Goal: Contribute content: Add original content to the website for others to see

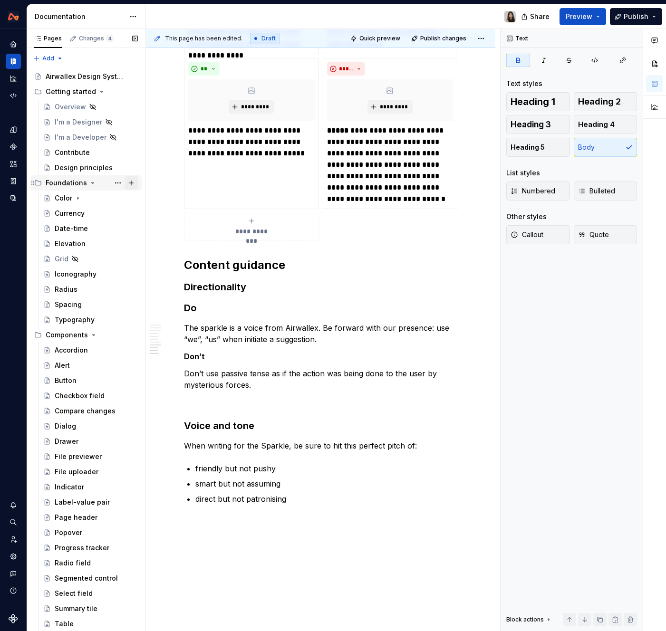
click at [125, 183] on button "Page tree" at bounding box center [130, 182] width 13 height 13
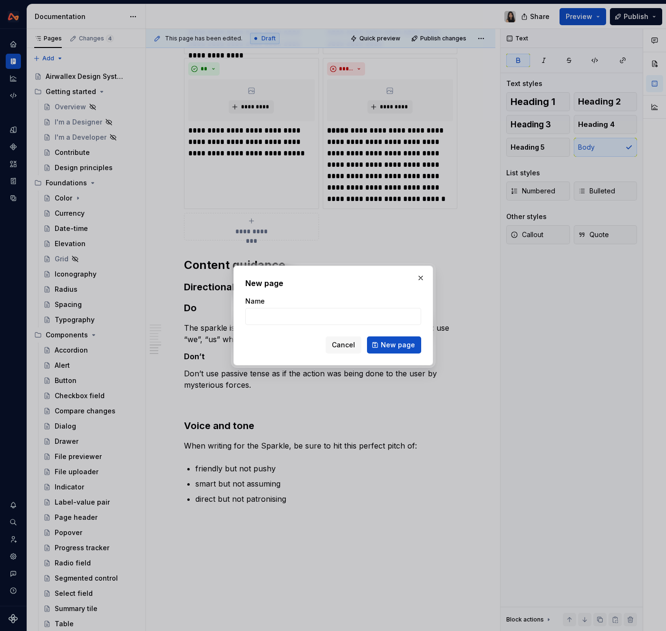
type textarea "*"
type input "Content"
click at [377, 343] on button "New page" at bounding box center [394, 344] width 54 height 17
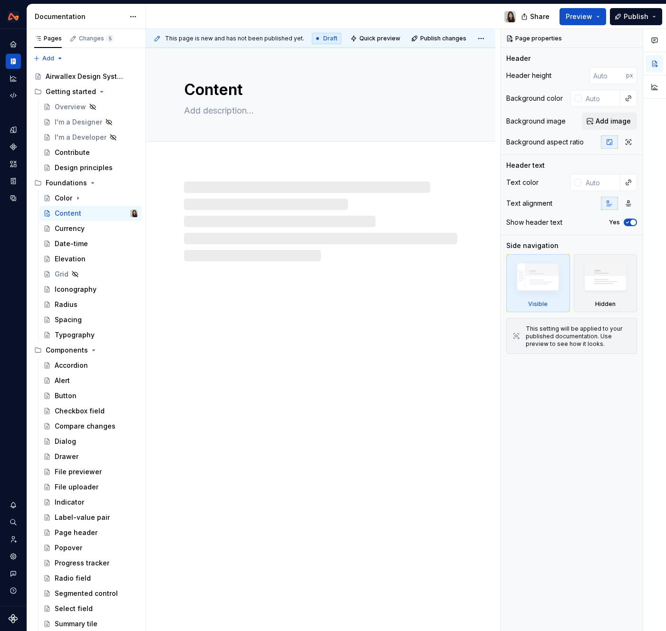
click at [223, 220] on div at bounding box center [320, 221] width 273 height 80
type textarea "*"
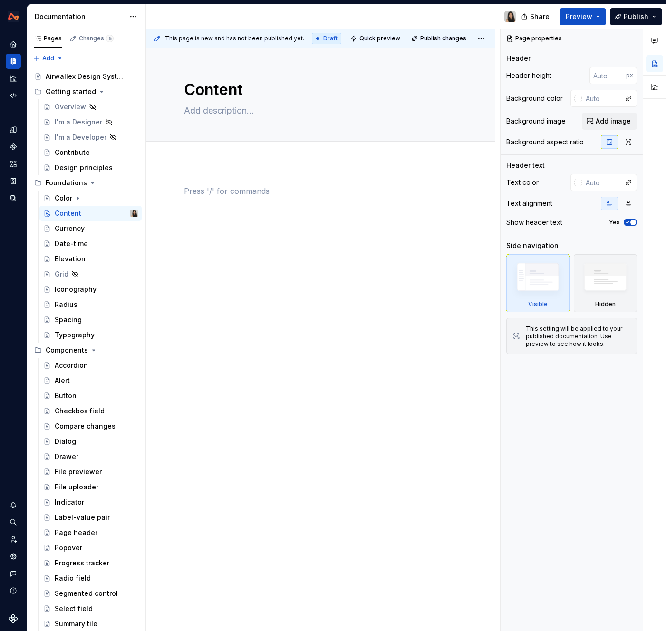
click at [227, 209] on div at bounding box center [320, 203] width 273 height 36
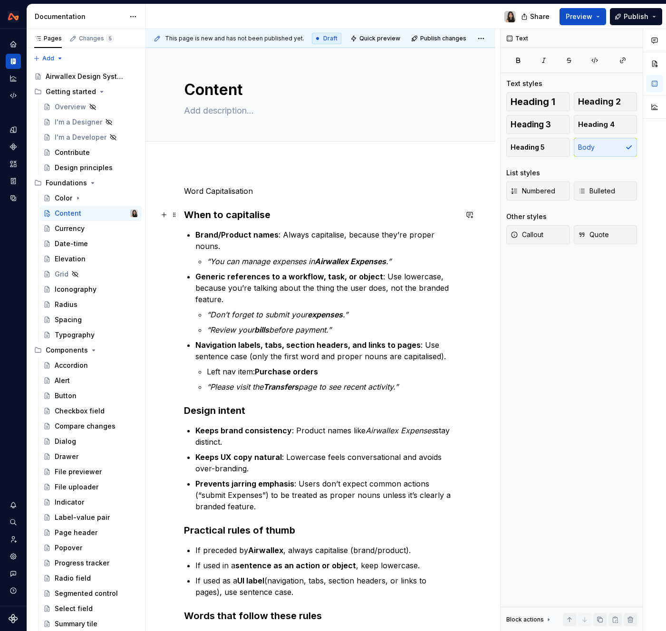
click at [225, 211] on h3 "When to capitalise" at bounding box center [320, 214] width 273 height 13
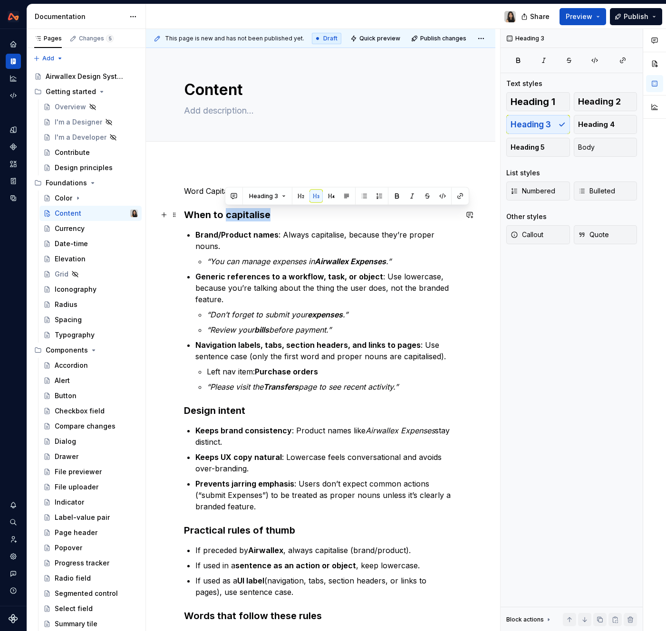
click at [225, 211] on h3 "When to capitalise" at bounding box center [320, 214] width 273 height 13
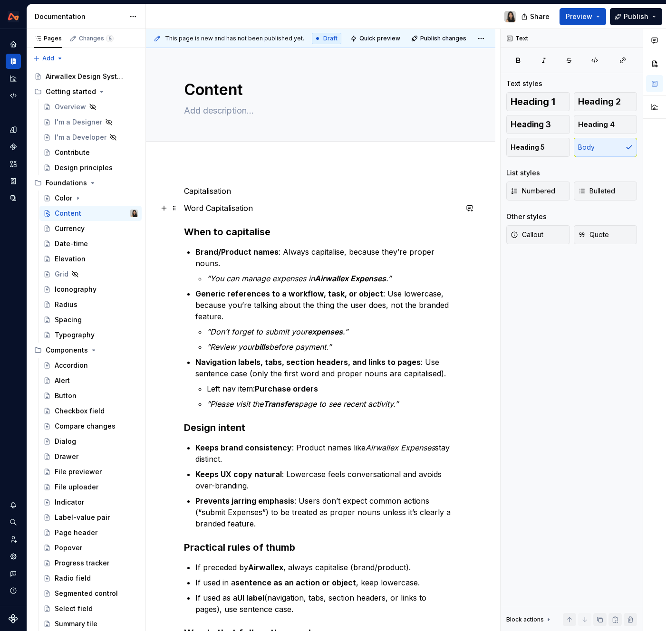
click at [211, 206] on p "Word Capitalisation" at bounding box center [320, 207] width 273 height 11
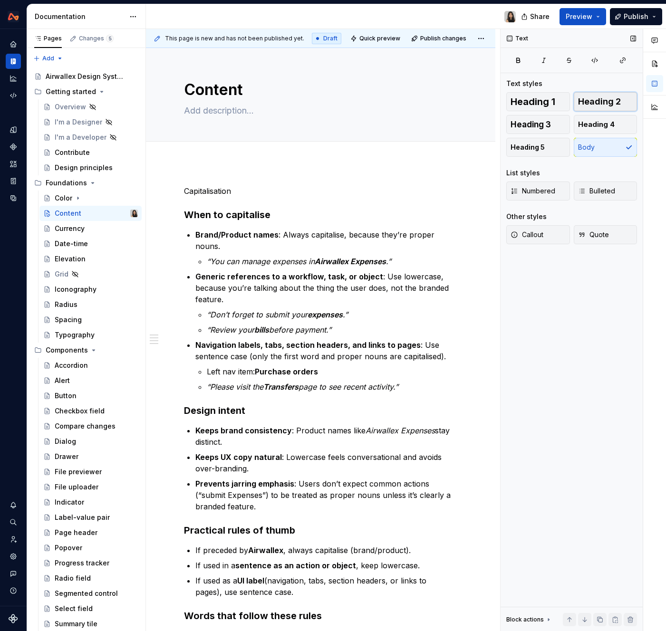
click at [615, 101] on span "Heading 2" at bounding box center [599, 102] width 43 height 10
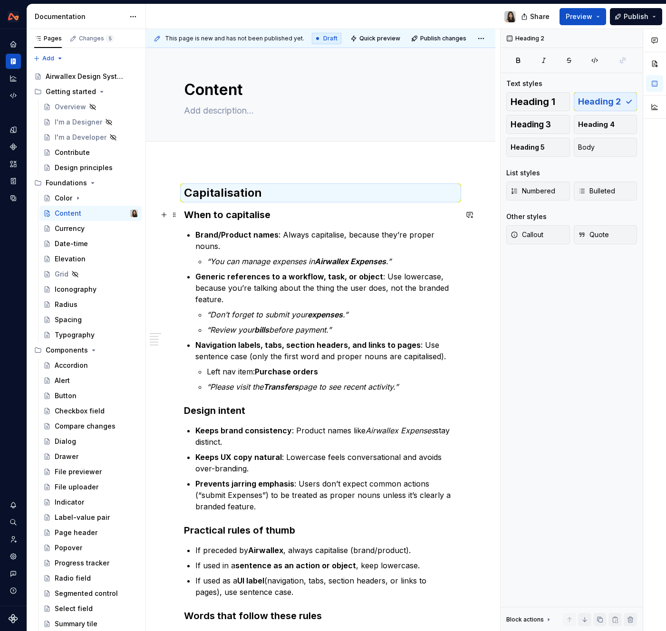
click at [246, 216] on h3 "When to capitalise" at bounding box center [320, 214] width 273 height 13
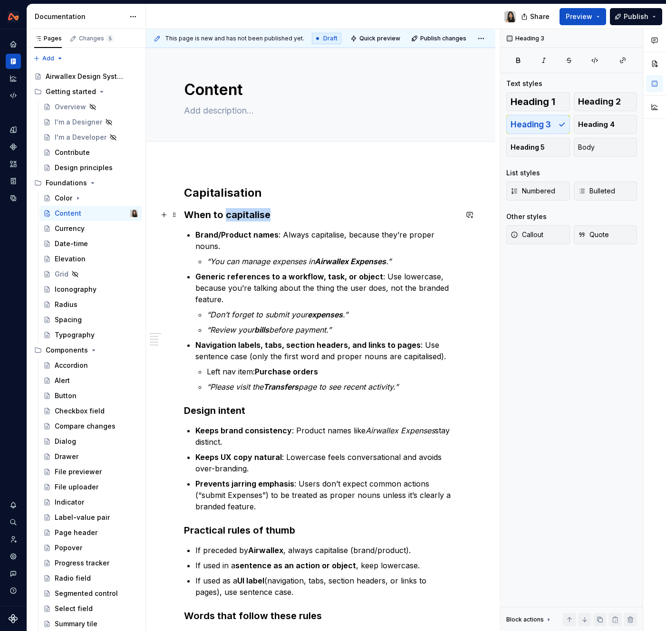
click at [246, 216] on h3 "When to capitalise" at bounding box center [320, 214] width 273 height 13
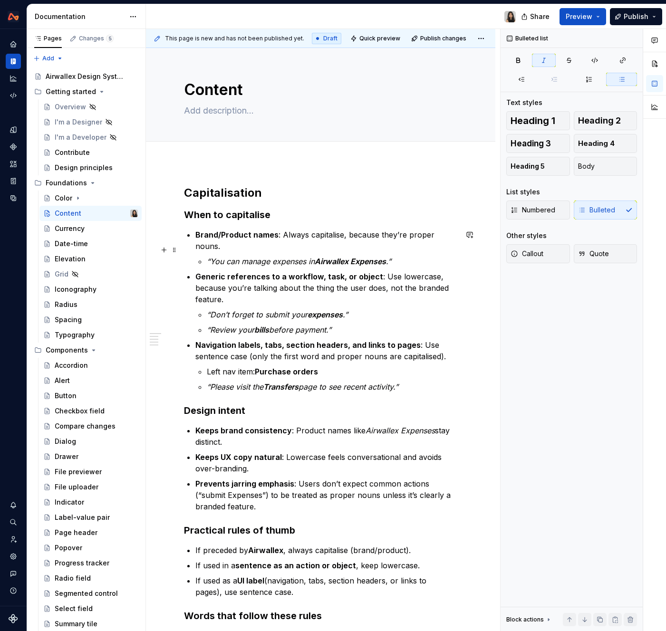
click at [265, 257] on em "“You can manage expenses in" at bounding box center [261, 262] width 108 height 10
click at [265, 194] on h2 "Capitalisation" at bounding box center [320, 192] width 273 height 15
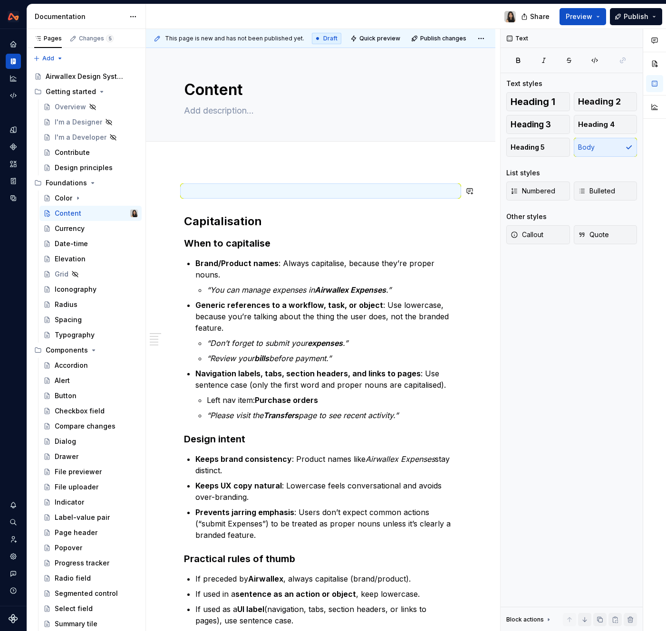
click at [250, 183] on div "Capitalisation When to capitalise Brand/Product names : Always capitalise, beca…" at bounding box center [320, 533] width 349 height 742
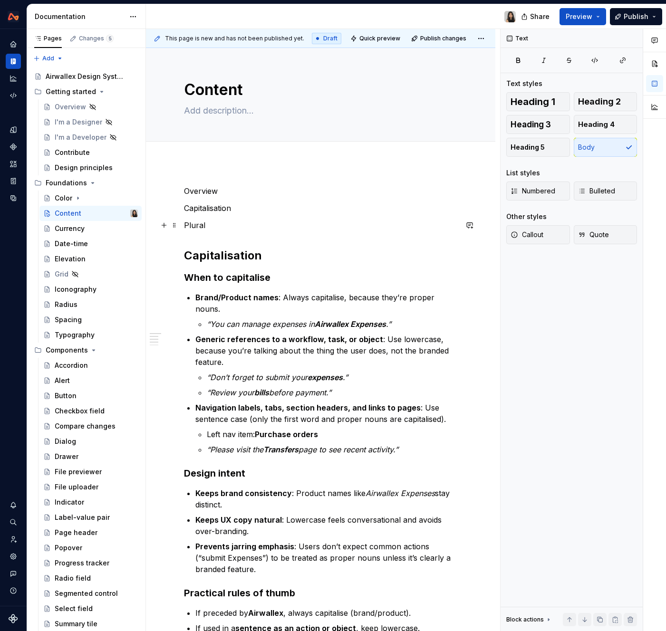
drag, startPoint x: 222, startPoint y: 221, endPoint x: 214, endPoint y: 221, distance: 8.1
click at [214, 221] on p "Plural" at bounding box center [320, 224] width 273 height 11
click at [210, 227] on p "Pluralality" at bounding box center [320, 224] width 273 height 11
click at [222, 232] on div "Overview Capitalisation Plurality Capitalisation When to capitalise Brand/Produ…" at bounding box center [320, 461] width 273 height 553
click at [228, 220] on p "Plurality" at bounding box center [320, 224] width 273 height 11
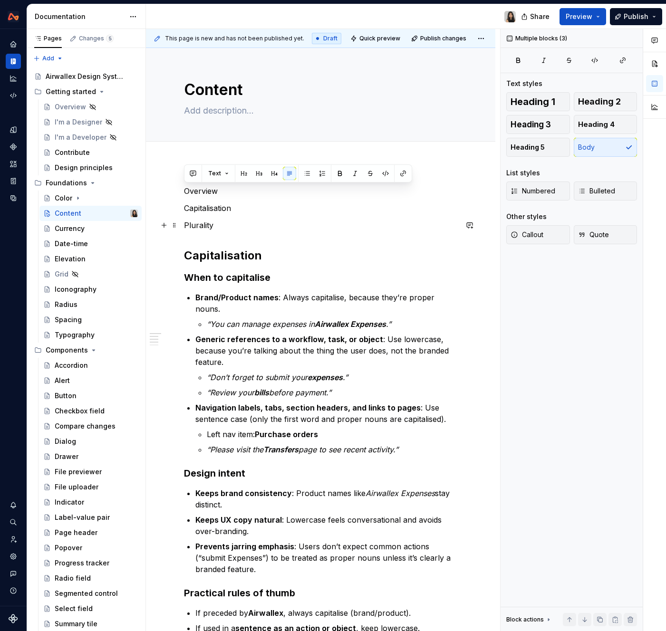
drag, startPoint x: 186, startPoint y: 191, endPoint x: 222, endPoint y: 223, distance: 47.8
click at [222, 223] on div "Overview Capitalisation Plurality Capitalisation When to capitalise Brand/Produ…" at bounding box center [320, 461] width 273 height 553
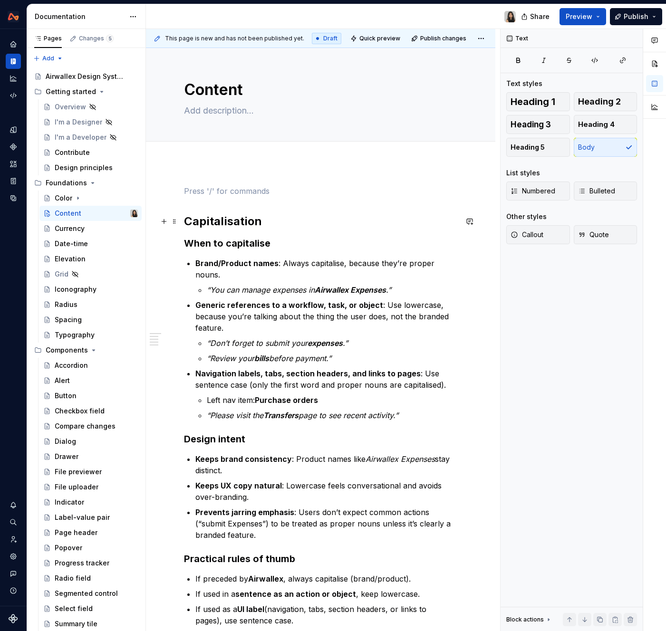
click at [189, 222] on h2 "Capitalisation" at bounding box center [320, 221] width 273 height 15
click at [241, 197] on div "Word capitalisation When to capitalise Brand/Product names : Always capitalise,…" at bounding box center [320, 444] width 273 height 519
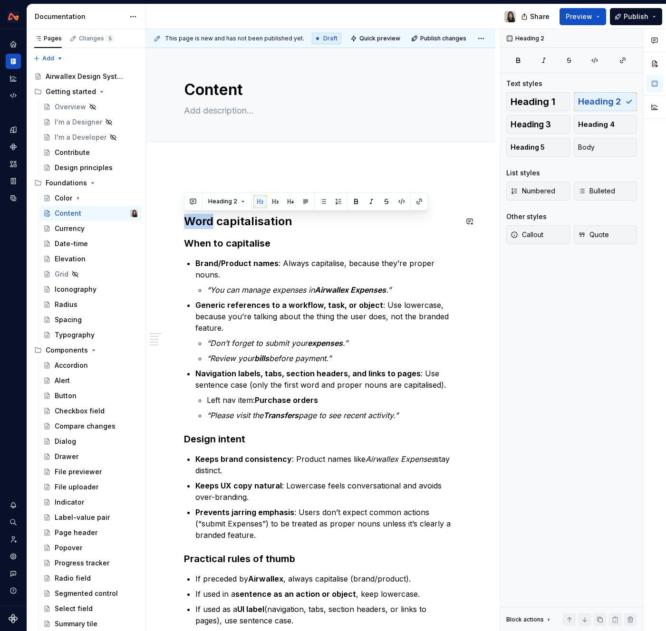
click at [241, 197] on div "Word capitalisation When to capitalise Brand/Product names : Always capitalise,…" at bounding box center [320, 444] width 273 height 519
click at [250, 152] on div at bounding box center [320, 152] width 273 height 0
click at [238, 192] on p at bounding box center [320, 190] width 273 height 11
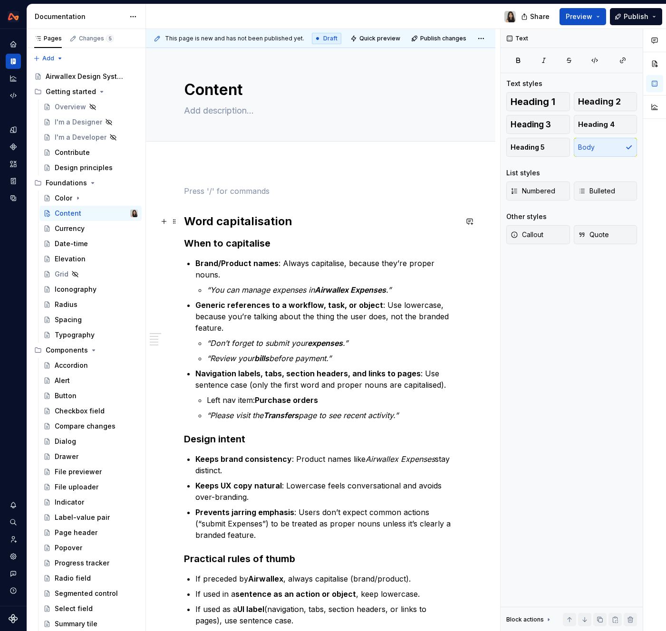
click at [312, 219] on h2 "Word capitalisation" at bounding box center [320, 221] width 273 height 15
click at [220, 219] on h2 "Word capitalisation" at bounding box center [320, 221] width 273 height 15
click at [224, 184] on div "Capitalisation When to capitalise Brand/Product names : Always capitalise, beca…" at bounding box center [320, 533] width 349 height 742
click at [223, 204] on div "Capitalisation When to capitalise Brand/Product names : Always capitalise, beca…" at bounding box center [320, 444] width 273 height 519
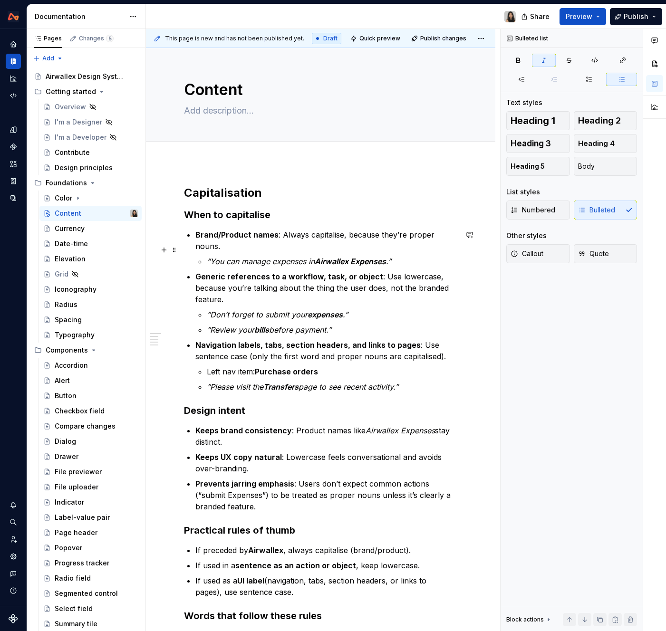
click at [244, 257] on em "“You can manage expenses in" at bounding box center [261, 262] width 108 height 10
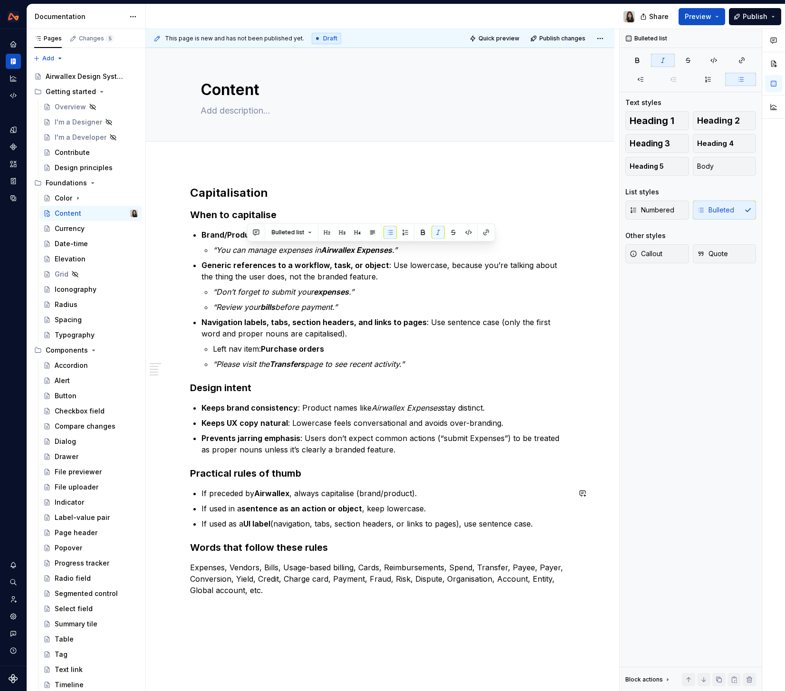
click at [351, 540] on div "Capitalisation When to capitalise Brand/Product names : Always capitalise, beca…" at bounding box center [380, 390] width 380 height 410
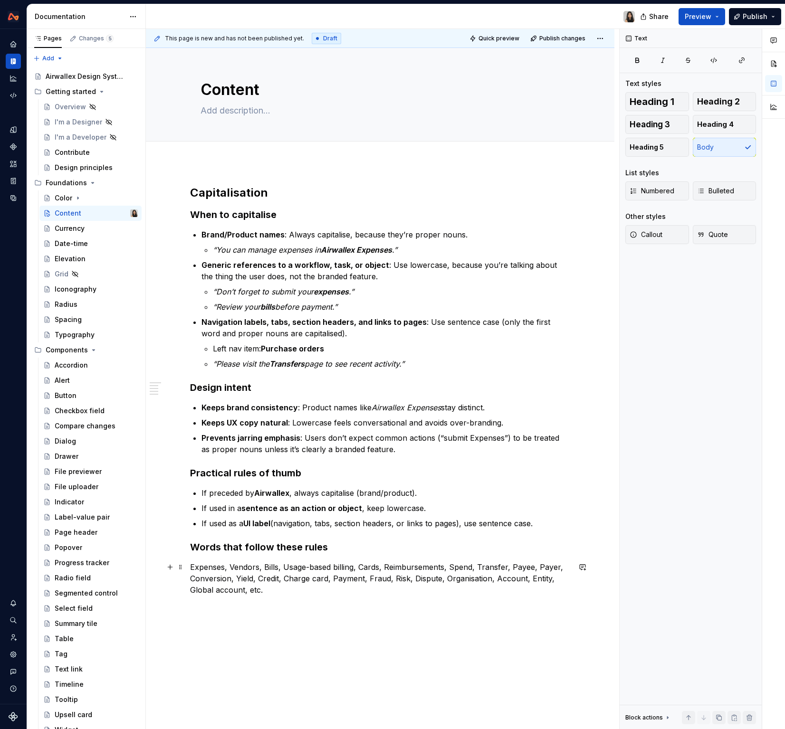
click at [321, 587] on p "Expenses, Vendors, Bills, Usage-based billing, Cards, Reimbursements, Spend, Tr…" at bounding box center [380, 579] width 380 height 34
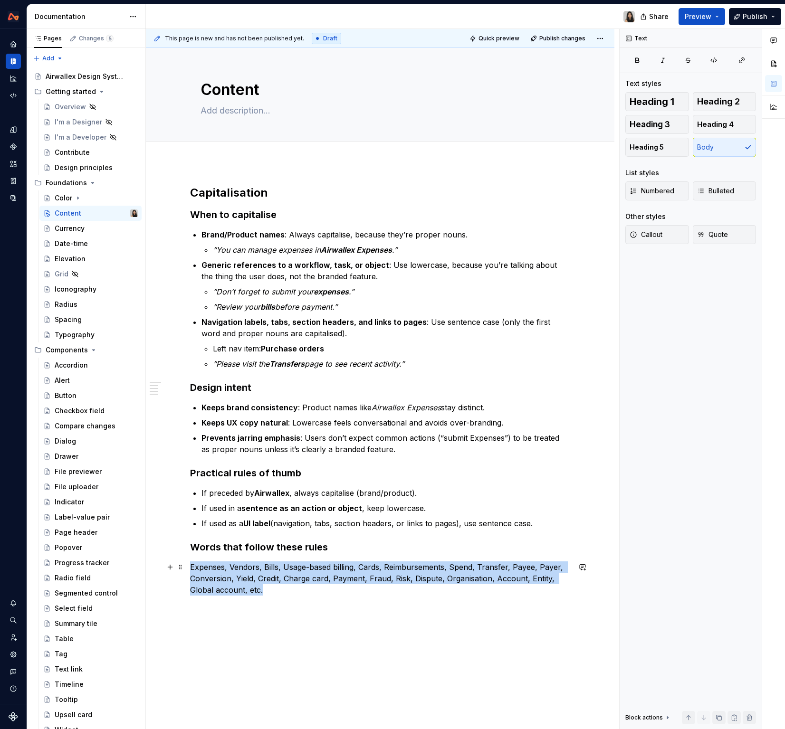
click at [321, 587] on p "Expenses, Vendors, Bills, Usage-based billing, Cards, Reimbursements, Spend, Tr…" at bounding box center [380, 579] width 380 height 34
click at [315, 598] on div "Capitalisation When to capitalise Brand/Product names : Always capitalise, beca…" at bounding box center [380, 396] width 380 height 422
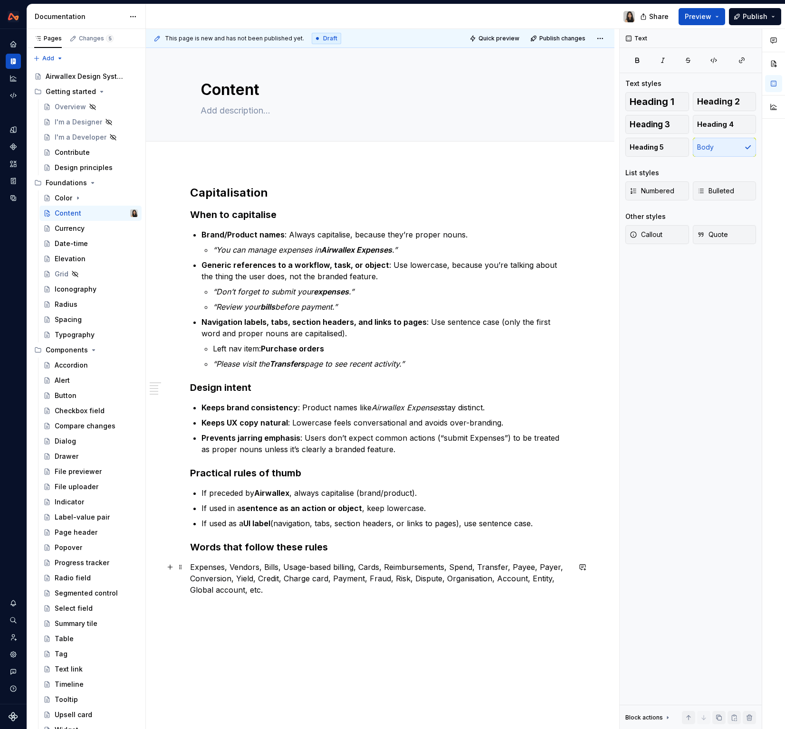
click at [331, 584] on p "Expenses, Vendors, Bills, Usage-based billing, Cards, Reimbursements, Spend, Tr…" at bounding box center [380, 579] width 380 height 34
click at [214, 571] on p "Expenses, Vendors, Bills, Usage-based billing, Cards, Reimbursements, Spend, Tr…" at bounding box center [380, 579] width 380 height 34
click at [280, 322] on strong "Navigation labels, tabs, section headers, and links to pages" at bounding box center [313, 322] width 225 height 10
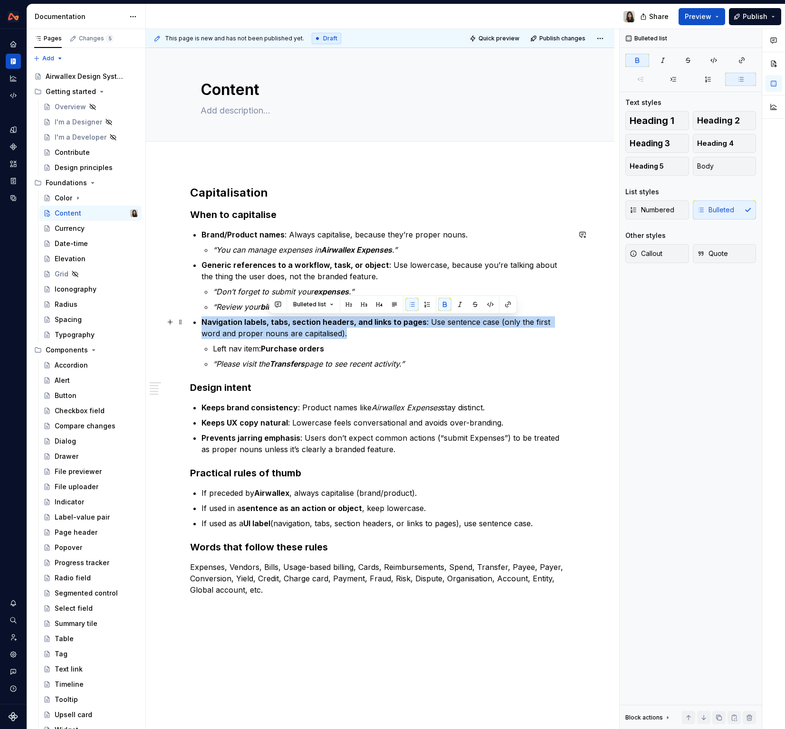
click at [280, 322] on strong "Navigation labels, tabs, section headers, and links to pages" at bounding box center [313, 322] width 225 height 10
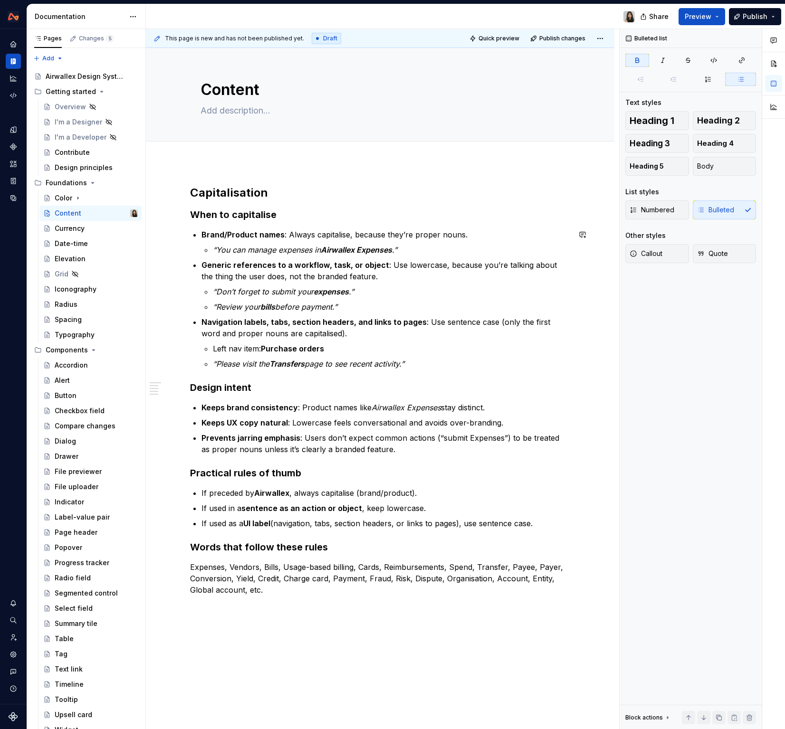
click at [354, 228] on div "Capitalisation When to capitalise Brand/Product names : Always capitalise, beca…" at bounding box center [380, 390] width 380 height 410
click at [436, 259] on ul "Brand/Product names : Always capitalise, because they’re proper nouns. “You can…" at bounding box center [385, 299] width 369 height 141
click at [431, 272] on p "Generic references to a workflow, task, or object : Use lowercase, because you’…" at bounding box center [385, 270] width 369 height 23
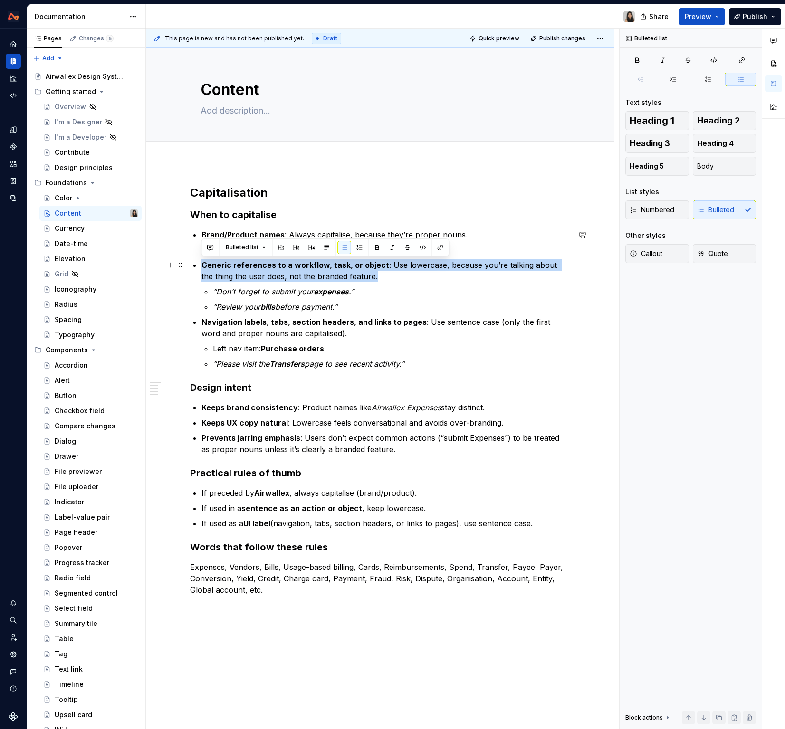
click at [431, 272] on p "Generic references to a workflow, task, or object : Use lowercase, because you’…" at bounding box center [385, 270] width 369 height 23
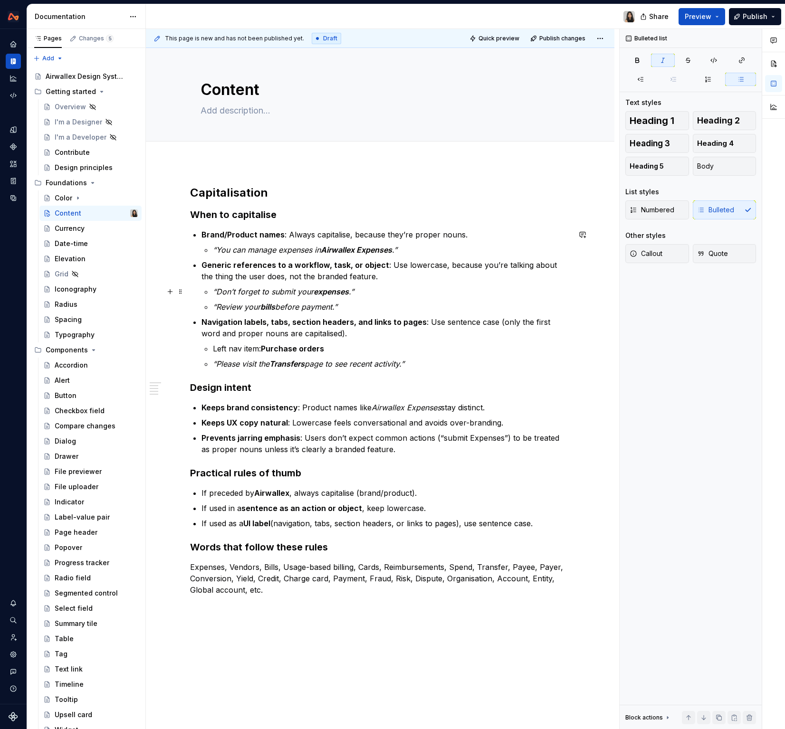
click at [423, 294] on p "“Don’t forget to submit your expenses .”" at bounding box center [391, 291] width 357 height 11
click at [398, 294] on p "“Don’t forget to submit your expenses .”" at bounding box center [391, 291] width 357 height 11
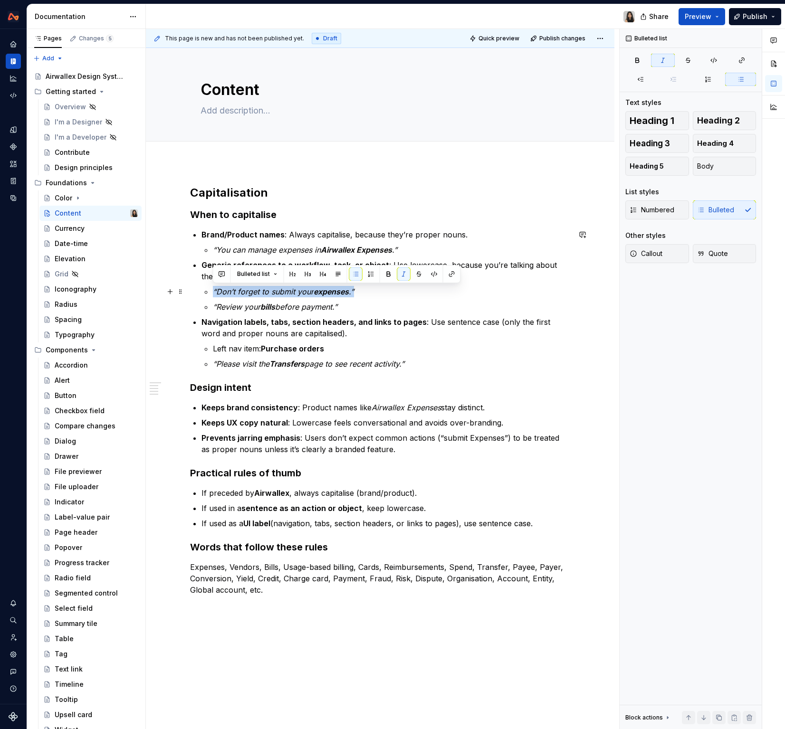
click at [409, 293] on p "“Don’t forget to submit your expenses .”" at bounding box center [391, 291] width 357 height 11
click at [411, 268] on p "Generic references to a workflow, task, or object : Use lowercase, because you’…" at bounding box center [385, 270] width 369 height 23
click at [411, 277] on p "Generic references to a workflow, task, or object : Use lowercase, because you’…" at bounding box center [385, 270] width 369 height 23
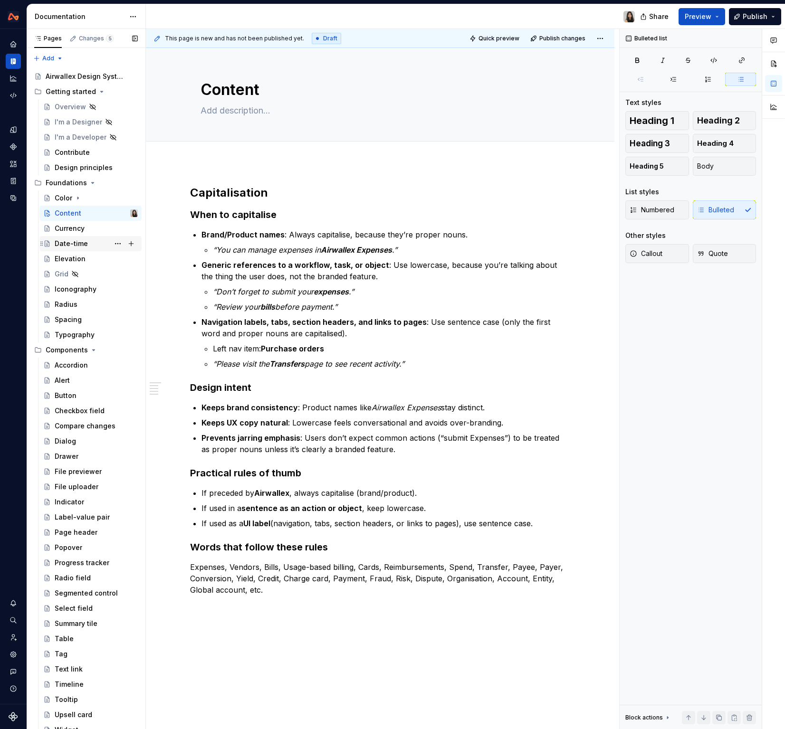
click at [83, 248] on div "Date-time" at bounding box center [71, 244] width 33 height 10
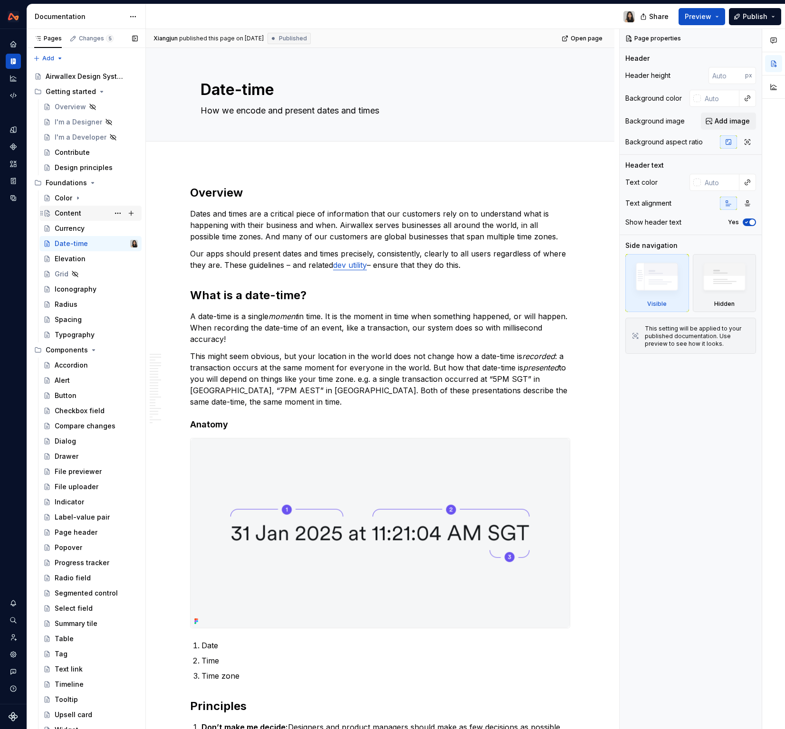
click at [85, 213] on div "Content" at bounding box center [96, 213] width 83 height 13
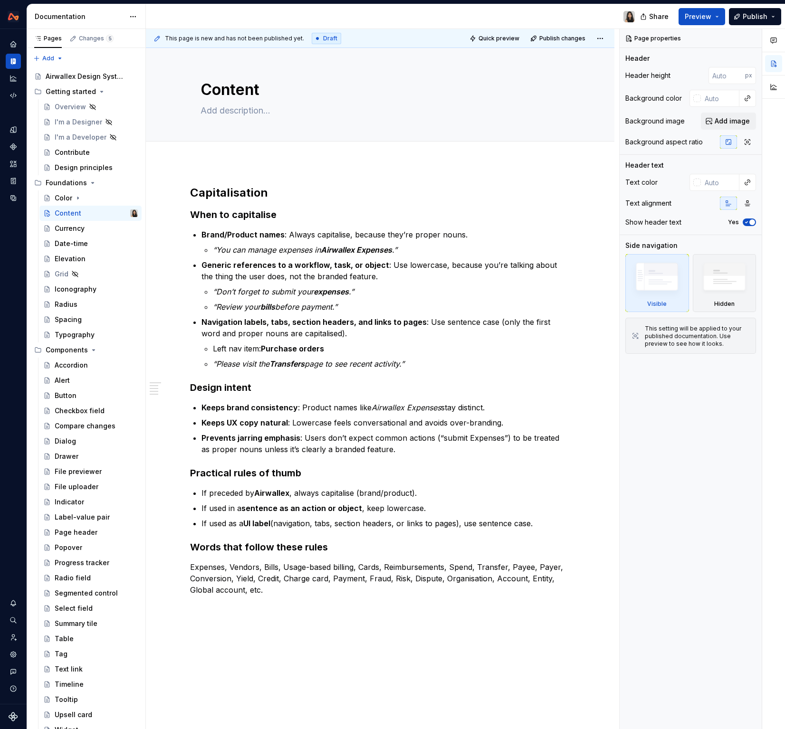
type textarea "*"
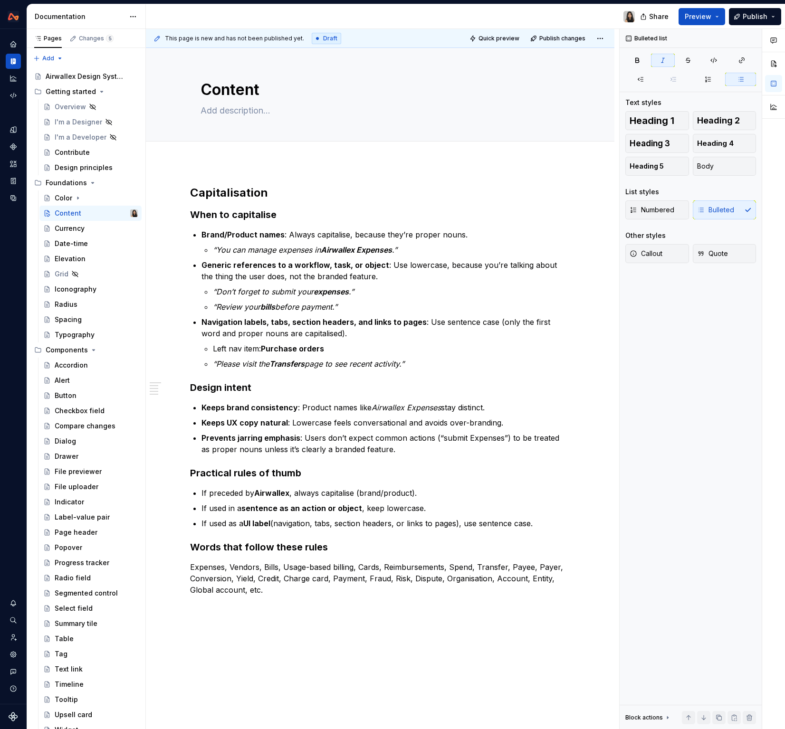
click at [442, 284] on li "Generic references to a workflow, task, or object : Use lowercase, because you’…" at bounding box center [385, 285] width 369 height 53
click at [438, 248] on p "“You can manage expenses in Airwallex Expenses .”" at bounding box center [391, 249] width 357 height 11
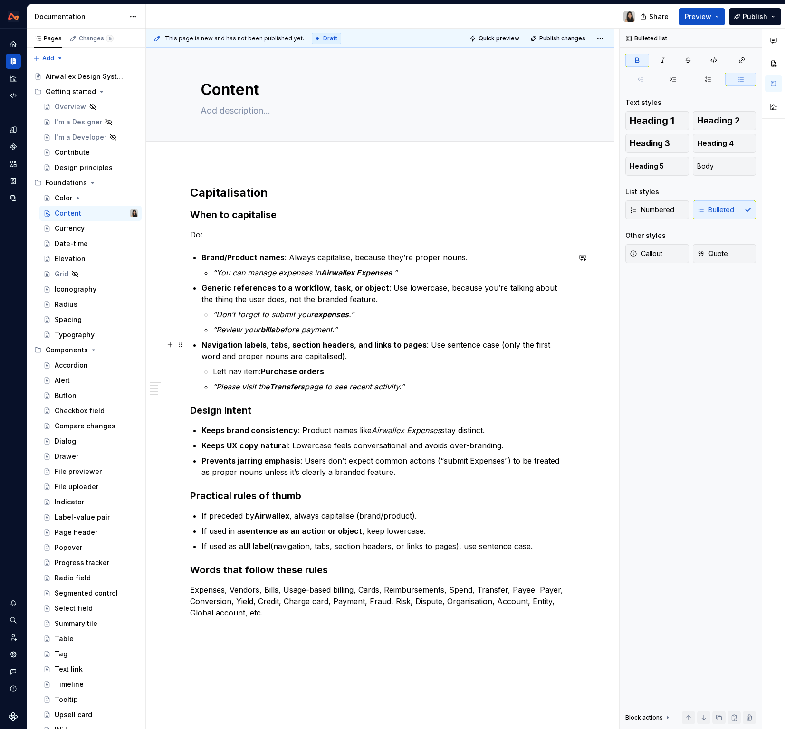
click at [340, 343] on strong "Navigation labels, tabs, section headers, and links to pages" at bounding box center [313, 345] width 225 height 10
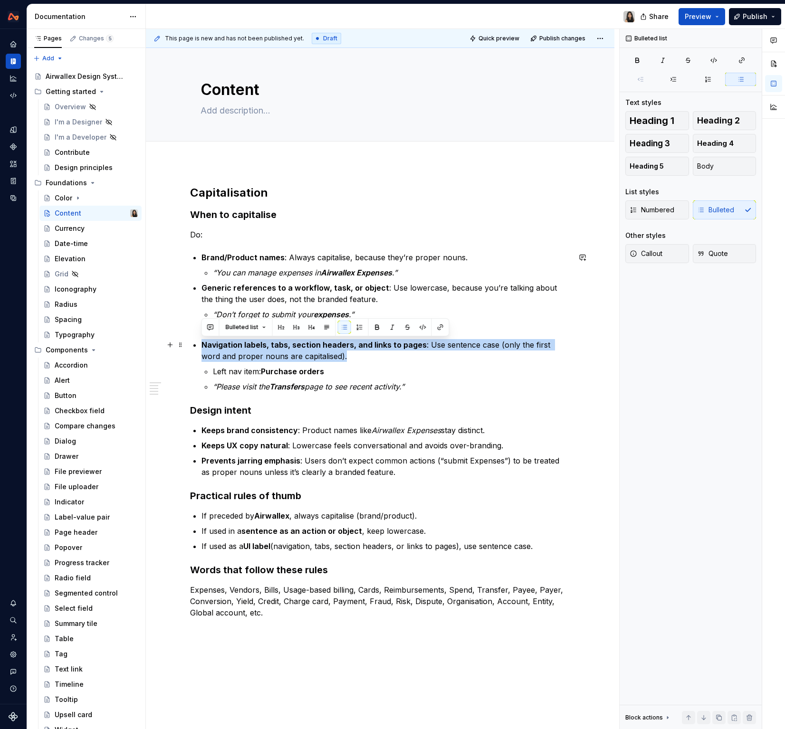
click at [340, 343] on strong "Navigation labels, tabs, section headers, and links to pages" at bounding box center [313, 345] width 225 height 10
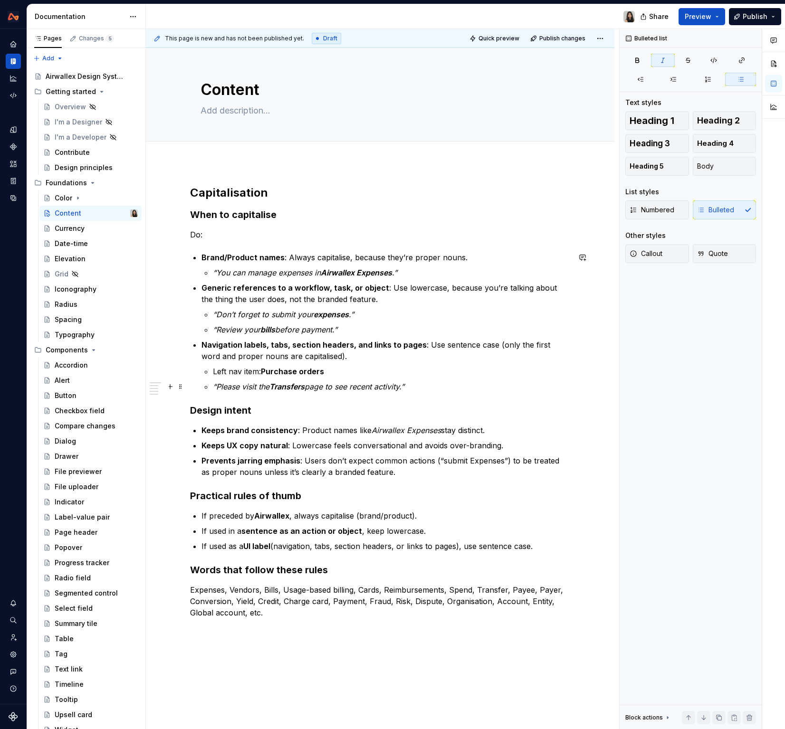
click at [343, 392] on p "“Please visit the Transfers page to see recent activity.”" at bounding box center [391, 386] width 357 height 11
click at [226, 302] on p "Generic references to a workflow, task, or object : Use lowercase, because you’…" at bounding box center [385, 293] width 369 height 23
drag, startPoint x: 358, startPoint y: 329, endPoint x: 188, endPoint y: 286, distance: 175.3
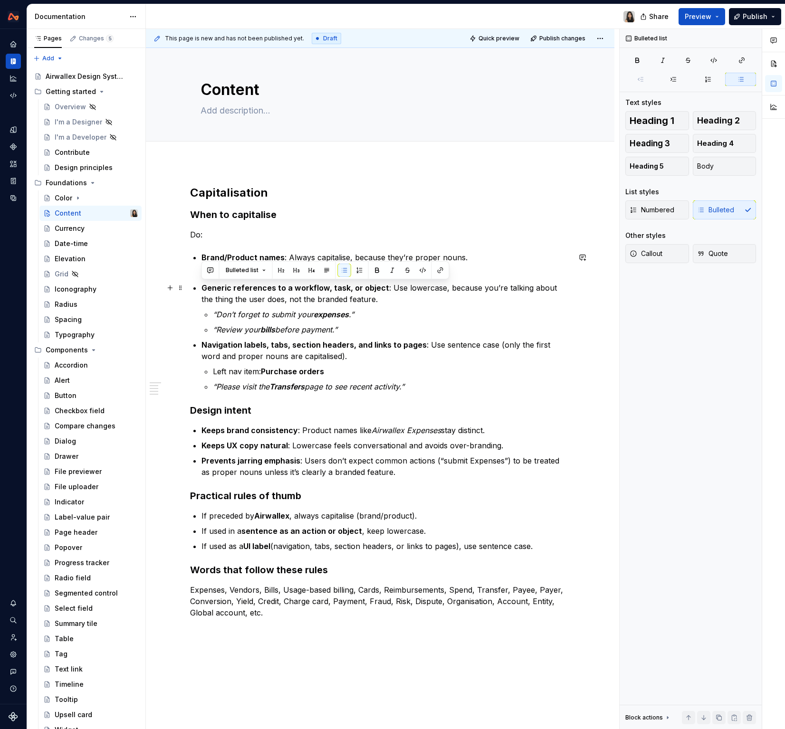
click at [187, 286] on div "Capitalisation When to capitalise Do: Brand/Product names : Always capitalise, …" at bounding box center [380, 505] width 468 height 687
copy li "Generic references to a workflow, task, or object : Use lowercase, because you’…"
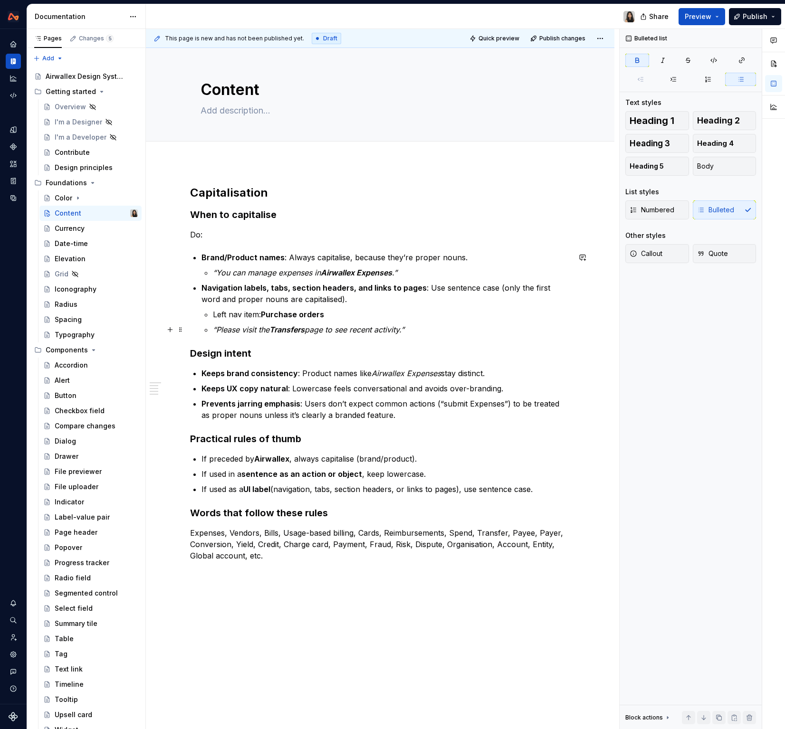
click at [448, 330] on p "“Please visit the Transfers page to see recent activity.”" at bounding box center [391, 329] width 357 height 11
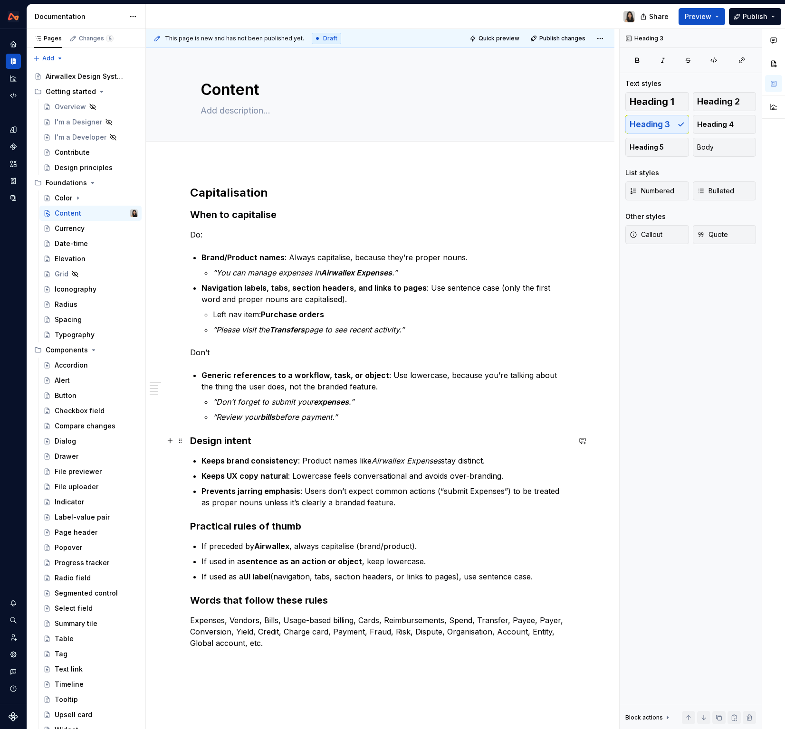
click at [229, 444] on h3 "Design intent" at bounding box center [380, 440] width 380 height 13
click at [78, 234] on div "Currency" at bounding box center [96, 228] width 83 height 13
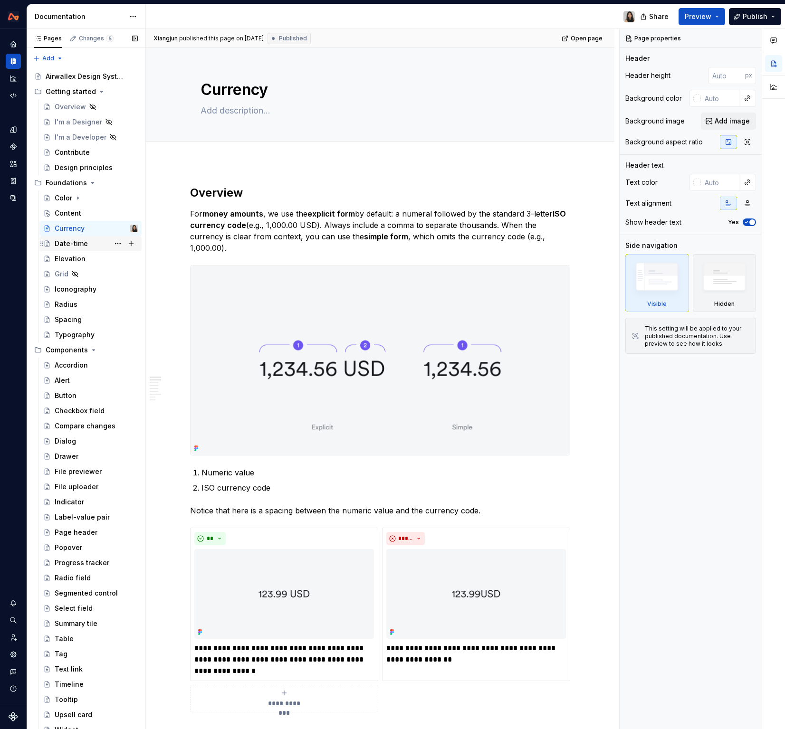
click at [64, 250] on div "Date-time" at bounding box center [96, 243] width 83 height 13
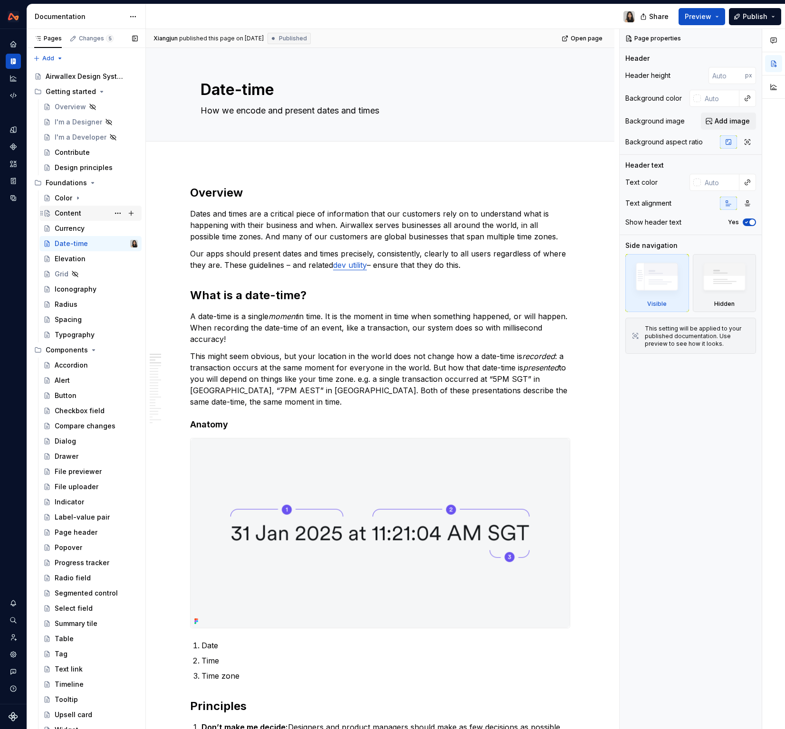
click at [94, 217] on div "Content" at bounding box center [96, 213] width 83 height 13
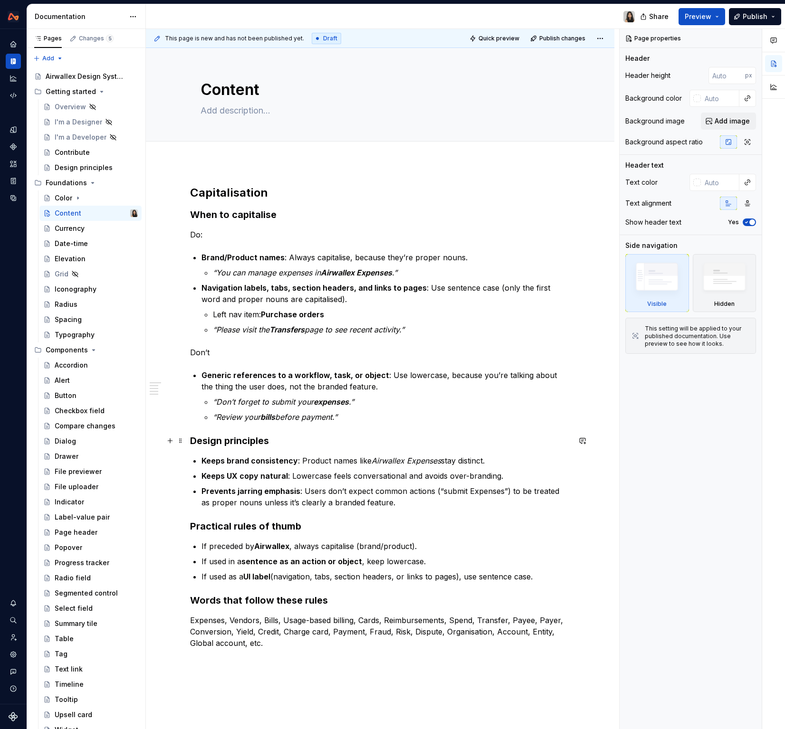
type textarea "*"
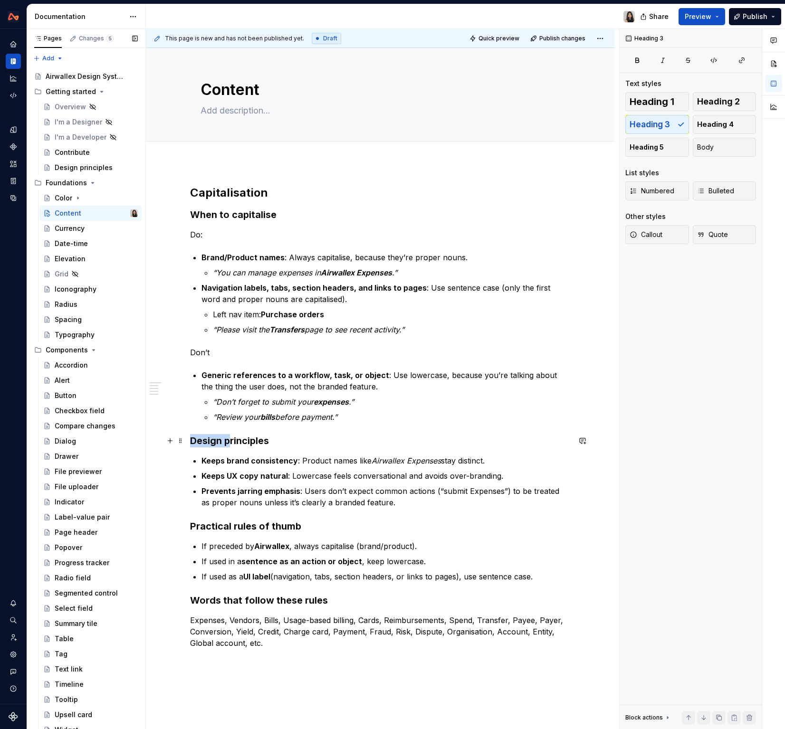
drag, startPoint x: 229, startPoint y: 441, endPoint x: 139, endPoint y: 441, distance: 89.3
click at [139, 441] on div "Pages Changes 5 Add Accessibility guide for tree Page tree. Navigate the tree w…" at bounding box center [406, 381] width 758 height 705
click at [274, 465] on p "Keeps brand consistency : Product names like Airwallex Expenses stay distinct." at bounding box center [385, 460] width 369 height 11
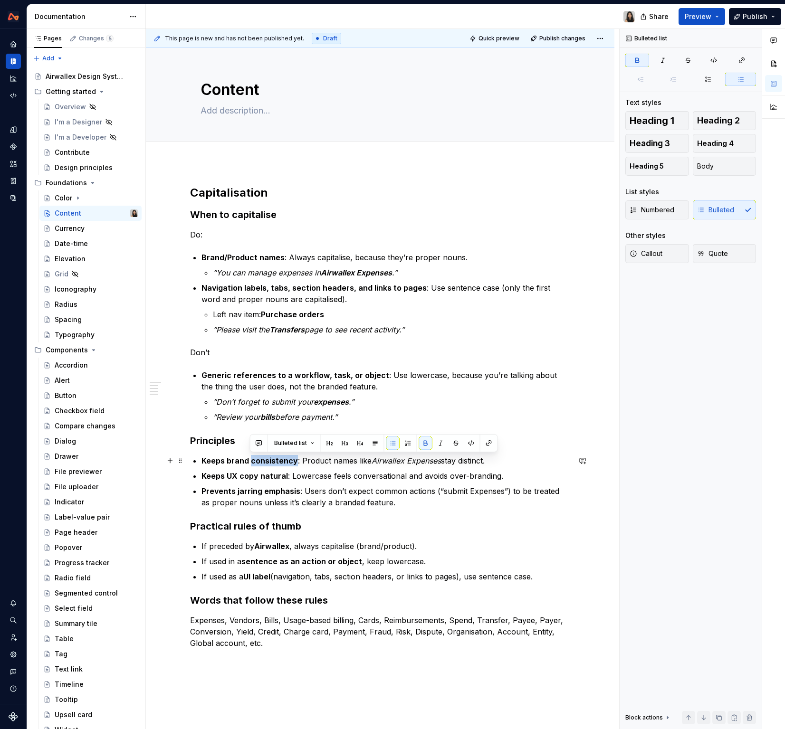
click at [274, 465] on p "Keeps brand consistency : Product names like Airwallex Expenses stay distinct." at bounding box center [385, 460] width 369 height 11
click at [228, 463] on strong "Keeps brand consistency" at bounding box center [249, 461] width 96 height 10
click at [214, 463] on strong "Keeps brand consistency" at bounding box center [249, 461] width 96 height 10
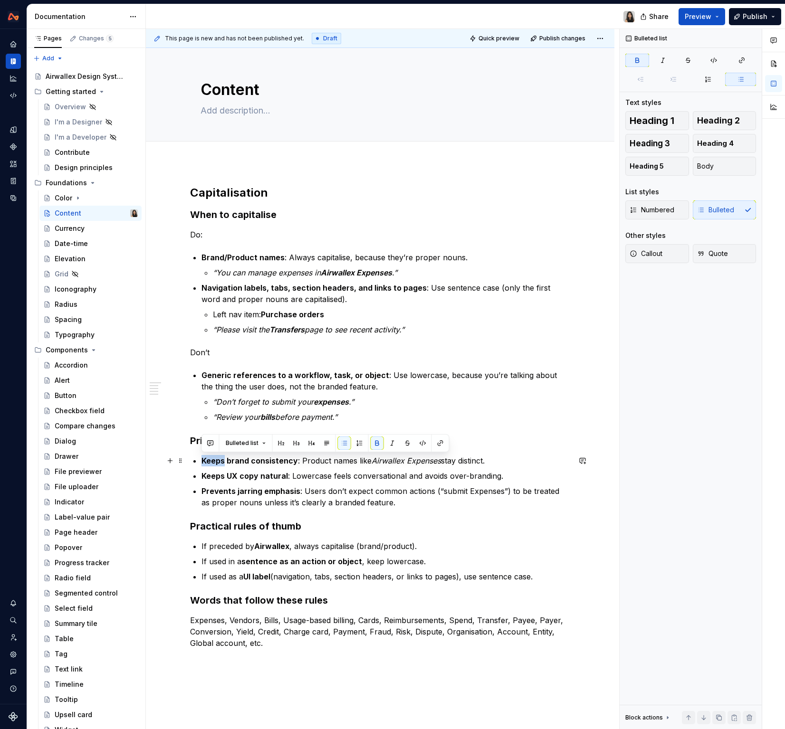
click at [214, 463] on strong "Keeps brand consistency" at bounding box center [249, 461] width 96 height 10
click at [207, 474] on strong "Keeps UX copy natural" at bounding box center [244, 476] width 86 height 10
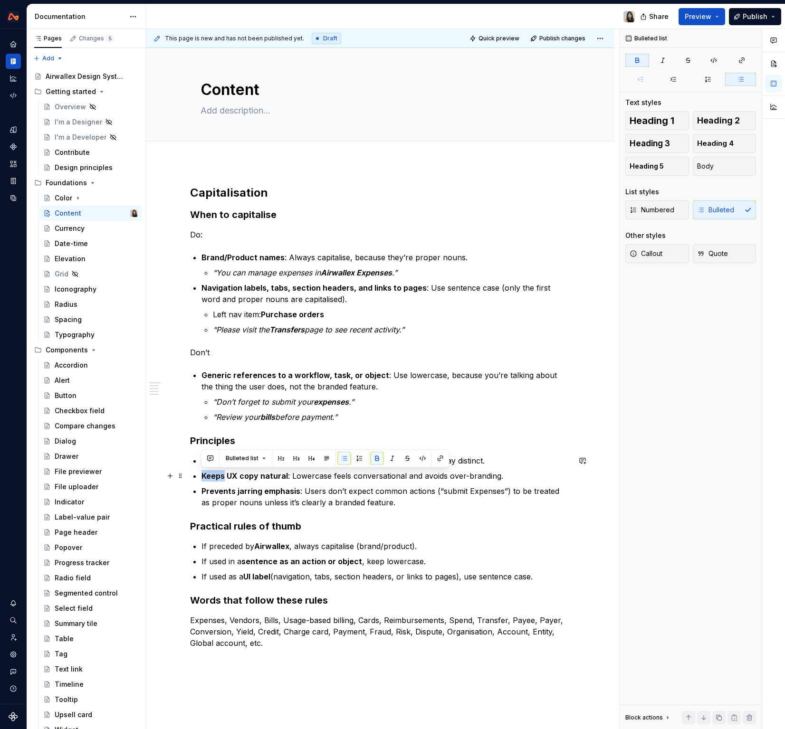
click at [207, 474] on strong "Keeps UX copy natural" at bounding box center [244, 476] width 86 height 10
click at [240, 484] on ul "Keeps brand consistency : Product names like Airwallex Expenses stay distinct. …" at bounding box center [385, 481] width 369 height 53
click at [268, 458] on strong "Keeps brand consistency" at bounding box center [249, 461] width 96 height 10
click at [340, 493] on p "Prevents jarring emphasis : Users don’t expect common actions (“submit Expenses…" at bounding box center [385, 497] width 369 height 23
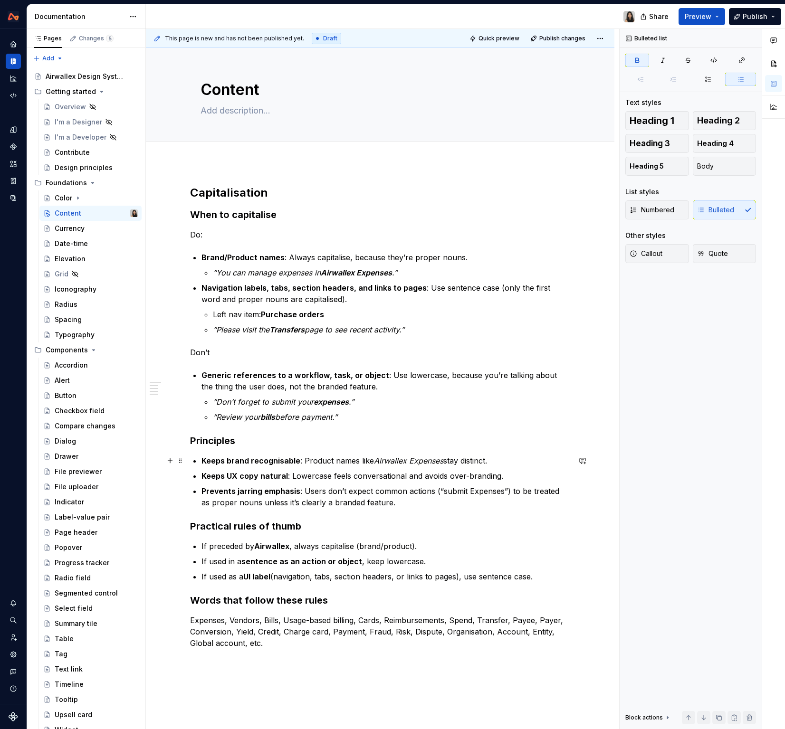
click at [246, 459] on strong "Keeps brand recognisable" at bounding box center [250, 461] width 99 height 10
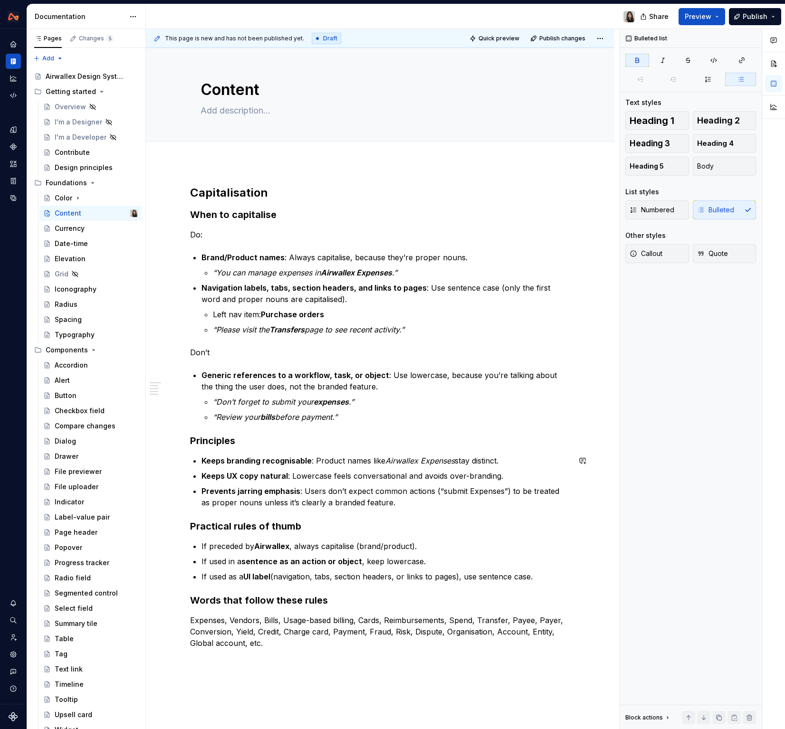
click at [349, 509] on div "Capitalisation When to capitalise Do: Brand/Product names : Always capitalise, …" at bounding box center [380, 417] width 380 height 464
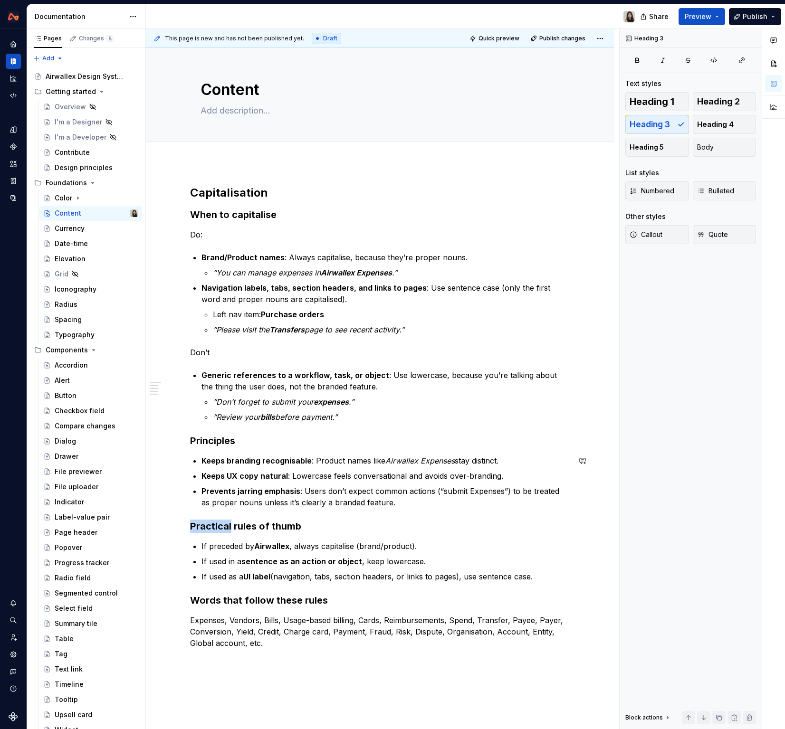
click at [349, 509] on div "Capitalisation When to capitalise Do: Brand/Product names : Always capitalise, …" at bounding box center [380, 417] width 380 height 464
click at [349, 509] on button "button" at bounding box center [344, 507] width 13 height 13
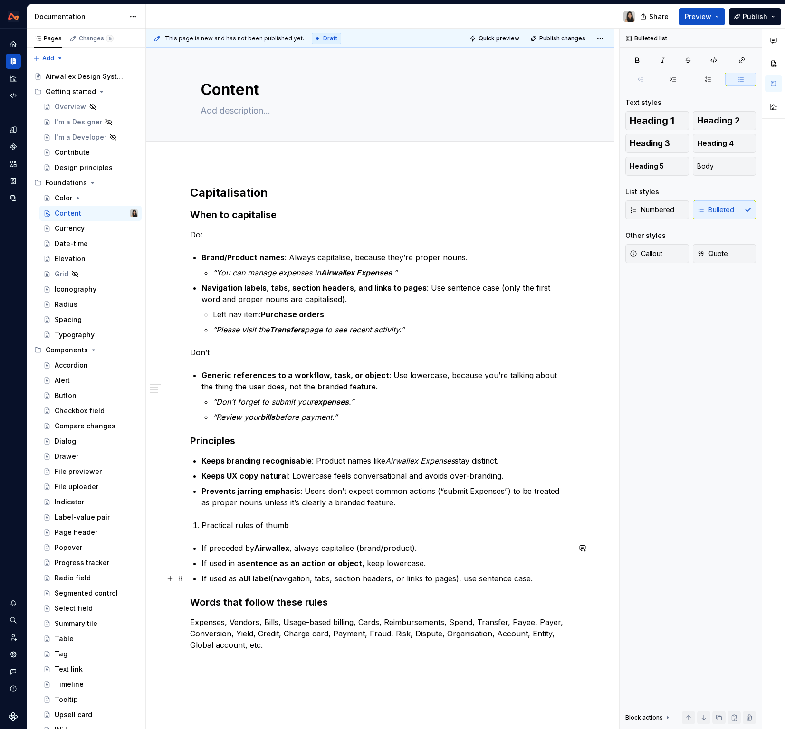
click at [355, 572] on ul "If preceded by Airwallex , always capitalise (brand/product). If used in a sent…" at bounding box center [385, 564] width 369 height 42
click at [354, 570] on ul "If preceded by Airwallex , always capitalise (brand/product). If used in a sent…" at bounding box center [385, 562] width 369 height 42
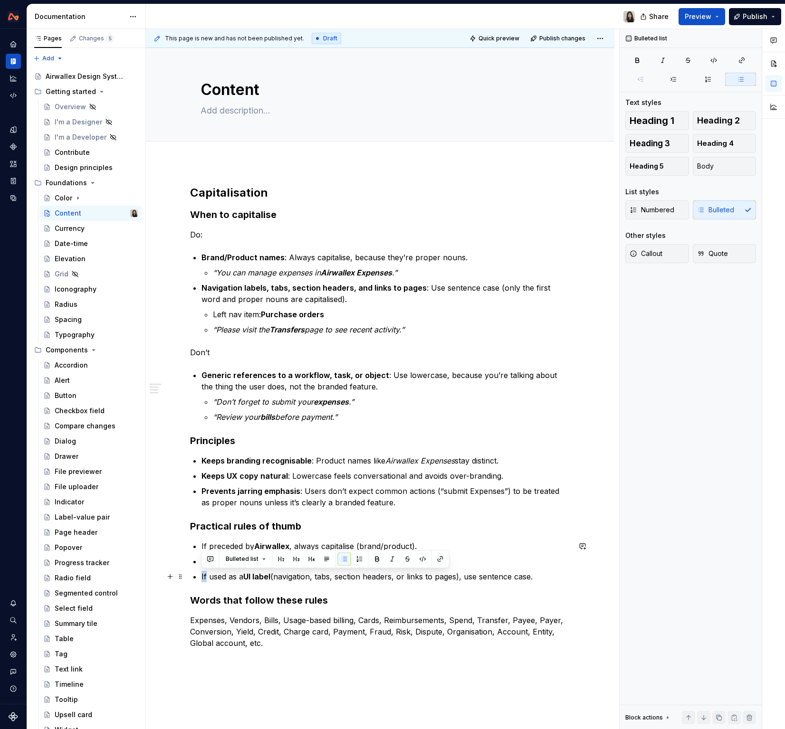
click at [354, 570] on ul "If preceded by Airwallex , always capitalise (brand/product). If used in a sent…" at bounding box center [385, 562] width 369 height 42
click at [338, 523] on h3 "Practical rules of thumb" at bounding box center [380, 526] width 380 height 13
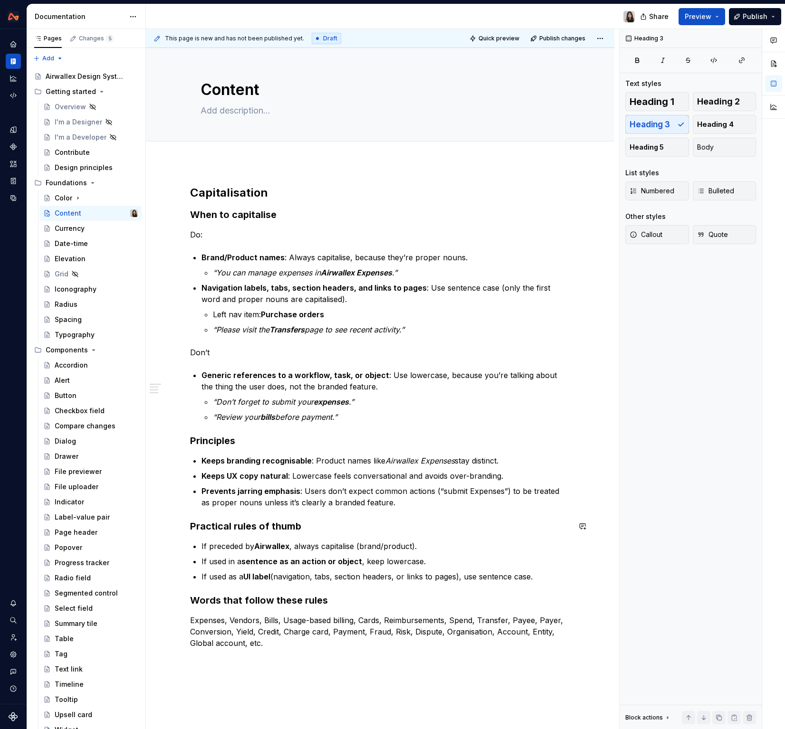
click at [373, 534] on div "Capitalisation When to capitalise Do: Brand/Product names : Always capitalise, …" at bounding box center [380, 417] width 380 height 464
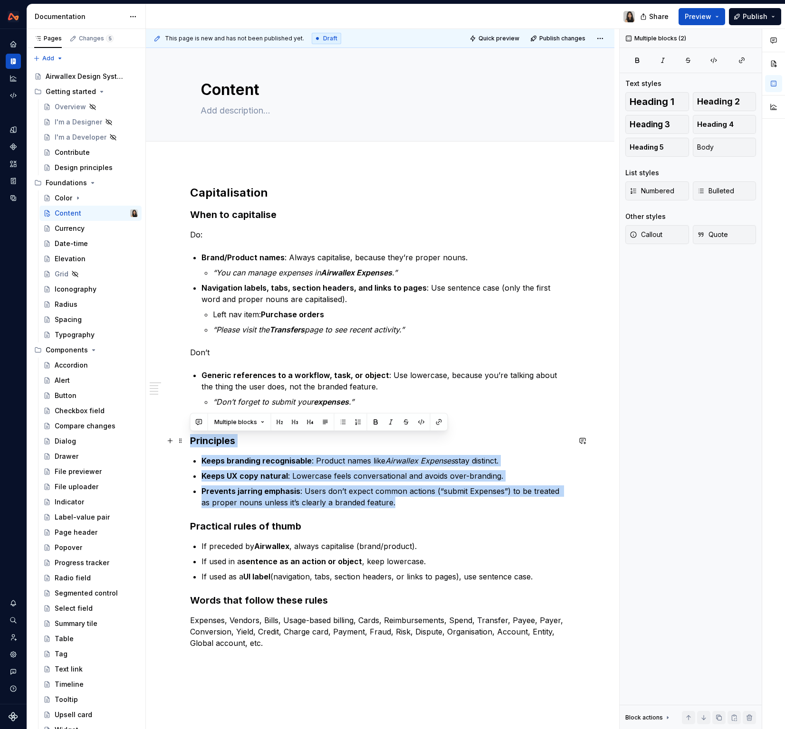
drag, startPoint x: 395, startPoint y: 499, endPoint x: 190, endPoint y: 439, distance: 214.2
click at [190, 439] on div "Capitalisation When to capitalise Do: Brand/Product names : Always capitalise, …" at bounding box center [380, 417] width 380 height 464
copy div "Principles Keeps branding recognisable : Product names like Airwallex Expenses …"
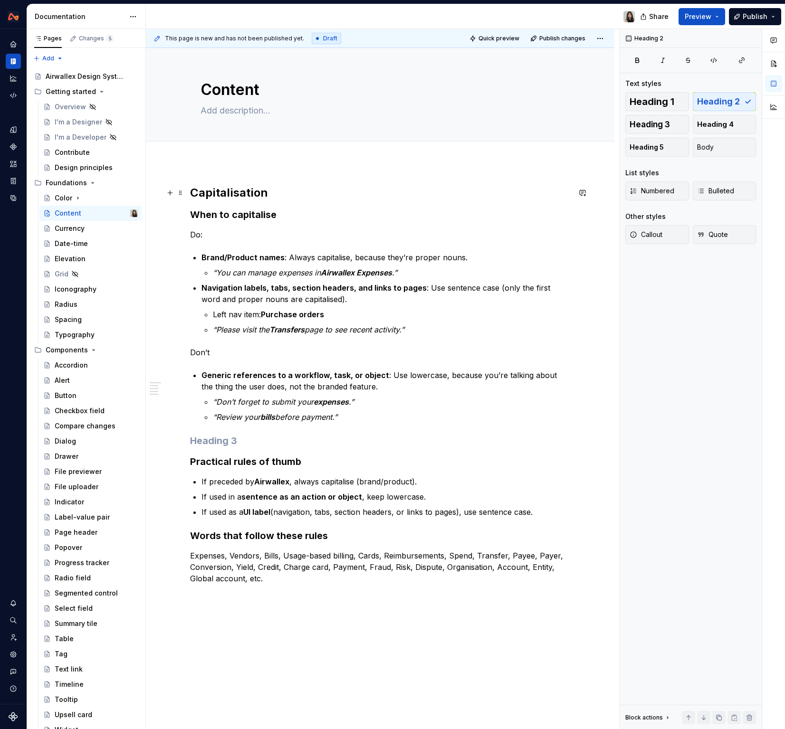
click at [261, 194] on h2 "Capitalisation" at bounding box center [380, 192] width 380 height 15
click at [288, 191] on h2 "Capitalisation" at bounding box center [380, 192] width 380 height 15
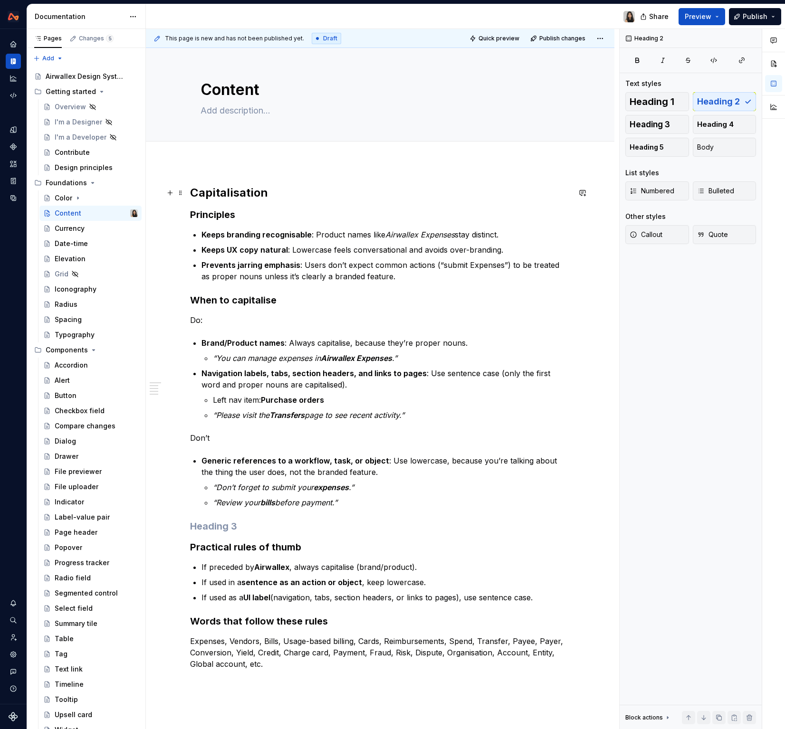
click at [288, 192] on h2 "Capitalisation" at bounding box center [380, 192] width 380 height 15
click at [287, 215] on h3 "Principles" at bounding box center [380, 214] width 380 height 13
click at [231, 296] on h3 "When to capitalise" at bounding box center [380, 300] width 380 height 13
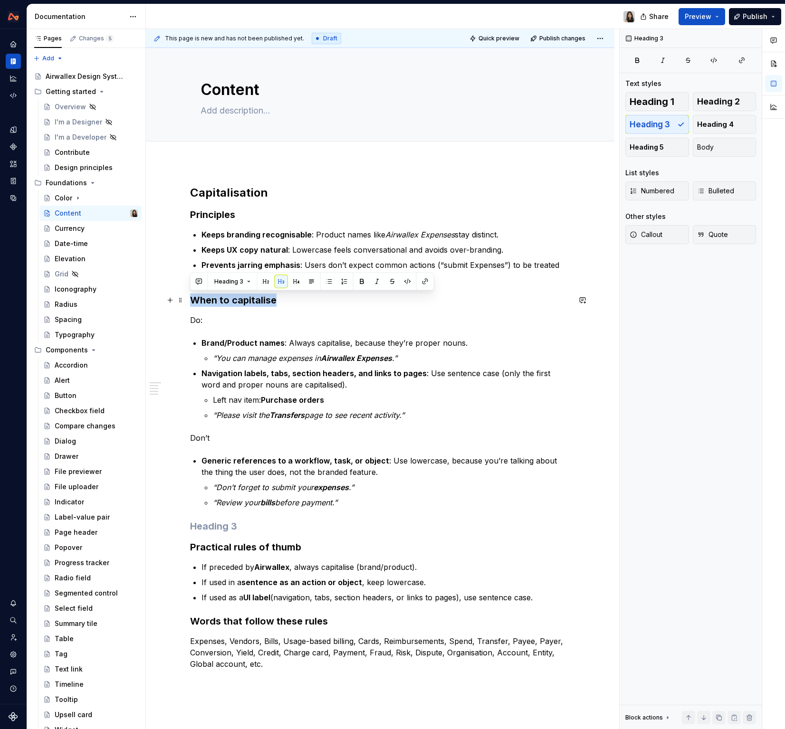
click at [231, 296] on h3 "When to capitalise" at bounding box center [380, 300] width 380 height 13
click at [201, 531] on h3 at bounding box center [380, 526] width 380 height 13
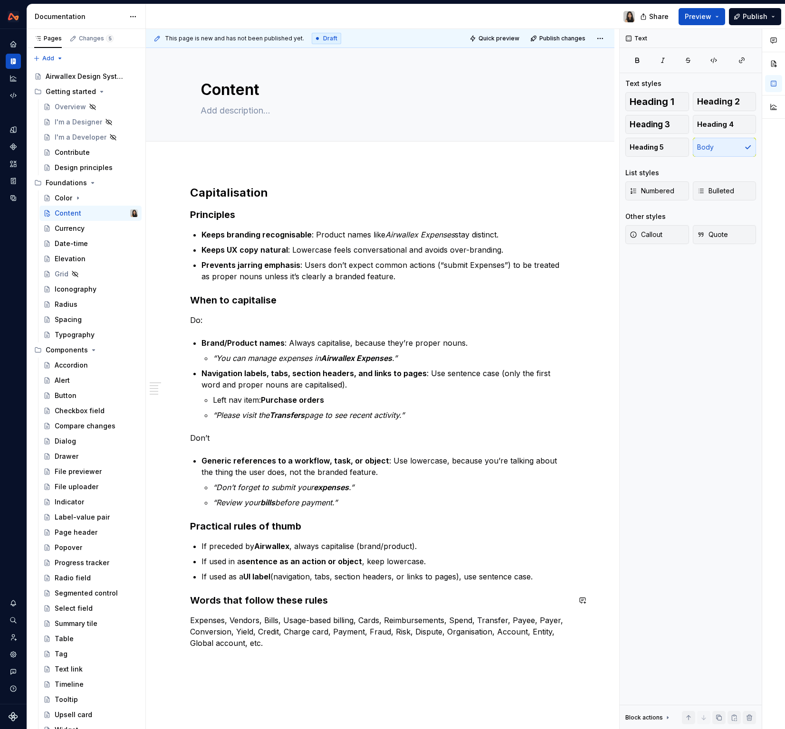
click at [254, 609] on div "Capitalisation Principles Keeps branding recognisable : Product names like Airw…" at bounding box center [380, 417] width 380 height 464
click at [254, 609] on span at bounding box center [249, 602] width 13 height 13
click at [258, 627] on p "Expenses, Vendors, Bills, Usage-based billing, Cards, Reimbursements, Spend, Tr…" at bounding box center [380, 632] width 380 height 34
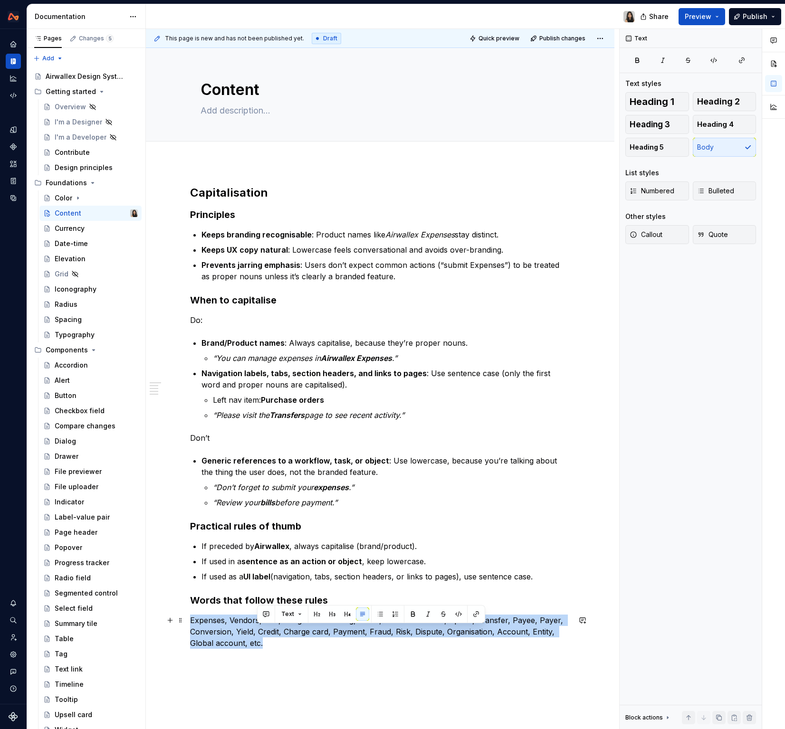
click at [258, 627] on p "Expenses, Vendors, Bills, Usage-based billing, Cards, Reimbursements, Spend, Tr…" at bounding box center [380, 632] width 380 height 34
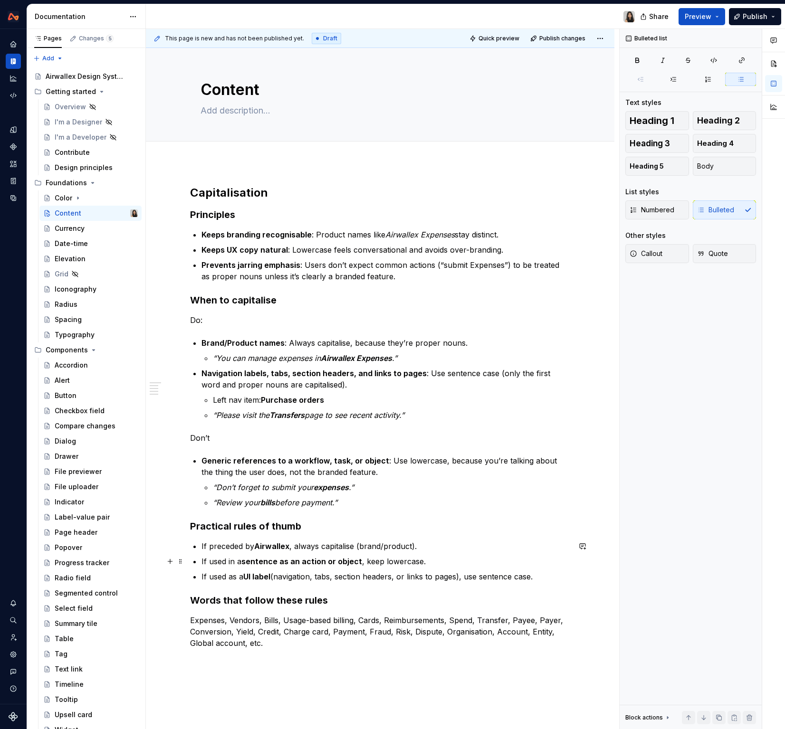
click at [243, 563] on strong "sentence as an action or object" at bounding box center [301, 562] width 121 height 10
click at [243, 601] on h3 "Words that follow these rules" at bounding box center [380, 600] width 380 height 13
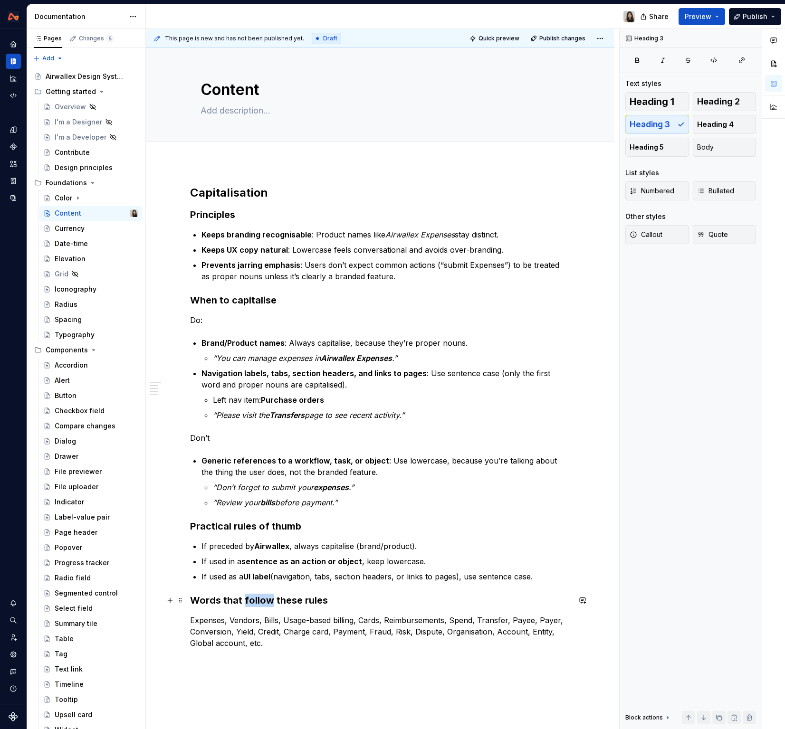
click at [243, 601] on h3 "Words that follow these rules" at bounding box center [380, 600] width 380 height 13
click at [283, 630] on p "Expenses, Vendors, Bills, Usage-based billing, Cards, Reimbursements, Spend, Tr…" at bounding box center [380, 632] width 380 height 34
click at [301, 616] on p "Expenses, Vendors, Bills, Usage-based billing, Cards, Reimbursements, Spend, Tr…" at bounding box center [380, 632] width 380 height 34
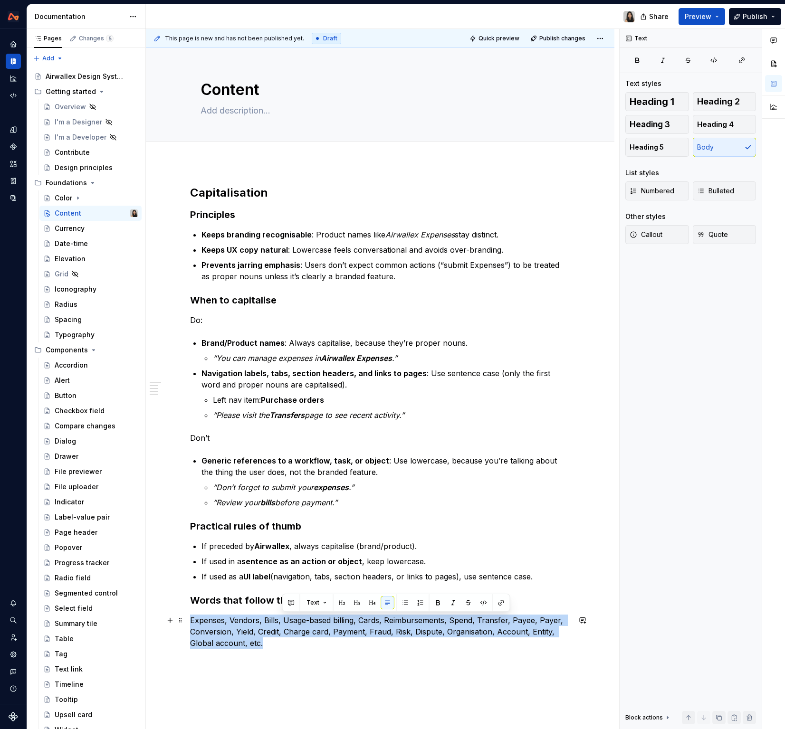
click at [301, 616] on p "Expenses, Vendors, Bills, Usage-based billing, Cards, Reimbursements, Spend, Tr…" at bounding box center [380, 632] width 380 height 34
click at [299, 630] on p "Expenses, Vendors, Bills, Usage-based billing, Cards, Reimbursements, Spend, Tr…" at bounding box center [380, 632] width 380 height 34
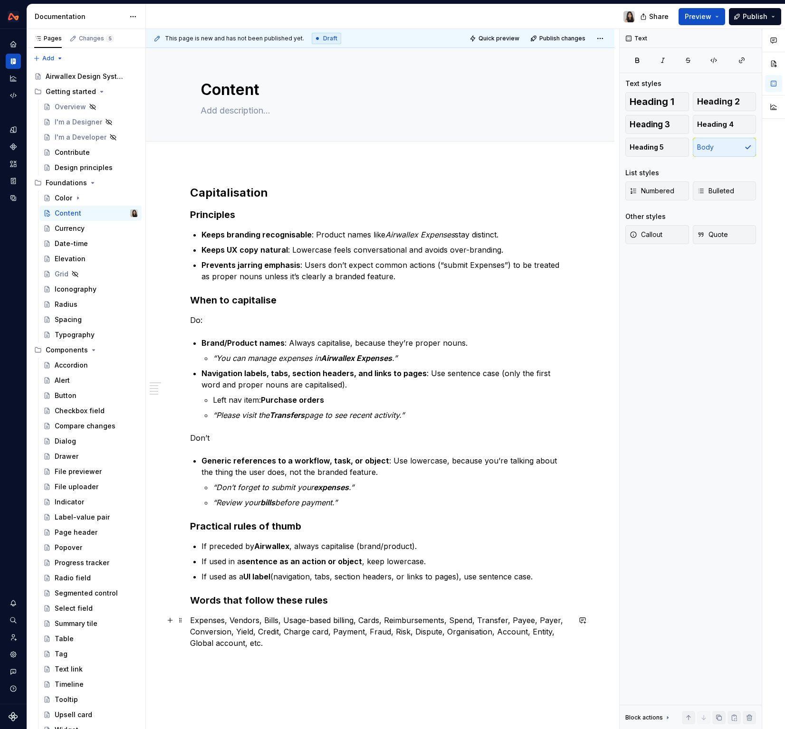
click at [299, 630] on p "Expenses, Vendors, Bills, Usage-based billing, Cards, Reimbursements, Spend, Tr…" at bounding box center [380, 632] width 380 height 34
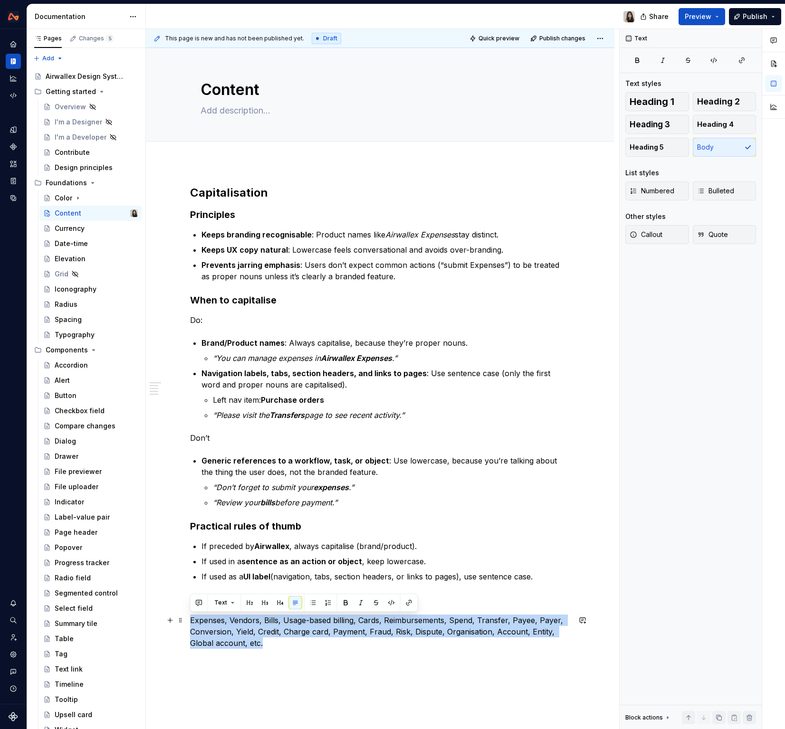
click at [299, 630] on p "Expenses, Vendors, Bills, Usage-based billing, Cards, Reimbursements, Spend, Tr…" at bounding box center [380, 632] width 380 height 34
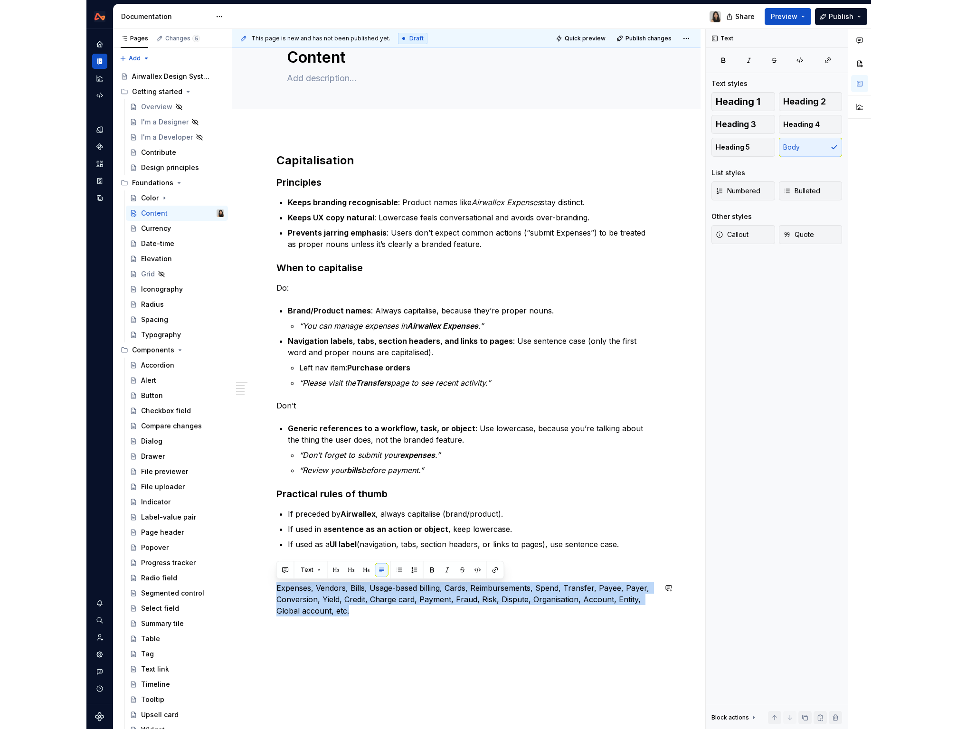
scroll to position [33, 0]
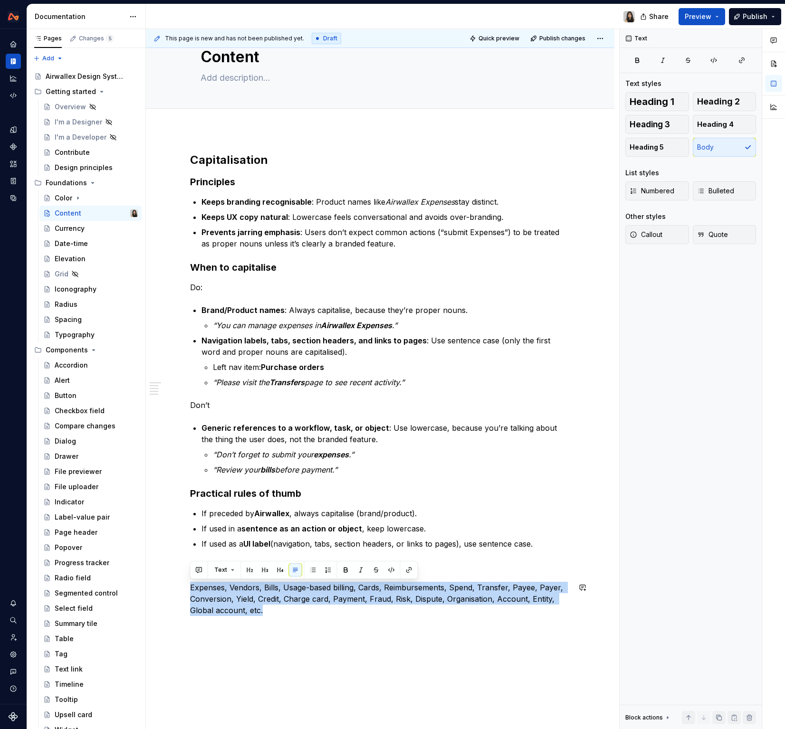
click at [299, 630] on div "Capitalisation Principles Keeps branding recognisable : Product names like Airw…" at bounding box center [380, 488] width 468 height 717
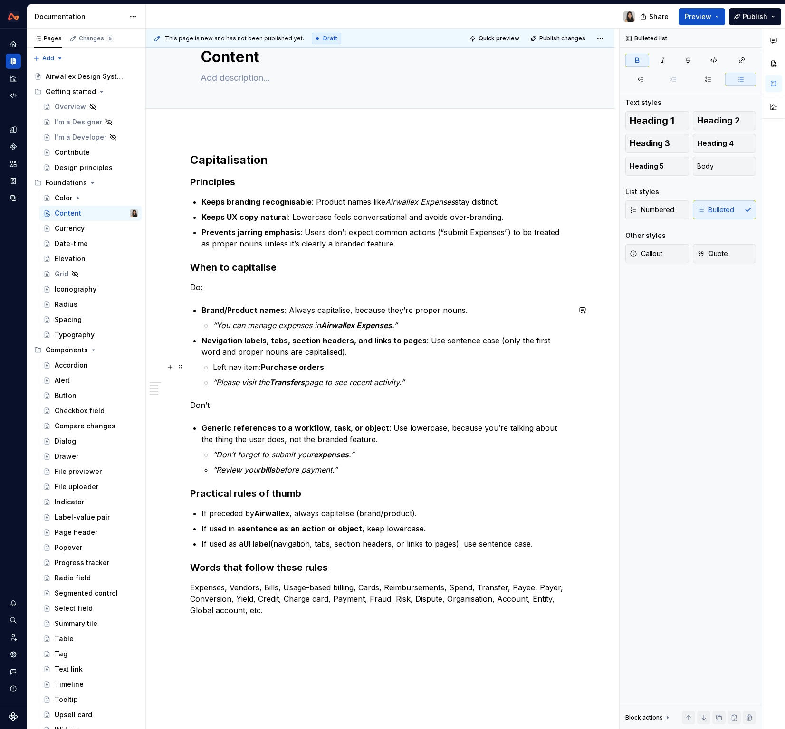
click at [343, 372] on p "Left nav item: Purchase orders" at bounding box center [391, 367] width 357 height 11
click at [443, 378] on p "“Please visit the Transfers page to see recent activity.”" at bounding box center [391, 382] width 357 height 11
click at [312, 343] on strong "Navigation labels, tabs, section headers, and links to pages" at bounding box center [313, 341] width 225 height 10
click at [414, 426] on p "Generic references to a workflow, task, or object : Use lowercase, because you’…" at bounding box center [385, 433] width 369 height 23
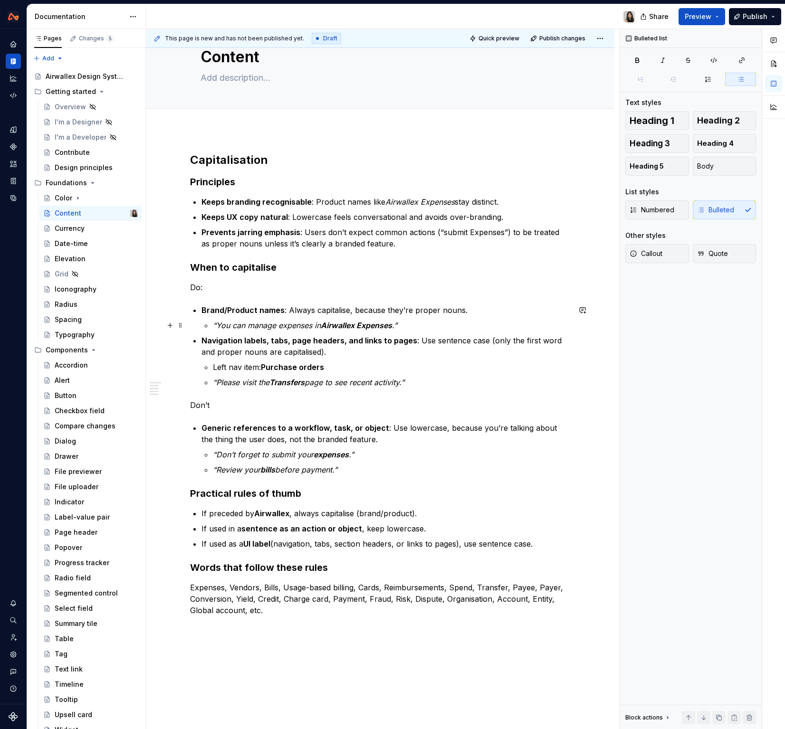
click at [421, 324] on p "“You can manage expenses in Airwallex Expenses .”" at bounding box center [391, 325] width 357 height 11
click at [247, 305] on strong "Brand/Product names" at bounding box center [242, 310] width 83 height 10
click at [269, 306] on strong "Brand/Product names" at bounding box center [242, 310] width 83 height 10
click at [274, 308] on strong "Branded product anames" at bounding box center [249, 310] width 96 height 10
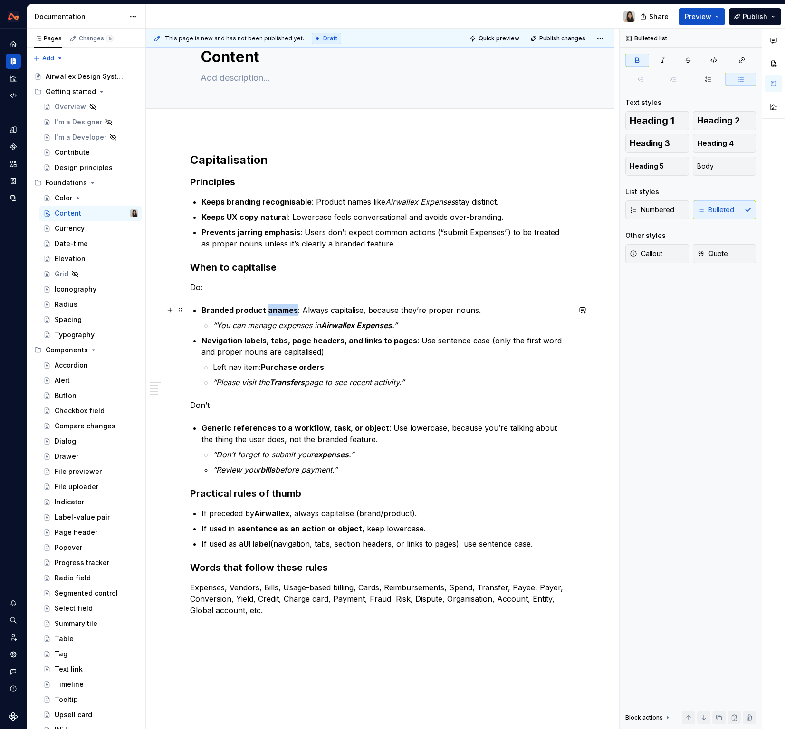
click at [274, 308] on strong "Branded product anames" at bounding box center [249, 310] width 96 height 10
click at [333, 332] on ul "Branded product names : Always capitalise, because they’re proper nouns. “You c…" at bounding box center [385, 347] width 369 height 84
click at [371, 305] on p "Branded product names : Always capitalise, because they’re proper nouns." at bounding box center [385, 310] width 369 height 11
click at [296, 309] on p "Branded product names : Always capitalise, because they’re proper nouns." at bounding box center [385, 310] width 369 height 11
drag, startPoint x: 293, startPoint y: 310, endPoint x: 486, endPoint y: 307, distance: 192.4
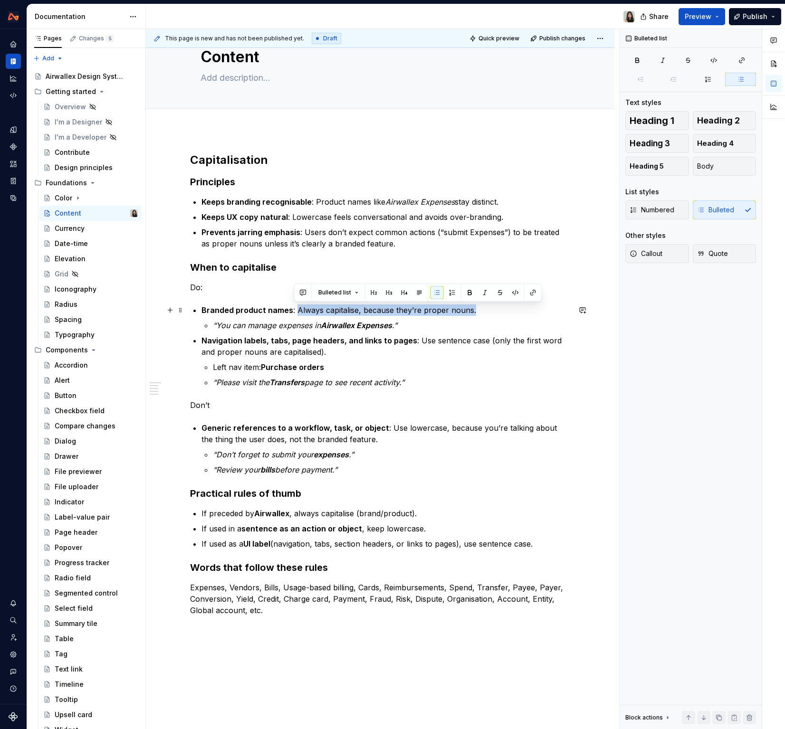
click at [486, 307] on p "Branded product names : Always capitalise, because they’re proper nouns." at bounding box center [385, 310] width 369 height 11
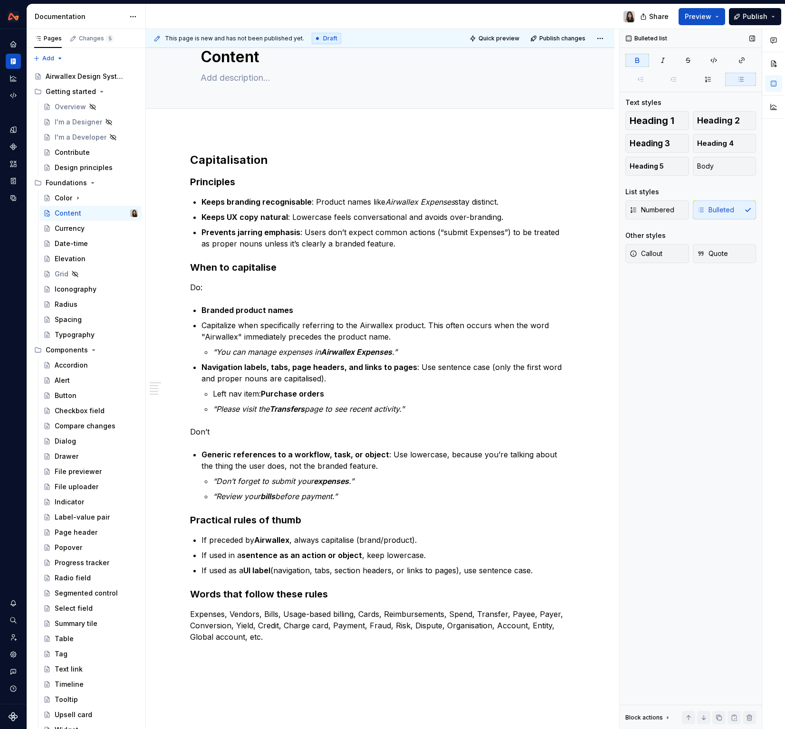
click at [665, 213] on div "Numbered Bulleted" at bounding box center [690, 209] width 131 height 19
click at [665, 210] on div "Numbered Bulleted" at bounding box center [690, 209] width 131 height 19
click at [665, 209] on div "Numbered Bulleted" at bounding box center [690, 209] width 131 height 19
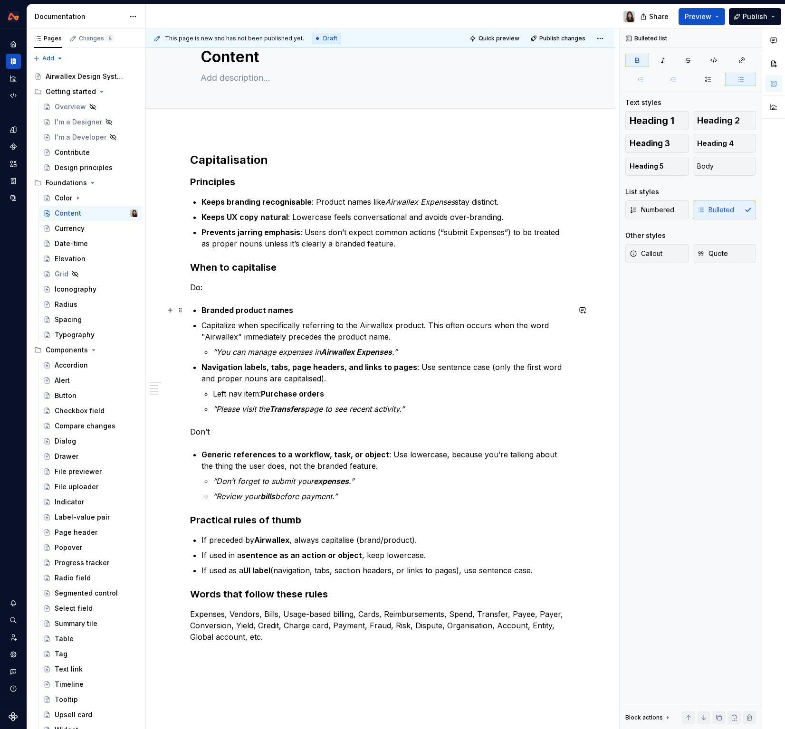
click at [264, 313] on strong "Branded product names" at bounding box center [247, 310] width 92 height 10
drag, startPoint x: 199, startPoint y: 308, endPoint x: 453, endPoint y: 405, distance: 272.5
click at [453, 405] on div "Capitalisation Principles Keeps branding recognisable : Product names like Airw…" at bounding box center [380, 406] width 380 height 507
click at [665, 213] on div "Numbered Bulleted" at bounding box center [690, 209] width 131 height 19
click at [665, 168] on button "Body" at bounding box center [725, 166] width 64 height 19
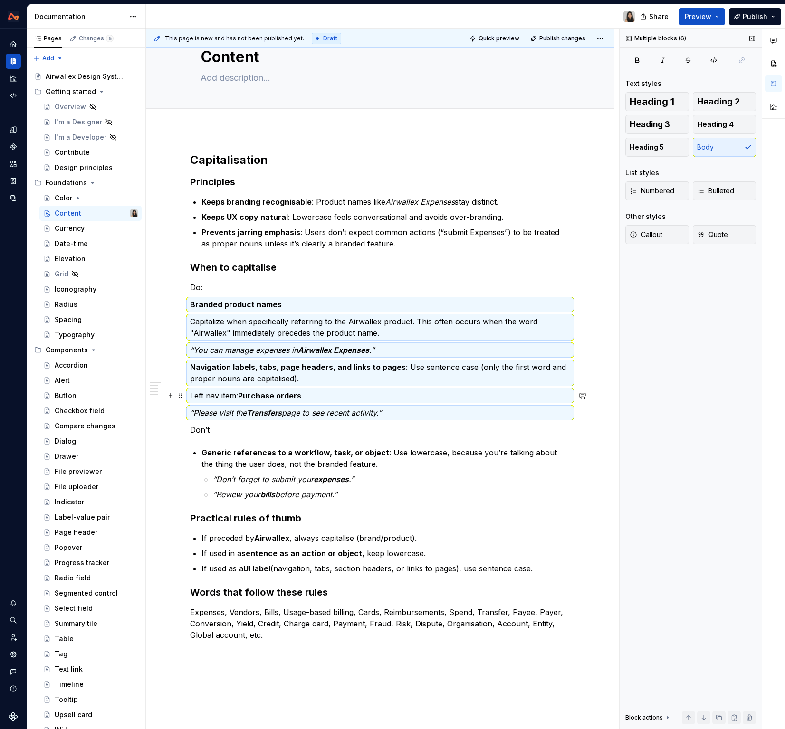
click at [337, 391] on p "Left nav item: Purchase orders" at bounding box center [380, 395] width 380 height 11
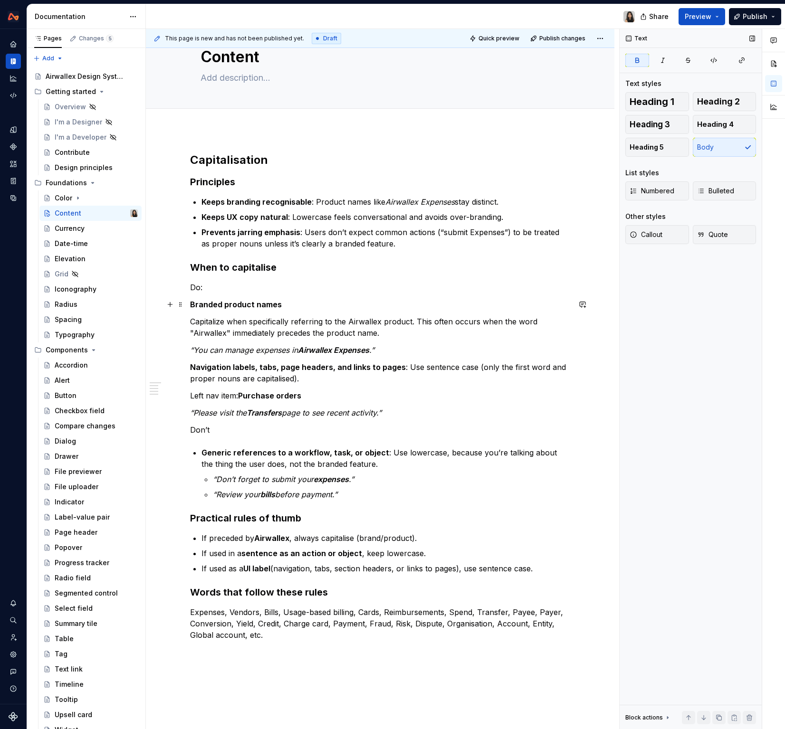
click at [217, 301] on strong "Branded product names" at bounding box center [236, 305] width 92 height 10
click at [243, 293] on div "Capitalisation Principles Keeps branding recognisable : Product names like Airw…" at bounding box center [380, 406] width 380 height 506
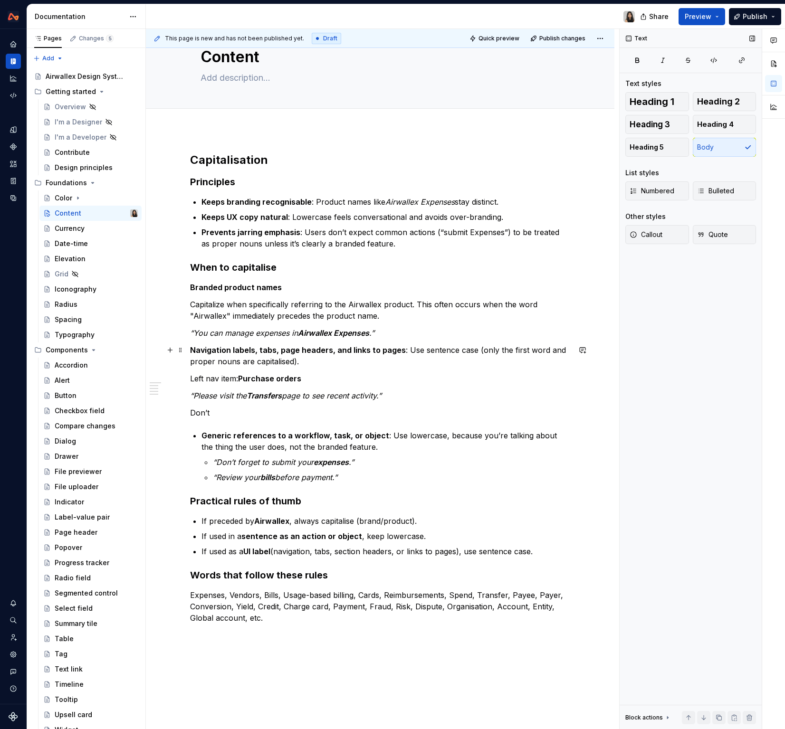
click at [306, 358] on p "Navigation labels, tabs, page headers, and links to pages : Use sentence case (…" at bounding box center [380, 355] width 380 height 23
click at [218, 305] on p "Capitalize when specifically referring to the Airwallex product. This often occ…" at bounding box center [380, 310] width 380 height 23
click at [263, 314] on p "Capitalise when specifically referring to the Airwallex product. This often occ…" at bounding box center [380, 310] width 380 height 23
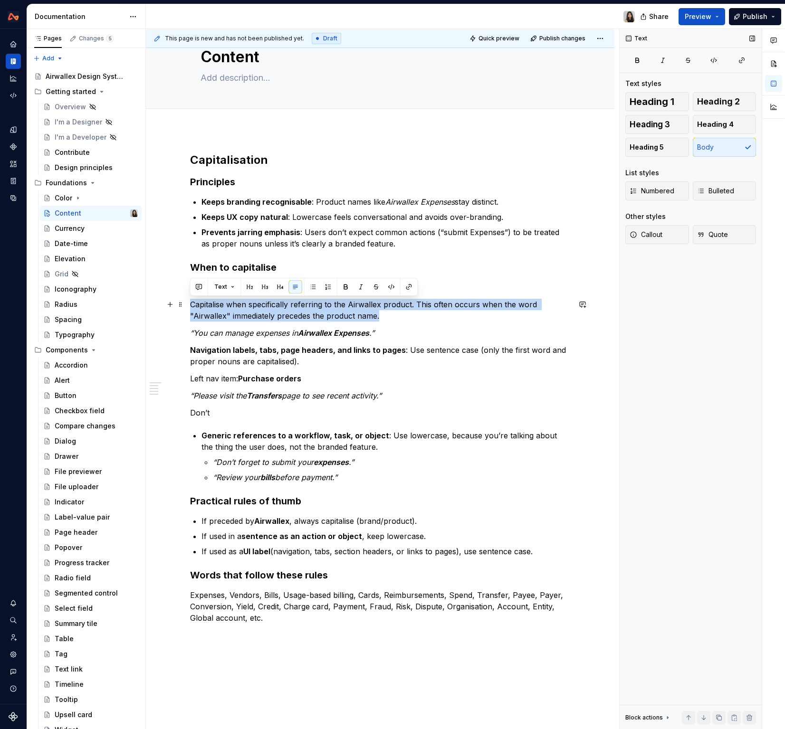
click at [263, 314] on p "Capitalise when specifically referring to the Airwallex product. This often occ…" at bounding box center [380, 310] width 380 height 23
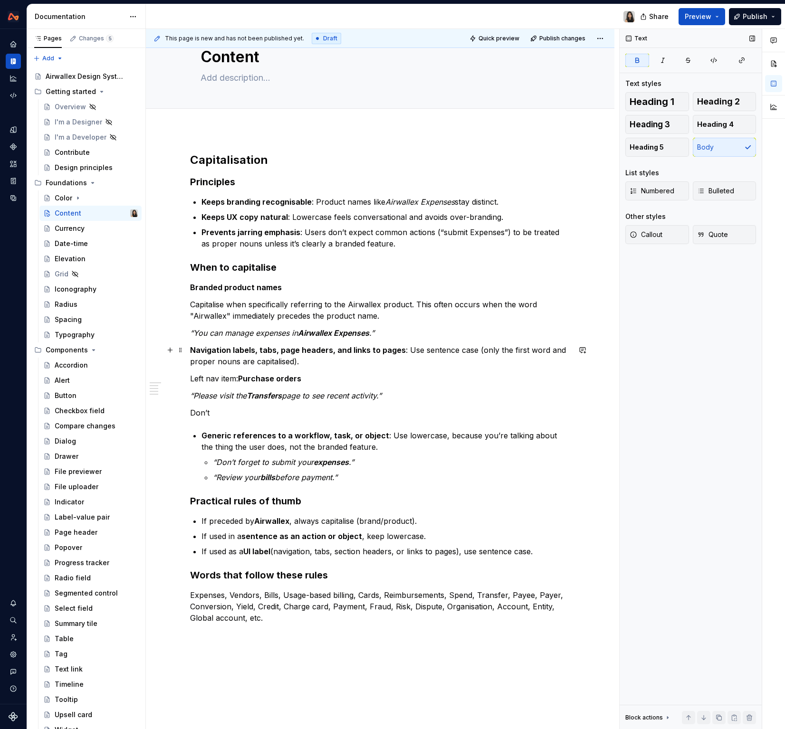
click at [303, 354] on strong "Navigation labels, tabs, page headers, and links to pages" at bounding box center [298, 350] width 216 height 10
click at [279, 333] on em "“You can manage expenses in" at bounding box center [244, 333] width 108 height 10
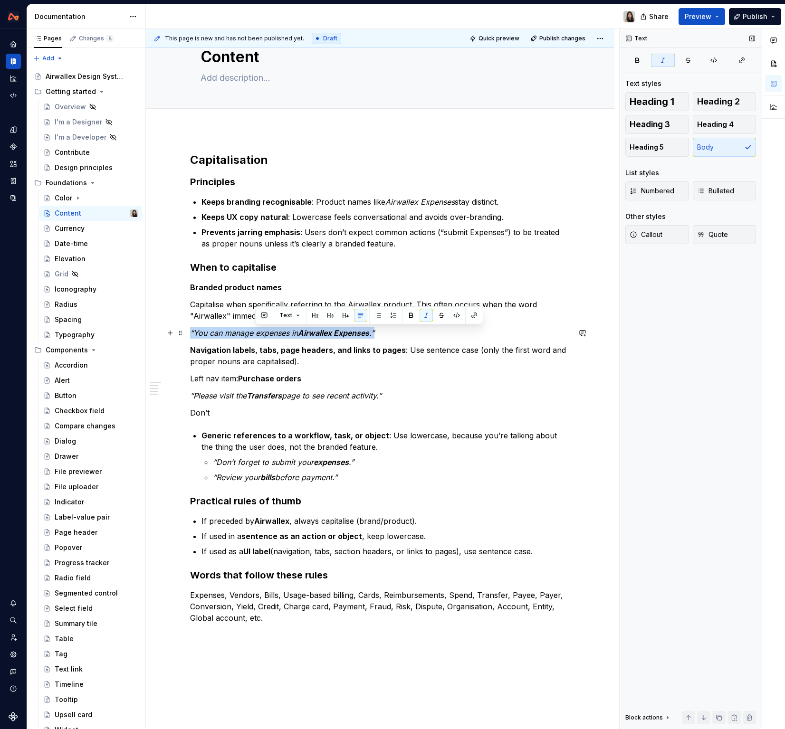
click at [279, 333] on em "“You can manage expenses in" at bounding box center [244, 333] width 108 height 10
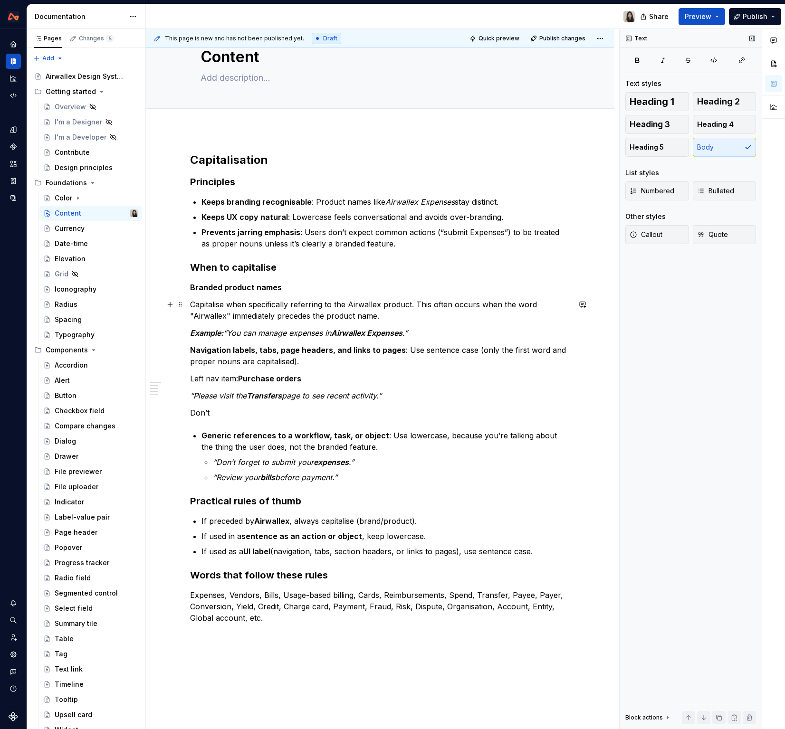
click at [276, 313] on p "Capitalise when specifically referring to the Airwallex product. This often occ…" at bounding box center [380, 310] width 380 height 23
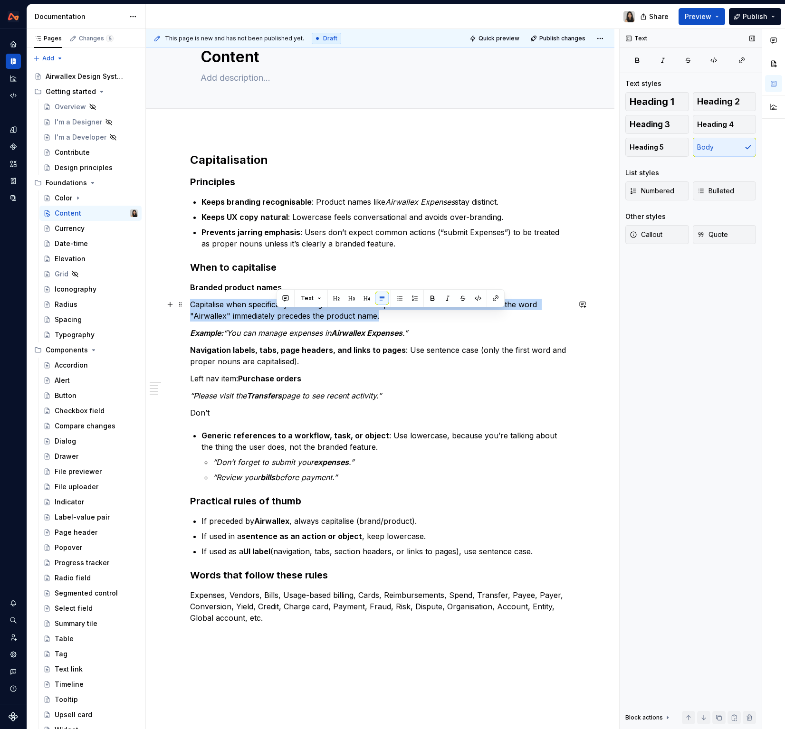
click at [276, 313] on p "Capitalise when specifically referring to the Airwallex product. This often occ…" at bounding box center [380, 310] width 380 height 23
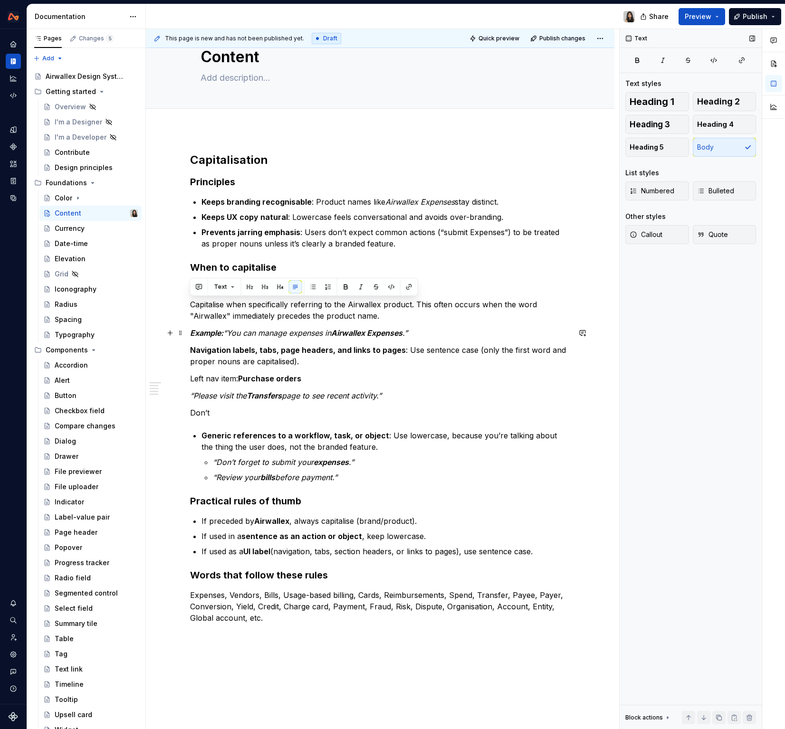
click at [329, 335] on em "“You can manage expenses in" at bounding box center [277, 333] width 108 height 10
click at [410, 315] on p "Capitalise when specifically referring to the Airwallex product. This often occ…" at bounding box center [380, 310] width 380 height 23
click at [246, 288] on strong "Branded product names" at bounding box center [236, 288] width 92 height 10
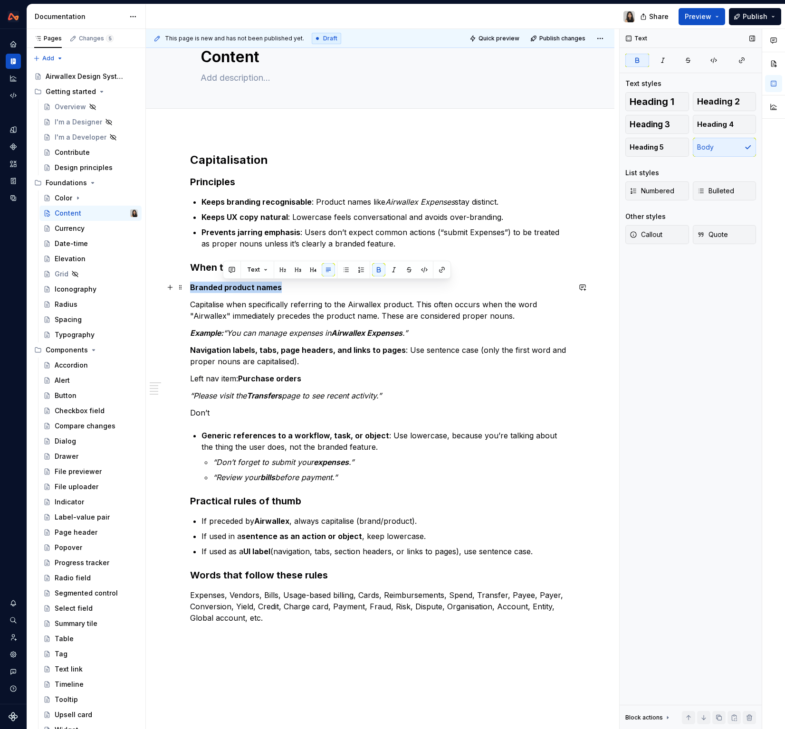
click at [246, 288] on strong "Branded product names" at bounding box center [236, 288] width 92 height 10
click at [264, 271] on button "button" at bounding box center [264, 269] width 13 height 13
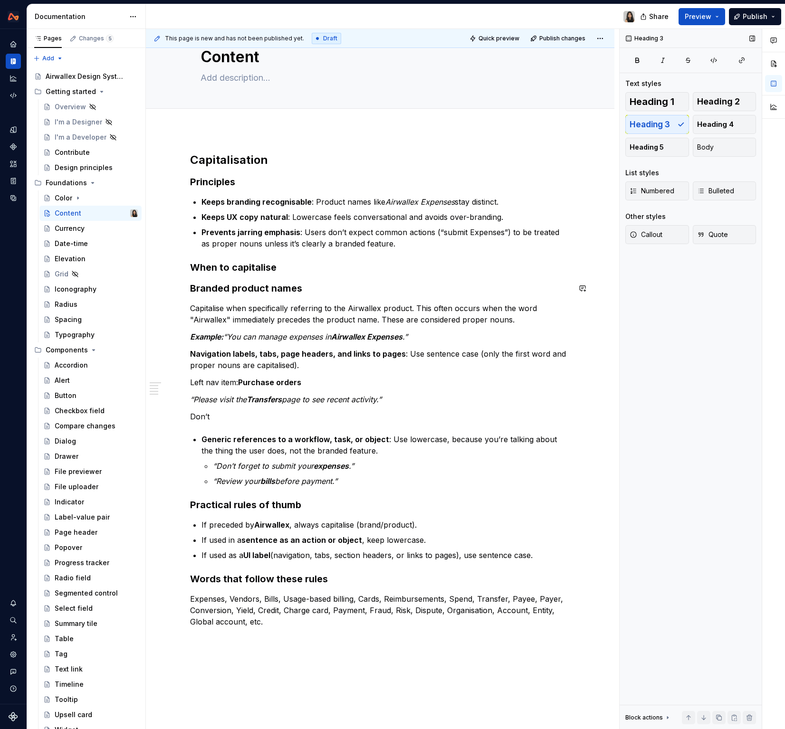
click at [264, 271] on h3 "When to capitalise" at bounding box center [380, 267] width 380 height 13
click at [263, 291] on strong "Branded product names" at bounding box center [246, 288] width 112 height 11
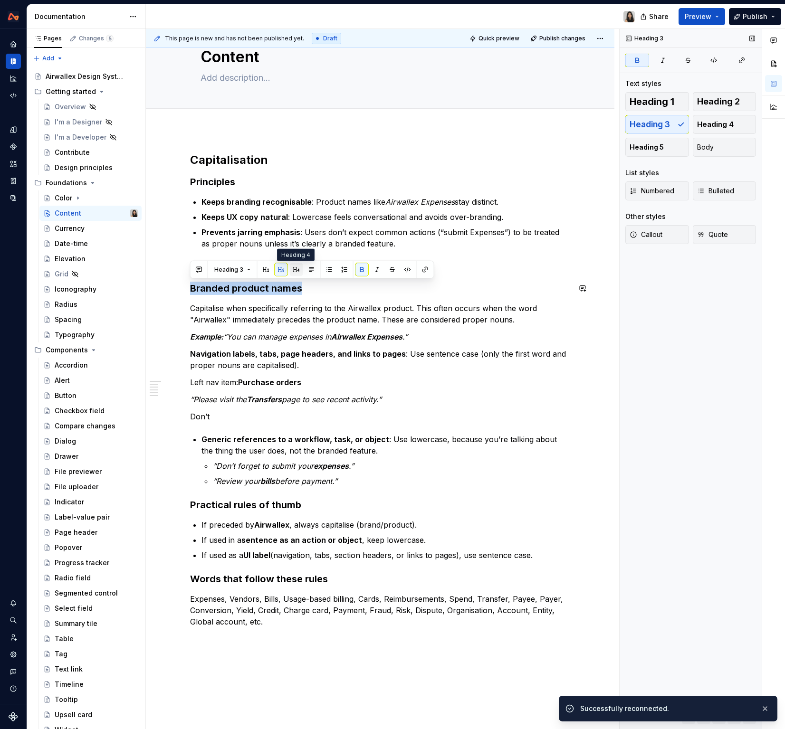
click at [293, 270] on button "button" at bounding box center [296, 269] width 13 height 13
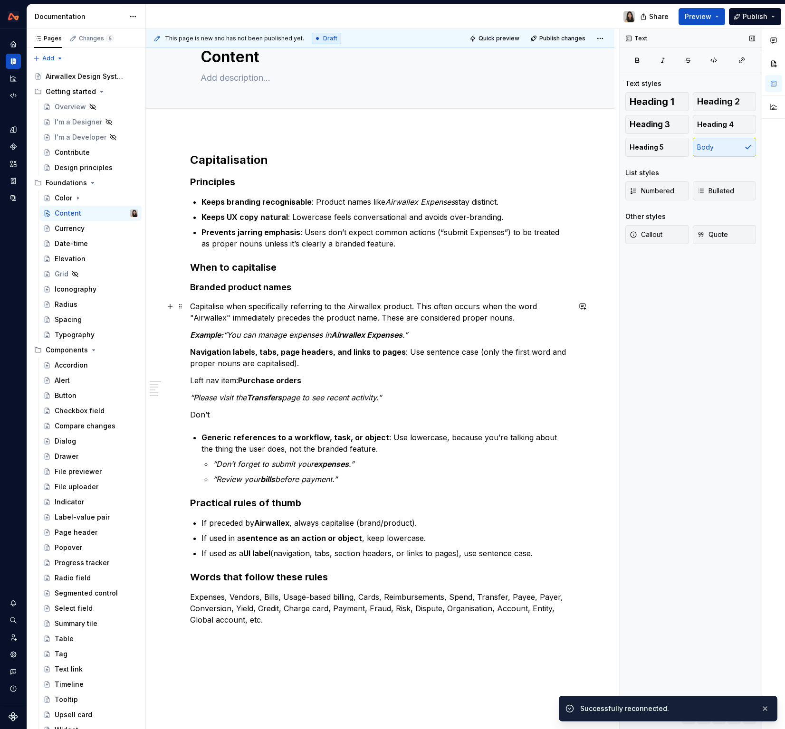
click at [286, 322] on p "Capitalise when specifically referring to the Airwallex product. This often occ…" at bounding box center [380, 312] width 380 height 23
click at [249, 286] on strong "Branded product names" at bounding box center [240, 287] width 101 height 10
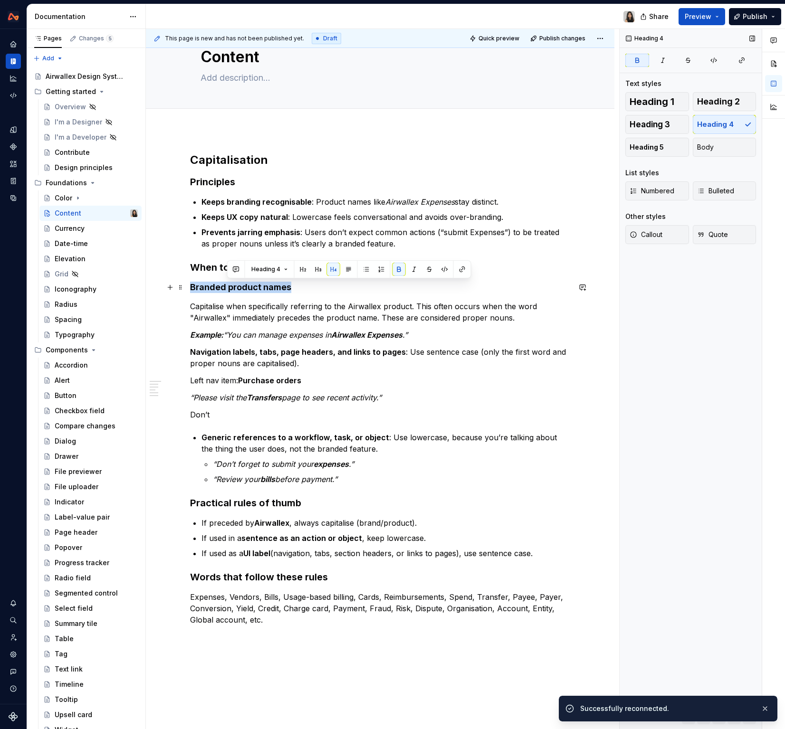
click at [249, 286] on strong "Branded product names" at bounding box center [240, 287] width 101 height 10
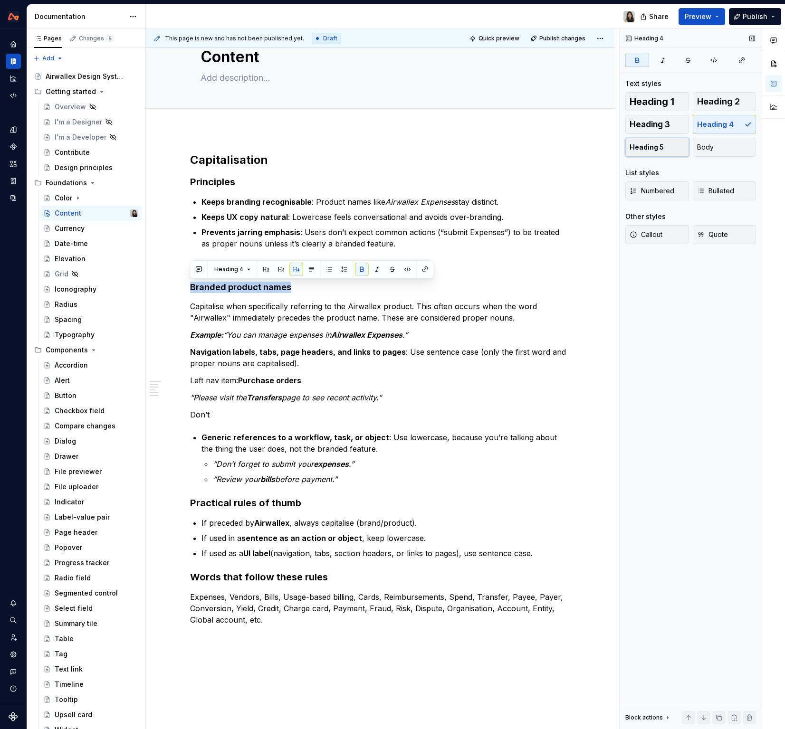
click at [639, 143] on span "Heading 5" at bounding box center [647, 148] width 34 height 10
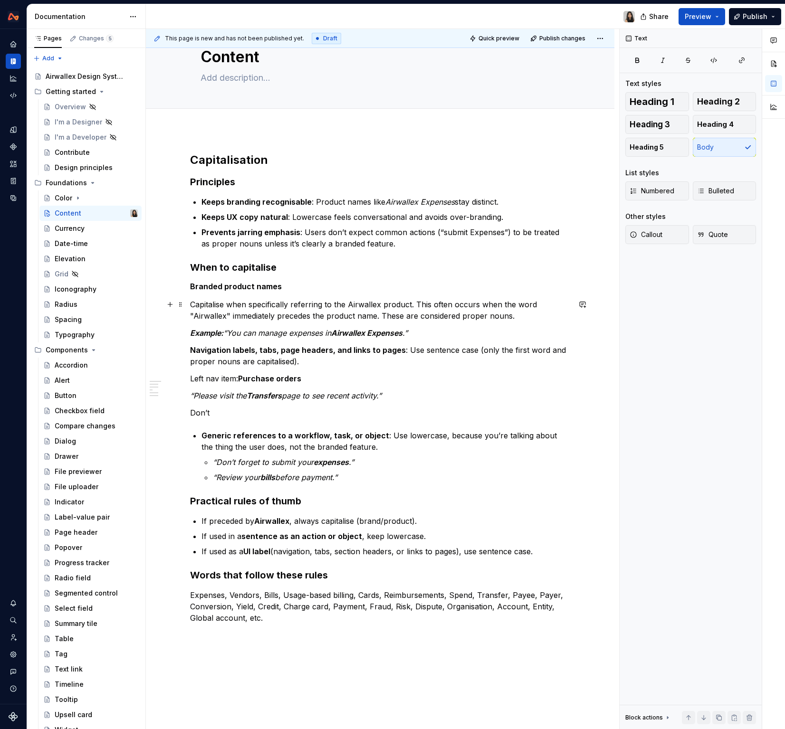
click at [285, 311] on p "Capitalise when specifically referring to the Airwallex product. This often occ…" at bounding box center [380, 310] width 380 height 23
click at [216, 330] on em "Example:" at bounding box center [206, 333] width 33 height 10
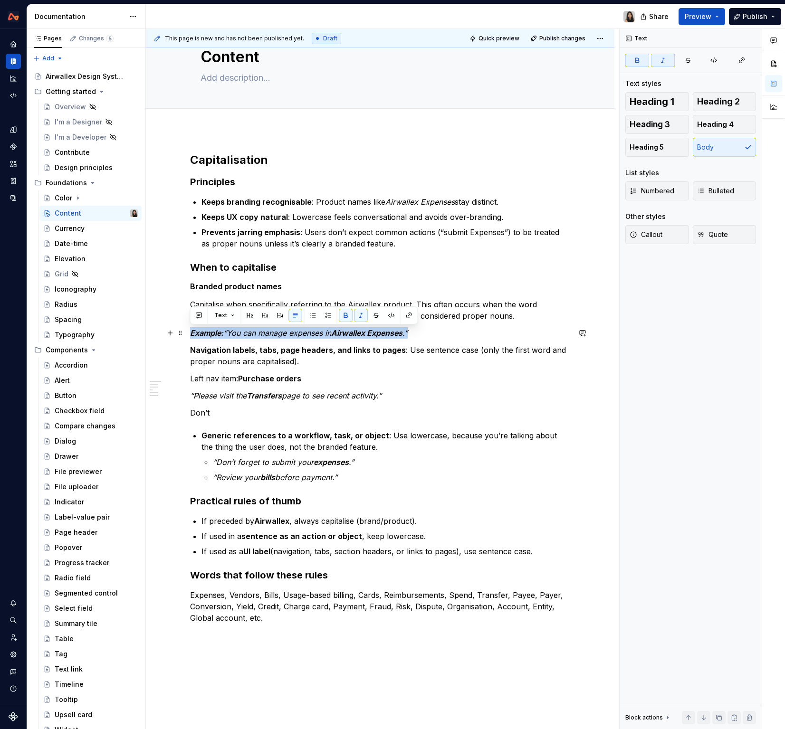
click at [216, 330] on em "Example:" at bounding box center [206, 333] width 33 height 10
click at [226, 361] on p "Navigation labels, tabs, page headers, and links to pages : Use sentence case (…" at bounding box center [380, 355] width 380 height 23
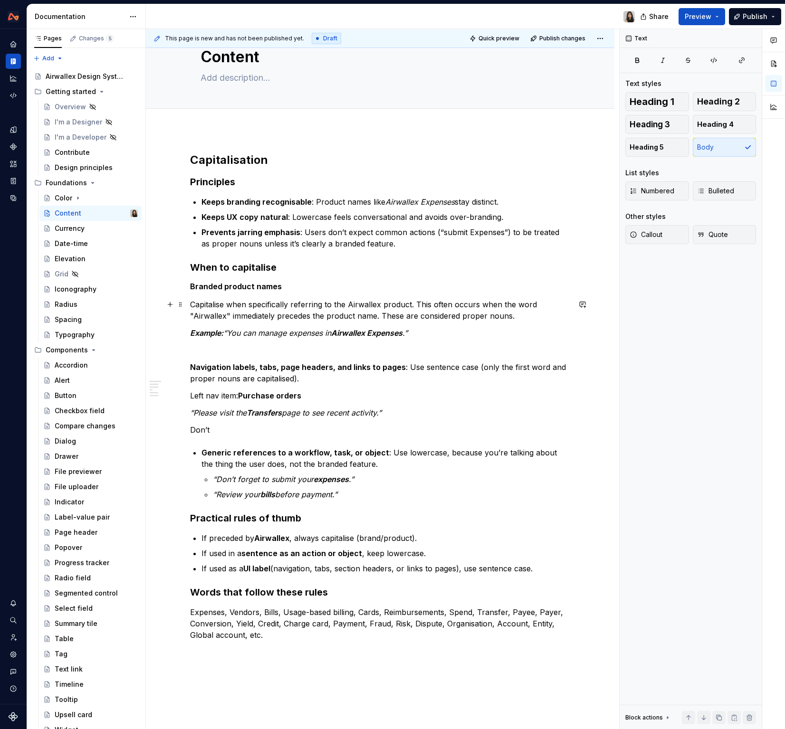
click at [246, 304] on p "Capitalise when specifically referring to the Airwallex product. This often occ…" at bounding box center [380, 310] width 380 height 23
click at [271, 324] on div "Capitalisation Principles Keeps branding recognisable : Product names like Airw…" at bounding box center [380, 406] width 380 height 506
click at [298, 351] on p at bounding box center [380, 349] width 380 height 11
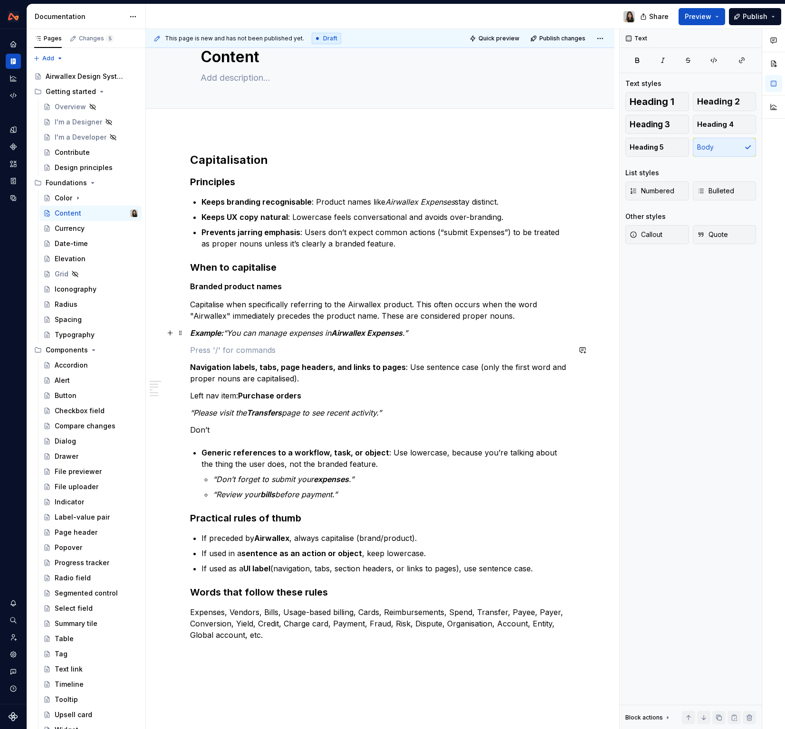
click at [447, 338] on p "Example: “You can manage expenses in Airwallex Expenses .”" at bounding box center [380, 332] width 380 height 11
click at [431, 333] on p "Example: “You can manage expenses in Airwallex Expenses .” “ ntroducing Airwall…" at bounding box center [380, 332] width 380 height 11
click at [427, 333] on p "Example: “You can manage expenses in Airwallex Expenses .” “I ntroducing Airwal…" at bounding box center [380, 332] width 380 height 11
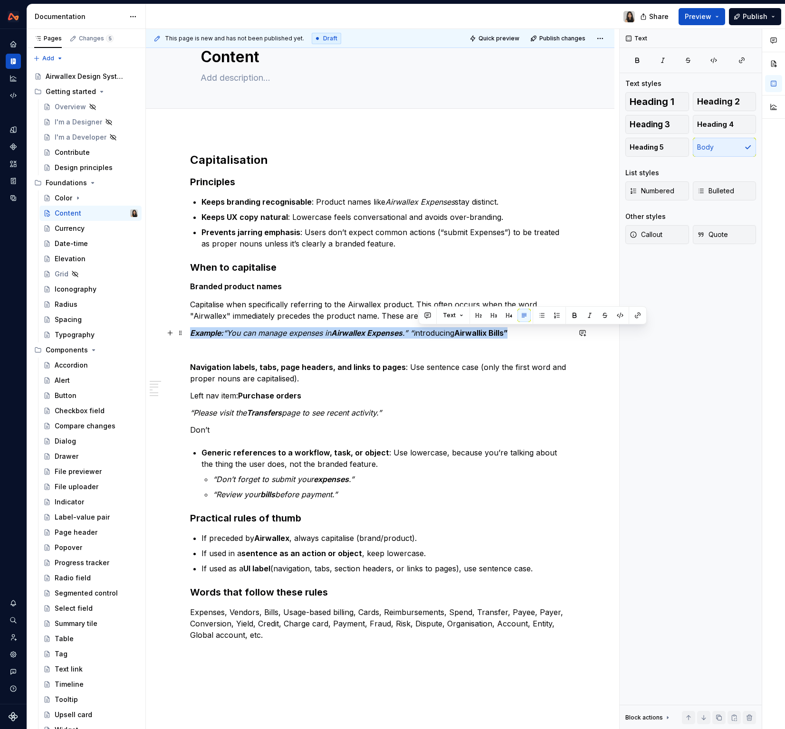
click at [427, 333] on p "Example: “You can manage expenses in Airwallex Expenses .” “I ntroducing Airwal…" at bounding box center [380, 332] width 380 height 11
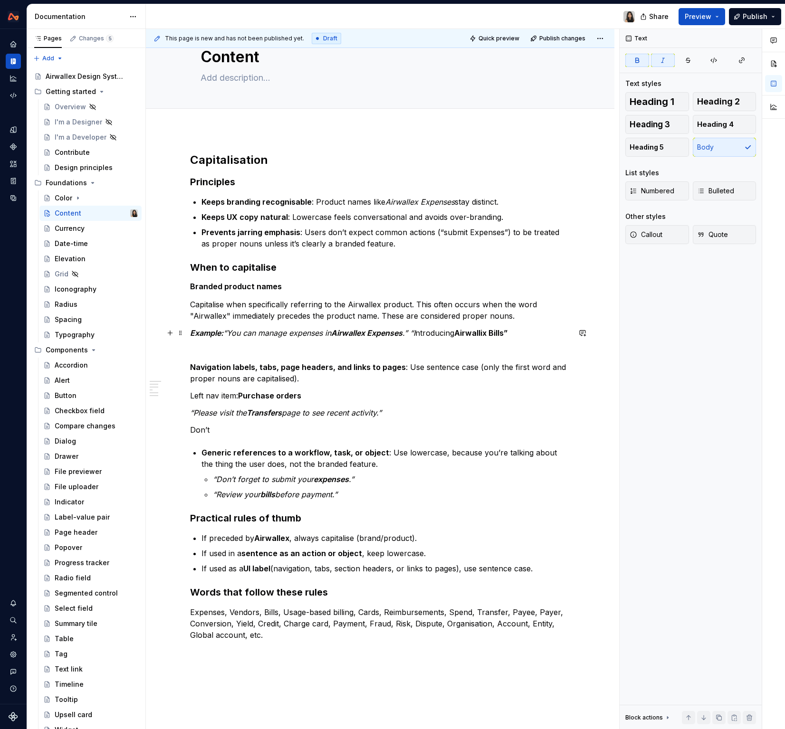
click at [227, 333] on em "“You can manage expenses in" at bounding box center [277, 333] width 108 height 10
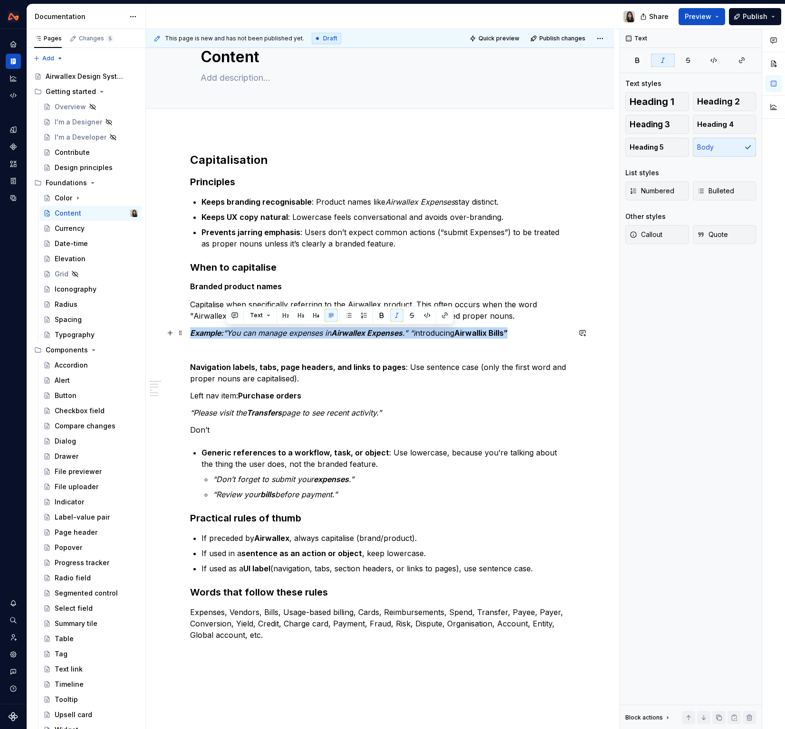
click at [227, 333] on em "“You can manage expenses in" at bounding box center [277, 333] width 108 height 10
click at [227, 333] on p "Example: “You can manage expenses in Airwallex Expenses .” “Introducing Airwall…" at bounding box center [380, 332] width 380 height 11
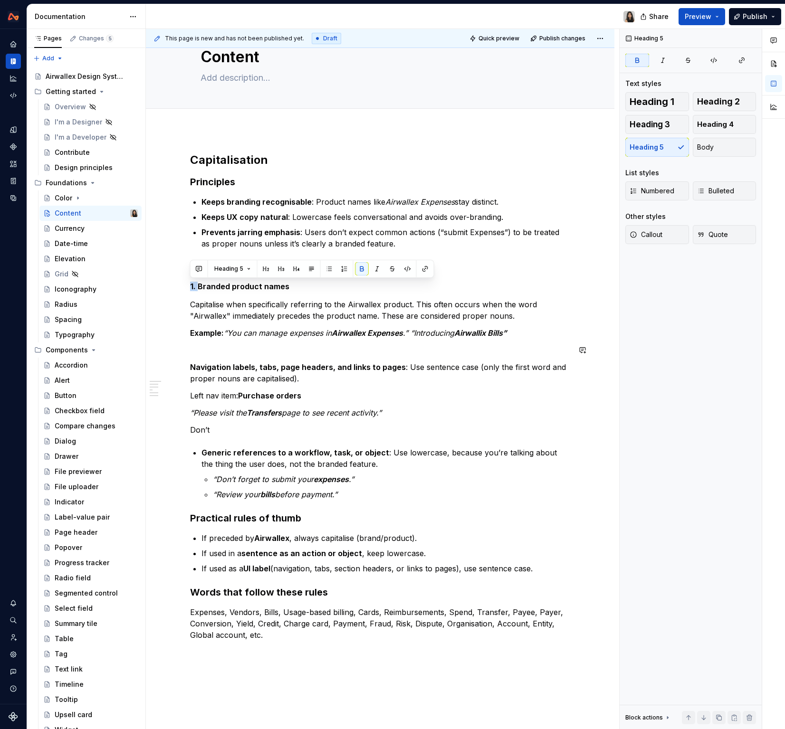
copy strong "1."
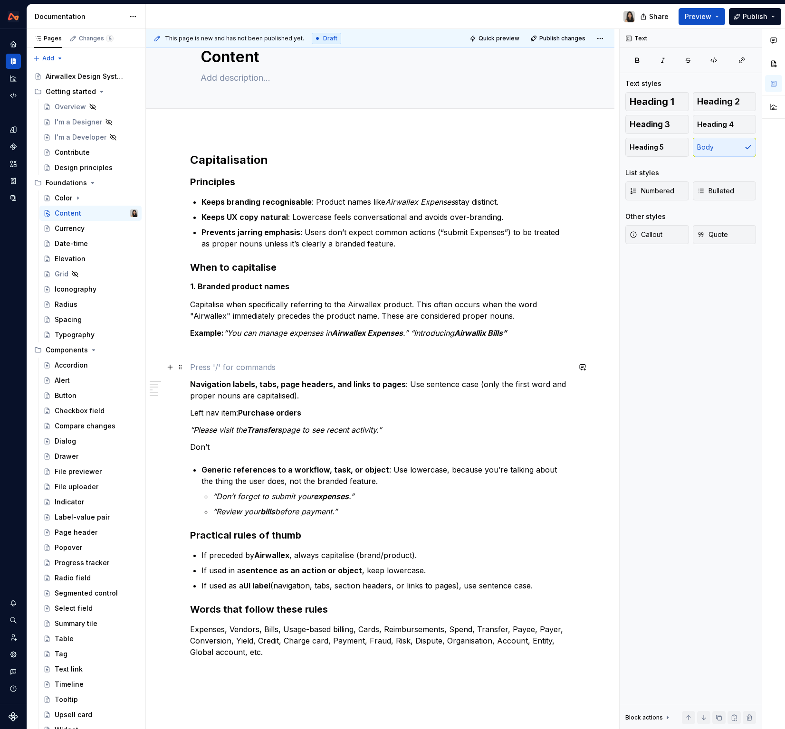
click at [300, 368] on p at bounding box center [380, 367] width 380 height 11
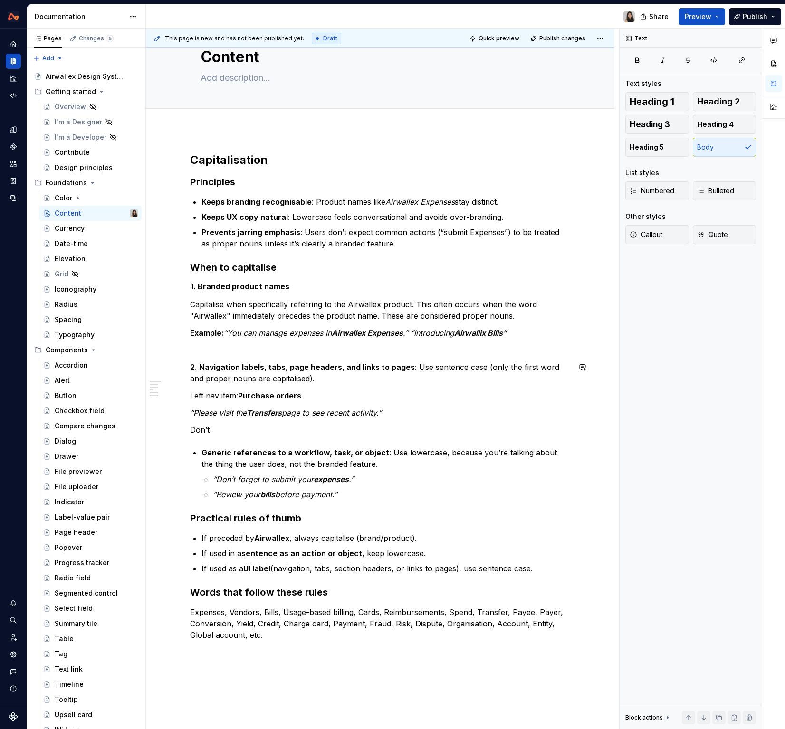
click at [366, 386] on div "Capitalisation Principles Keeps branding recognisable : Product names like Airw…" at bounding box center [380, 406] width 380 height 506
click at [410, 331] on em ".” “Introducing" at bounding box center [428, 333] width 51 height 10
click at [417, 331] on em ".” “Introducing" at bounding box center [428, 333] width 51 height 10
click at [447, 381] on p "2. Navigation labels, tabs, page headers, and links to pages : Use sentence cas…" at bounding box center [380, 373] width 380 height 23
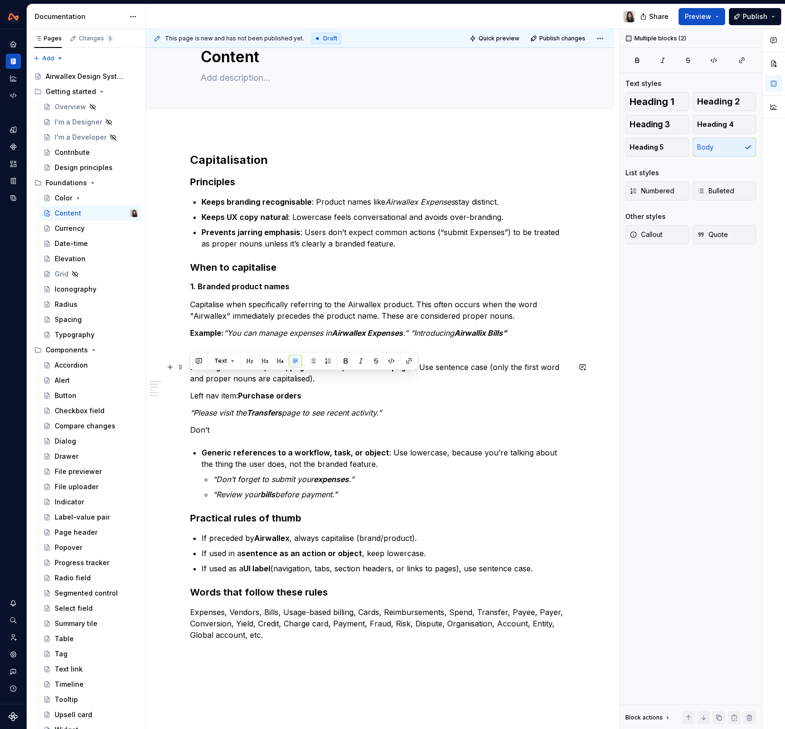
click at [447, 381] on p "2. Navigation labels, tabs, page headers, and links to pages : Use sentence cas…" at bounding box center [380, 373] width 380 height 23
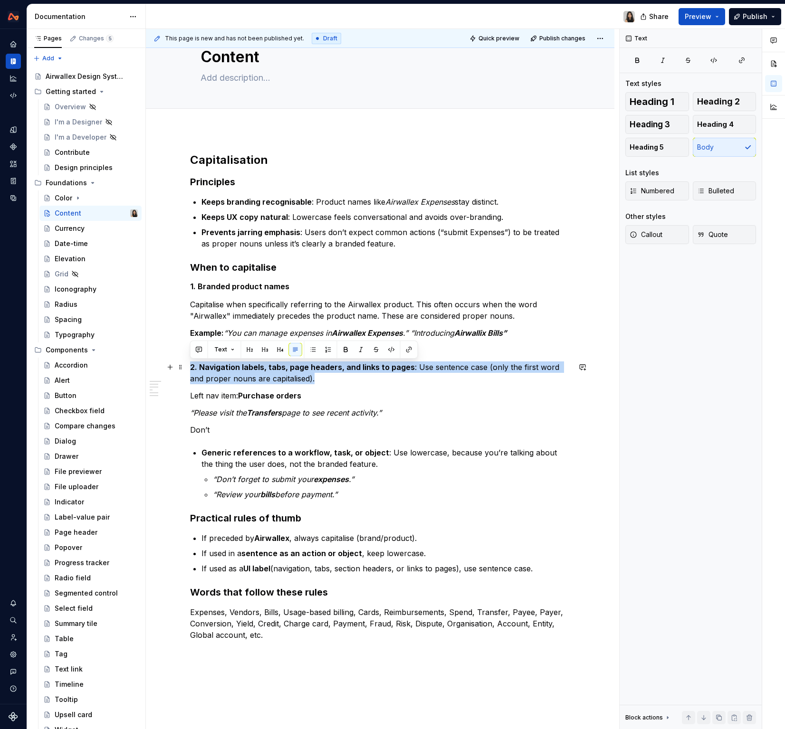
click at [447, 381] on p "2. Navigation labels, tabs, page headers, and links to pages : Use sentence cas…" at bounding box center [380, 373] width 380 height 23
click at [441, 402] on div "Capitalisation Principles Keeps branding recognisable : Product names like Airw…" at bounding box center [380, 406] width 380 height 506
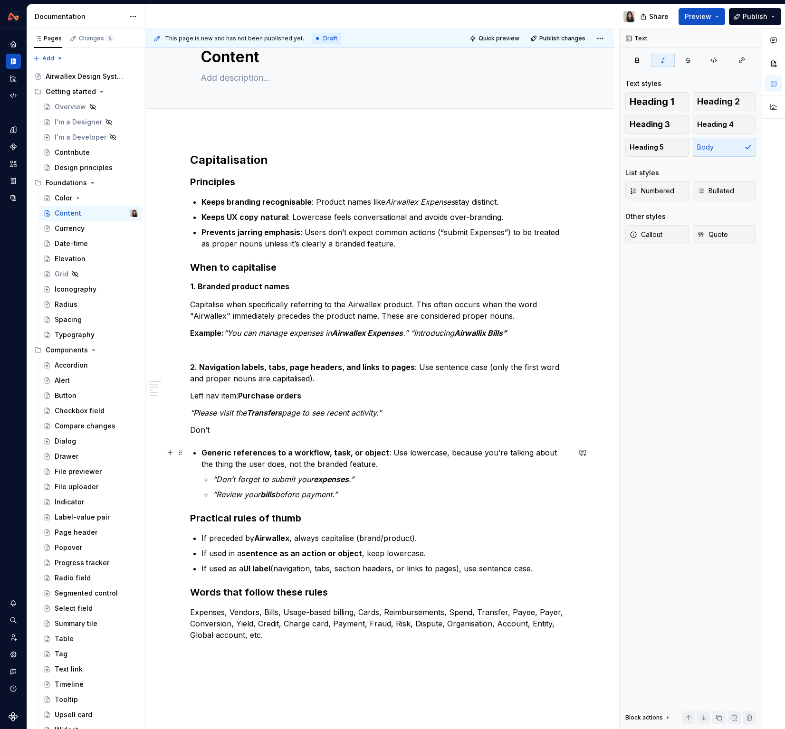
click at [202, 456] on strong "Generic references to a workflow, task, or object" at bounding box center [295, 453] width 188 height 10
click at [246, 269] on h3 "When to capitalise" at bounding box center [380, 267] width 380 height 13
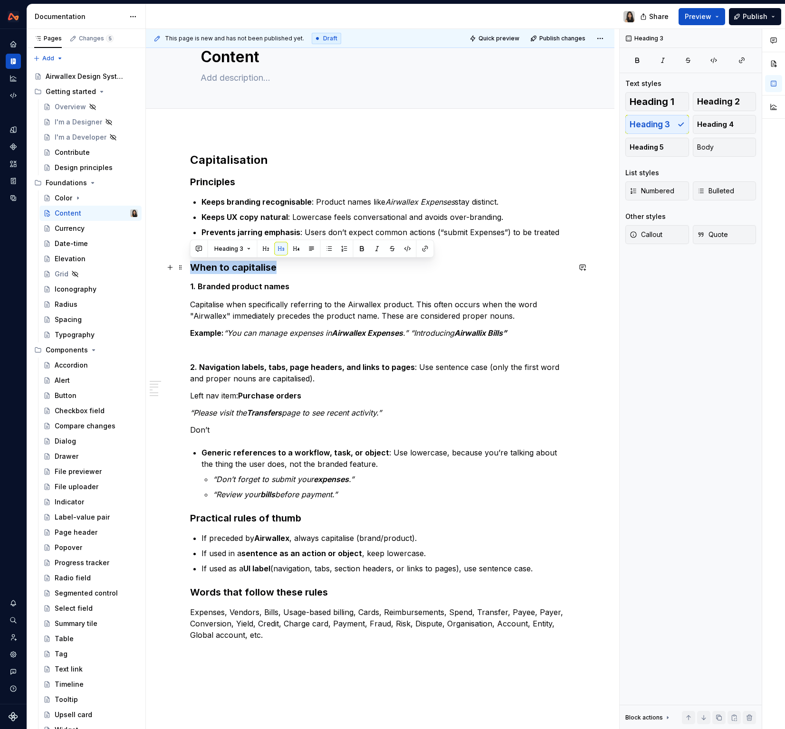
click at [246, 269] on h3 "When to capitalise" at bounding box center [380, 267] width 380 height 13
copy h3 "When to capitalise"
click at [203, 435] on p "Don’t" at bounding box center [380, 429] width 380 height 11
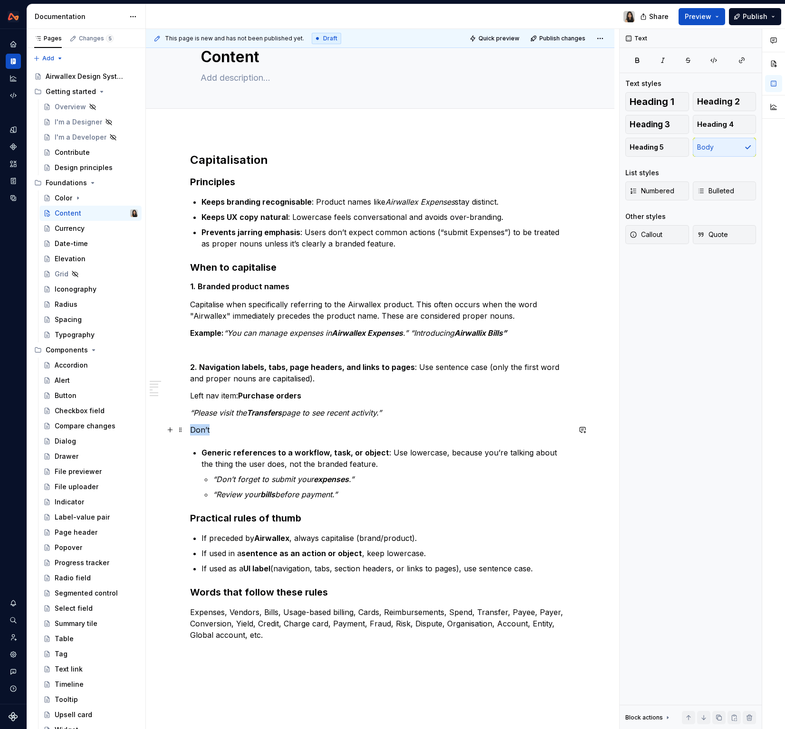
click at [203, 435] on p "Don’t" at bounding box center [380, 429] width 380 height 11
click at [650, 117] on button "Heading 3" at bounding box center [657, 124] width 64 height 19
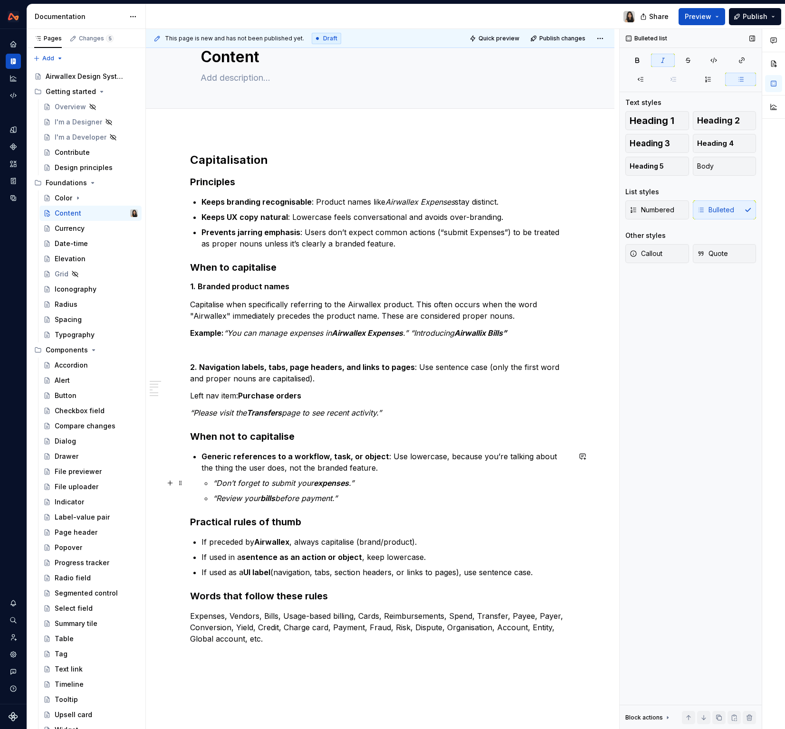
click at [270, 482] on em "“Don’t forget to submit your" at bounding box center [263, 483] width 101 height 10
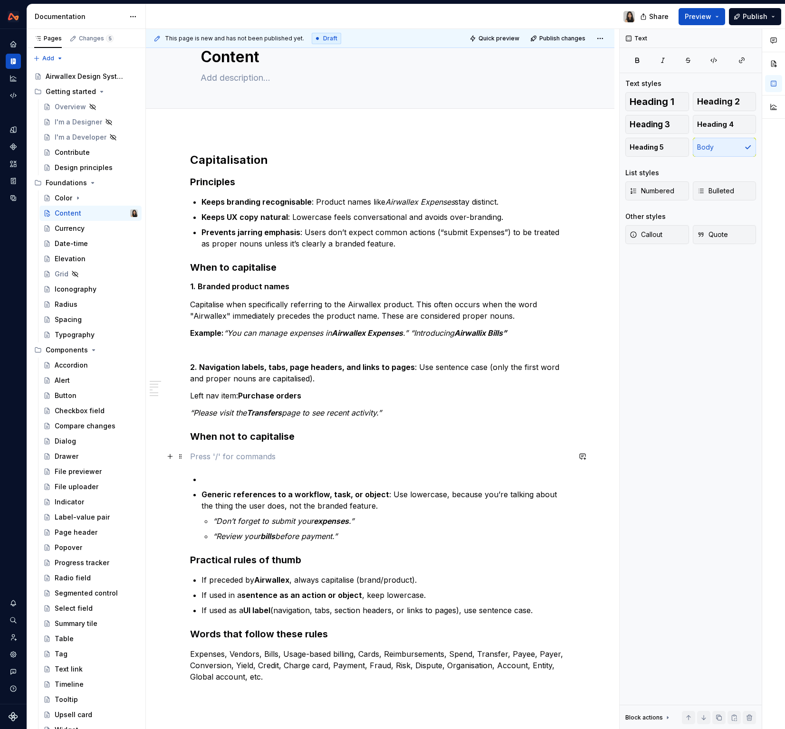
click at [205, 456] on p at bounding box center [380, 456] width 380 height 11
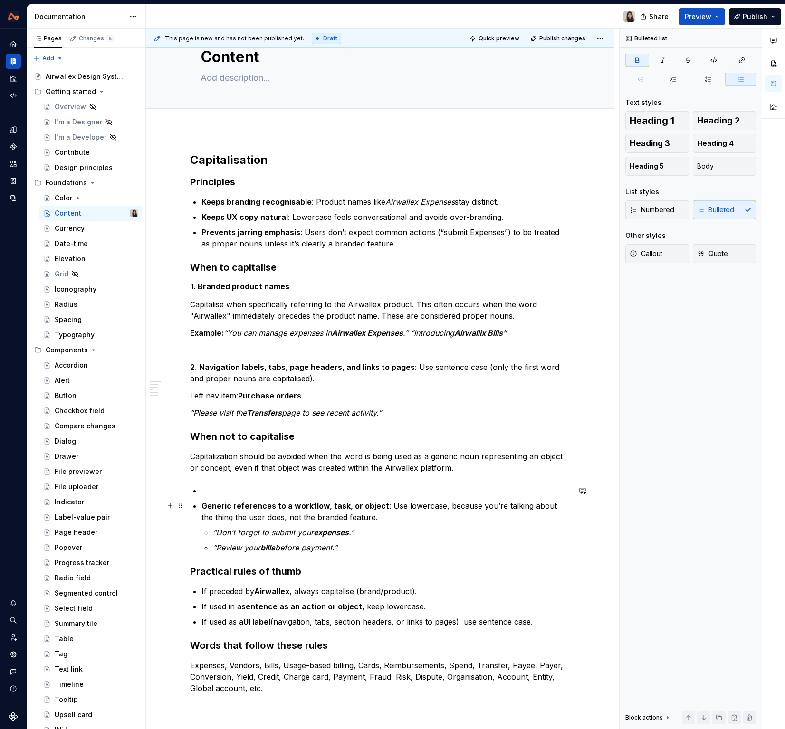
click at [250, 498] on ul "Generic references to a workflow, task, or object : Use lowercase, because you’…" at bounding box center [385, 519] width 369 height 68
click at [249, 496] on p at bounding box center [385, 490] width 369 height 11
click at [402, 433] on h3 "When not to capitalise" at bounding box center [380, 436] width 380 height 13
click at [364, 495] on p "Generic Objects in Sentences" at bounding box center [385, 490] width 369 height 11
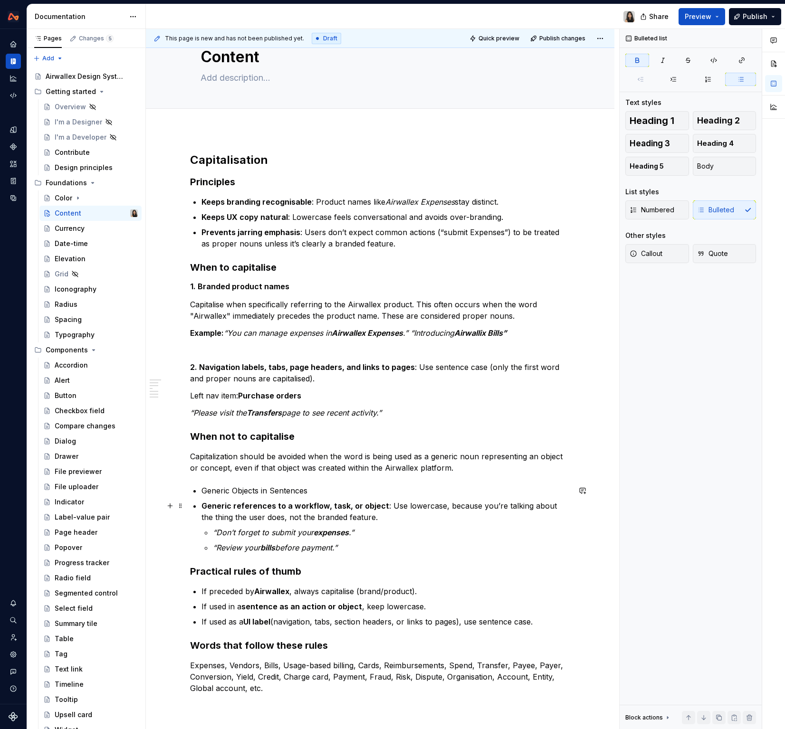
click at [278, 498] on ul "Generic Objects in Sentences Generic references to a workflow, task, or object …" at bounding box center [385, 519] width 369 height 68
click at [331, 497] on ul "Generic Objects in Sentences Generic references to a workflow, task, or object …" at bounding box center [385, 519] width 369 height 68
click at [335, 487] on p "Generic Objects in Sentences" at bounding box center [385, 490] width 369 height 11
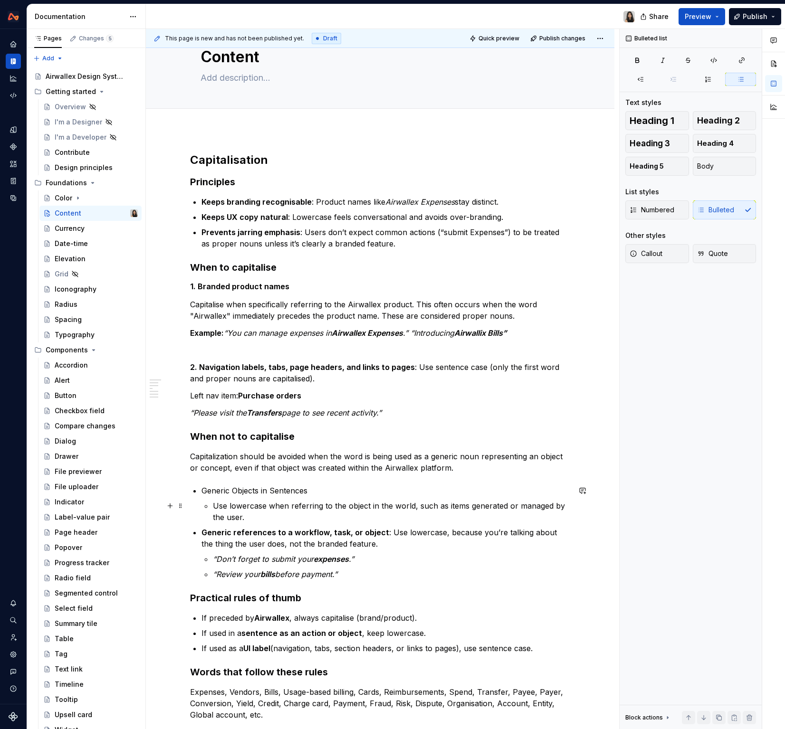
click at [283, 520] on p "Use lowercase when referring to the object in the world, such as items generate…" at bounding box center [391, 511] width 357 height 23
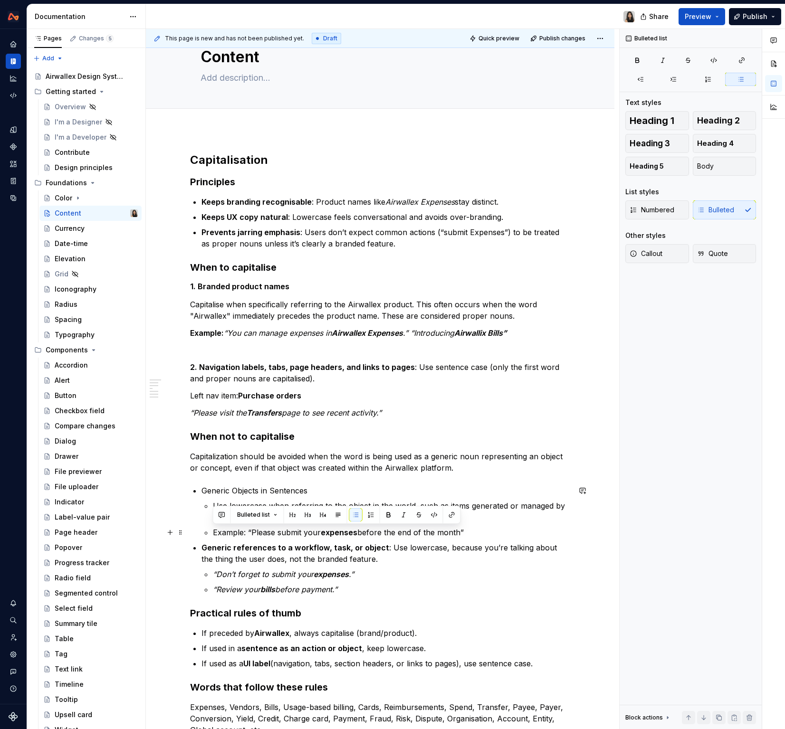
click at [248, 537] on p "Example: “Please submit your expenses before the end of the month”" at bounding box center [391, 532] width 357 height 11
click at [315, 574] on em "expenses" at bounding box center [331, 575] width 35 height 10
click at [339, 535] on em "expenses" at bounding box center [334, 533] width 35 height 10
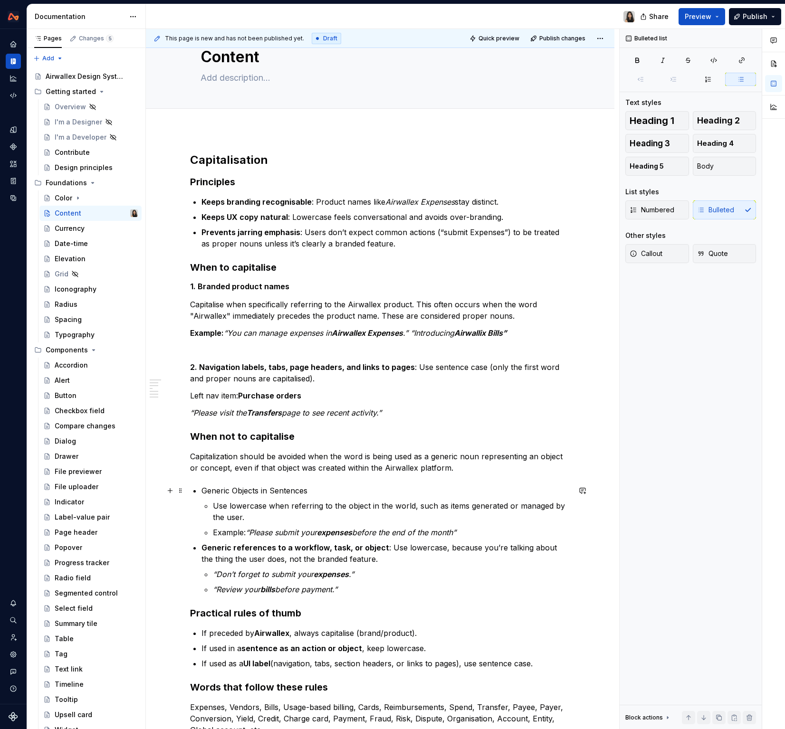
click at [336, 486] on p "Generic Objects in Sentences" at bounding box center [385, 490] width 369 height 11
click at [416, 506] on p "Use lowercase when referring to the object in the world, such as items generate…" at bounding box center [391, 511] width 357 height 23
click at [539, 538] on ul "Generic Objects in Sentences Use lowercase when referring to the object in the …" at bounding box center [385, 540] width 369 height 110
click at [529, 535] on p "Example: “Please submit your expenses before the end of the month”" at bounding box center [391, 532] width 357 height 11
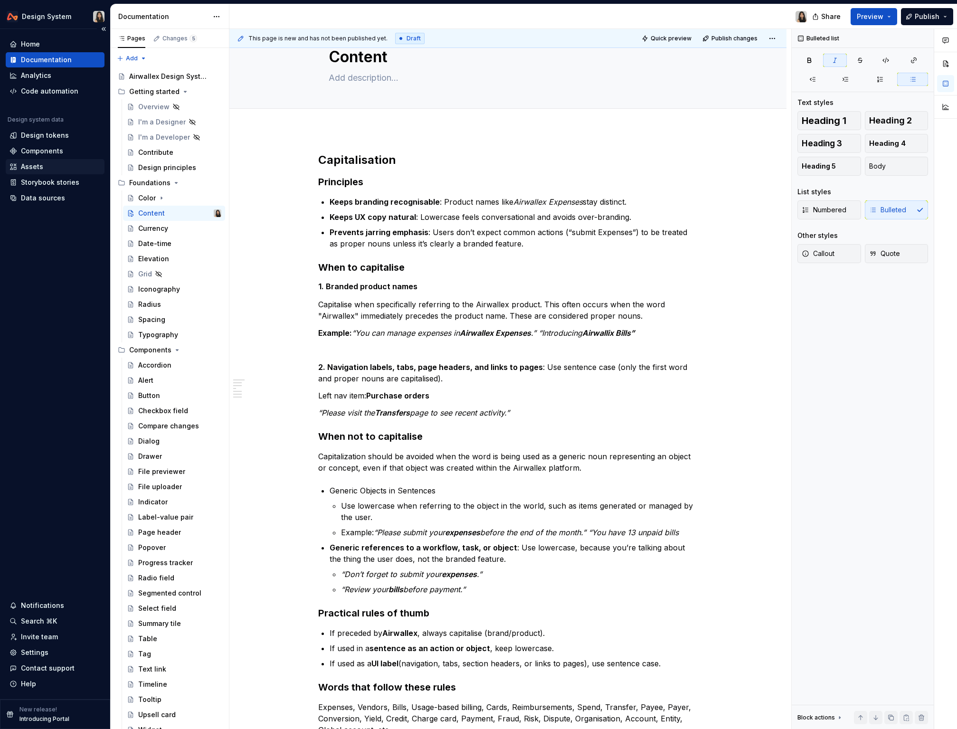
click at [54, 168] on div "Assets" at bounding box center [55, 167] width 91 height 10
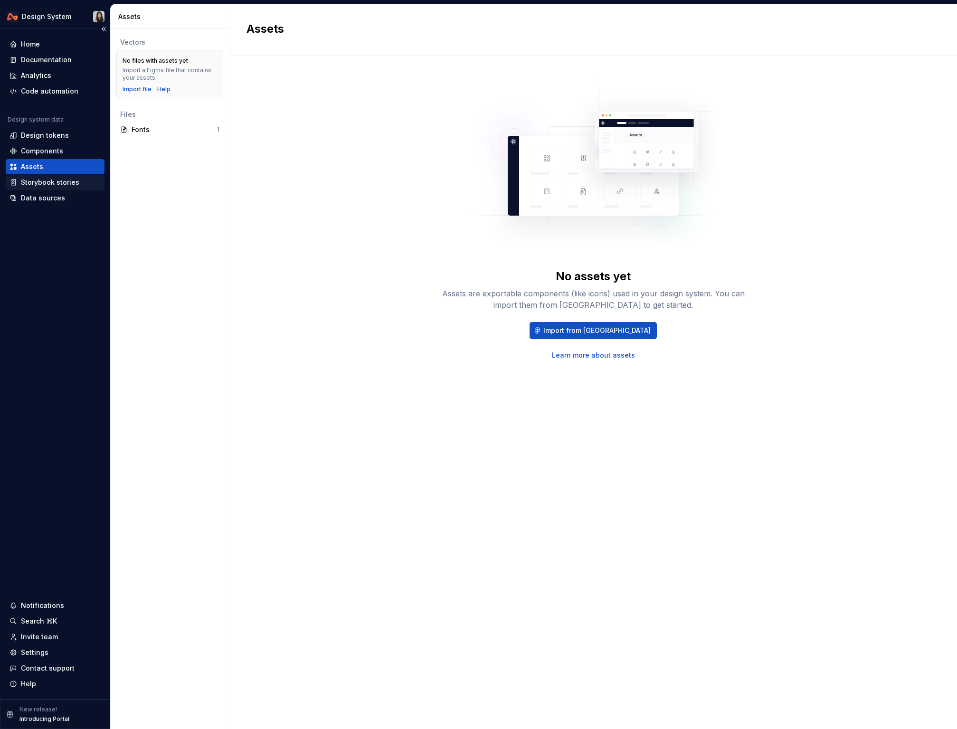
click at [49, 190] on div "Storybook stories" at bounding box center [55, 182] width 99 height 15
click at [49, 198] on div "Data sources" at bounding box center [43, 198] width 44 height 10
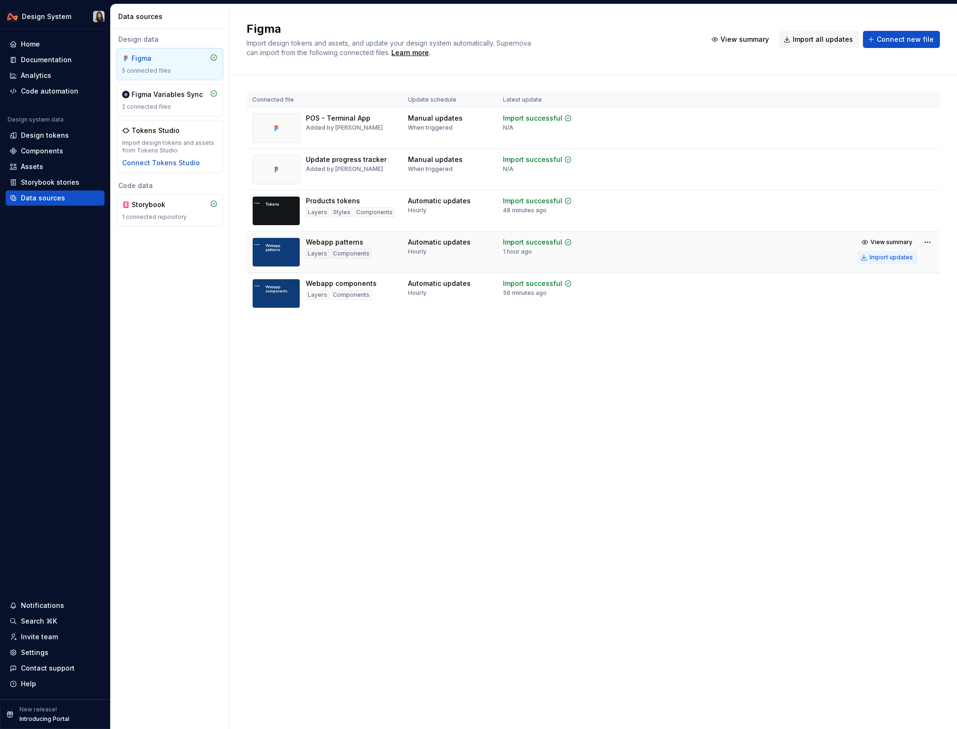
click at [665, 253] on button "Import updates" at bounding box center [887, 257] width 59 height 13
click at [45, 60] on div "Documentation" at bounding box center [46, 60] width 51 height 10
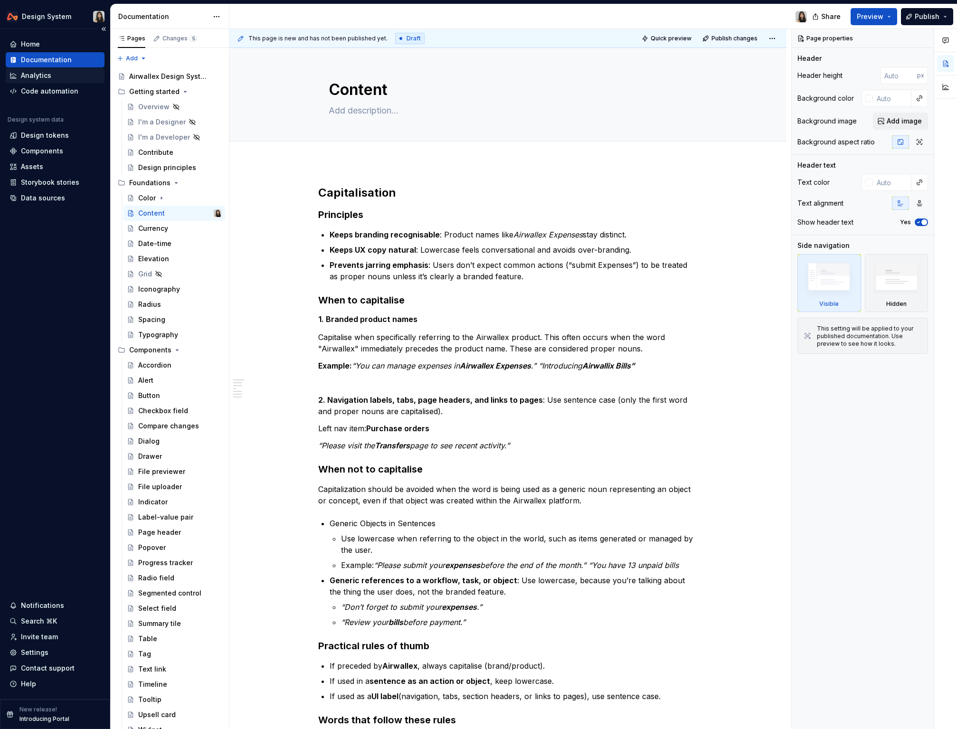
type textarea "*"
click at [469, 363] on em "Airwallex Expenses" at bounding box center [495, 366] width 71 height 10
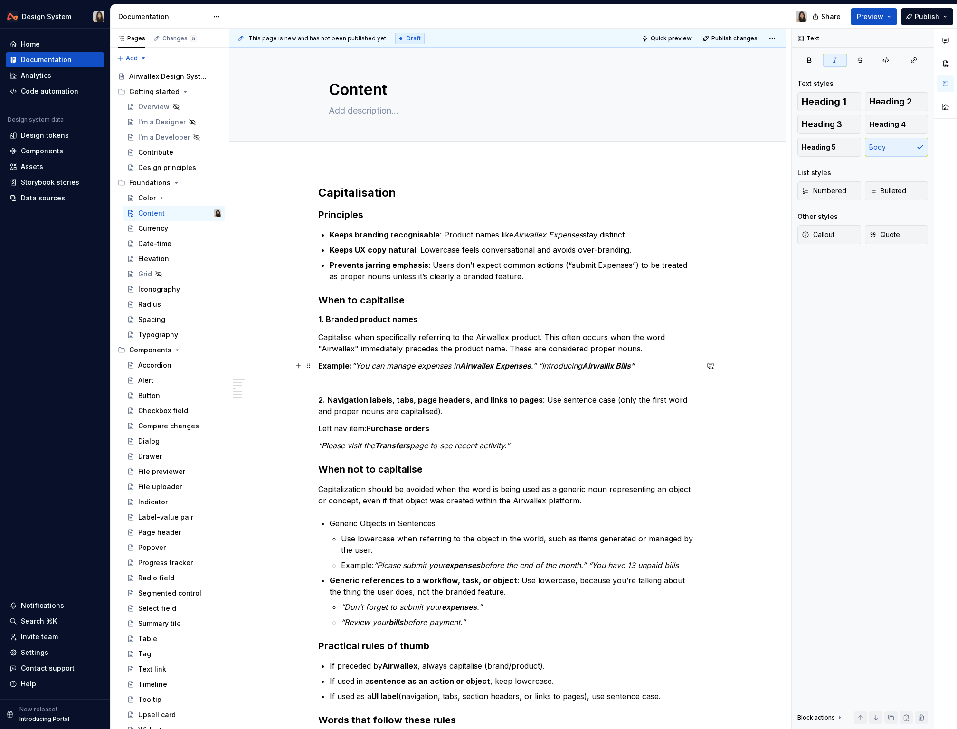
click at [405, 371] on p "Example: “You can manage expenses in Airwallex Expenses .” “Introducing Airwall…" at bounding box center [508, 365] width 380 height 11
click at [420, 382] on p at bounding box center [508, 382] width 380 height 11
click at [545, 447] on p "“Please visit the Transfers page to see recent activity.”" at bounding box center [508, 445] width 380 height 11
click at [463, 446] on em "page to see recent activity.”" at bounding box center [460, 446] width 100 height 10
click at [451, 391] on div "Capitalisation Principles Keeps branding recognisable : Product names like Airw…" at bounding box center [508, 485] width 380 height 601
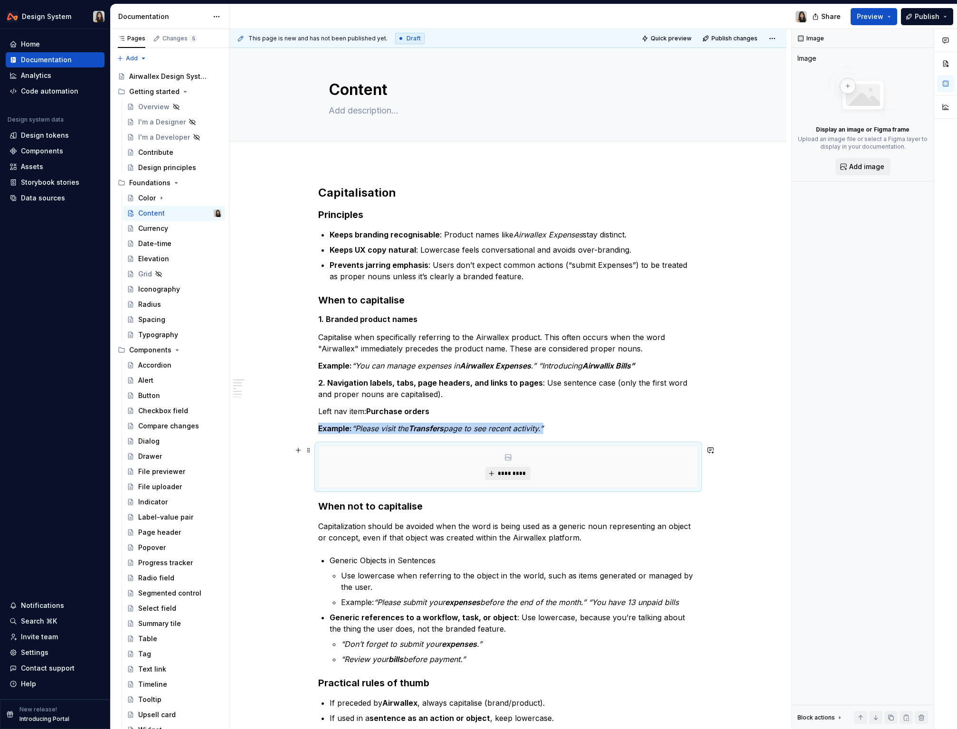
click at [506, 467] on button "*********" at bounding box center [508, 473] width 45 height 13
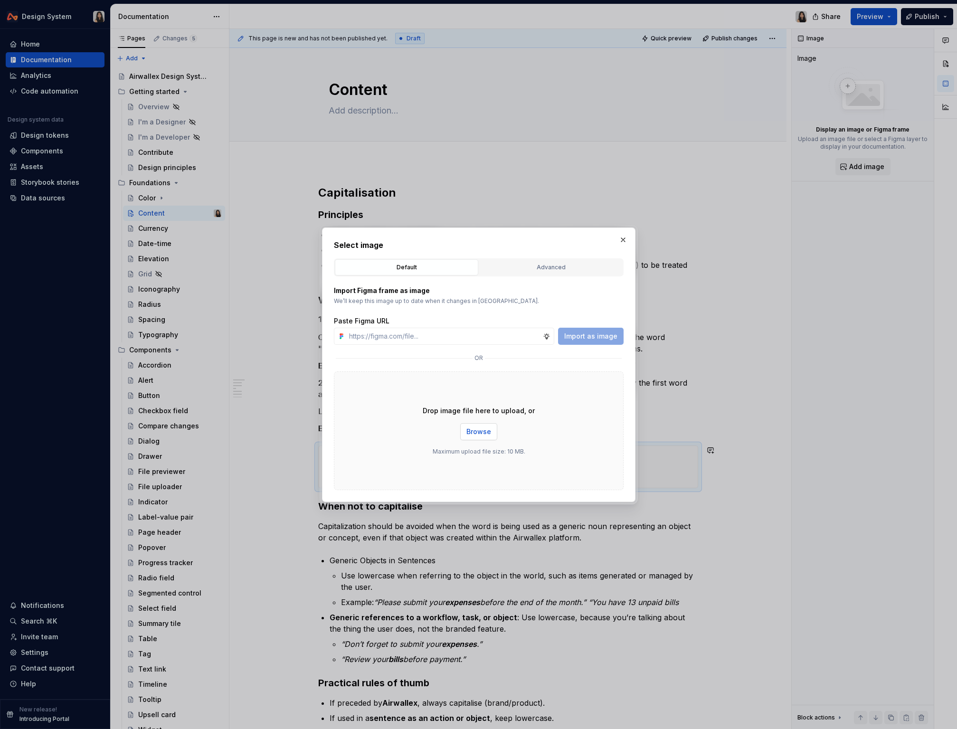
type textarea "*"
drag, startPoint x: 487, startPoint y: 432, endPoint x: 509, endPoint y: 290, distance: 143.7
click at [509, 290] on div "Import Figma frame as image We’ll keep this image up to date when it changes in…" at bounding box center [479, 384] width 290 height 214
click at [539, 272] on button "Advanced" at bounding box center [550, 267] width 143 height 16
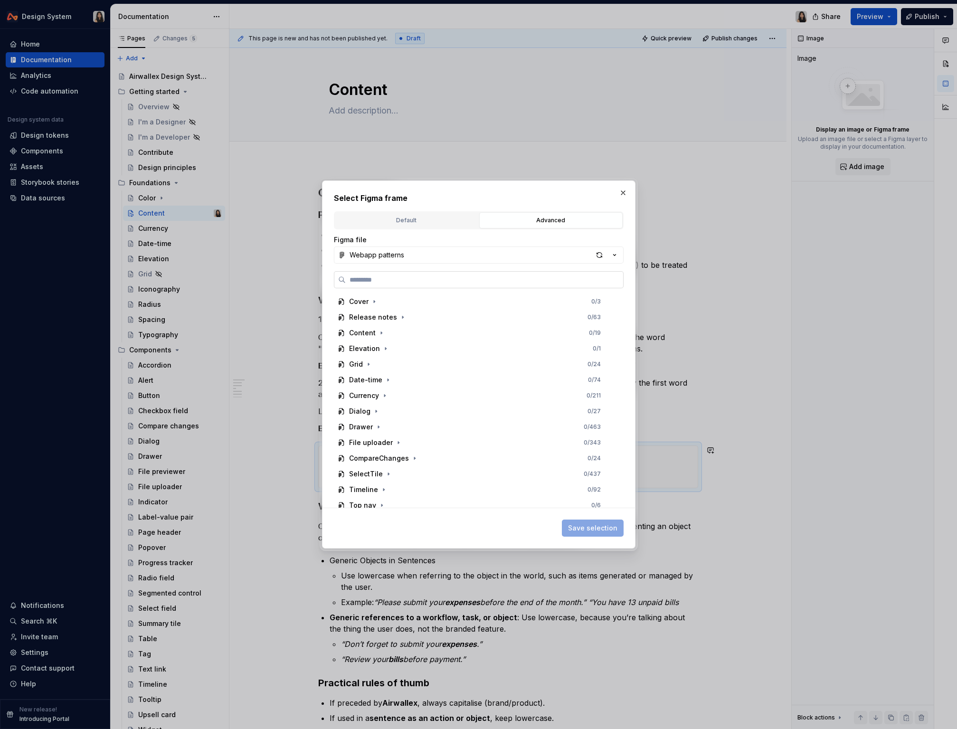
click at [557, 277] on input "search" at bounding box center [484, 280] width 277 height 10
type input "*******"
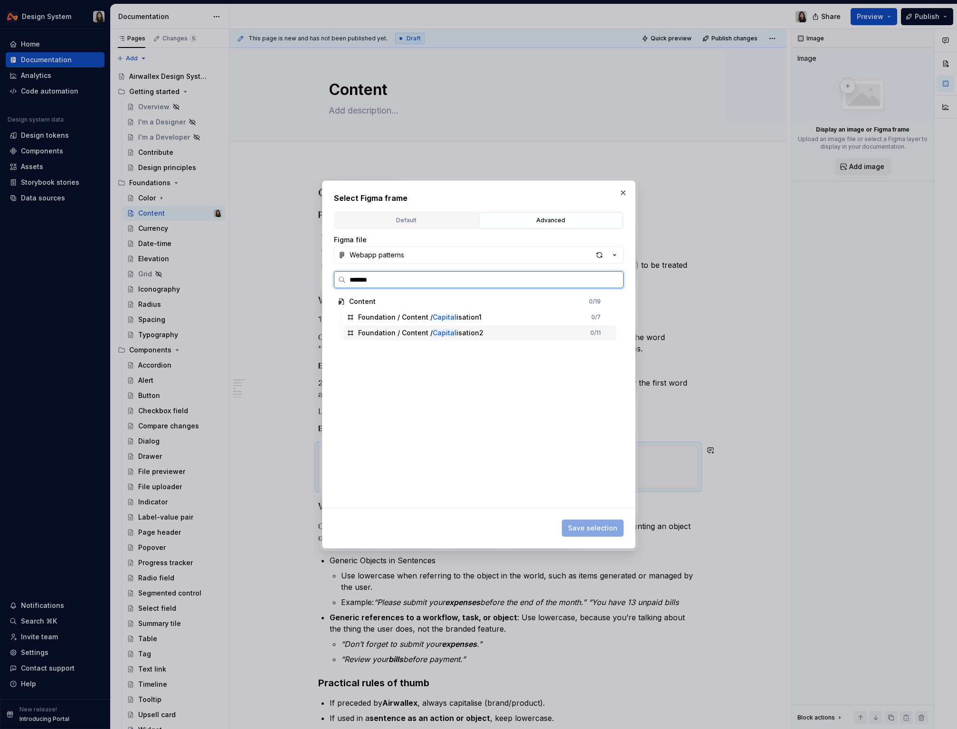
click at [516, 327] on div "Foundation / Content / Capital isation2 0 / 11" at bounding box center [479, 332] width 273 height 15
click at [599, 524] on span "Save selection" at bounding box center [592, 529] width 49 height 10
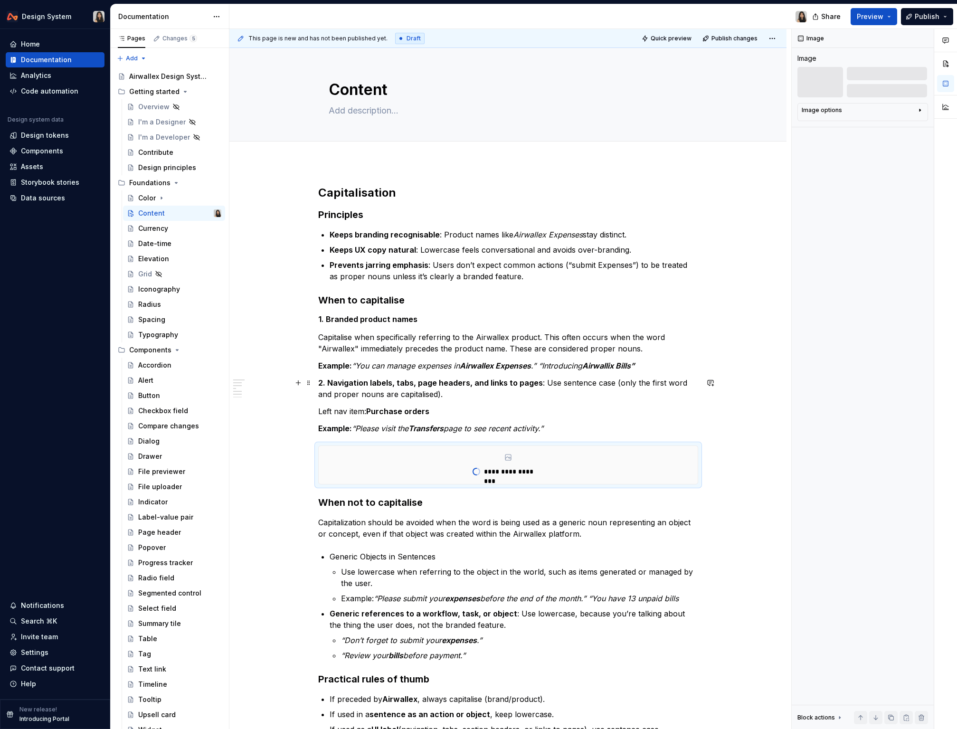
click at [459, 386] on strong "2. Navigation labels, tabs, page headers, and links to pages" at bounding box center [430, 383] width 225 height 10
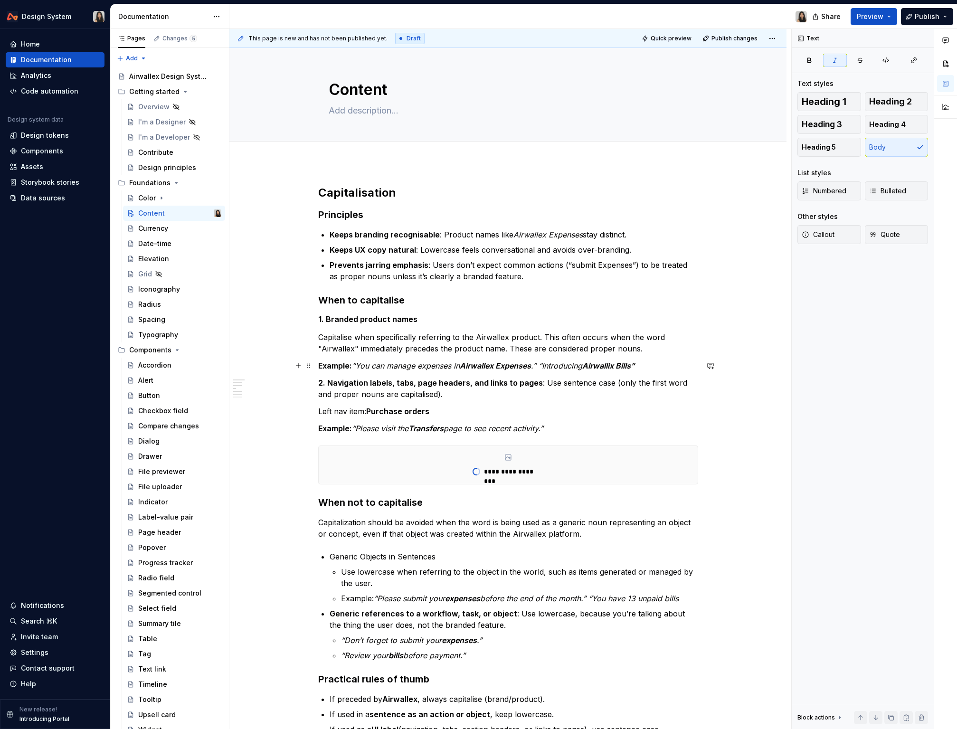
click at [356, 366] on em "“You can manage expenses in" at bounding box center [406, 366] width 108 height 10
drag, startPoint x: 591, startPoint y: 363, endPoint x: 638, endPoint y: 364, distance: 47.0
click at [635, 364] on em "Airwallix Bills”" at bounding box center [608, 366] width 52 height 10
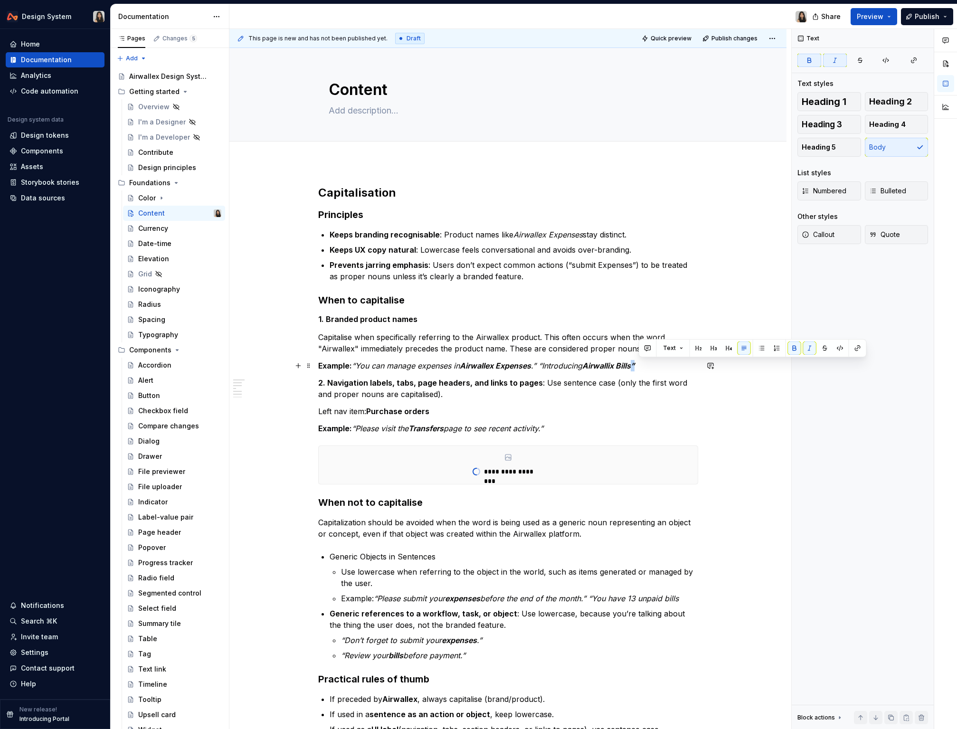
click at [635, 364] on em "Airwallix Bills”" at bounding box center [608, 366] width 52 height 10
click at [665, 364] on p "Example: “You can manage expenses in Airwallex Expenses .” “Introducing Airwall…" at bounding box center [508, 365] width 380 height 11
click at [426, 505] on h3 "When not to capitalise" at bounding box center [508, 502] width 380 height 13
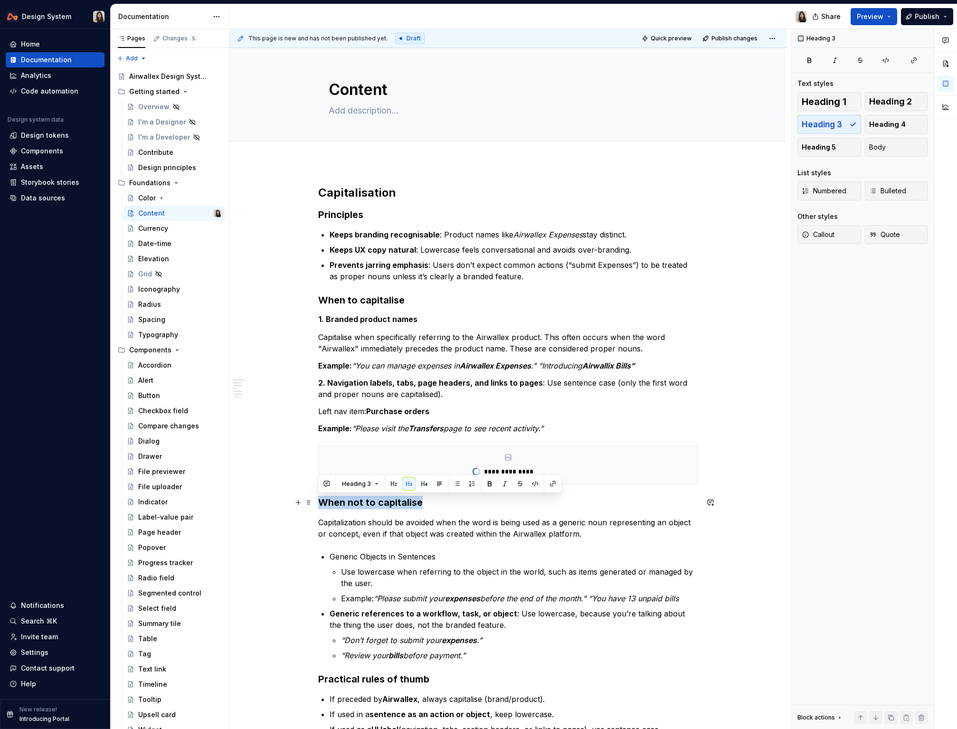
click at [426, 505] on h3 "When not to capitalise" at bounding box center [508, 502] width 380 height 13
click at [348, 526] on p "Capitalization should be avoided when the word is being used as a generic noun …" at bounding box center [508, 528] width 380 height 23
click at [406, 548] on div "**********" at bounding box center [508, 502] width 380 height 634
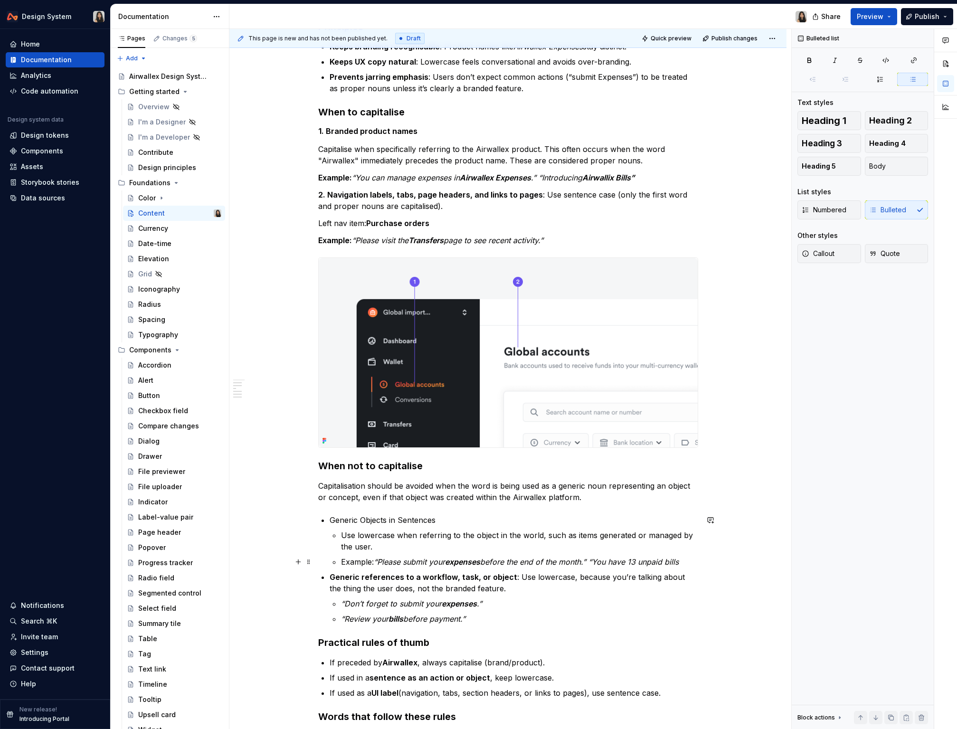
scroll to position [190, 0]
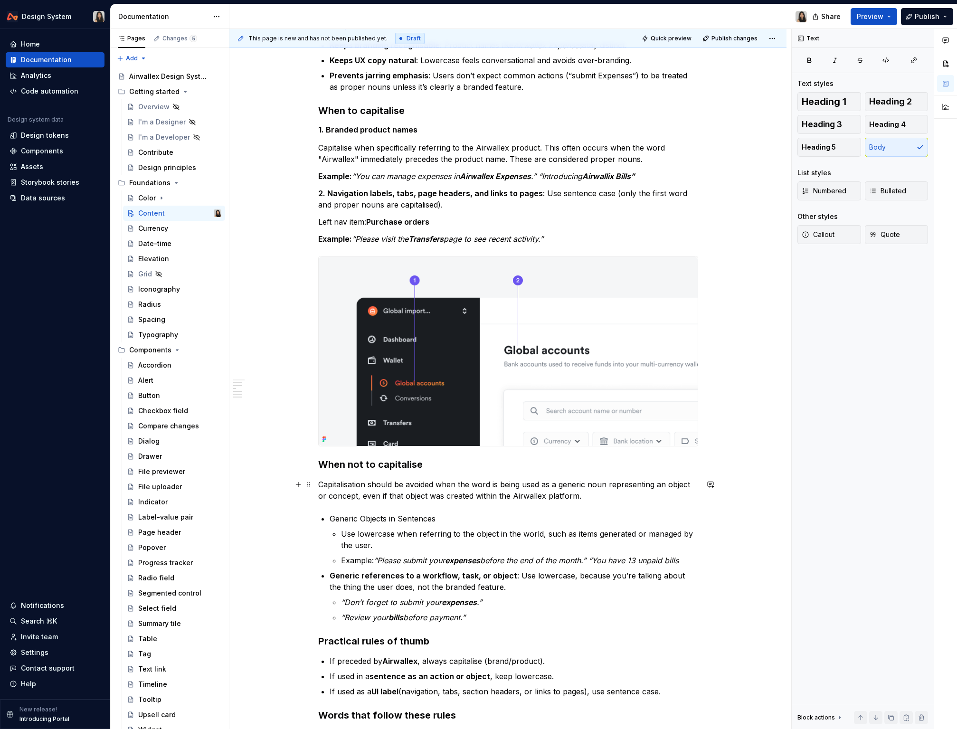
click at [558, 487] on p "Capitalisation should be avoided when the word is being used as a generic noun …" at bounding box center [508, 490] width 380 height 23
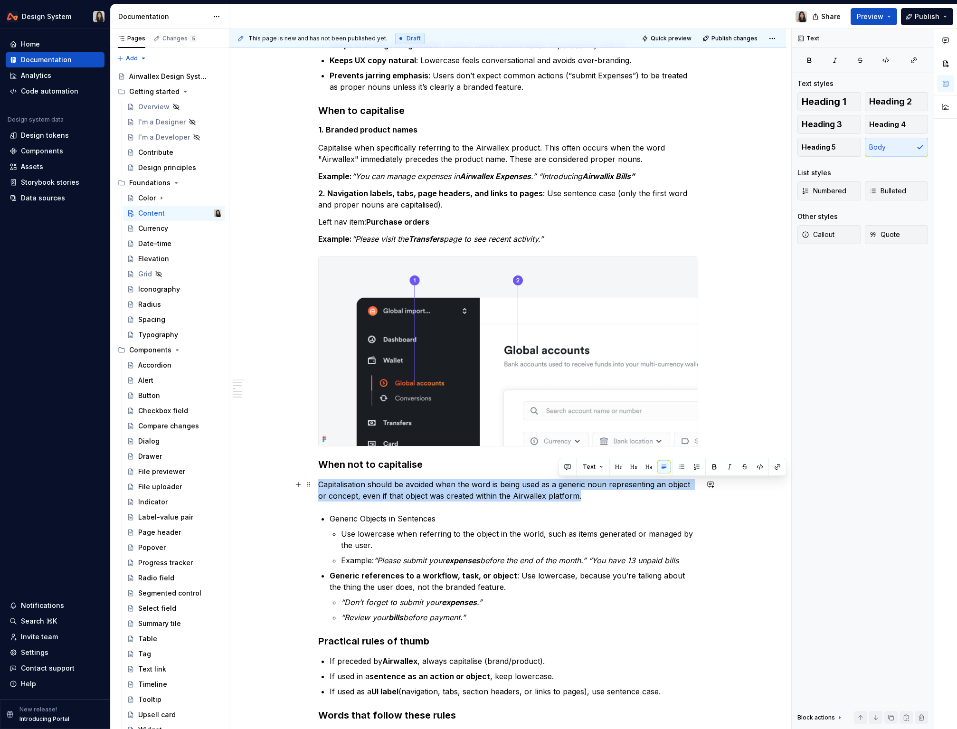
click at [558, 487] on p "Capitalisation should be avoided when the word is being used as a generic noun …" at bounding box center [508, 490] width 380 height 23
click at [499, 501] on p "Capitalisation should be avoided when the word is being used as a generic noun …" at bounding box center [508, 490] width 380 height 23
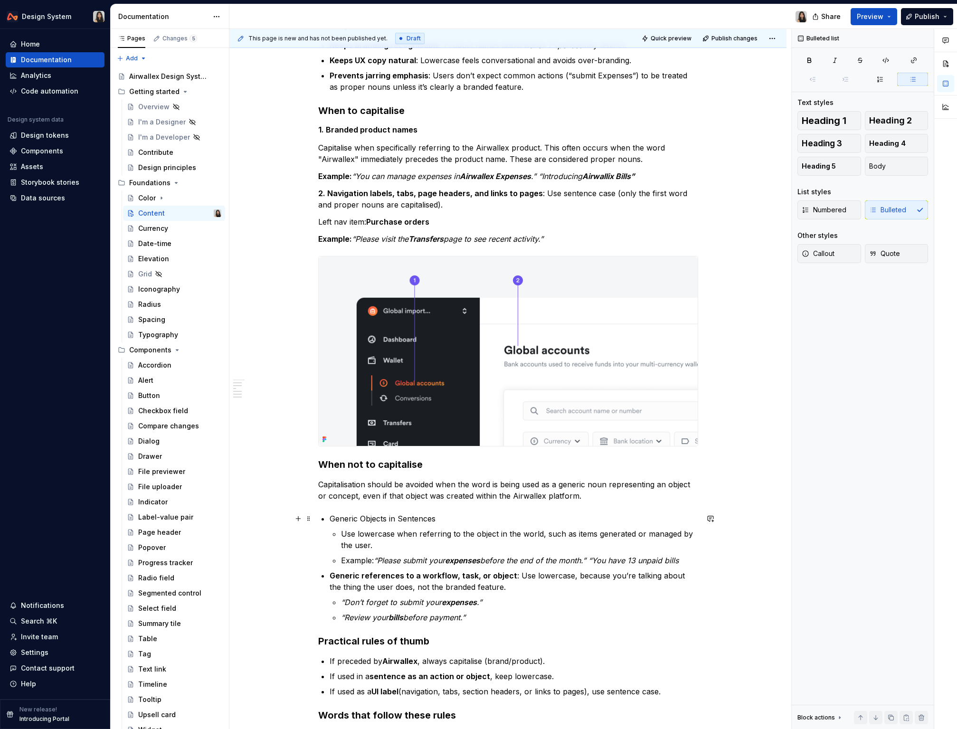
click at [541, 517] on p "Generic Objects in Sentences" at bounding box center [514, 518] width 369 height 11
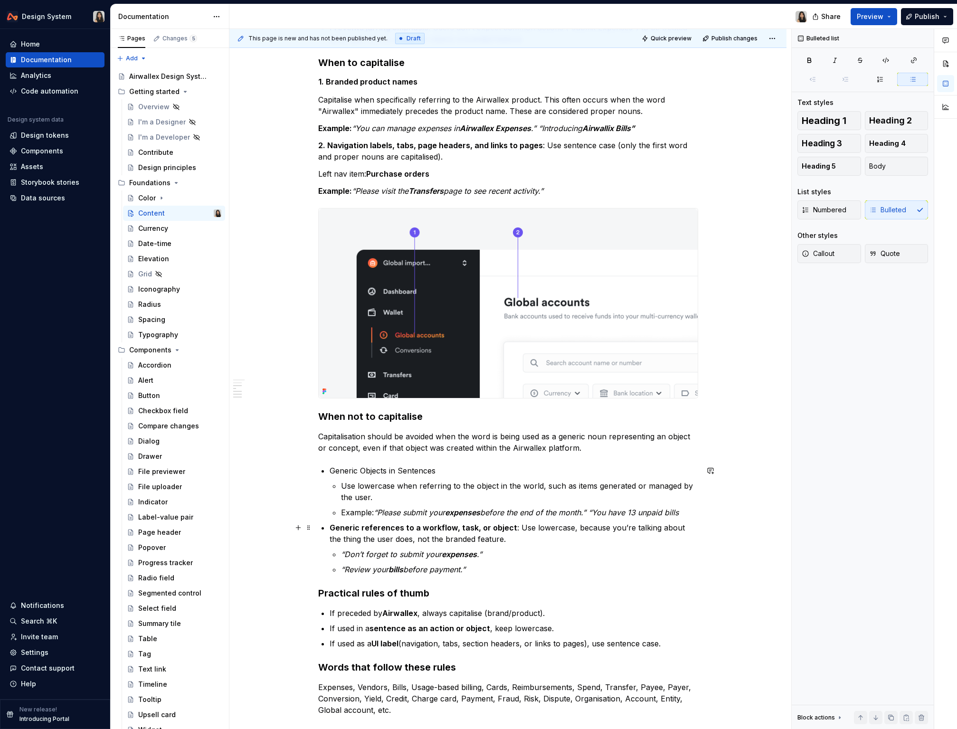
scroll to position [248, 0]
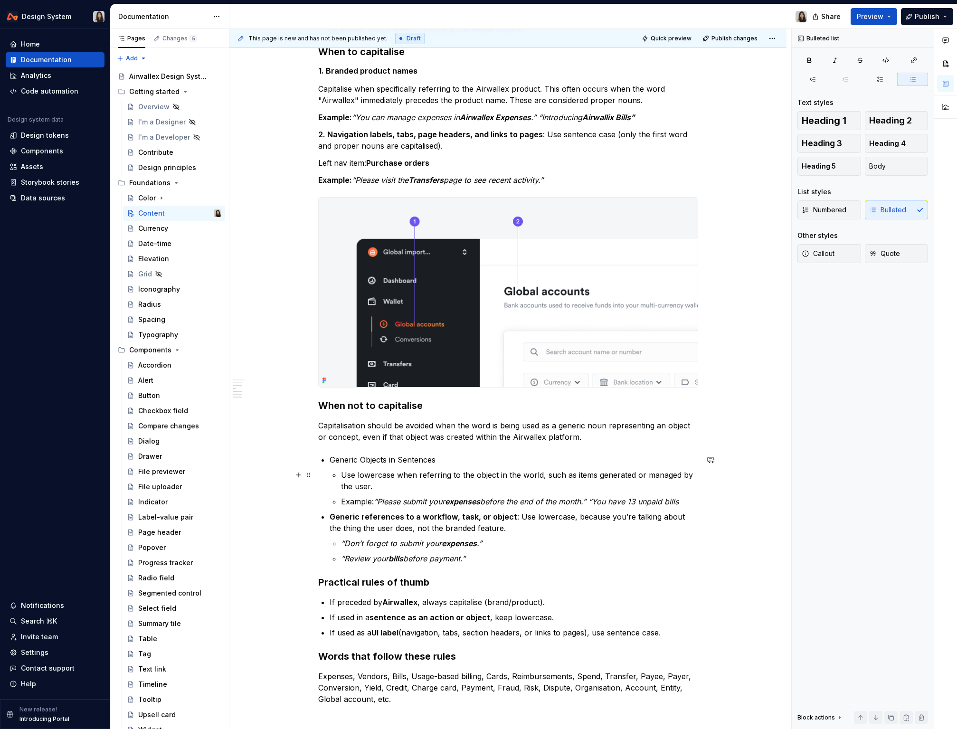
click at [575, 488] on p "Use lowercase when referring to the object in the world, such as items generate…" at bounding box center [519, 480] width 357 height 23
click at [361, 460] on p "Generic Objects in Sentences" at bounding box center [514, 459] width 369 height 11
click at [387, 489] on p "Use lowercase when referring to the object in the world, such as items generate…" at bounding box center [519, 480] width 357 height 23
click at [362, 501] on p "Example: “Please submit your expenses before the end of the month.” “You have 1…" at bounding box center [519, 501] width 357 height 11
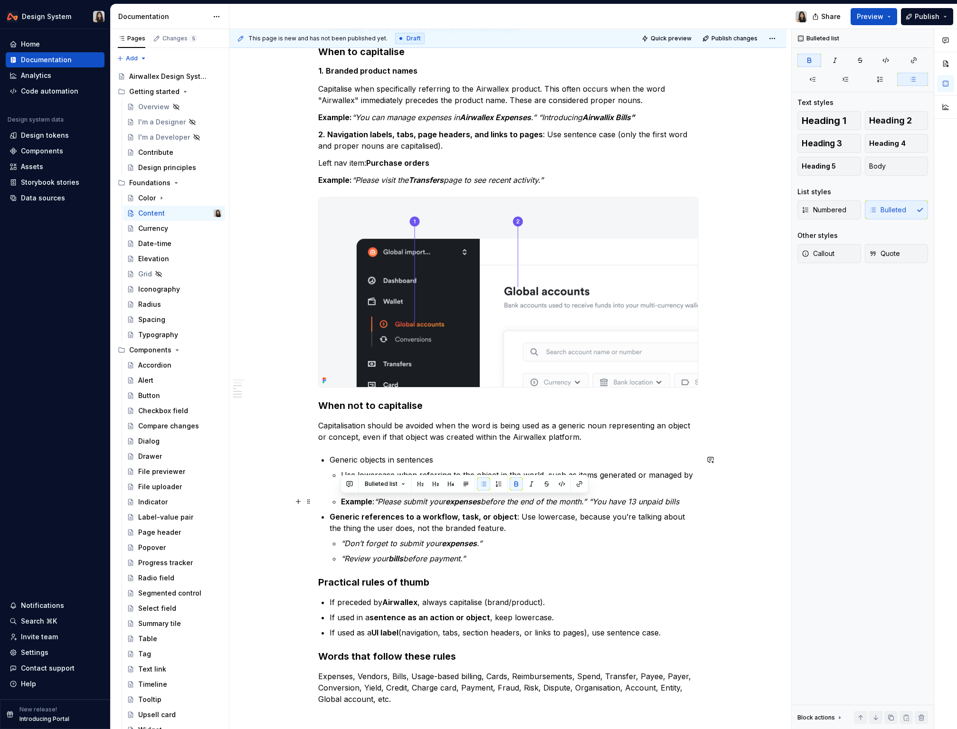
click at [374, 501] on p "Example : “Please submit your expenses before the end of the month.” “You have …" at bounding box center [519, 501] width 357 height 11
click at [482, 508] on ul "Generic objects in sentences Use lowercase when referring to the object in the …" at bounding box center [514, 509] width 369 height 110
click at [484, 489] on p "Use lowercase when referring to the object in the world, such as items generate…" at bounding box center [519, 480] width 357 height 23
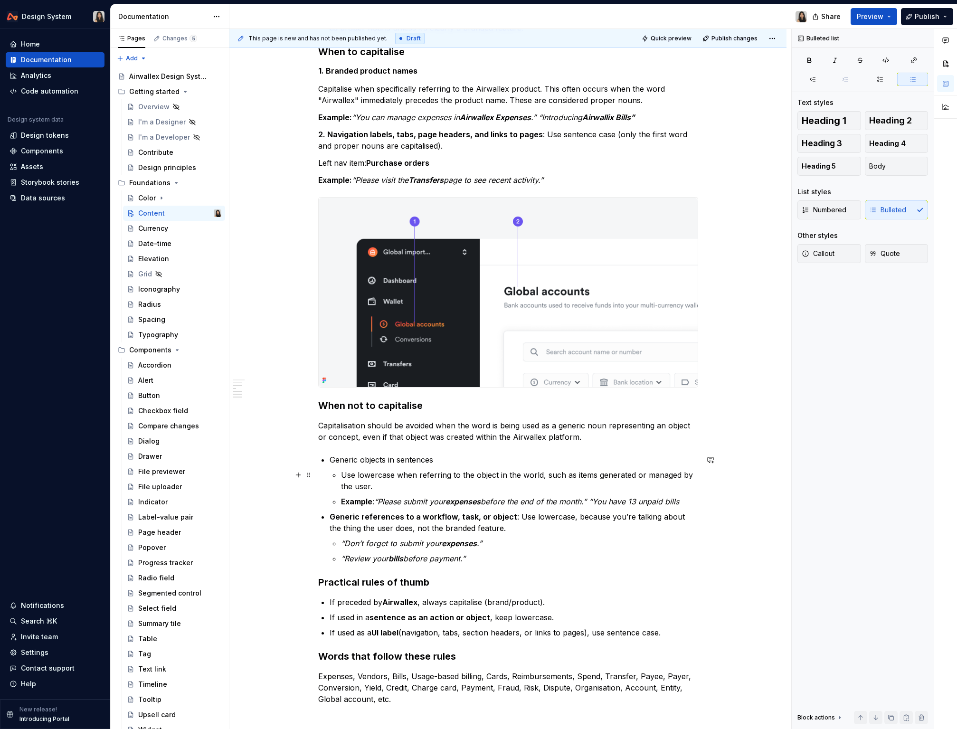
click at [600, 477] on p "Use lowercase when referring to the object in the world, such as items generate…" at bounding box center [519, 480] width 357 height 23
click at [647, 486] on p "Use lowercase when referring to the object in the world, such as items created …" at bounding box center [519, 480] width 357 height 23
click at [481, 474] on p "Use lowercase when referring to the object in the world, such as items created …" at bounding box center [519, 480] width 357 height 23
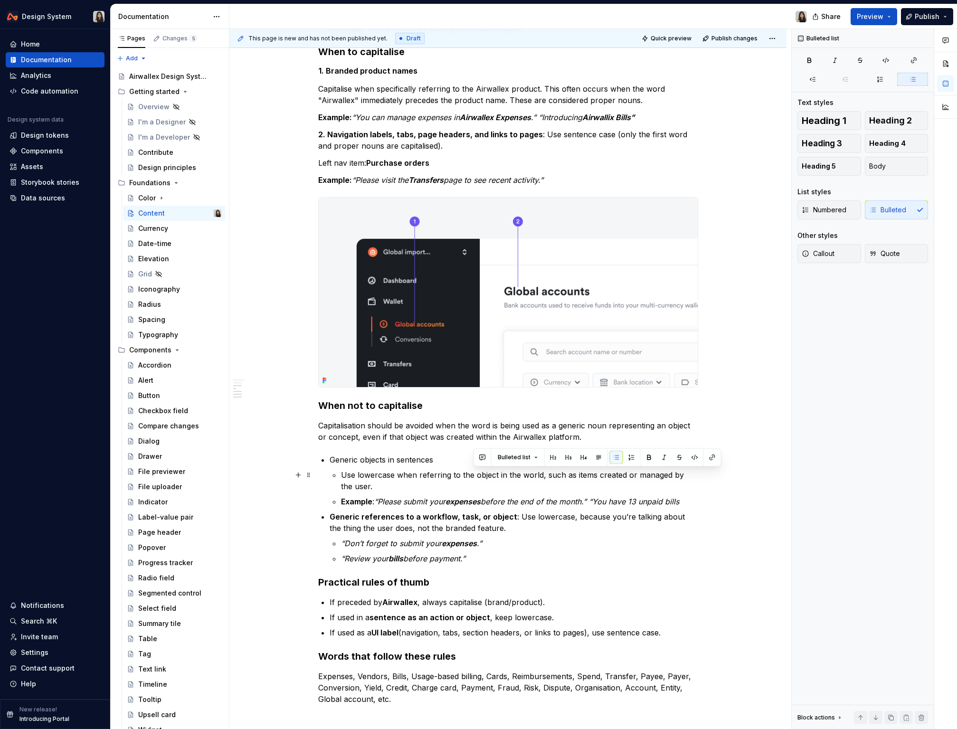
click at [481, 489] on p "Use lowercase when referring to the object in the world, such as items created …" at bounding box center [519, 480] width 357 height 23
click at [512, 517] on p "Generic references to a workflow, task, or object : Use lowercase, because you’…" at bounding box center [514, 522] width 369 height 23
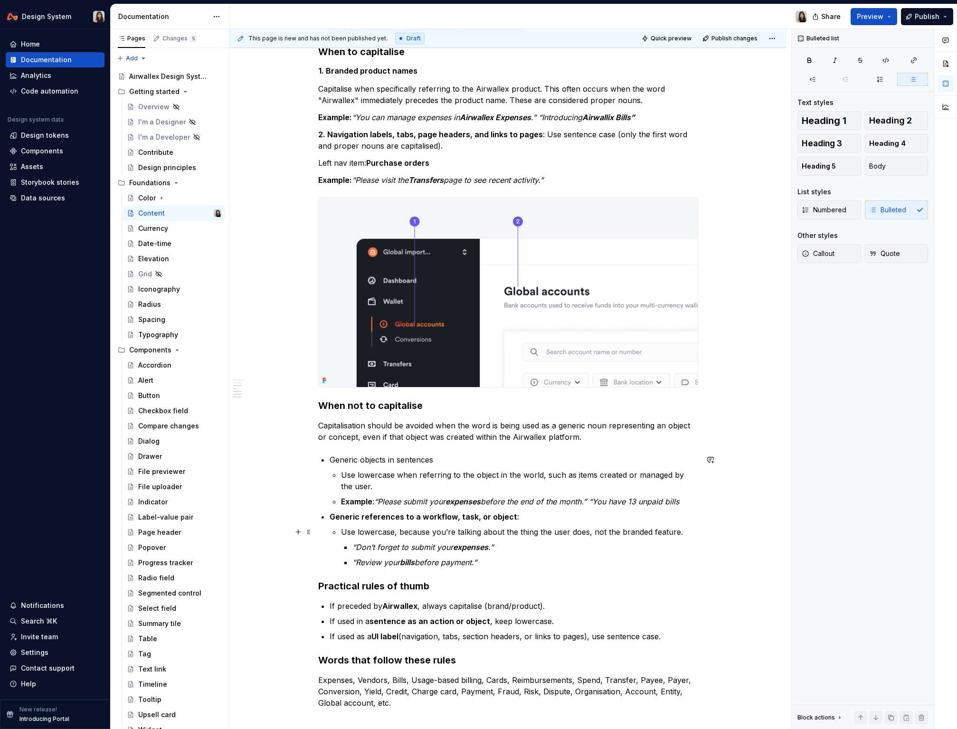
click at [576, 536] on p "Use lowercase, because you’re talking about the thing the user does, not the br…" at bounding box center [519, 531] width 357 height 11
click at [570, 545] on p "“Don’t forget to submit your expenses .”" at bounding box center [526, 547] width 346 height 11
click at [665, 166] on button "Body" at bounding box center [897, 166] width 64 height 19
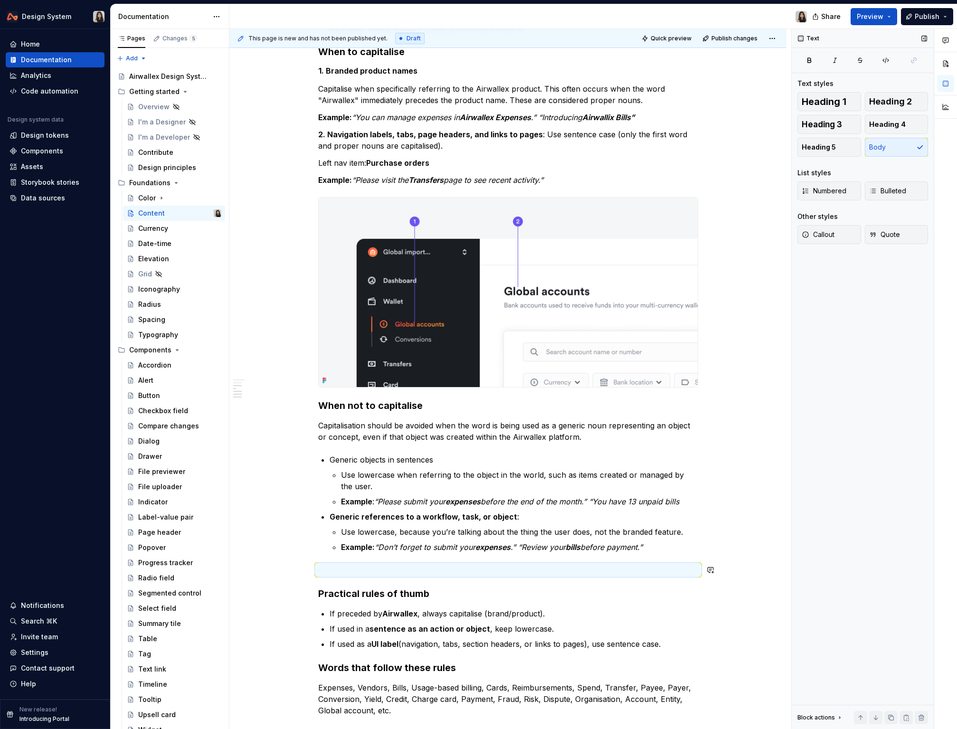
click at [603, 579] on div "Capitalisation Principles Keeps branding recognisable : Product names like Airw…" at bounding box center [508, 335] width 380 height 797
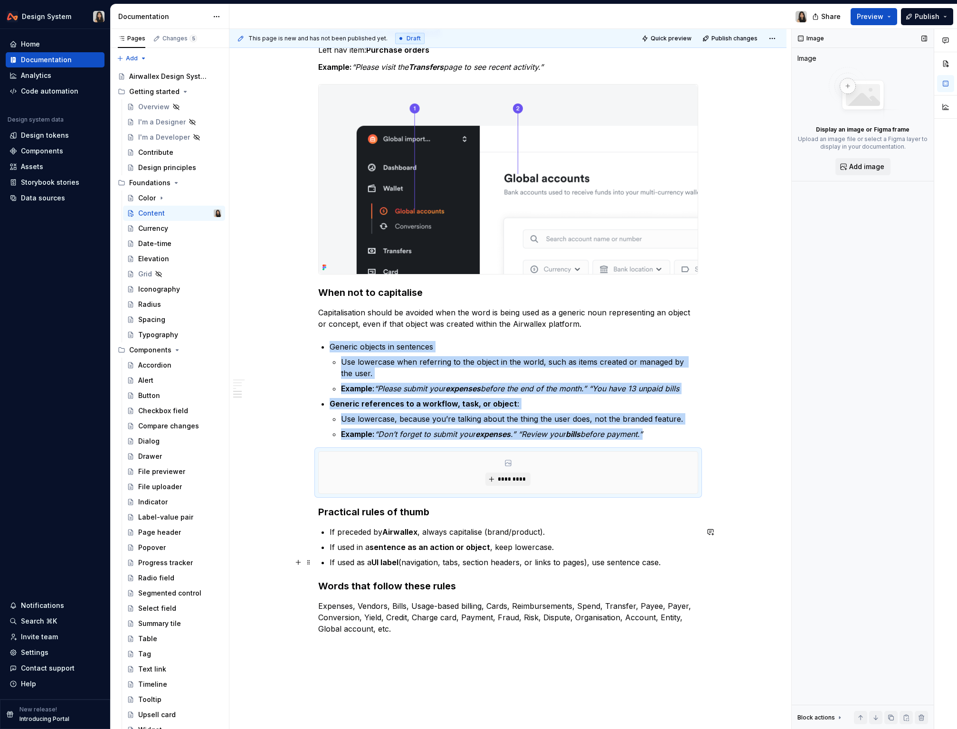
scroll to position [362, 0]
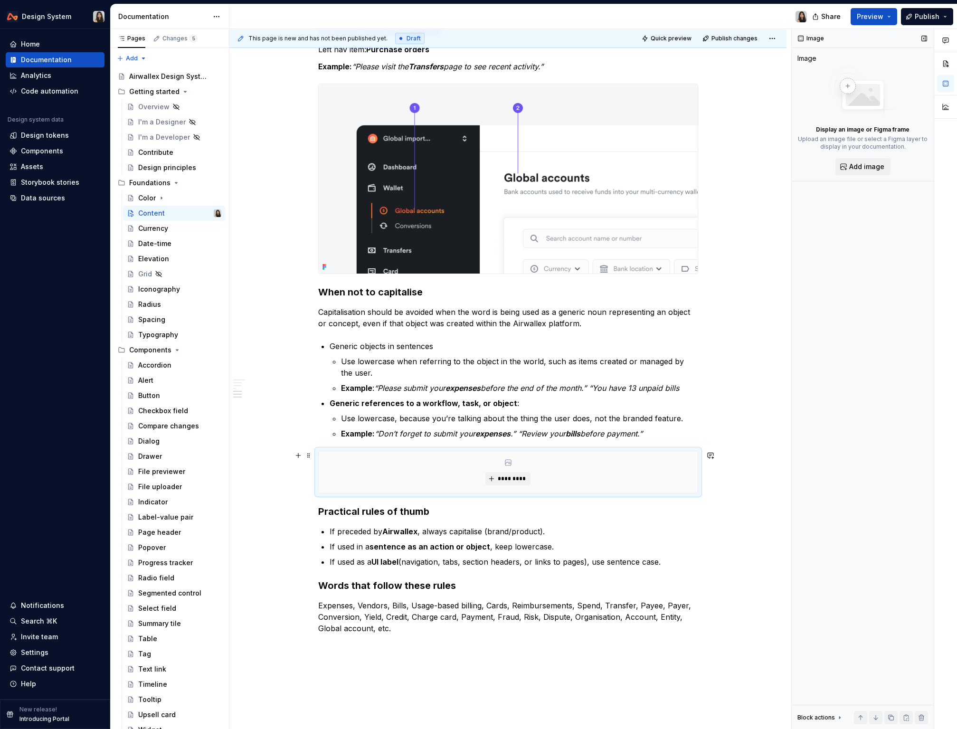
click at [529, 485] on div "*********" at bounding box center [508, 472] width 379 height 42
click at [526, 482] on span "*********" at bounding box center [511, 479] width 29 height 8
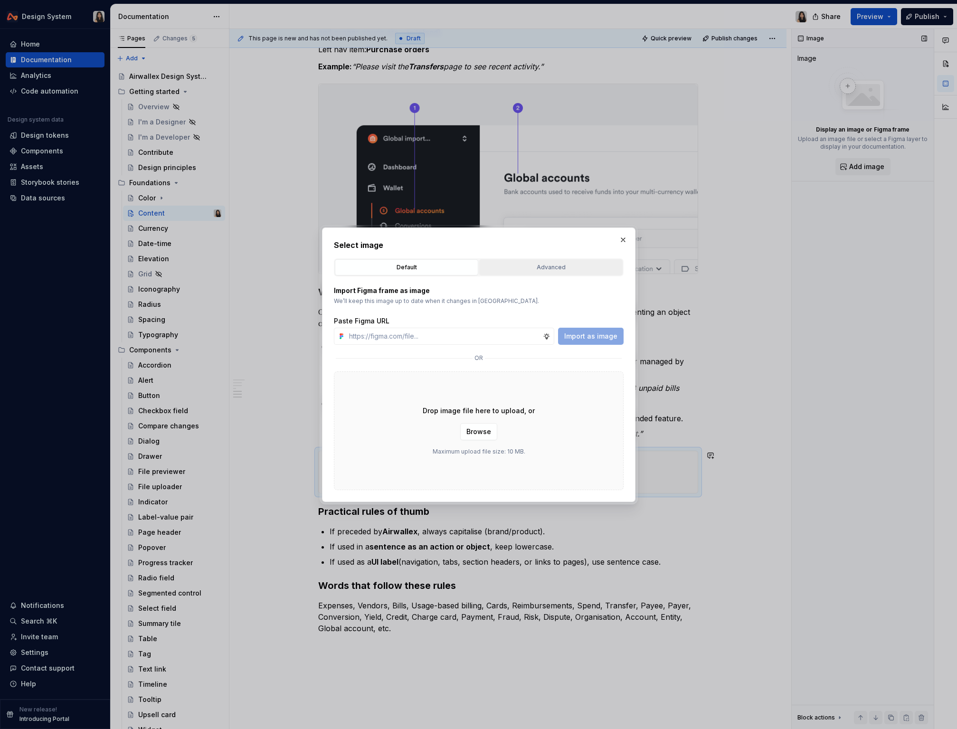
type textarea "*"
click at [556, 275] on button "Advanced" at bounding box center [550, 267] width 143 height 16
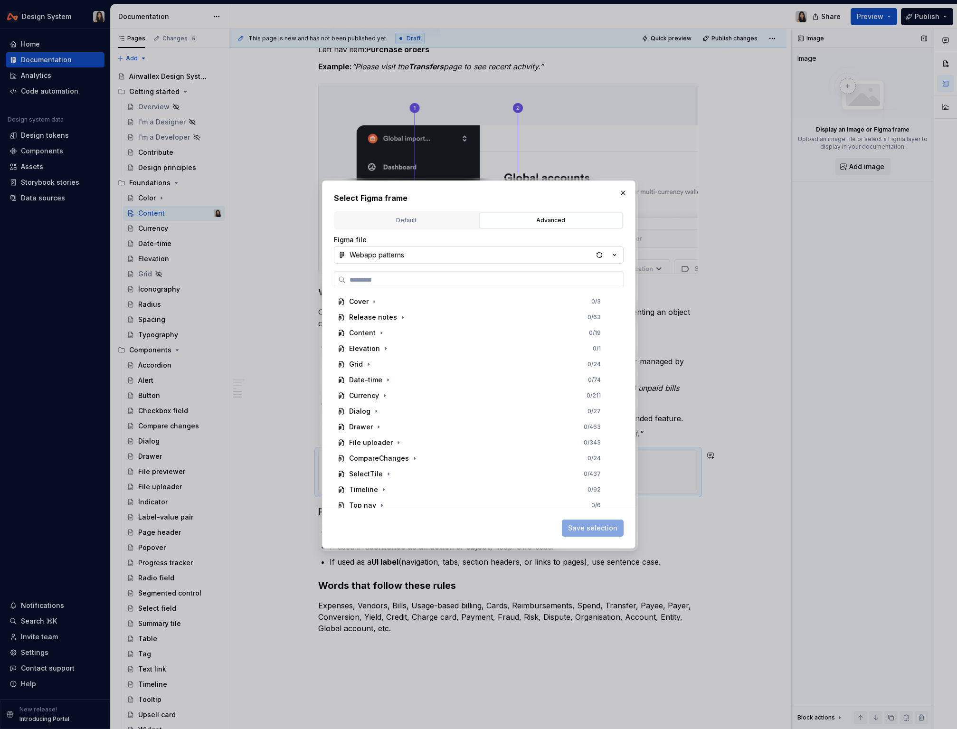
click at [496, 254] on button "Webapp patterns" at bounding box center [479, 255] width 290 height 17
click at [496, 254] on div at bounding box center [478, 364] width 957 height 729
click at [558, 283] on input "search" at bounding box center [484, 280] width 277 height 10
paste input "**********"
type input "**********"
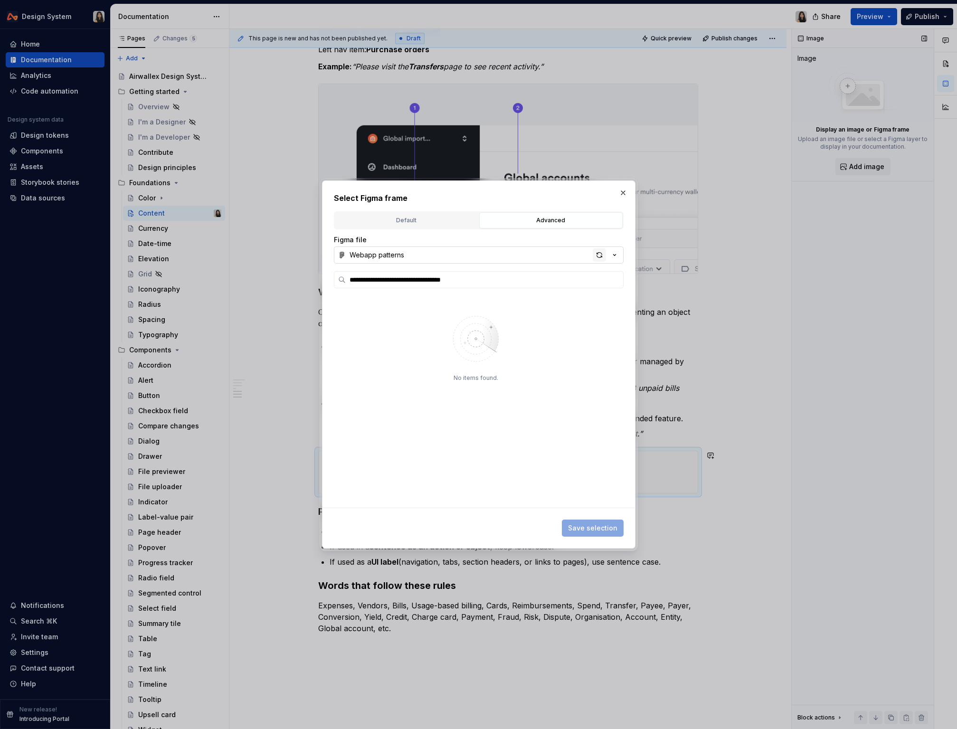
click at [599, 257] on div "button" at bounding box center [599, 254] width 13 height 13
click at [623, 197] on button "button" at bounding box center [623, 192] width 13 height 13
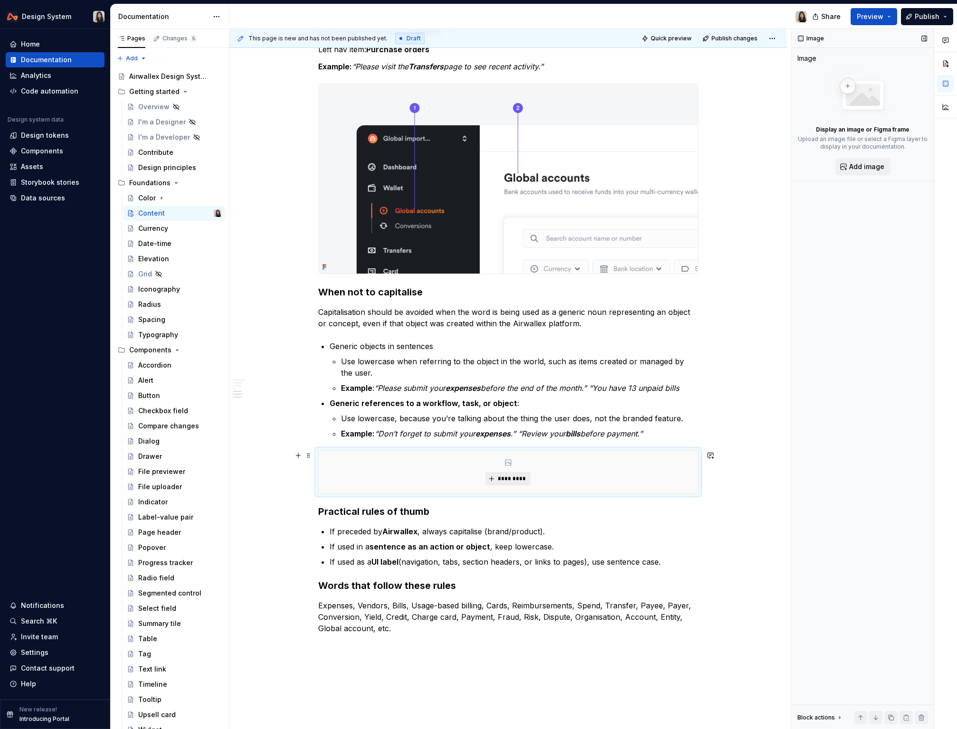
click at [512, 480] on span "*********" at bounding box center [511, 479] width 29 height 8
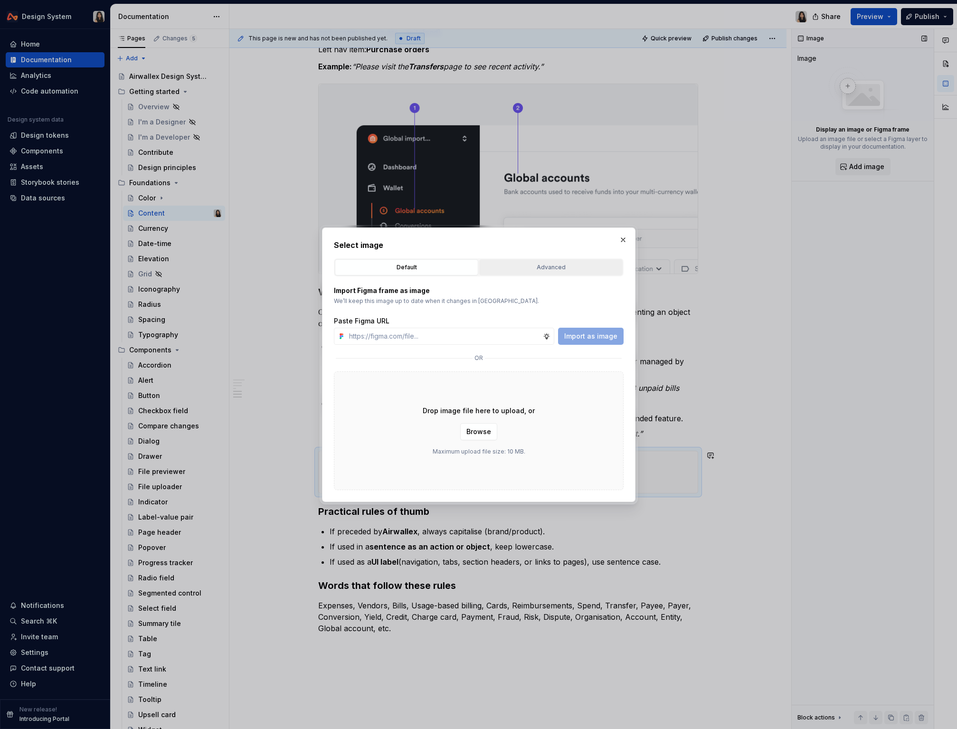
click at [571, 267] on div "Advanced" at bounding box center [551, 268] width 137 height 10
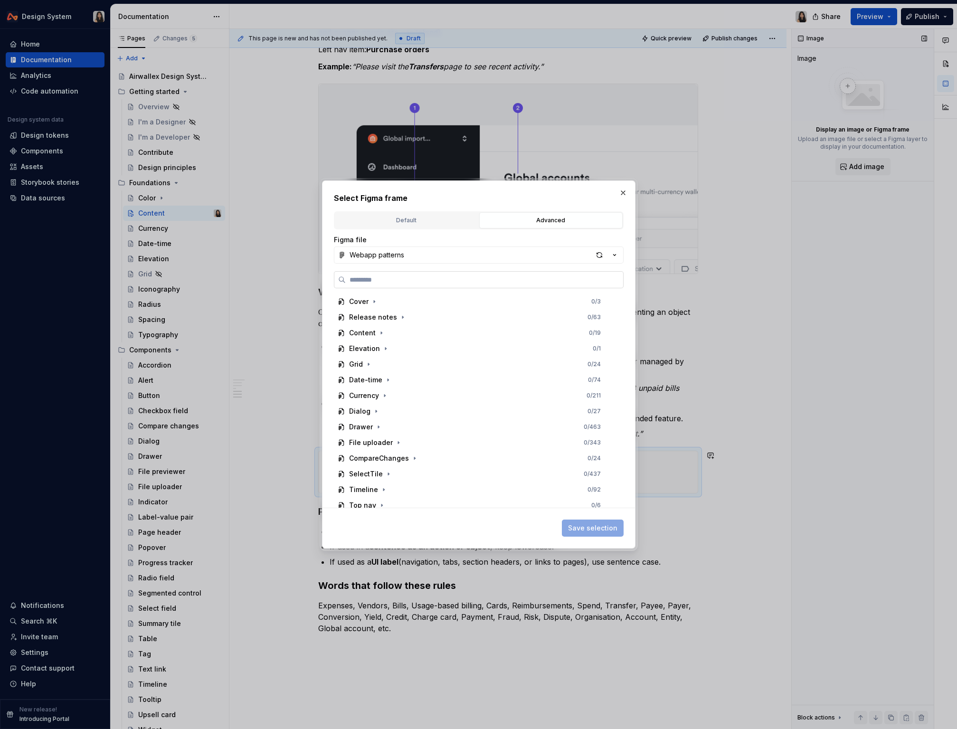
click at [525, 277] on input "search" at bounding box center [484, 280] width 277 height 10
type textarea "*"
paste input "**********"
type input "**********"
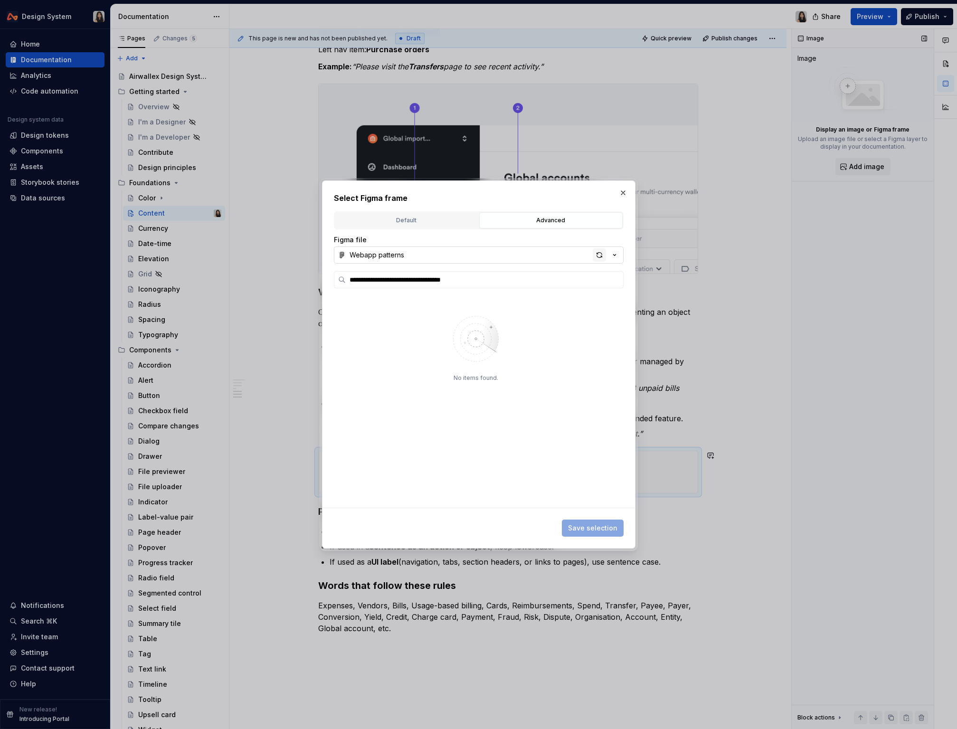
click at [597, 256] on div "button" at bounding box center [599, 254] width 13 height 13
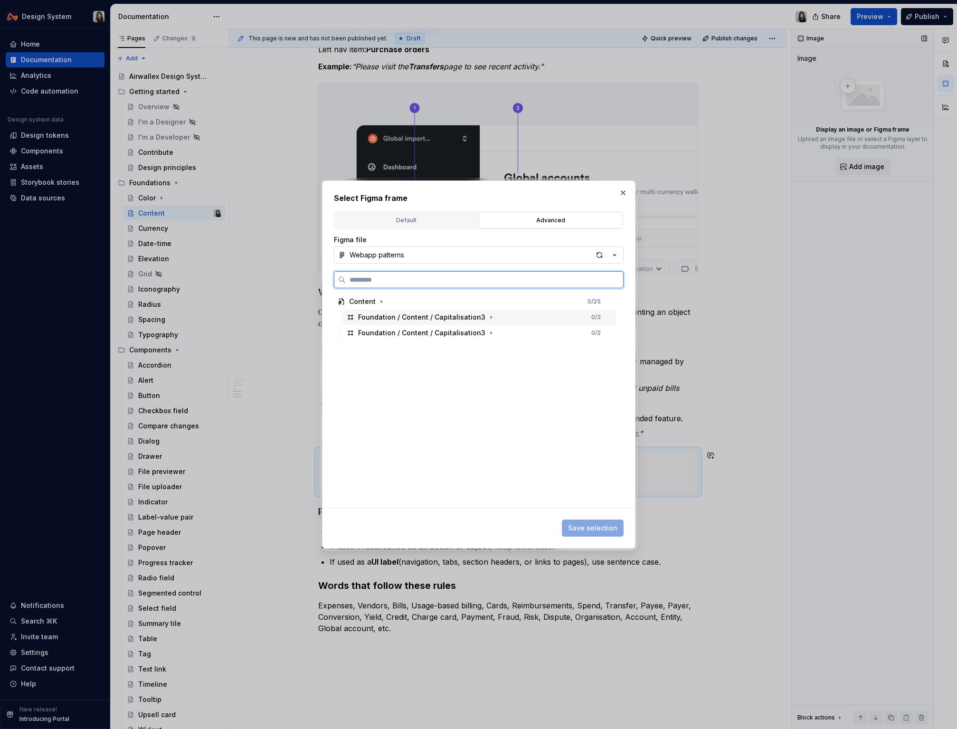
click at [462, 320] on div "Foundation / Content / Capitalisation3" at bounding box center [421, 318] width 127 height 10
click at [598, 532] on span "Save selection" at bounding box center [592, 529] width 49 height 10
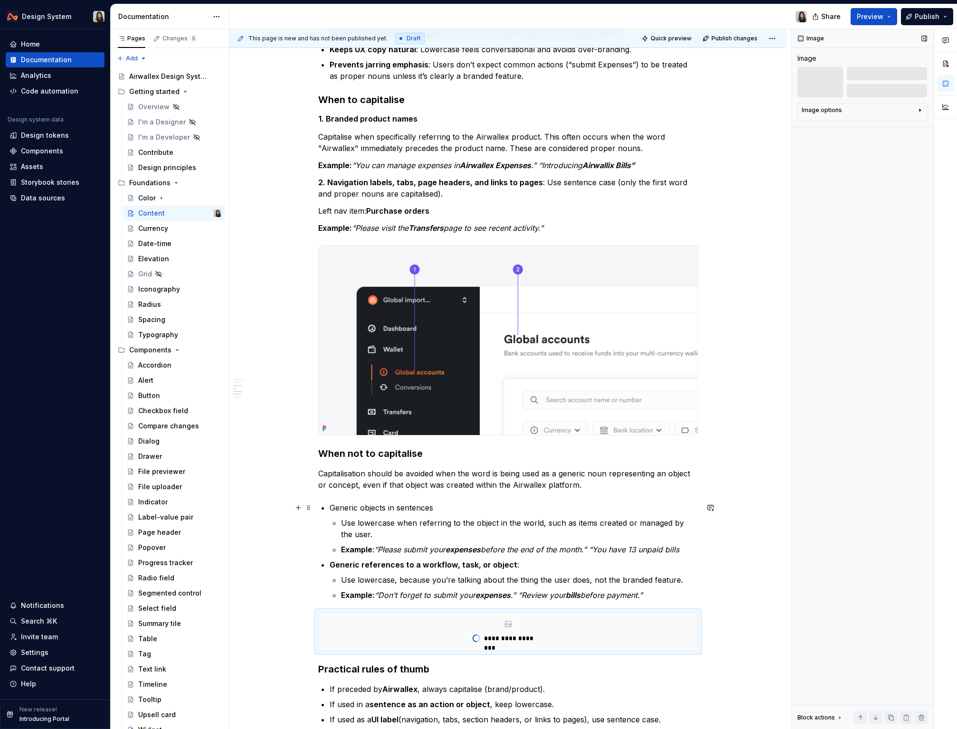
scroll to position [201, 0]
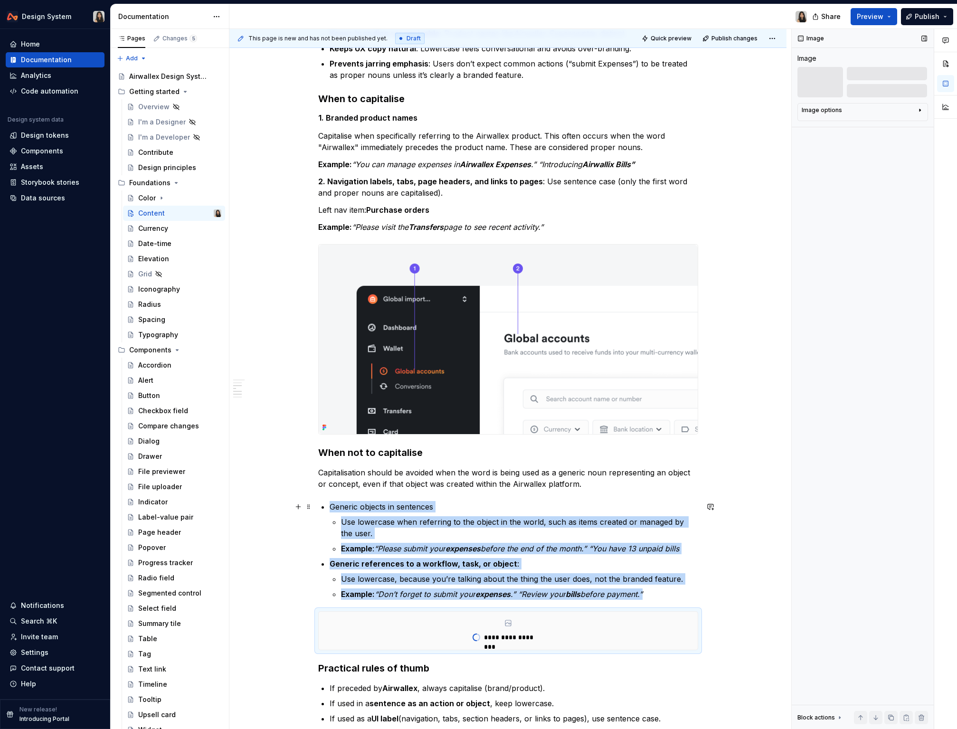
click at [511, 334] on img at bounding box center [508, 340] width 379 height 190
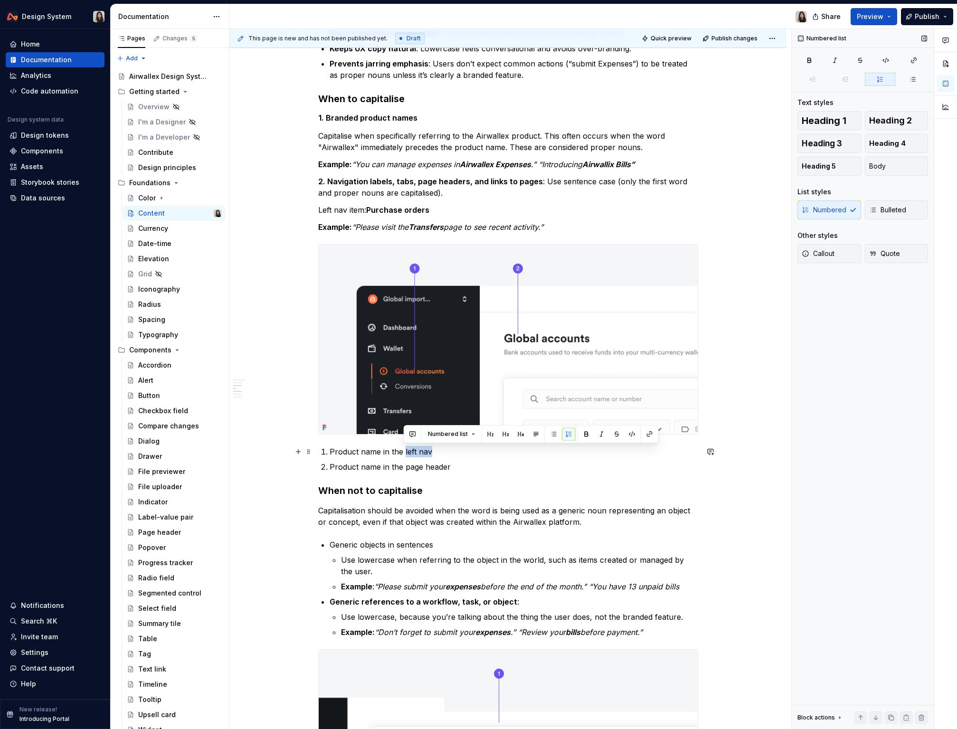
drag, startPoint x: 403, startPoint y: 452, endPoint x: 455, endPoint y: 452, distance: 51.3
click at [455, 452] on p "Product name in the left nav" at bounding box center [514, 451] width 369 height 11
drag, startPoint x: 405, startPoint y: 469, endPoint x: 480, endPoint y: 469, distance: 75.5
click at [480, 469] on p "Product name in the page header" at bounding box center [514, 466] width 369 height 11
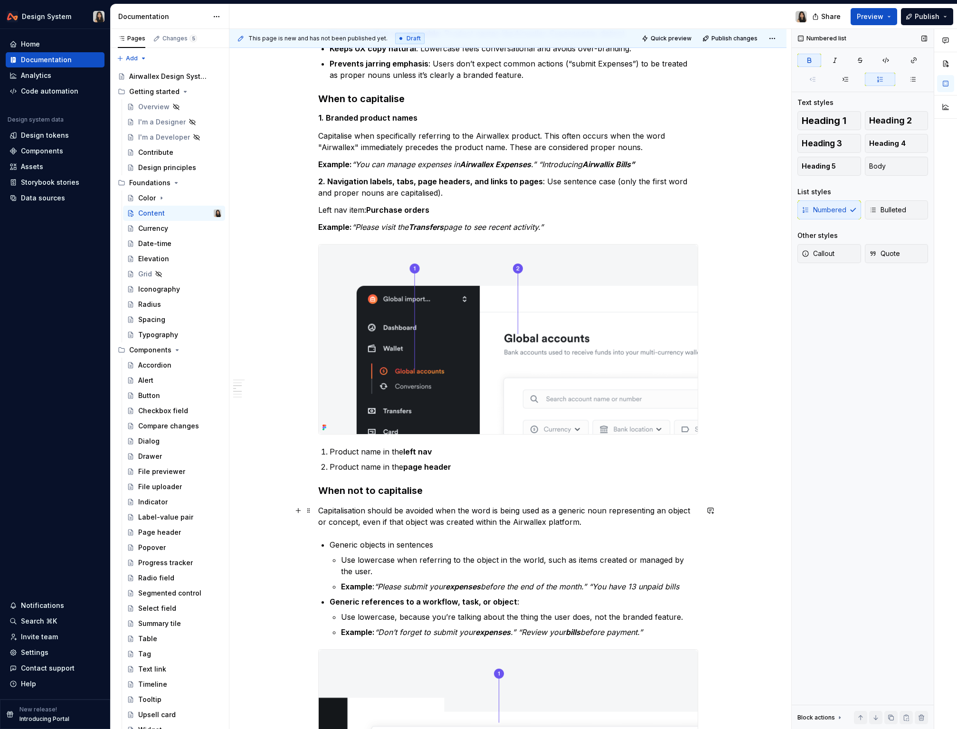
scroll to position [315, 0]
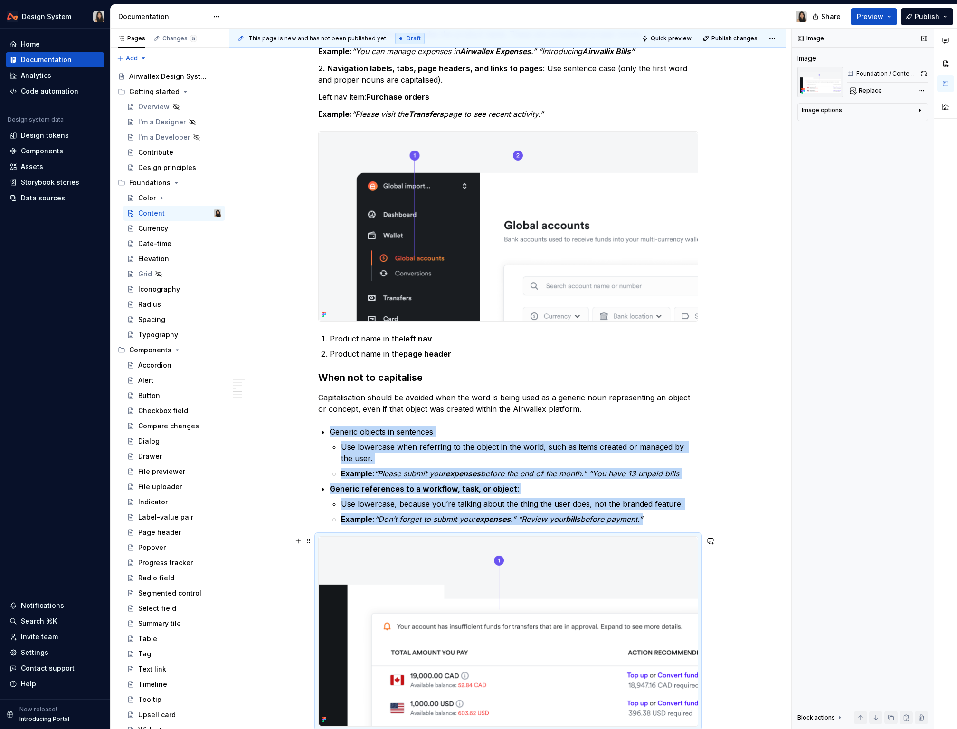
click at [540, 616] on img at bounding box center [508, 632] width 379 height 190
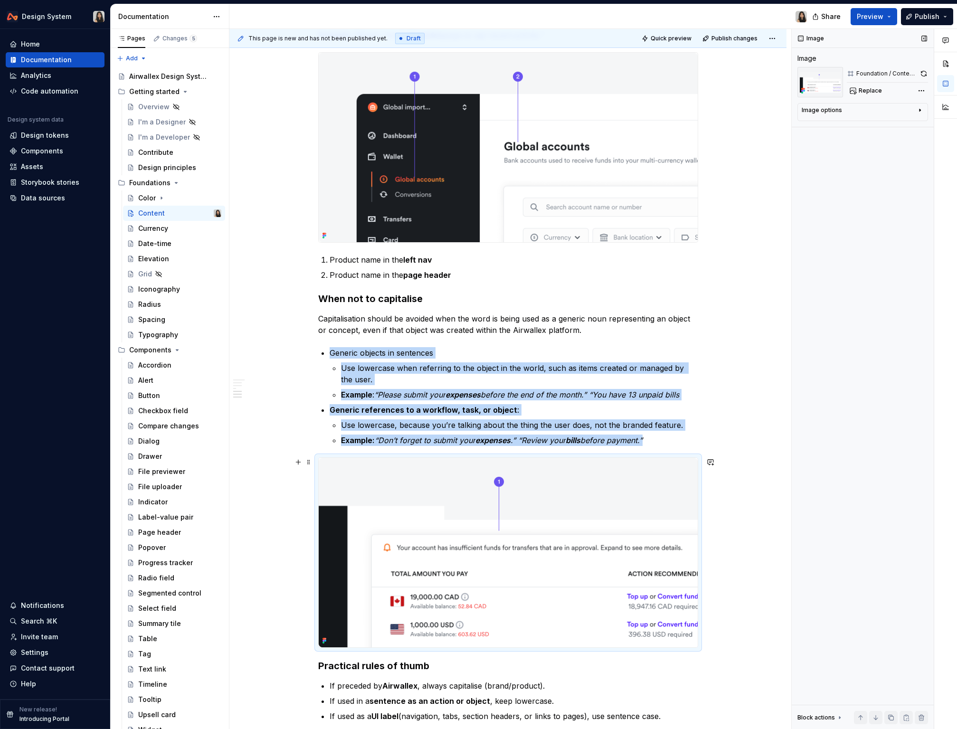
scroll to position [405, 0]
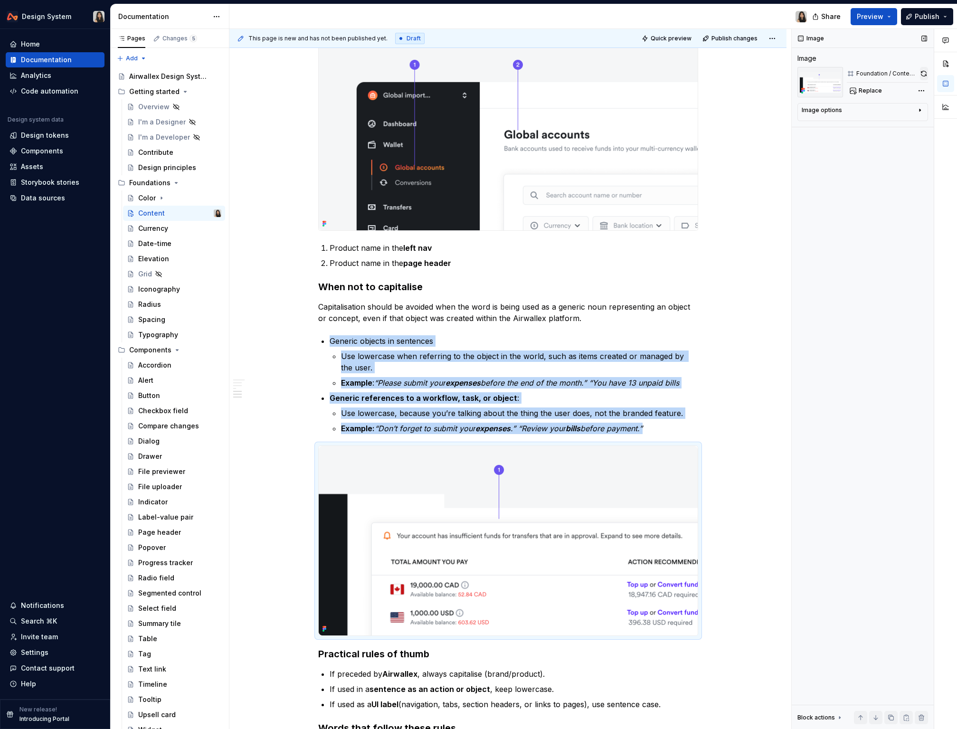
click at [665, 71] on button "button" at bounding box center [924, 73] width 8 height 13
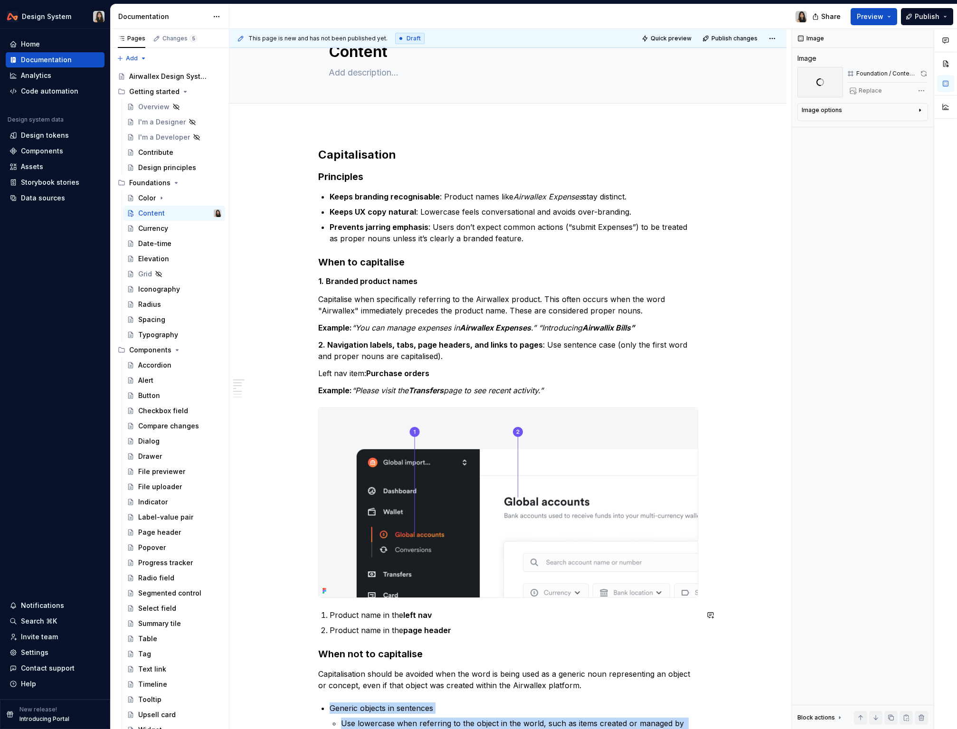
scroll to position [47, 0]
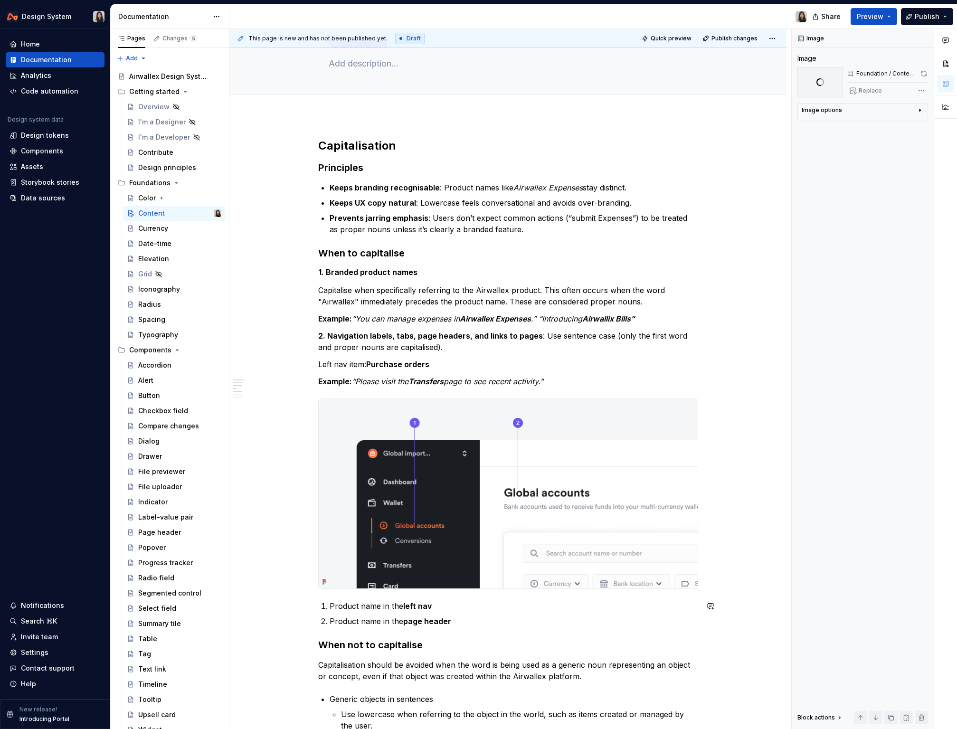
click at [490, 630] on div "Capitalisation Principles Keeps branding recognisable : Product names like Airw…" at bounding box center [508, 645] width 380 height 1014
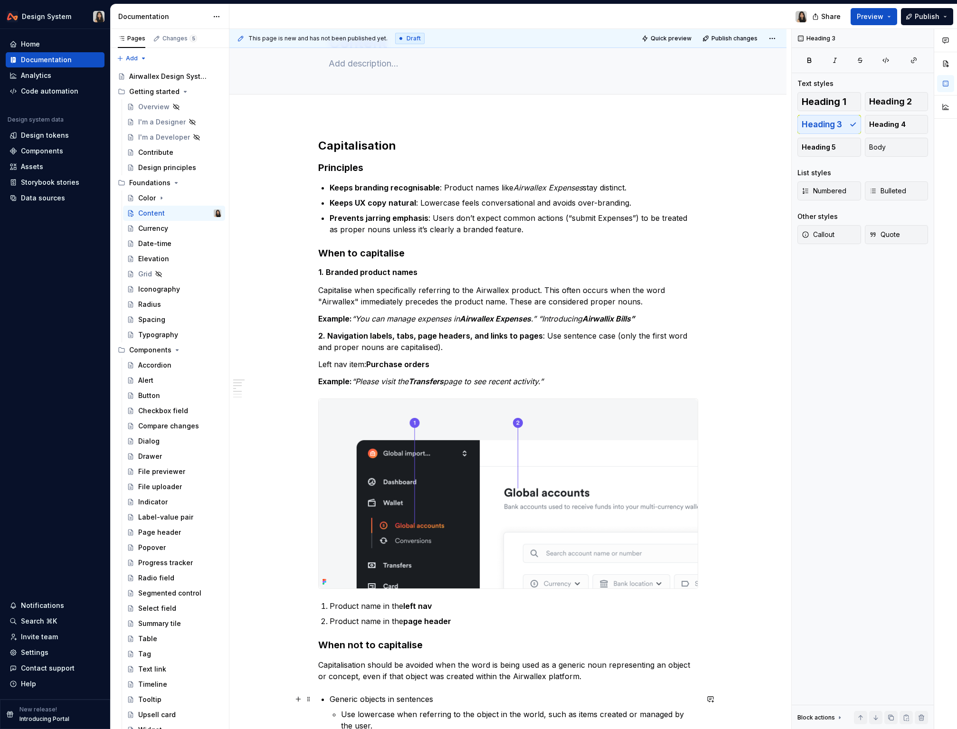
click at [364, 609] on p "Product name in the left nav" at bounding box center [514, 606] width 369 height 11
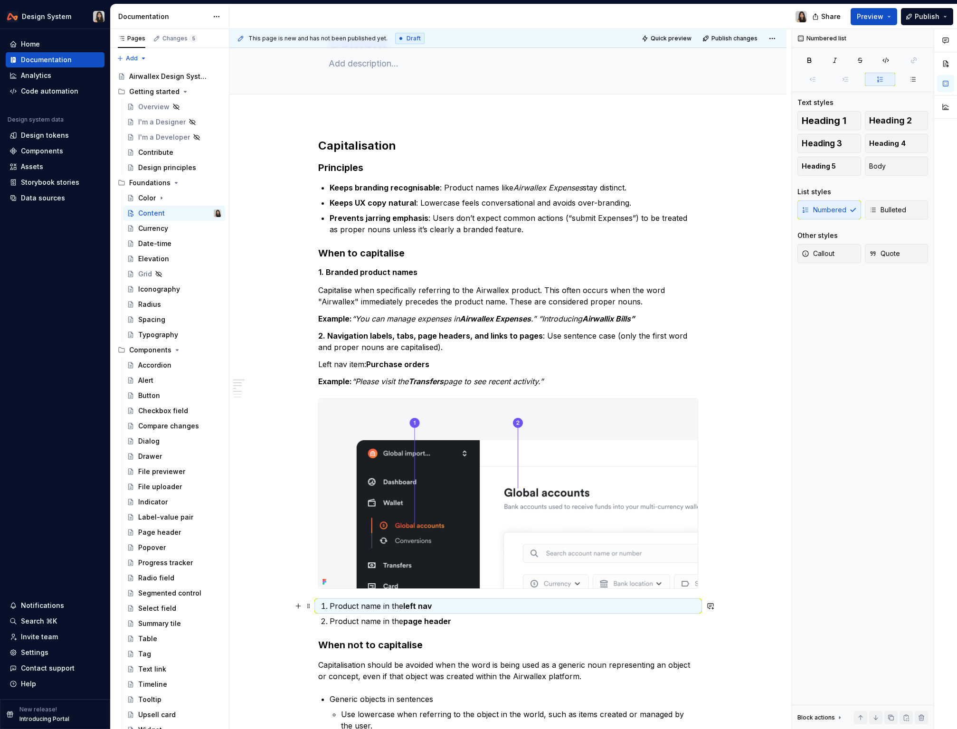
click at [364, 609] on p "Product name in the left nav" at bounding box center [514, 606] width 369 height 11
click at [366, 605] on p "Product name in the left nav" at bounding box center [514, 606] width 369 height 11
click at [377, 605] on p "Product name in the left nav" at bounding box center [514, 606] width 369 height 11
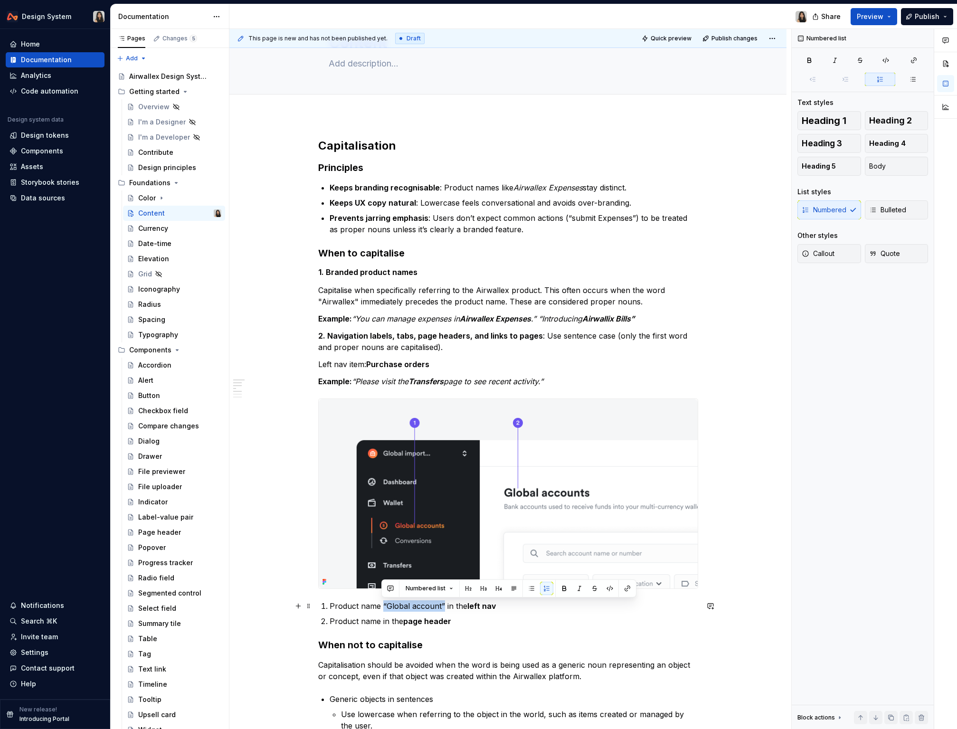
drag, startPoint x: 382, startPoint y: 610, endPoint x: 443, endPoint y: 610, distance: 60.8
click at [443, 610] on p "Product name “Global account” in the left nav" at bounding box center [514, 606] width 369 height 11
copy p "“Global account”"
click at [380, 621] on p "Product name in the page header" at bounding box center [514, 621] width 369 height 11
click at [452, 630] on h3 "When not to capitalise" at bounding box center [508, 645] width 380 height 13
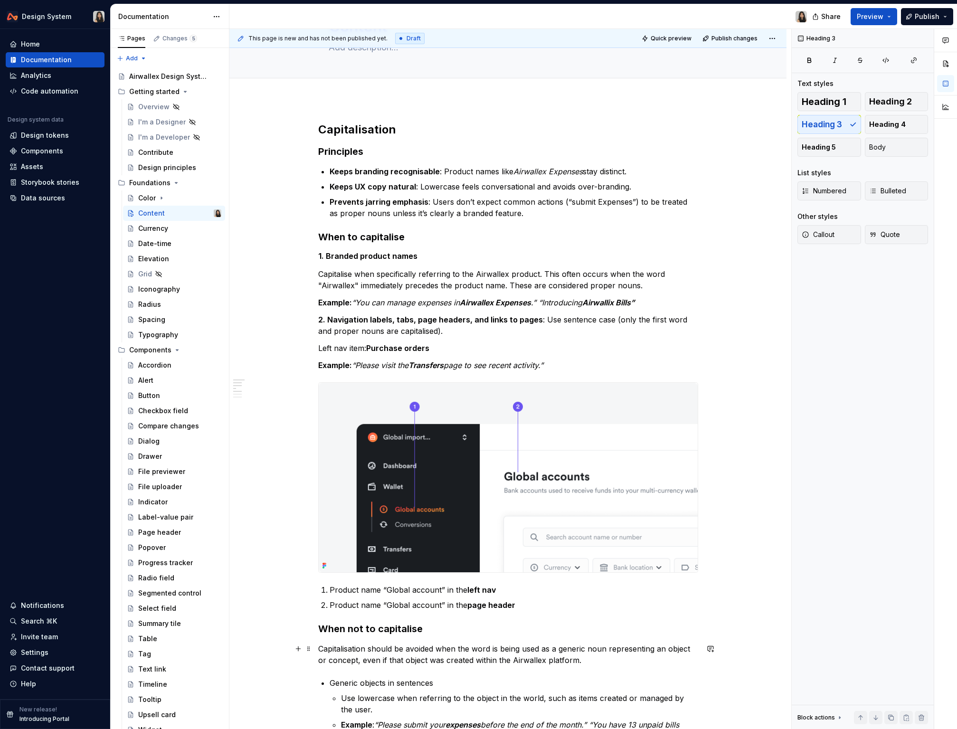
scroll to position [64, 0]
click at [665, 303] on p "Example: “You can manage expenses in Airwallex Expenses .” “Introducing Airwall…" at bounding box center [508, 301] width 380 height 11
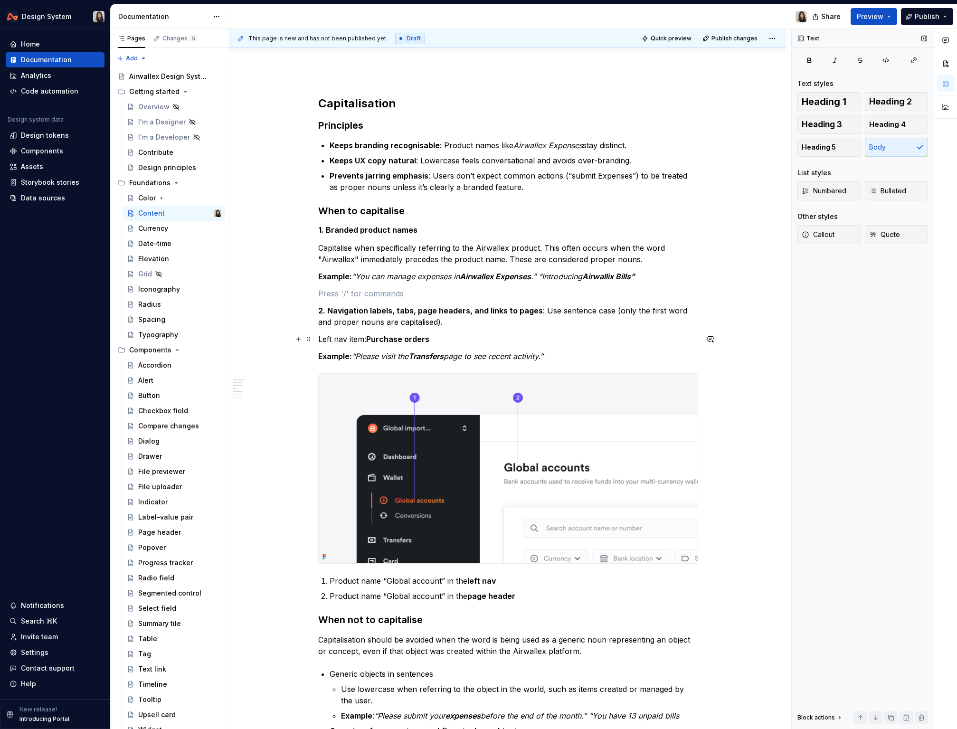
scroll to position [0, 0]
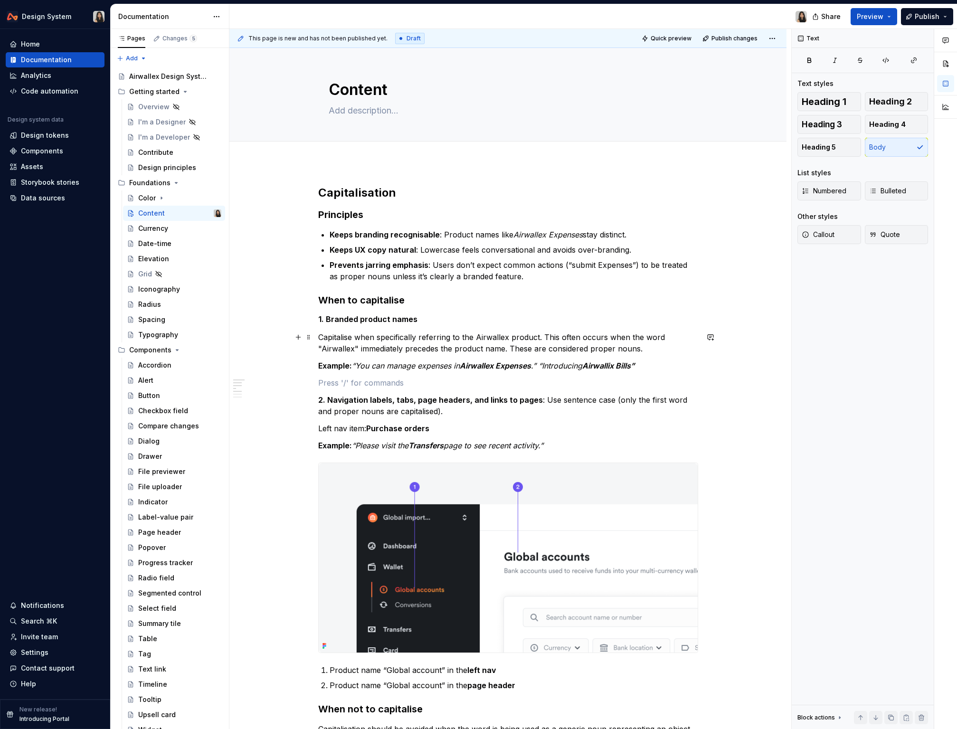
click at [623, 332] on p "Capitalise when specifically referring to the Airwallex product. This often occ…" at bounding box center [508, 343] width 380 height 23
click at [106, 30] on button "Collapse sidebar" at bounding box center [103, 28] width 13 height 13
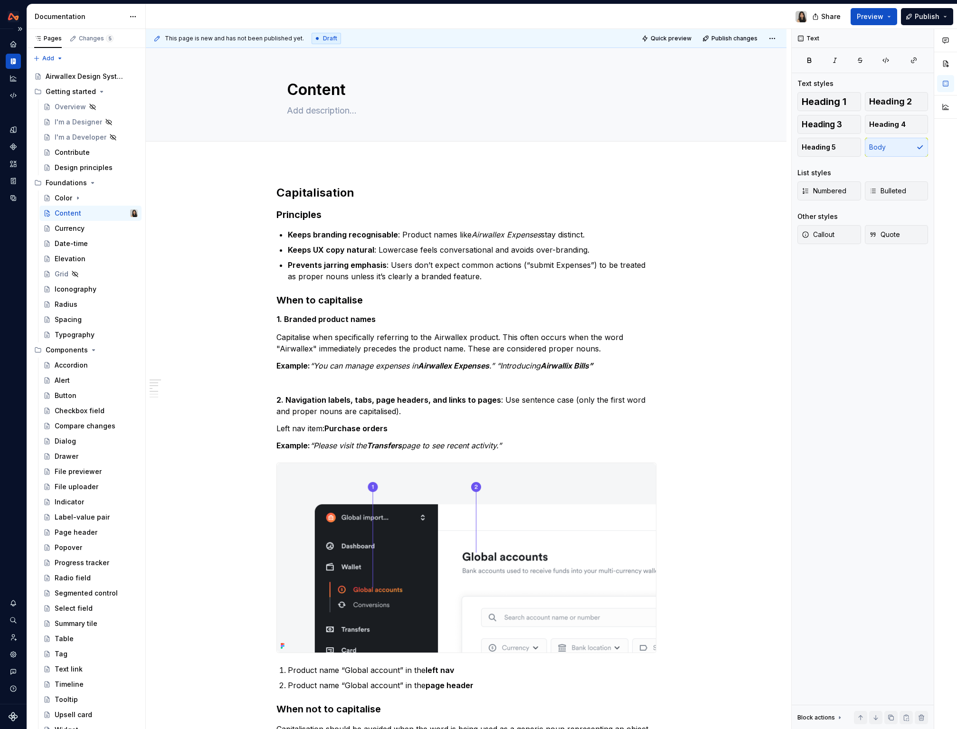
click at [11, 28] on div "Design System" at bounding box center [13, 16] width 27 height 25
click at [19, 29] on button "Expand sidebar" at bounding box center [19, 28] width 13 height 13
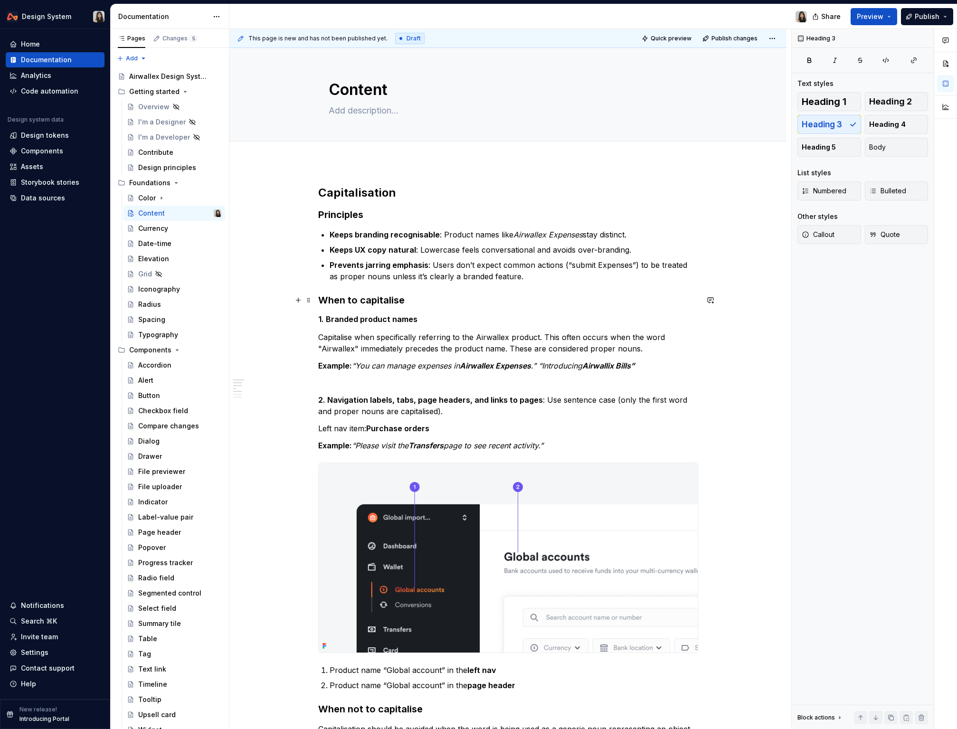
click at [508, 300] on h3 "When to capitalise" at bounding box center [508, 300] width 380 height 13
click at [507, 322] on h5 "1. Branded product names" at bounding box center [508, 320] width 380 height 10
click at [506, 383] on p at bounding box center [508, 382] width 380 height 11
click at [575, 418] on div "Capitalisation Principles Keeps branding recognisable : Product names like Airw…" at bounding box center [508, 700] width 380 height 1031
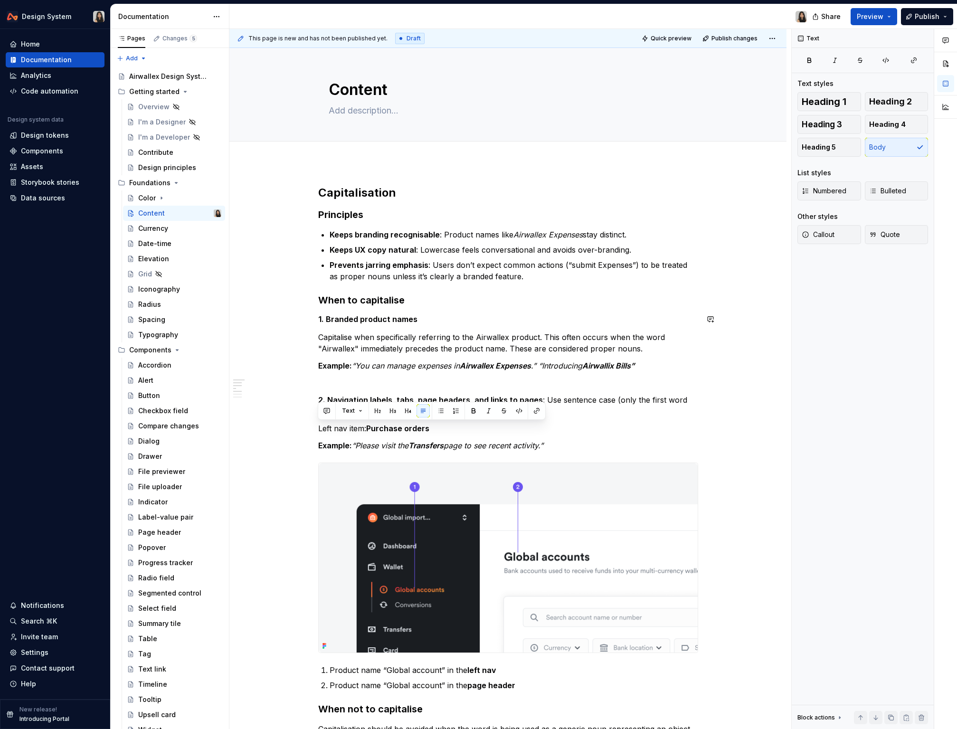
click at [505, 310] on div "Capitalisation Principles Keeps branding recognisable : Product names like Airw…" at bounding box center [508, 700] width 380 height 1031
click at [425, 341] on p "Capitalise when specifically referring to the Airwallex product. This often occ…" at bounding box center [508, 343] width 380 height 23
click at [464, 509] on img at bounding box center [508, 558] width 379 height 190
click at [498, 334] on p "Capitalise when specifically referring to the Airwallex product. This often occ…" at bounding box center [508, 343] width 380 height 23
click at [454, 380] on p at bounding box center [508, 382] width 380 height 11
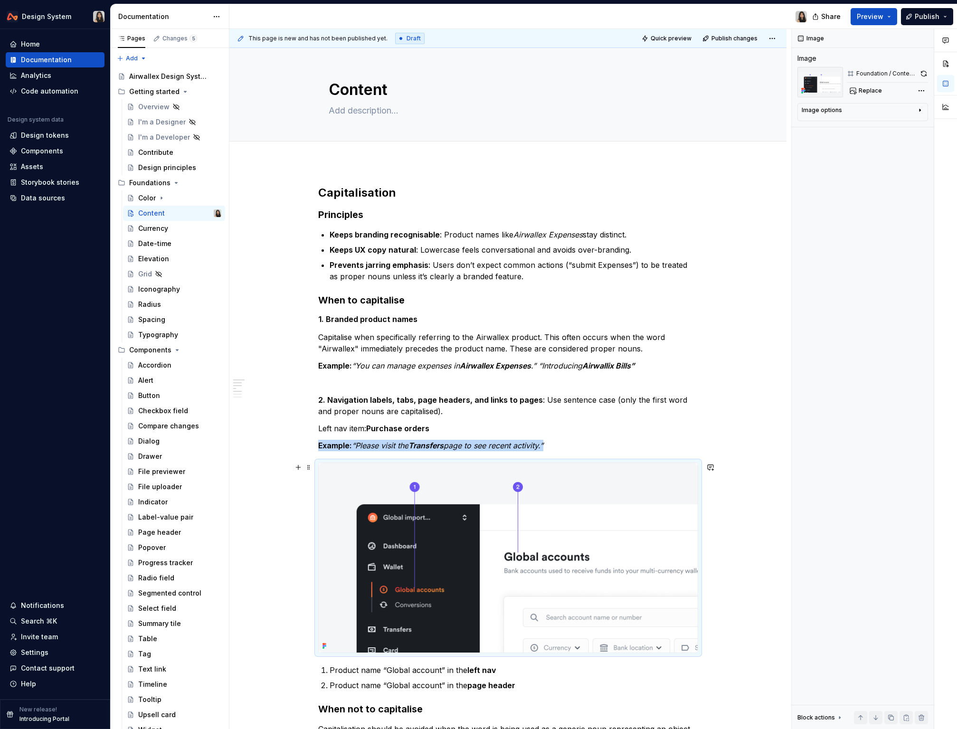
click at [433, 507] on img at bounding box center [508, 558] width 379 height 190
click at [665, 74] on button "button" at bounding box center [924, 73] width 8 height 13
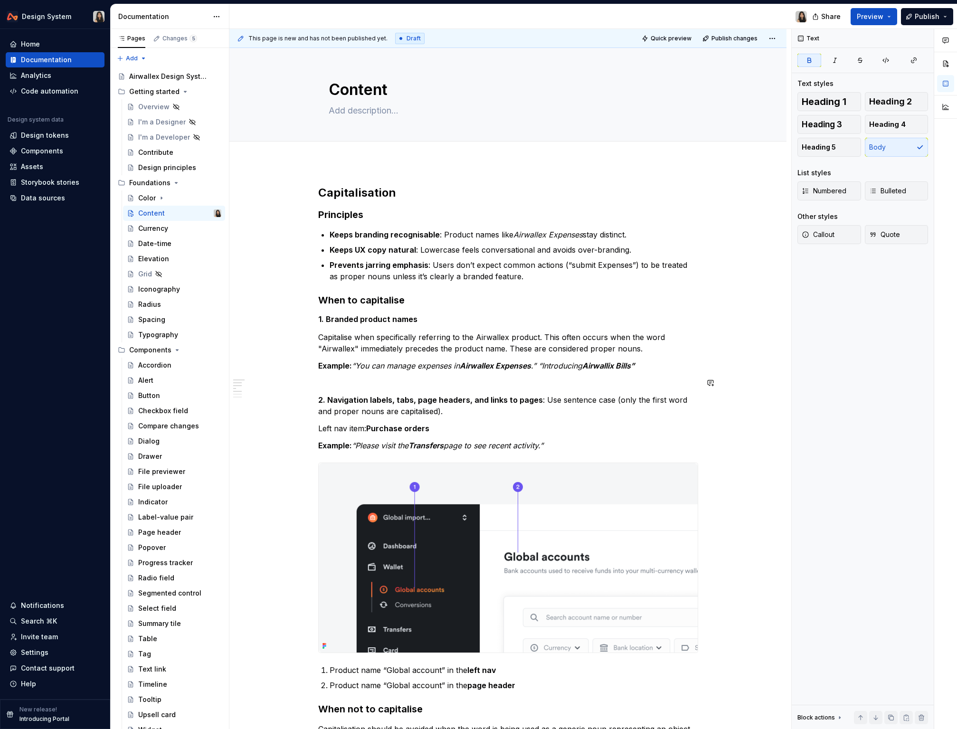
click at [569, 390] on div "Capitalisation Principles Keeps branding recognisable : Product names like Airw…" at bounding box center [508, 700] width 380 height 1031
click at [565, 382] on p at bounding box center [508, 382] width 380 height 11
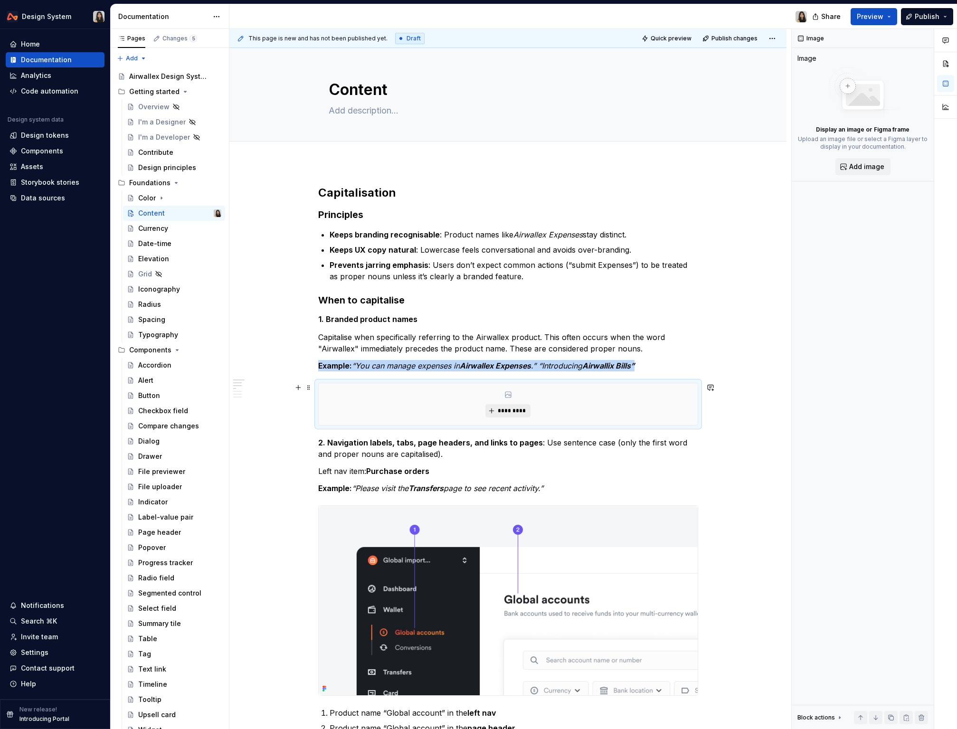
click at [508, 404] on button "*********" at bounding box center [508, 410] width 45 height 13
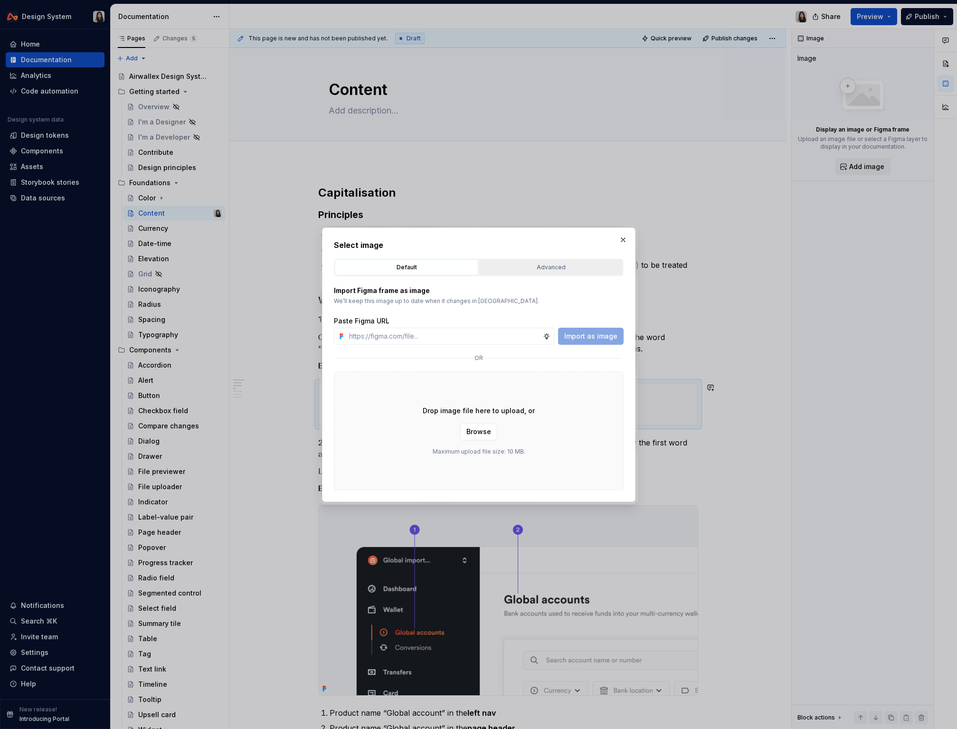
type textarea "*"
click at [556, 273] on button "Advanced" at bounding box center [550, 267] width 143 height 16
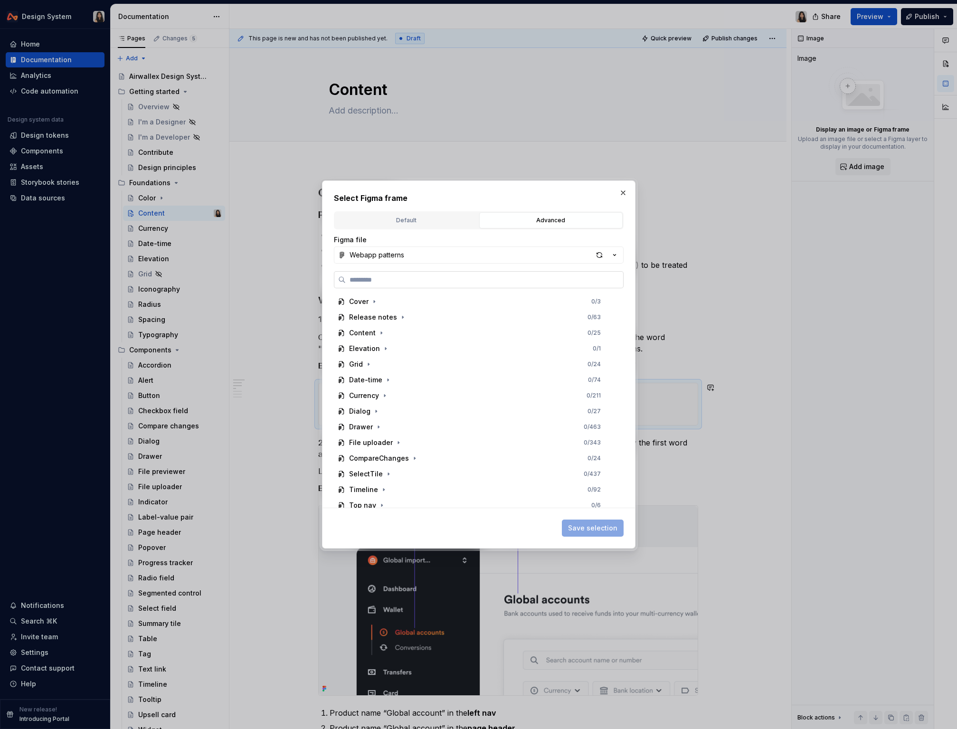
click at [420, 273] on label at bounding box center [479, 279] width 290 height 17
click at [420, 275] on input "search" at bounding box center [484, 280] width 277 height 10
type input "*****"
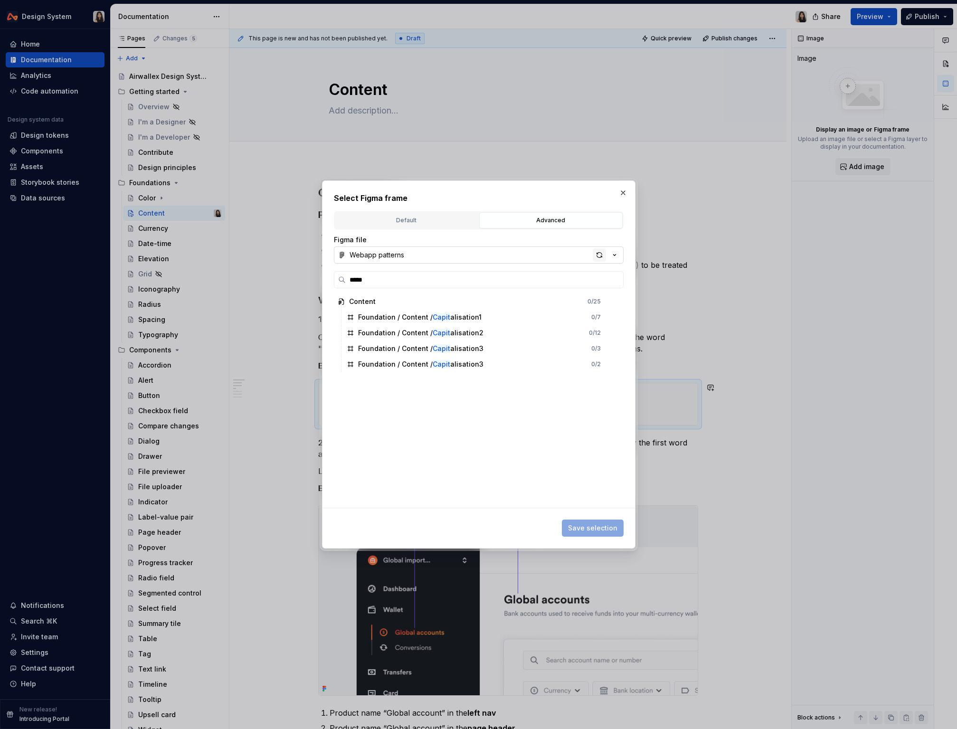
click at [595, 255] on div "button" at bounding box center [599, 254] width 13 height 13
click at [600, 257] on div "button" at bounding box center [599, 254] width 13 height 13
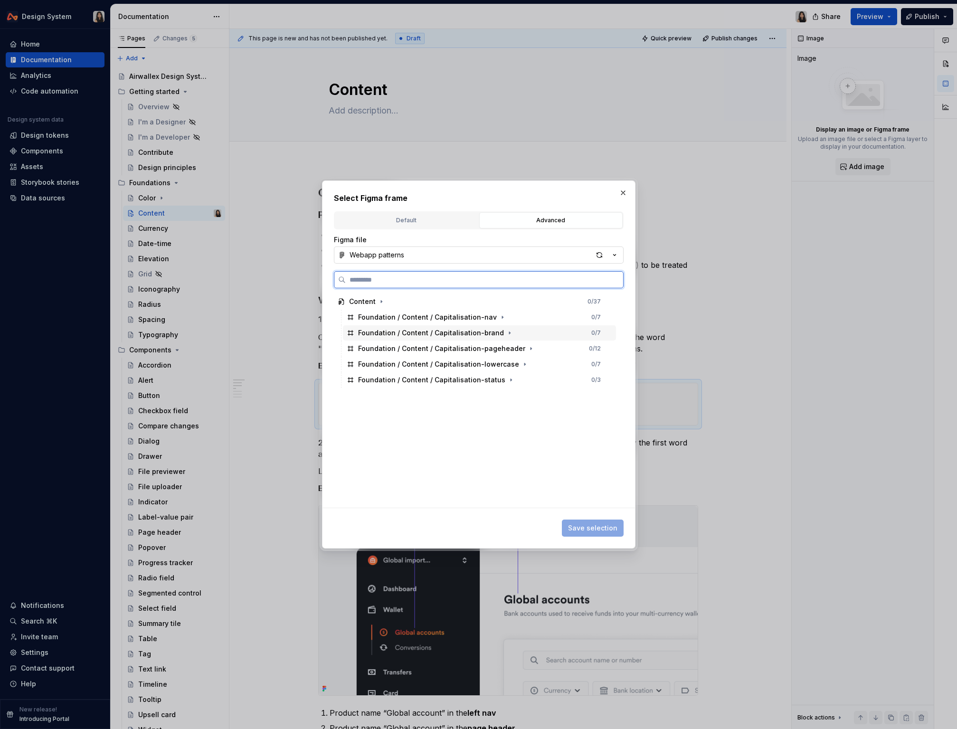
click at [483, 333] on div "Foundation / Content / Capitalisation-brand" at bounding box center [431, 333] width 146 height 10
click at [601, 527] on span "Save selection" at bounding box center [592, 529] width 49 height 10
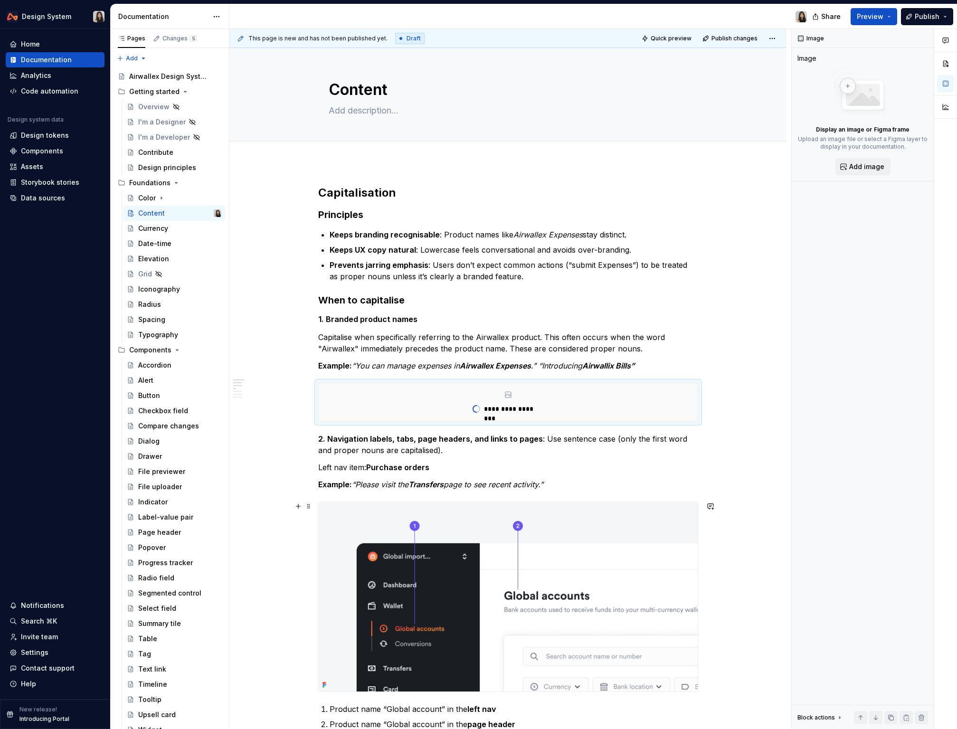
click at [424, 502] on div at bounding box center [508, 597] width 380 height 191
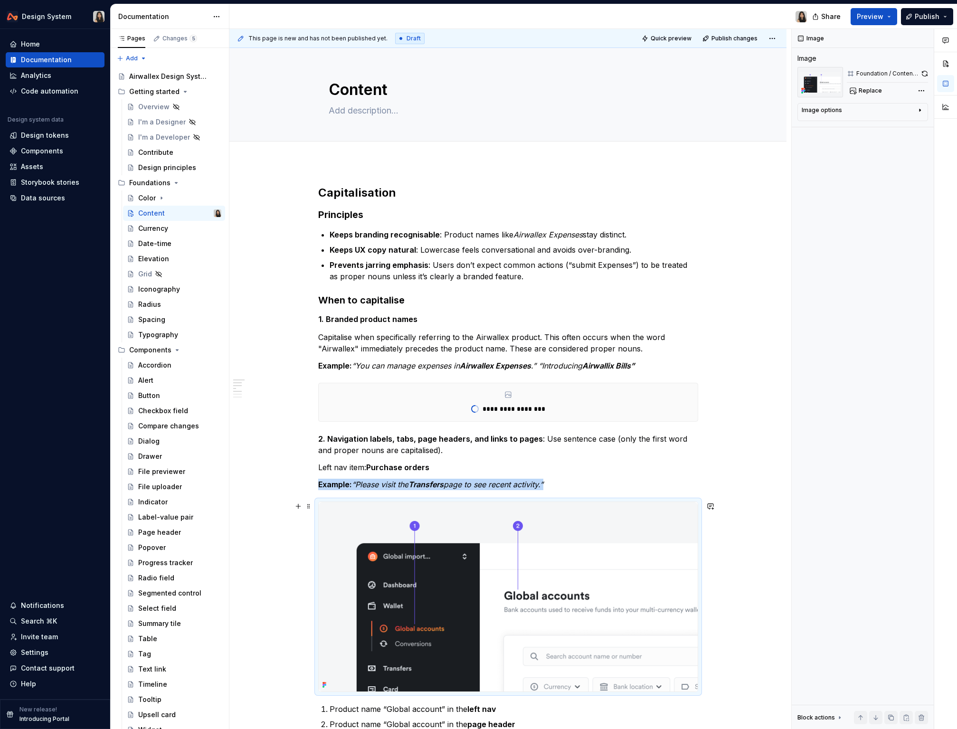
scroll to position [42, 0]
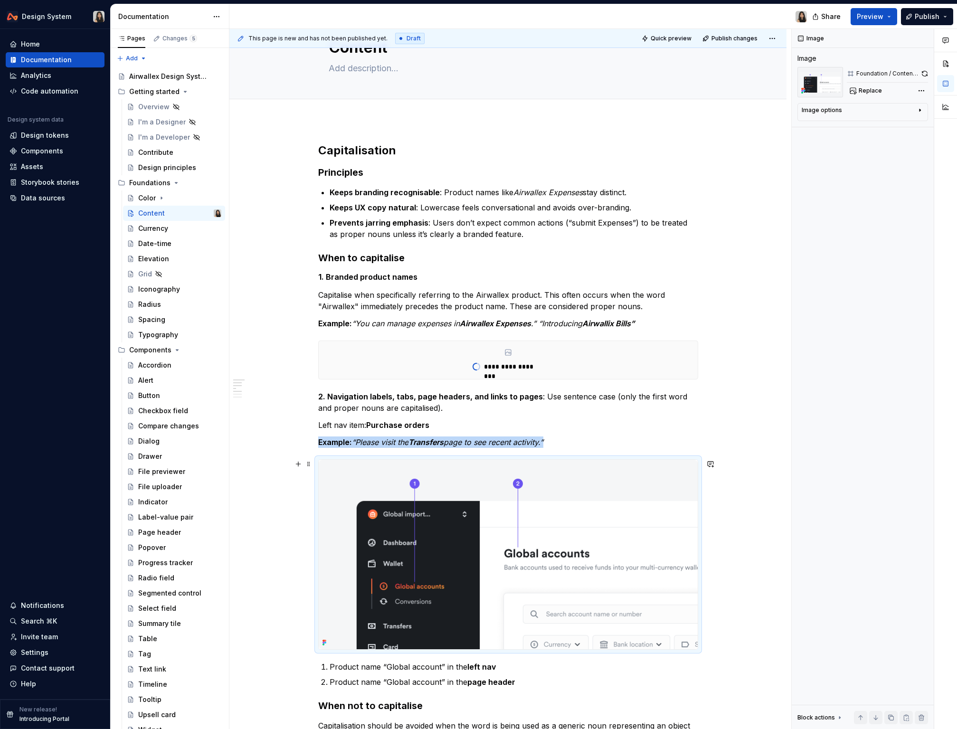
click at [424, 498] on img at bounding box center [508, 555] width 379 height 190
click at [665, 72] on div "Foundation / Content / Capitalisation-pageheader" at bounding box center [888, 74] width 63 height 8
click at [665, 72] on button "button" at bounding box center [925, 73] width 7 height 13
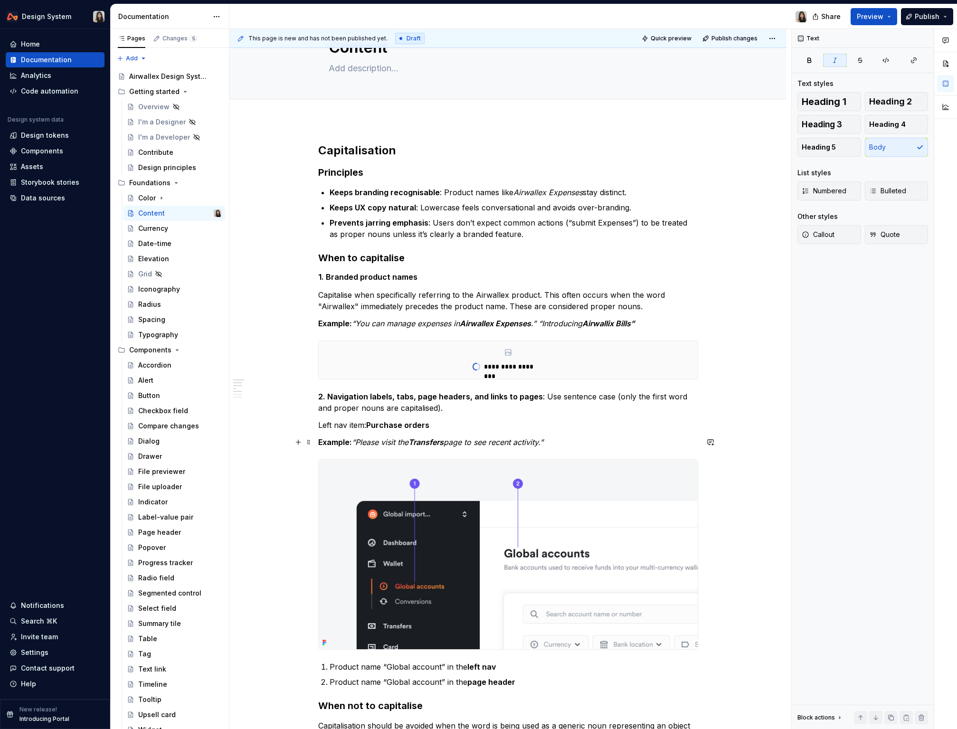
click at [590, 444] on p "Example: “Please visit the Transfers page to see recent activity.”" at bounding box center [508, 442] width 380 height 11
click at [361, 439] on em "“Please visit the" at bounding box center [380, 443] width 57 height 10
click at [357, 441] on em "“Please visit the" at bounding box center [380, 443] width 57 height 10
click at [448, 439] on em "“Global accounts”, “Please visit the" at bounding box center [414, 443] width 125 height 10
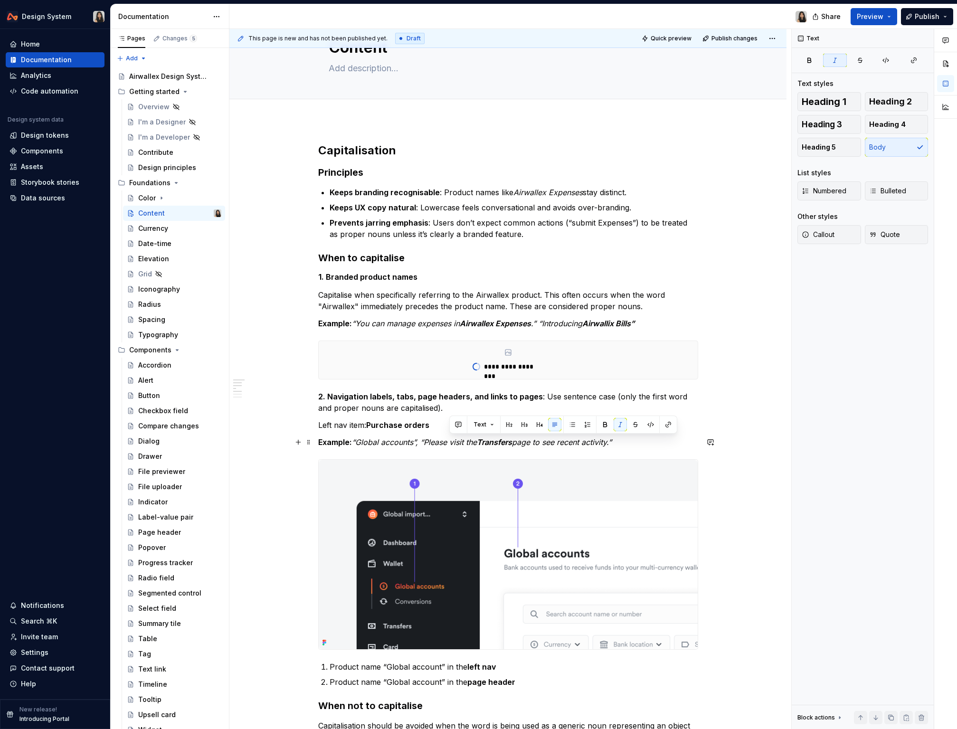
click at [434, 441] on em "“Global accounts”, “Please visit the" at bounding box center [414, 443] width 125 height 10
click at [420, 445] on em "“Global accounts”, “Please visit the" at bounding box center [414, 443] width 125 height 10
click at [640, 435] on div "**********" at bounding box center [508, 678] width 380 height 1070
click at [640, 444] on p "Example: “Global accounts”, “Please visit the Transfers page to see recent acti…" at bounding box center [508, 442] width 380 height 11
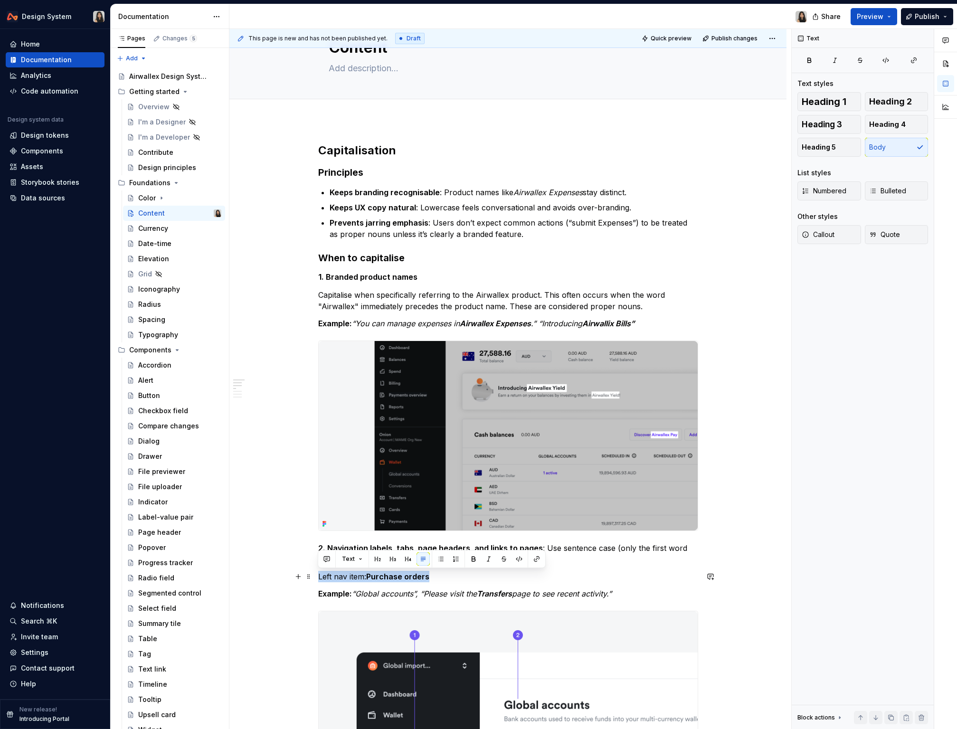
drag, startPoint x: 441, startPoint y: 576, endPoint x: 315, endPoint y: 576, distance: 126.9
copy p "Left nav item: Purchase orders"
drag, startPoint x: 357, startPoint y: 595, endPoint x: 419, endPoint y: 592, distance: 62.3
click at [419, 592] on em "“Global accounts”, “Please visit the" at bounding box center [414, 594] width 125 height 10
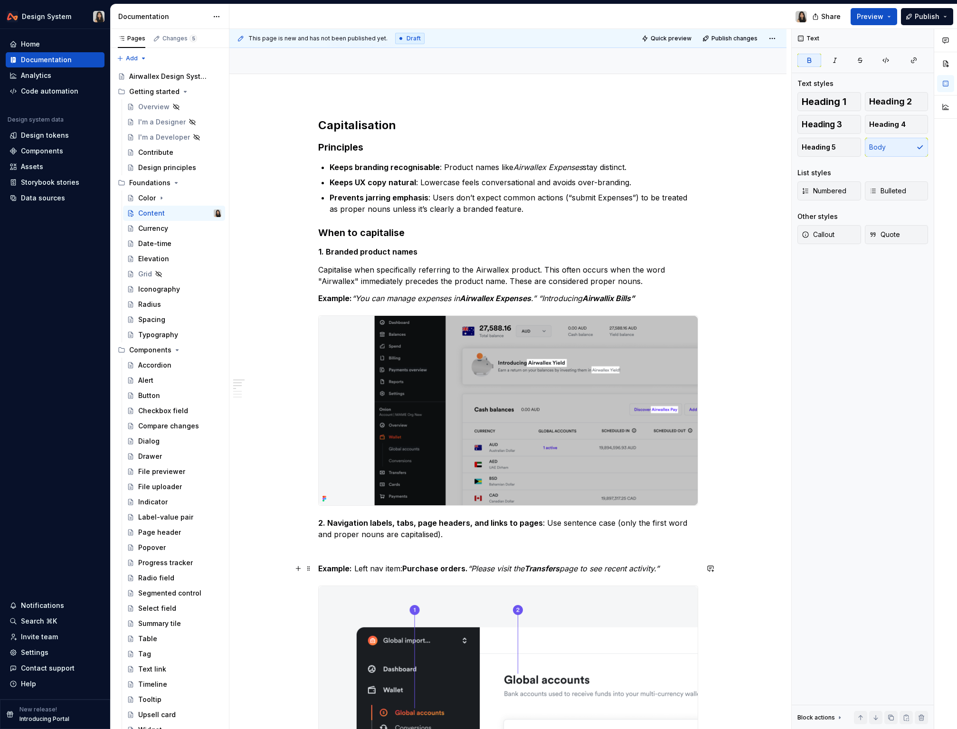
scroll to position [68, 0]
click at [491, 569] on em "“Please visit the" at bounding box center [496, 568] width 57 height 10
click at [349, 565] on strong "Example:" at bounding box center [335, 568] width 34 height 10
click at [349, 296] on strong "Example:" at bounding box center [335, 298] width 34 height 10
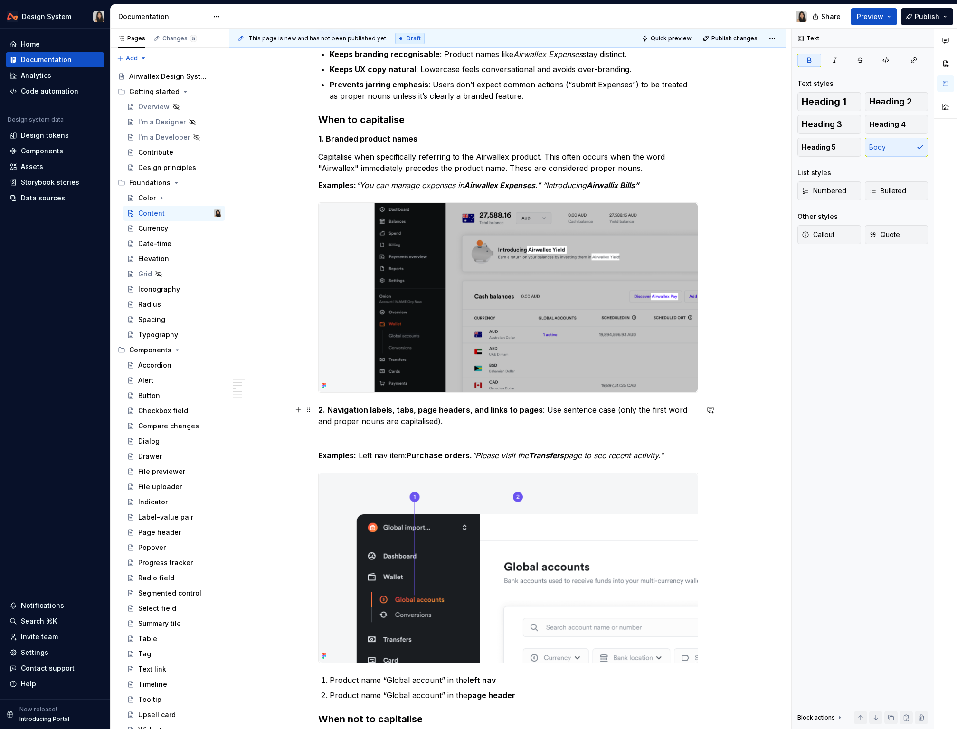
scroll to position [181, 0]
click at [378, 416] on p "2. Navigation labels, tabs, page headers, and links to pages : Use sentence cas…" at bounding box center [508, 414] width 380 height 23
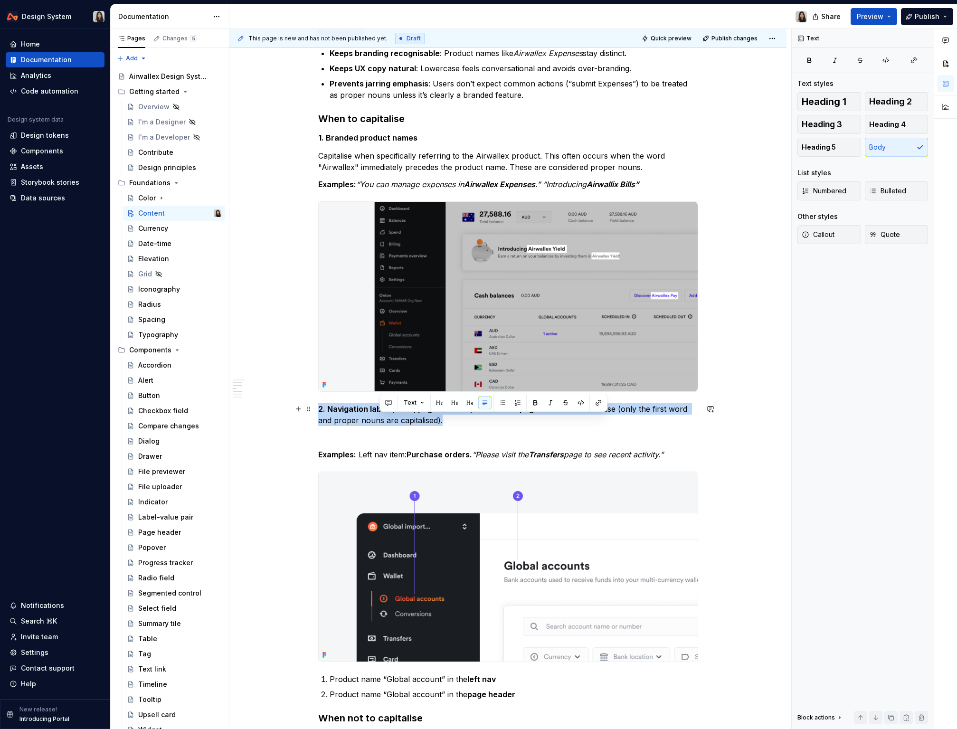
click at [378, 416] on p "2. Navigation labels, tabs, page headers, and links to pages : Use sentence cas…" at bounding box center [508, 414] width 380 height 23
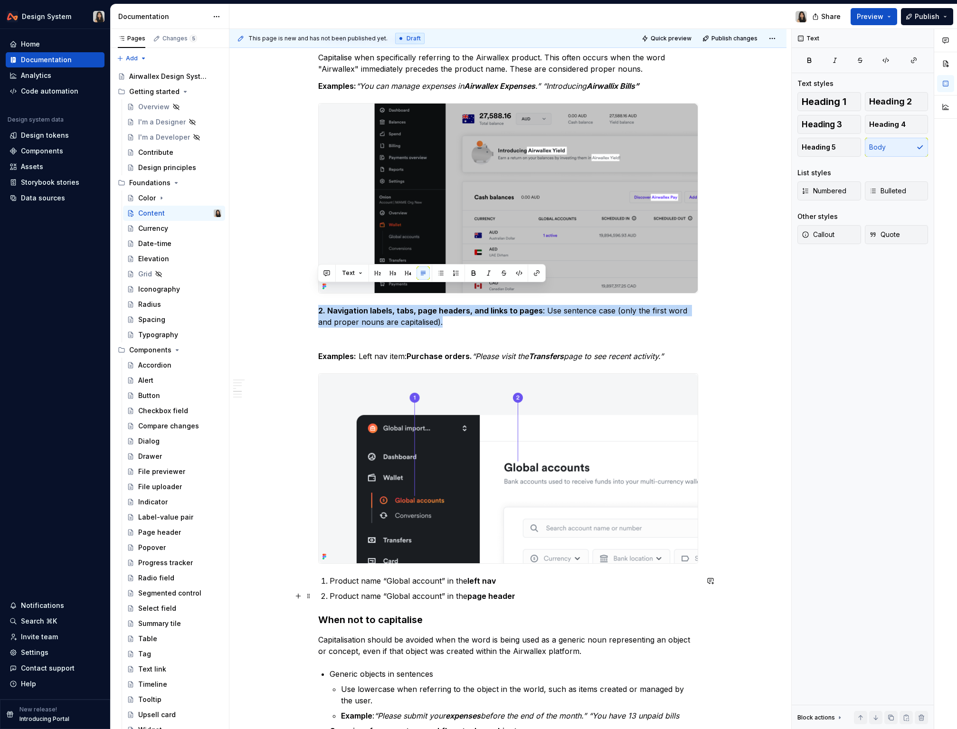
scroll to position [300, 0]
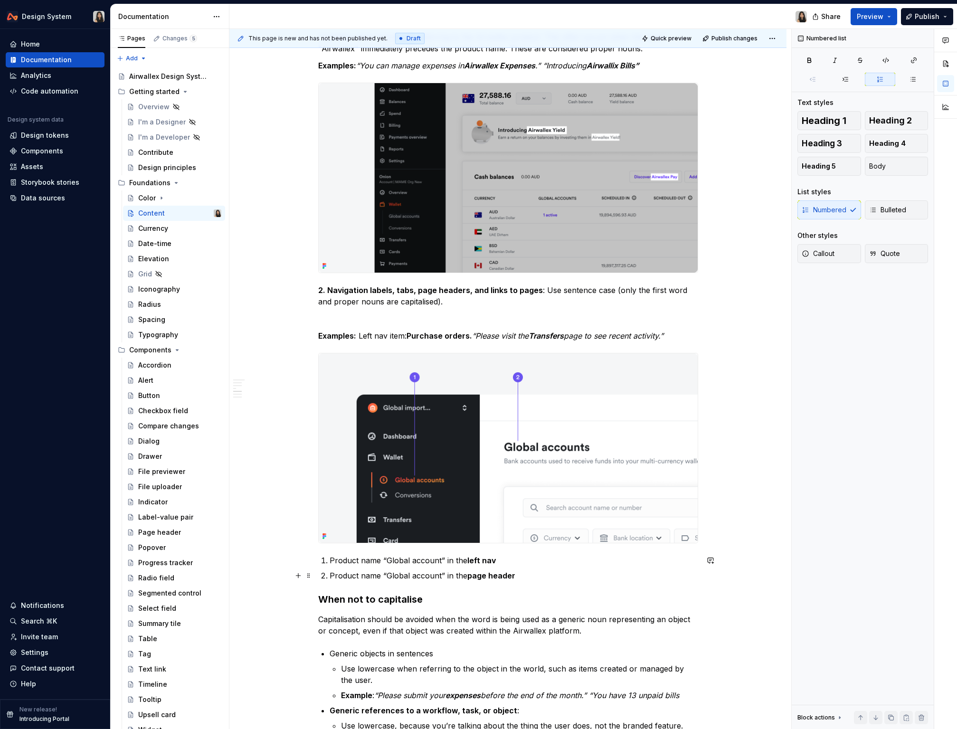
click at [379, 568] on ol "Product name “Global account” in the left nav Product name “Global account” in …" at bounding box center [514, 568] width 369 height 27
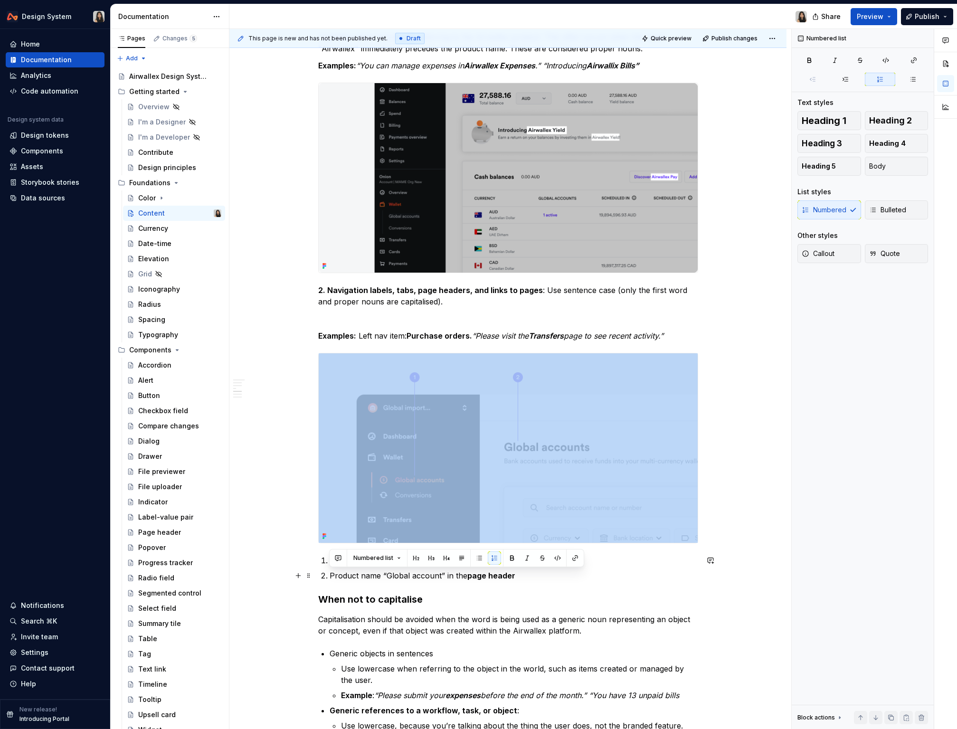
click at [379, 568] on ol "Product name “Global account” in the left nav Product name “Global account” in …" at bounding box center [514, 568] width 369 height 27
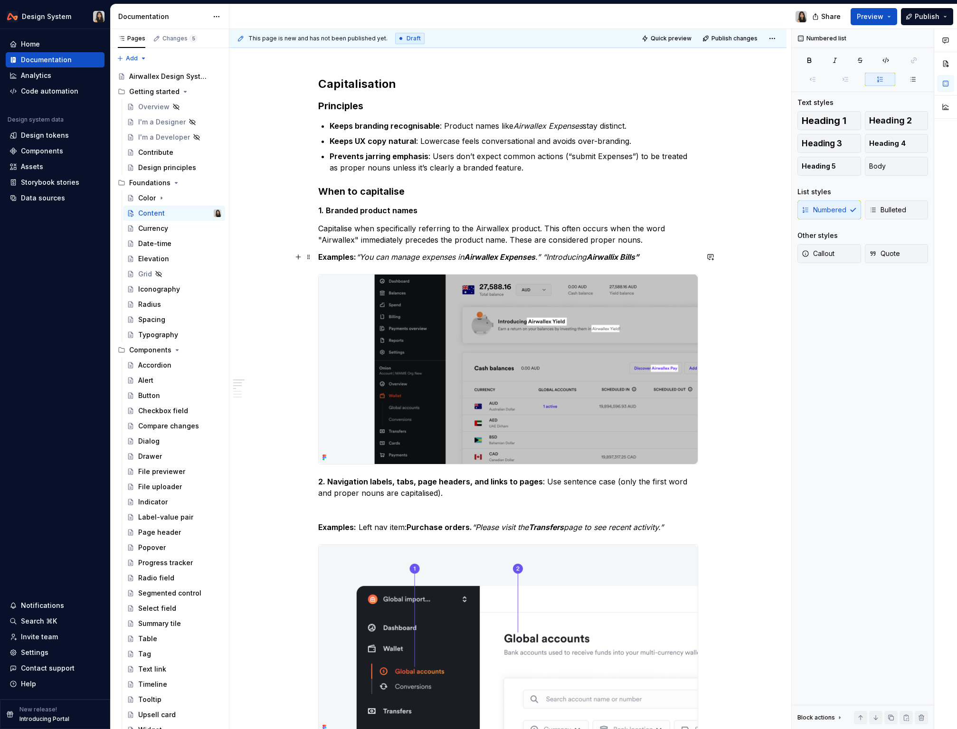
click at [362, 258] on em "“You can manage expenses in" at bounding box center [410, 257] width 108 height 10
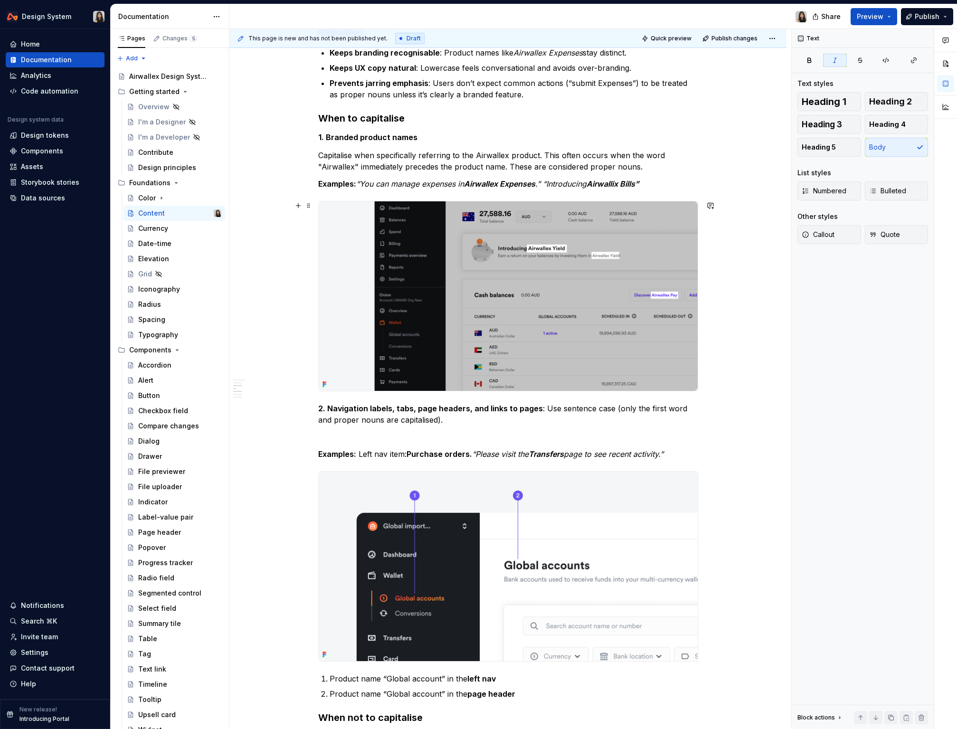
scroll to position [222, 0]
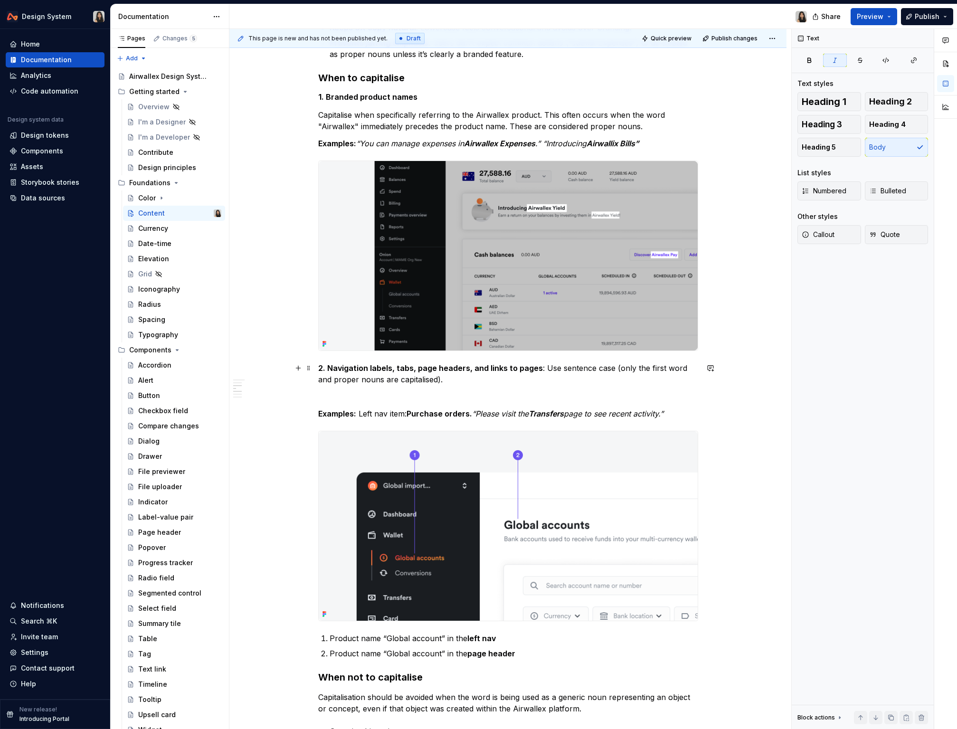
click at [318, 369] on strong "2. Navigation labels, tabs, page headers, and links to pages" at bounding box center [430, 368] width 225 height 10
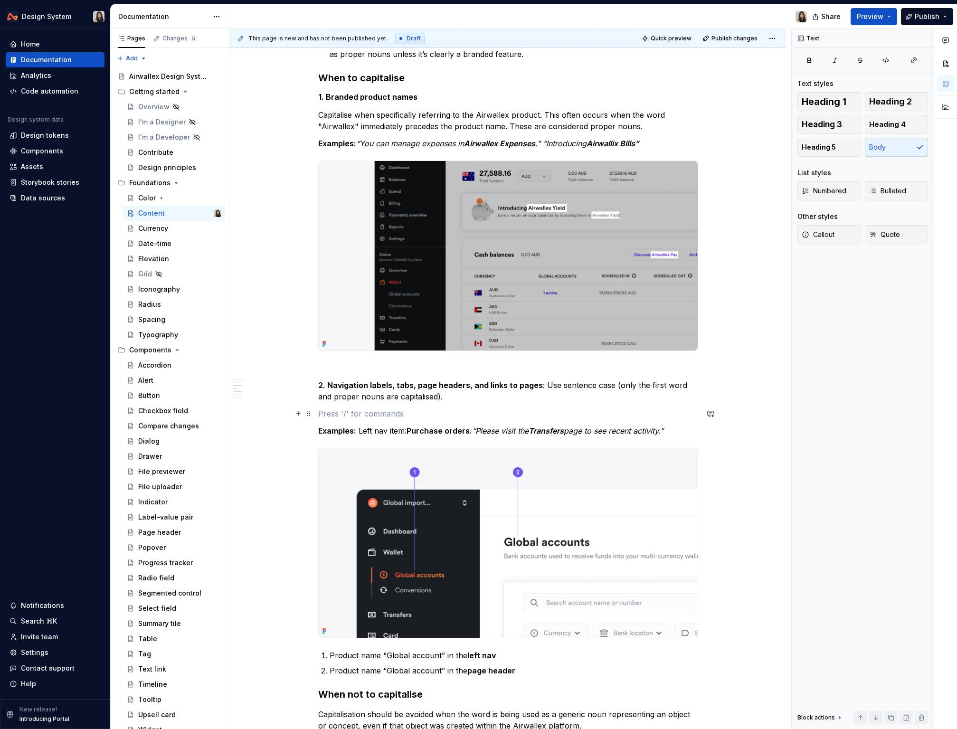
click at [393, 411] on p at bounding box center [508, 413] width 380 height 11
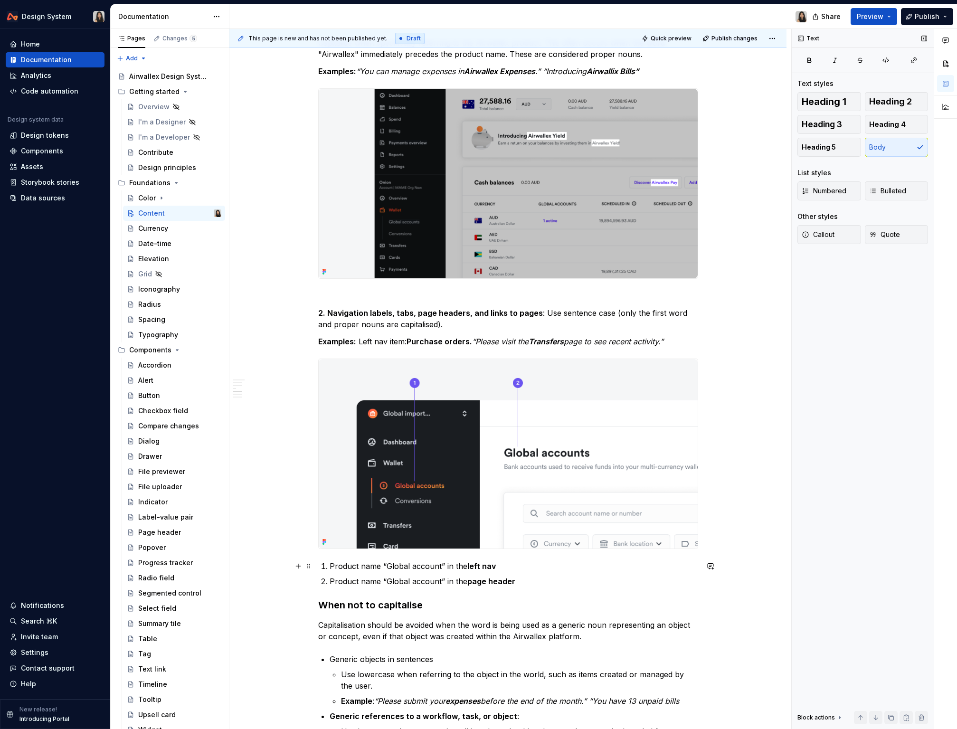
scroll to position [296, 0]
click at [419, 588] on div "Capitalisation Principles Keeps branding recognisable : Product names like Airw…" at bounding box center [508, 500] width 380 height 1221
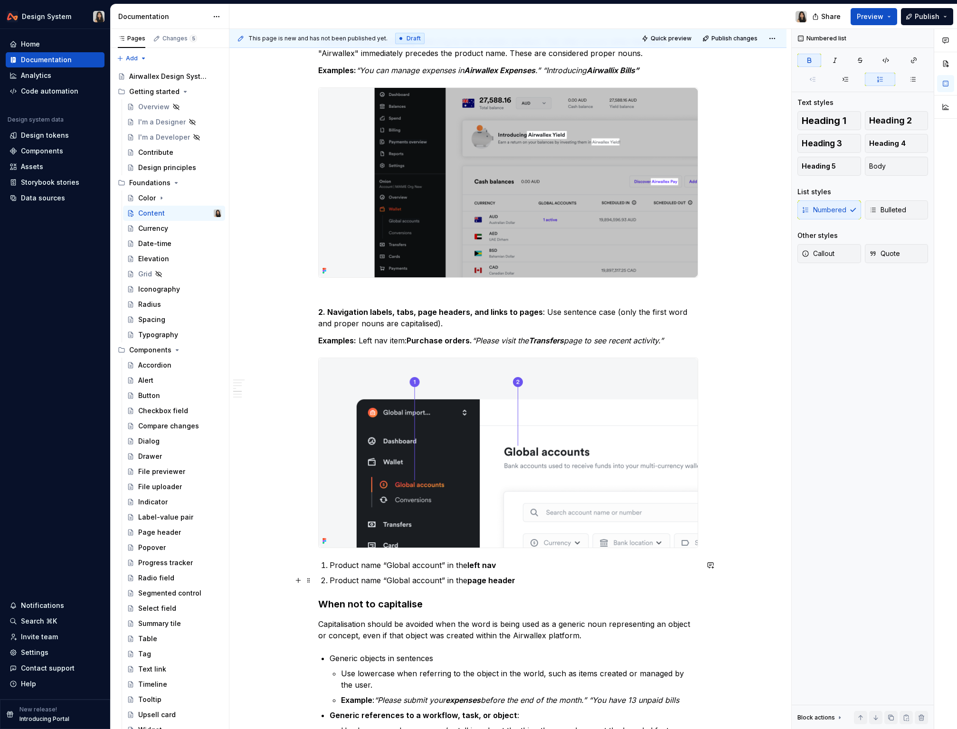
click at [527, 581] on p "Product name “Global account” in the page header" at bounding box center [514, 580] width 369 height 11
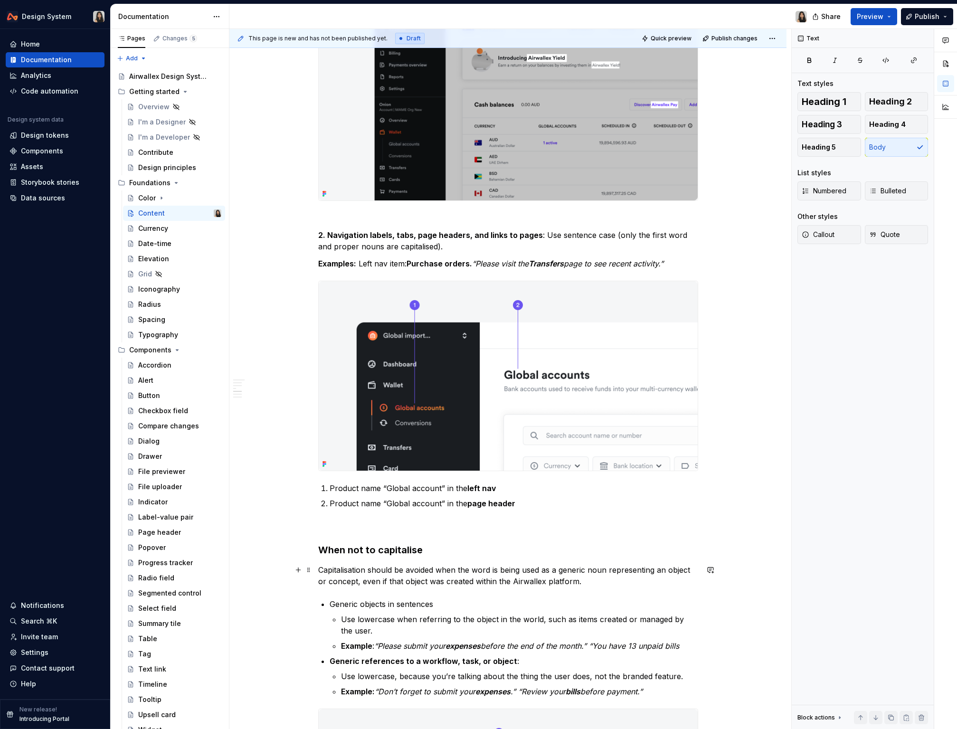
scroll to position [373, 0]
click at [372, 522] on p at bounding box center [508, 525] width 380 height 11
click at [416, 260] on strong "Purchase orders." at bounding box center [440, 263] width 66 height 10
click at [401, 260] on p "Examples: Left nav item: Purchase orders. “Please visit the Transfers page to s…" at bounding box center [508, 262] width 380 height 11
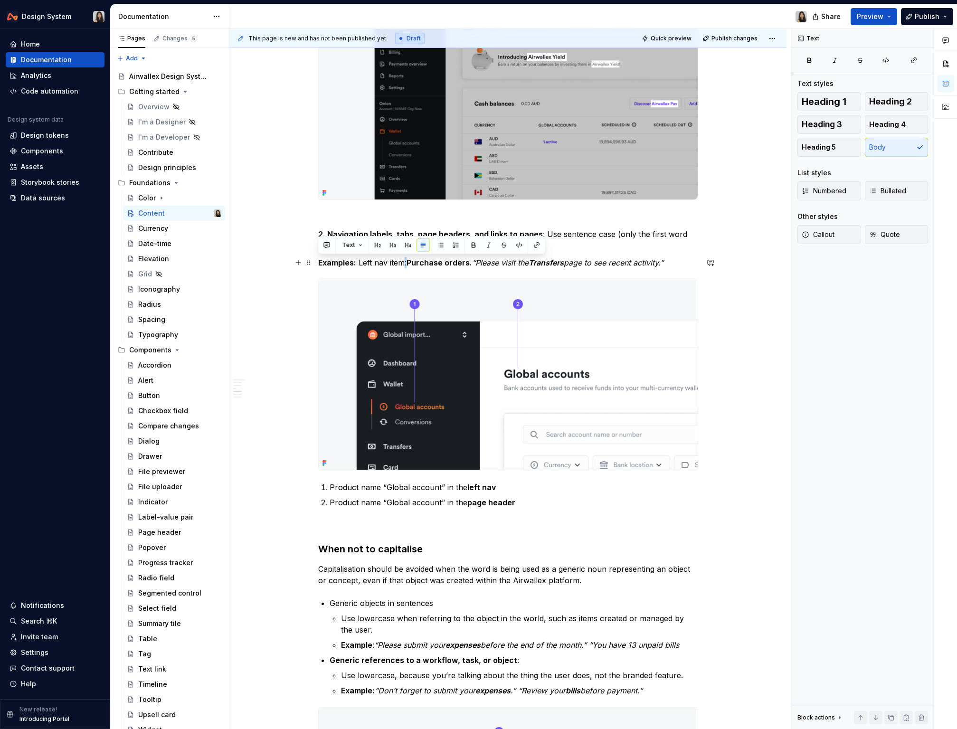
click at [401, 260] on p "Examples: Left nav item: Purchase orders. “Please visit the Transfers page to s…" at bounding box center [508, 262] width 380 height 11
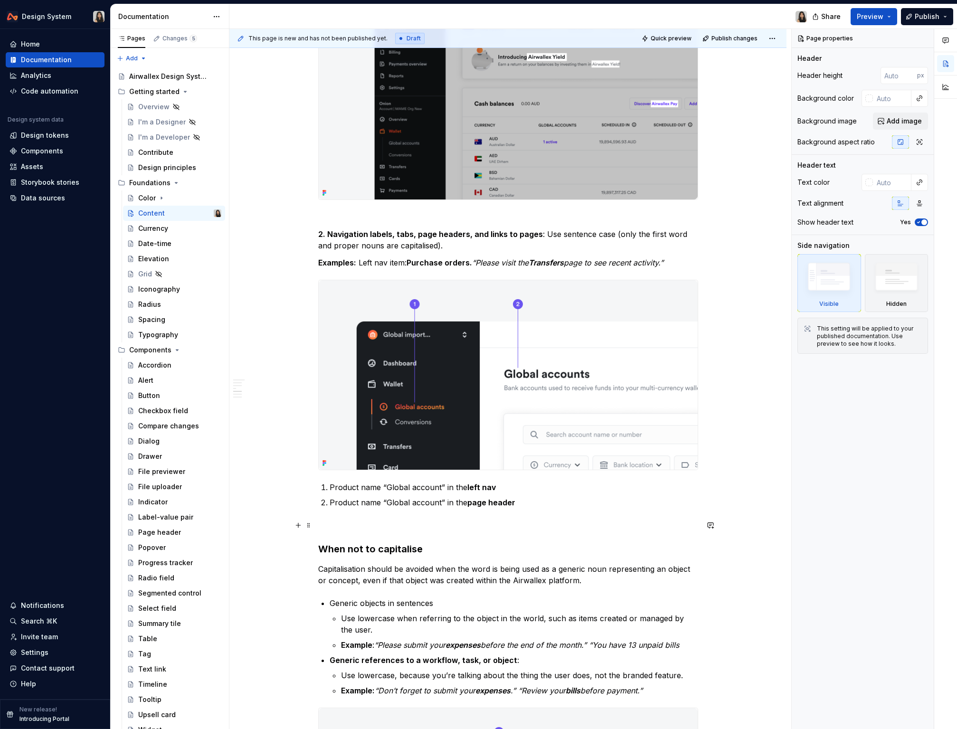
click at [385, 520] on p at bounding box center [508, 525] width 380 height 11
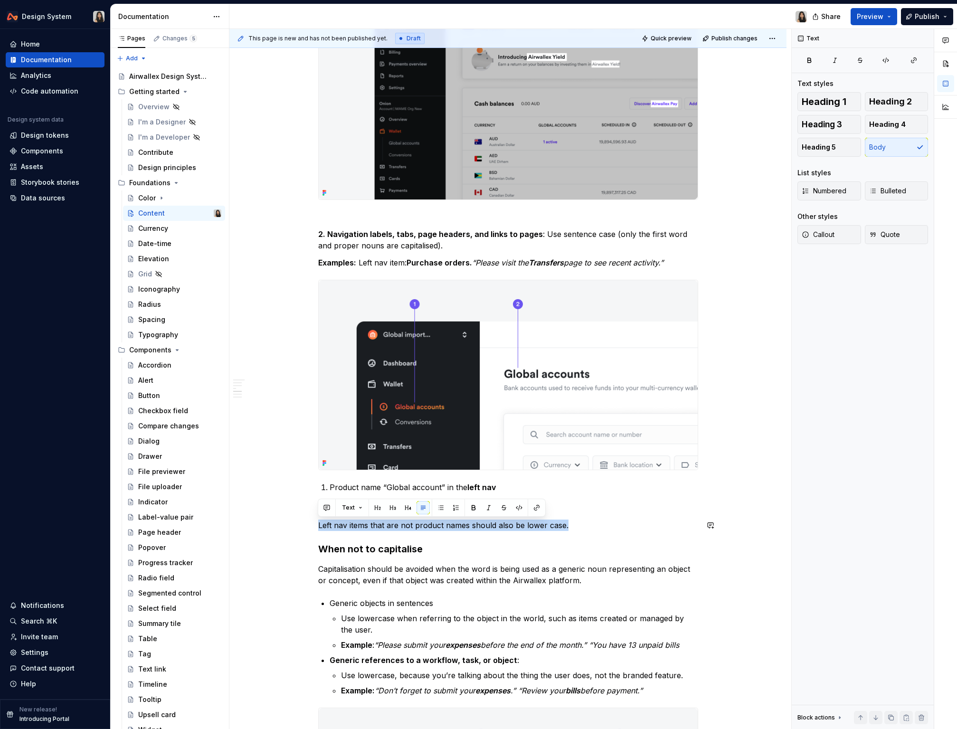
copy p "Left nav items that are not product names should also be lower case."
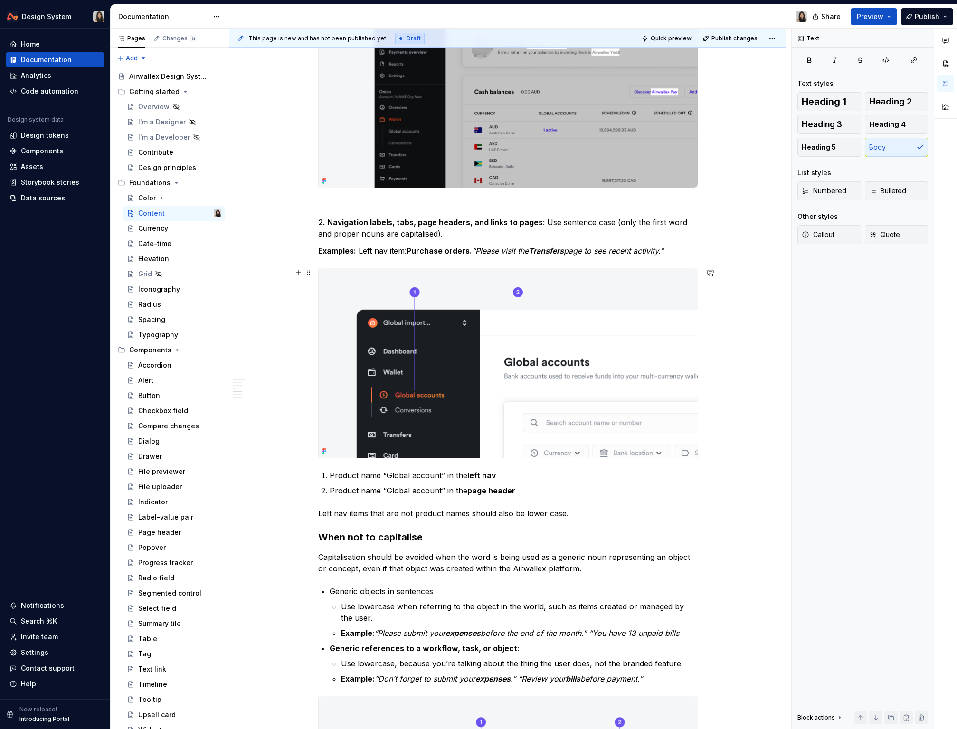
scroll to position [365, 0]
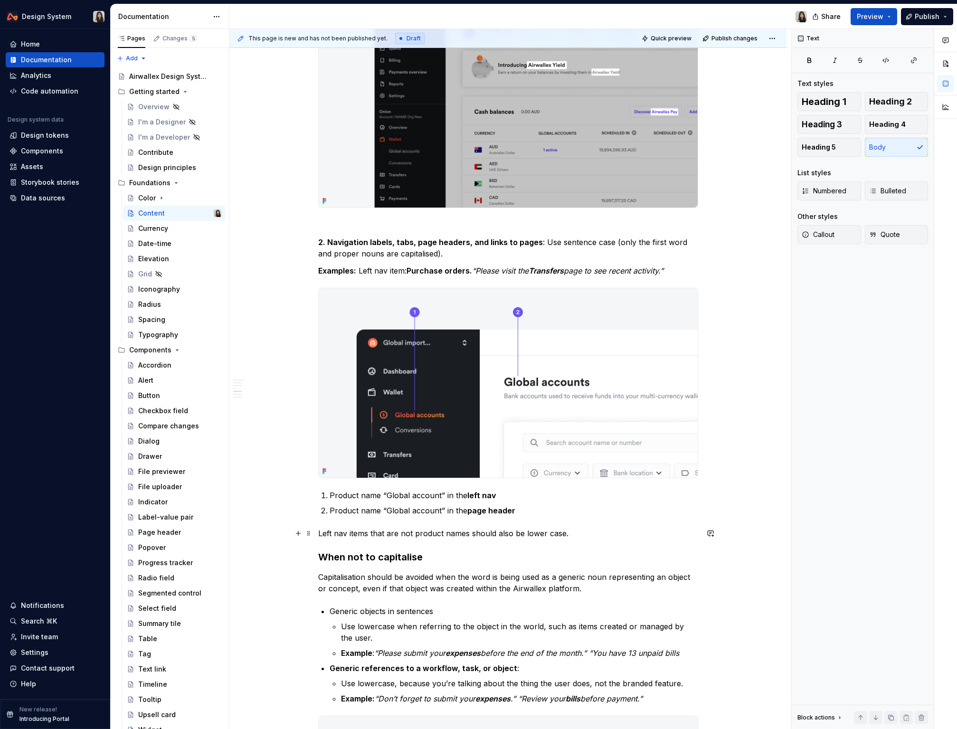
click at [535, 534] on p "Left nav items that are not product names should also be lower case." at bounding box center [508, 533] width 380 height 11
click at [567, 534] on p "Left nav items that are not product names should also be sentence case case." at bounding box center [508, 533] width 380 height 11
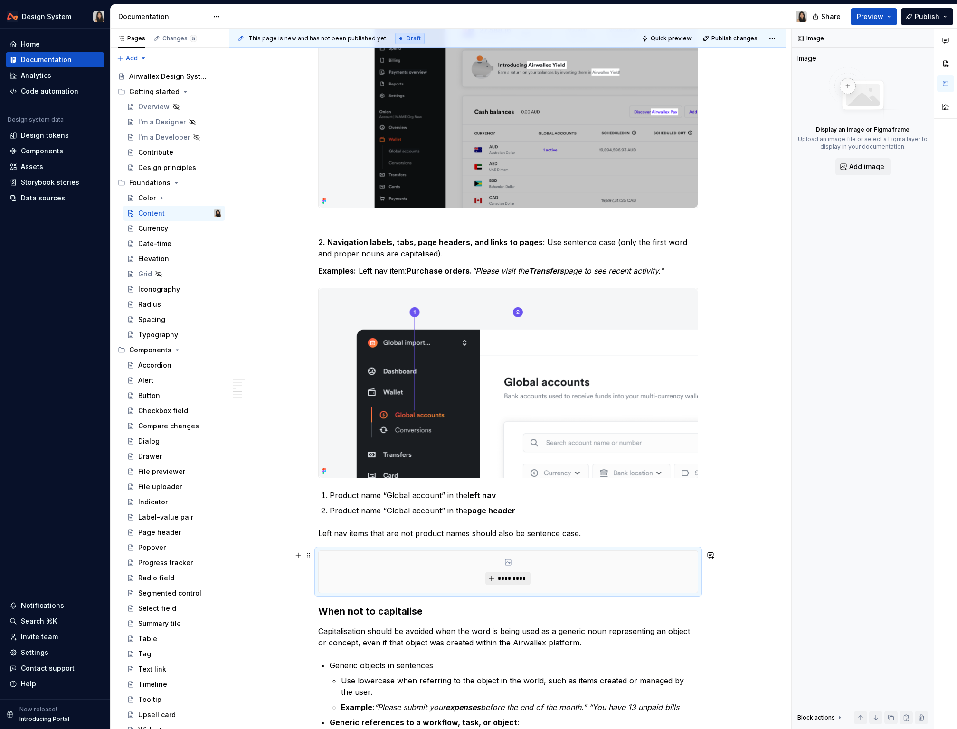
click at [522, 573] on button "*********" at bounding box center [508, 578] width 45 height 13
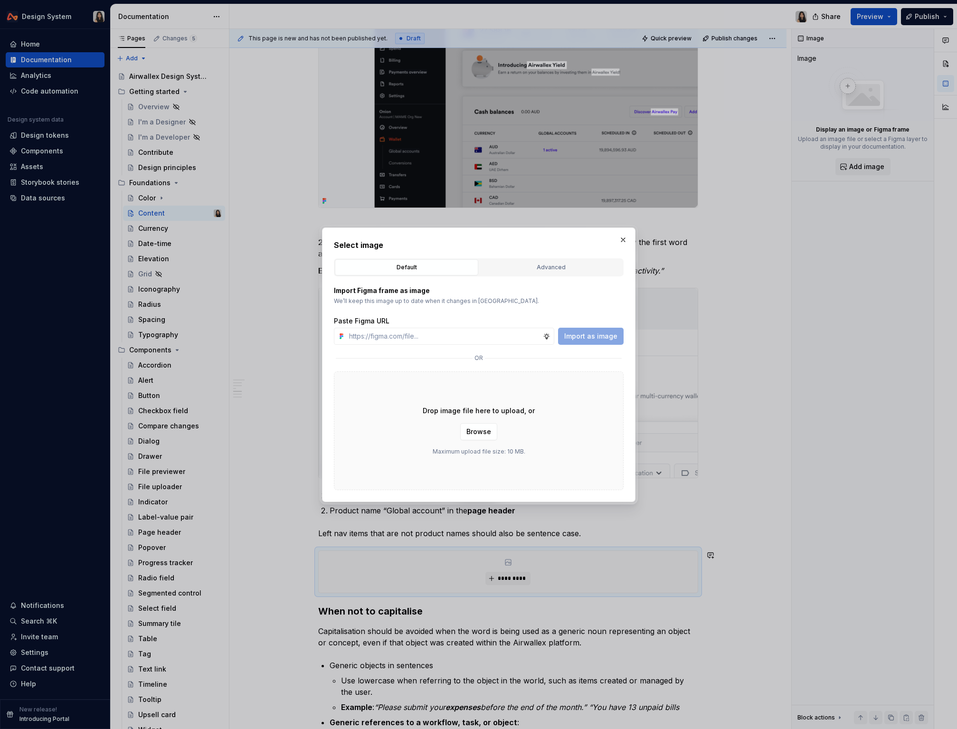
type textarea "*"
click at [475, 428] on span "Browse" at bounding box center [479, 432] width 25 height 10
click at [573, 273] on button "Advanced" at bounding box center [550, 267] width 143 height 16
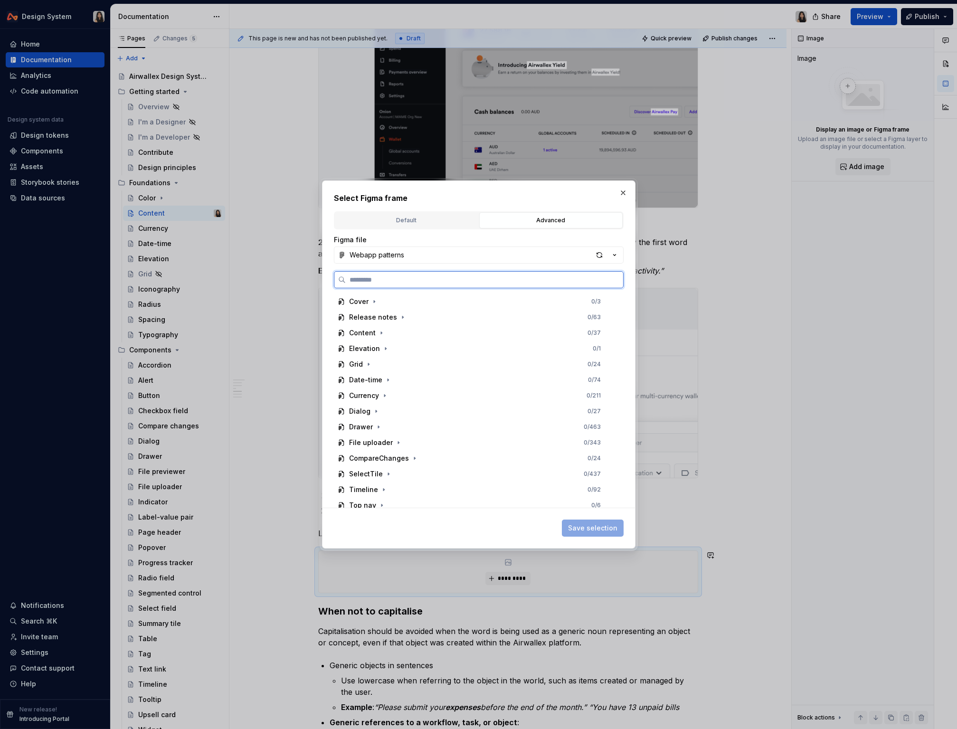
paste input "**********"
type input "**********"
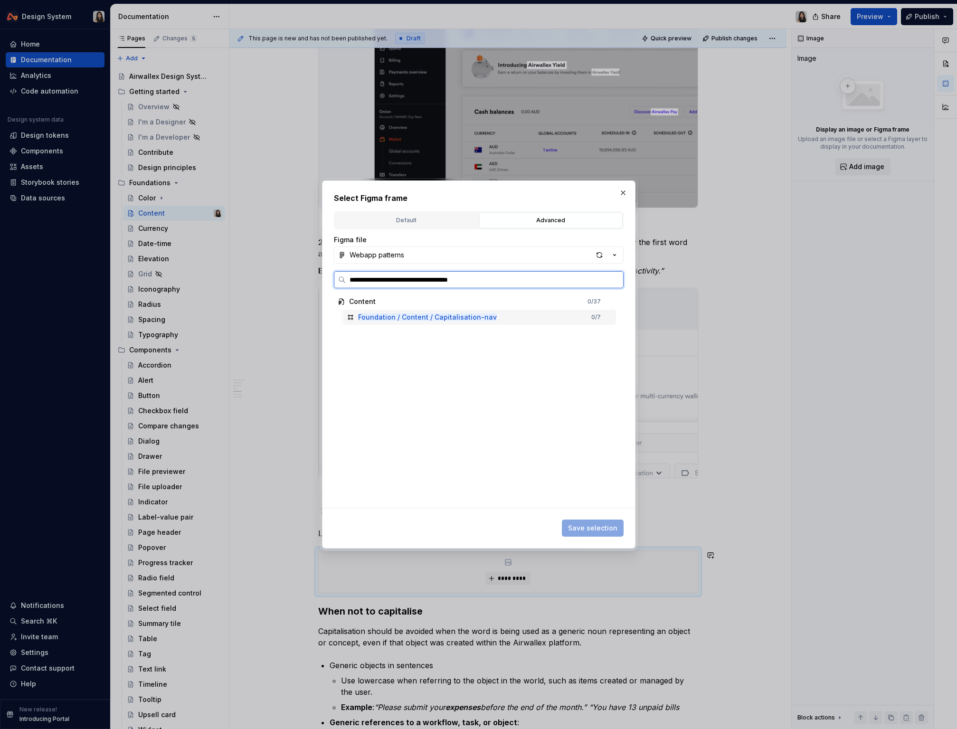
click at [510, 313] on div "Foundation / Content / Capitalisation-nav 0 / 7" at bounding box center [479, 317] width 273 height 15
click at [592, 523] on button "Save selection" at bounding box center [593, 528] width 62 height 17
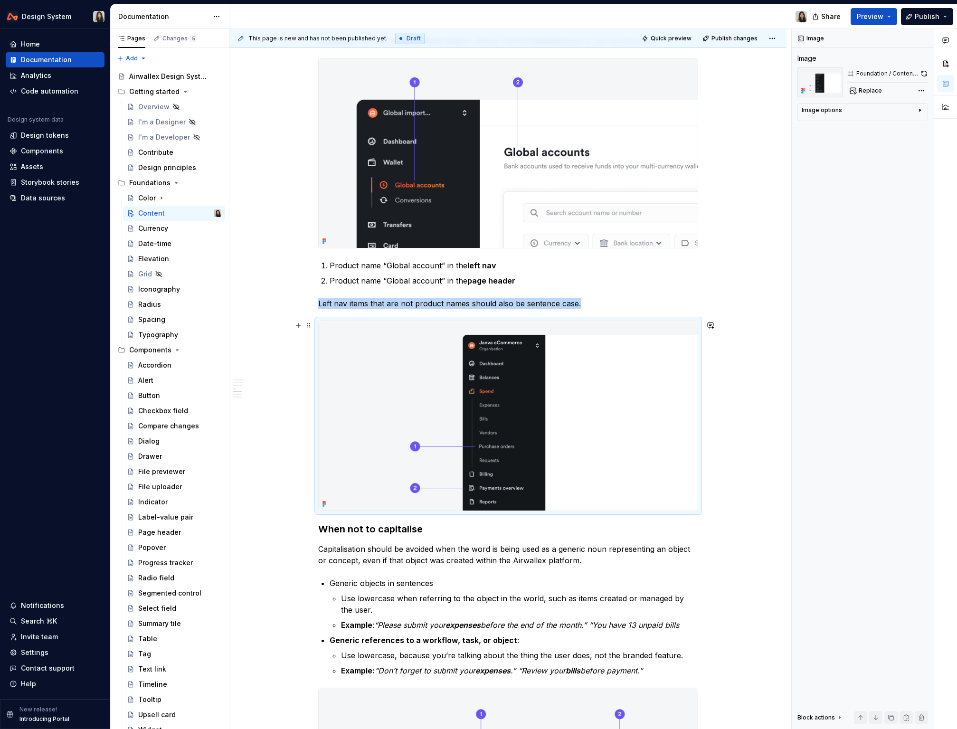
scroll to position [596, 0]
click at [506, 458] on img at bounding box center [508, 415] width 379 height 190
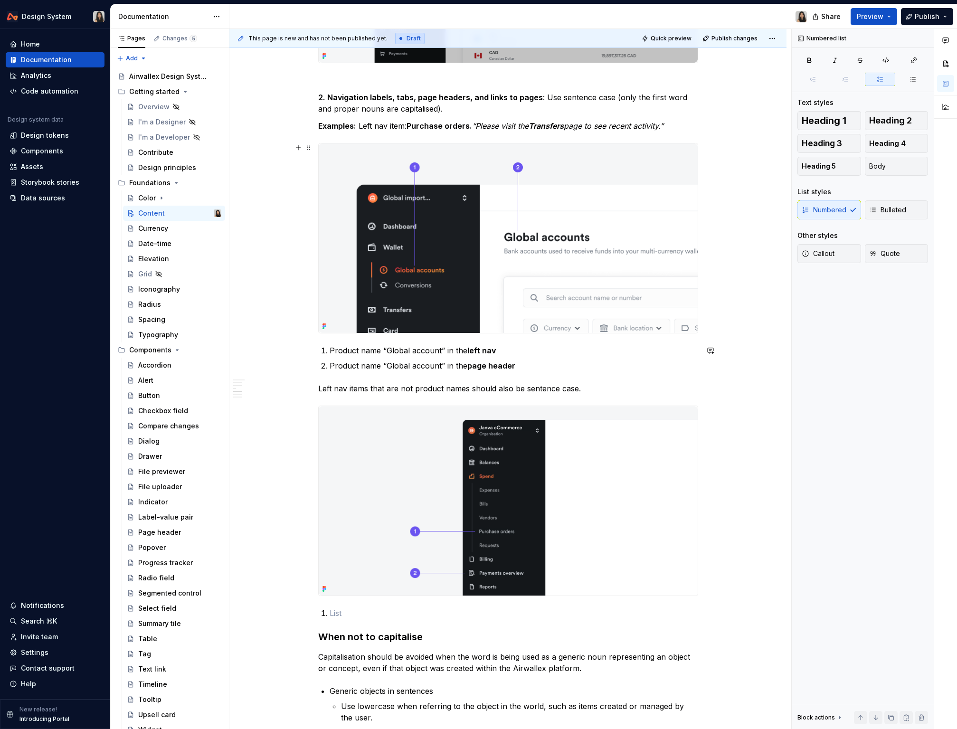
scroll to position [507, 0]
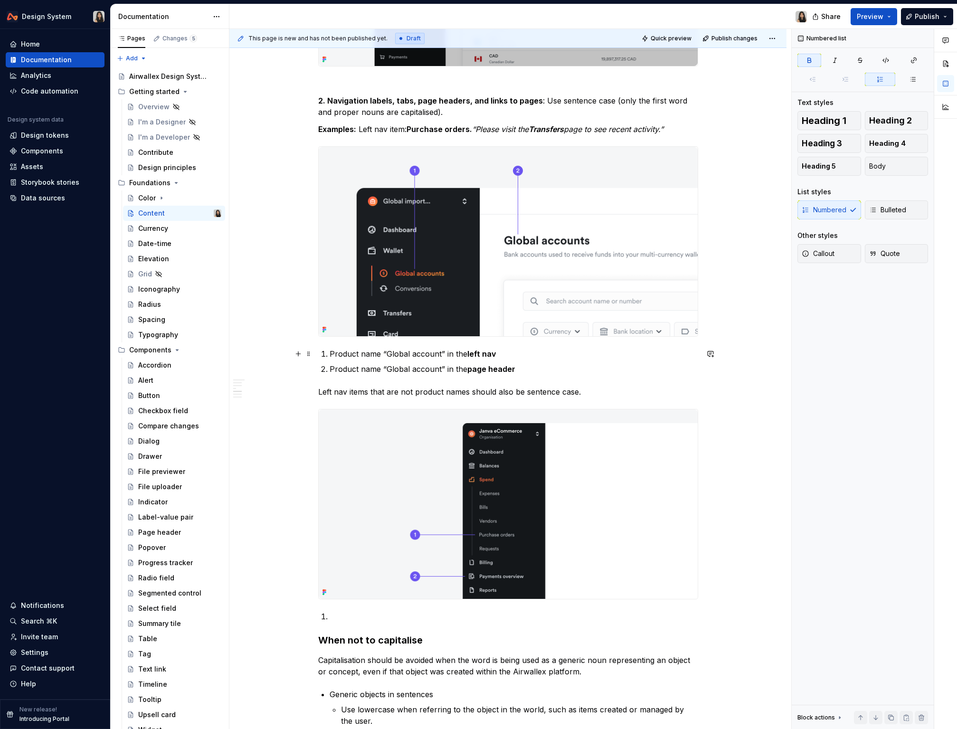
click at [478, 350] on strong "left nav" at bounding box center [481, 354] width 29 height 10
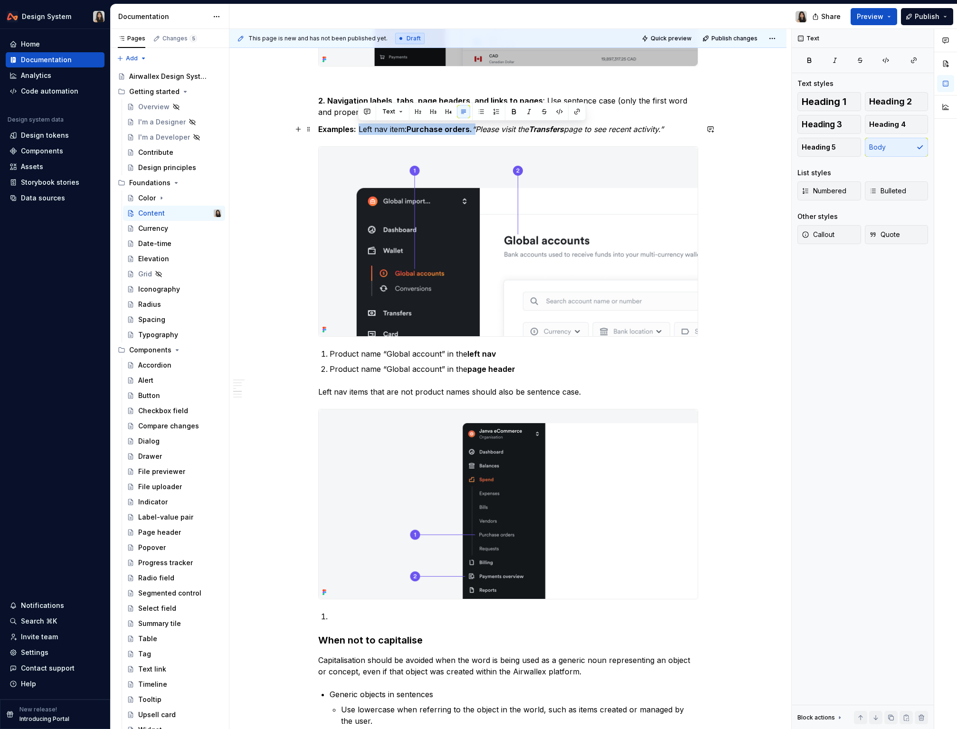
drag, startPoint x: 474, startPoint y: 124, endPoint x: 358, endPoint y: 129, distance: 116.5
click at [358, 129] on p "Examples: Left nav item: Purchase orders. “Please visit the Transfers page to s…" at bounding box center [508, 129] width 380 height 11
copy p "Left nav item: Purchase orders."
click at [395, 619] on p at bounding box center [514, 616] width 369 height 11
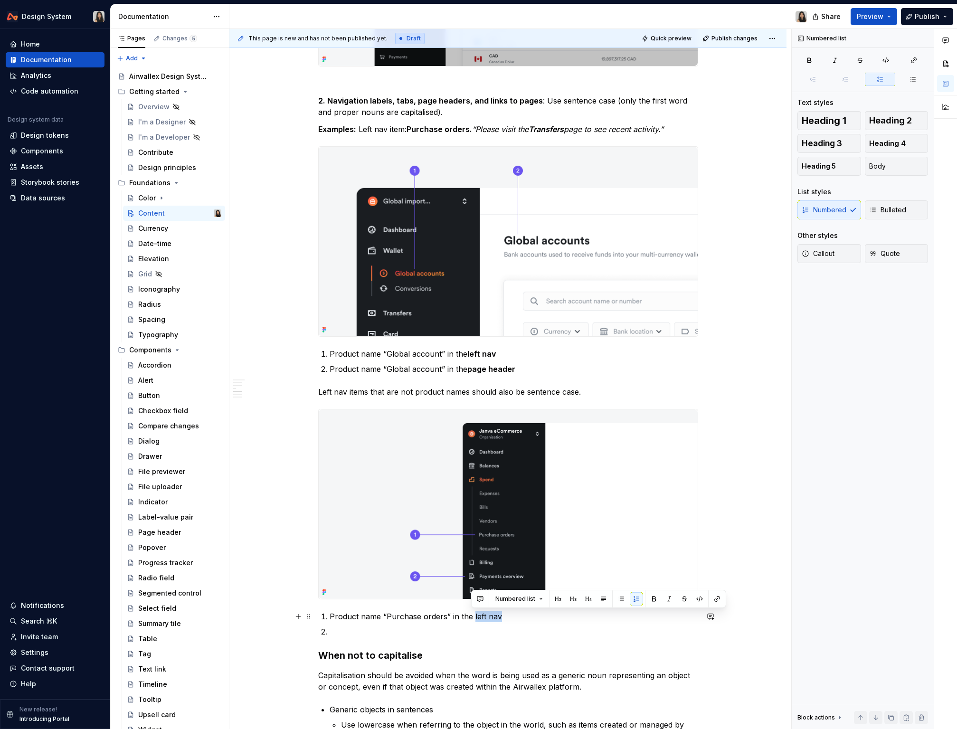
drag, startPoint x: 471, startPoint y: 615, endPoint x: 502, endPoint y: 615, distance: 30.9
click at [502, 615] on p "Product name “Purchase orders” in the left nav" at bounding box center [514, 616] width 369 height 11
click at [482, 623] on ol "Product name “Purchase orders” in the left nav" at bounding box center [514, 624] width 369 height 27
click at [358, 630] on p "Page name “Payments overview”" at bounding box center [514, 631] width 369 height 11
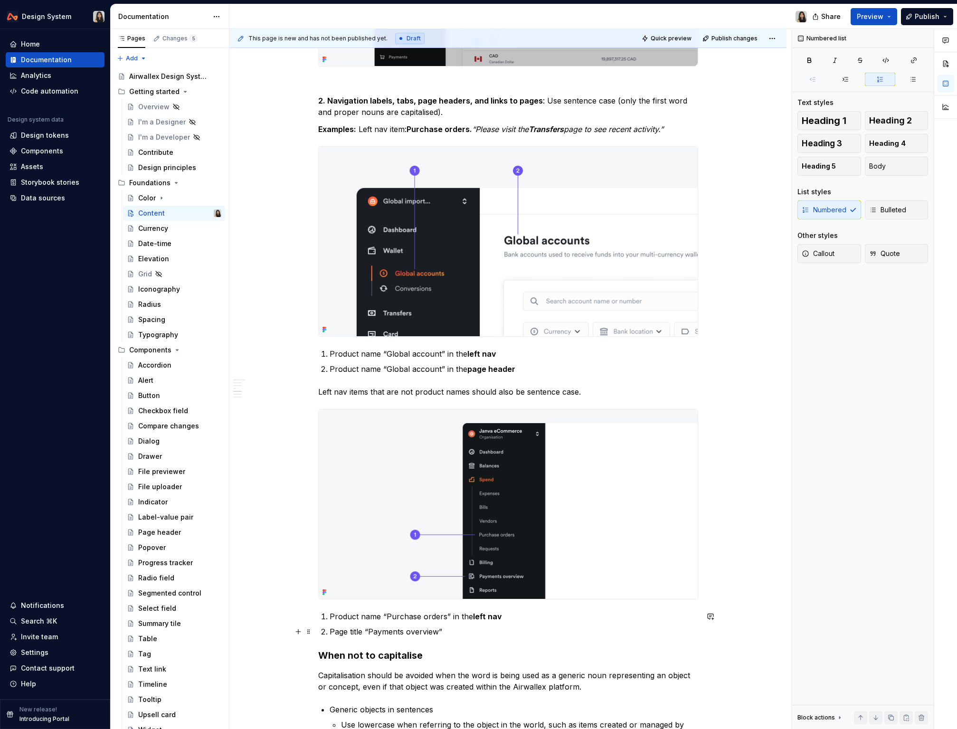
click at [494, 630] on p "Page title “Payments overview”" at bounding box center [514, 631] width 369 height 11
drag, startPoint x: 453, startPoint y: 631, endPoint x: 506, endPoint y: 631, distance: 53.7
click at [506, 630] on p "Page title “Payments overview” in left nav" at bounding box center [514, 631] width 369 height 11
click at [372, 371] on p "Product name “Global account” in the page header" at bounding box center [514, 368] width 369 height 11
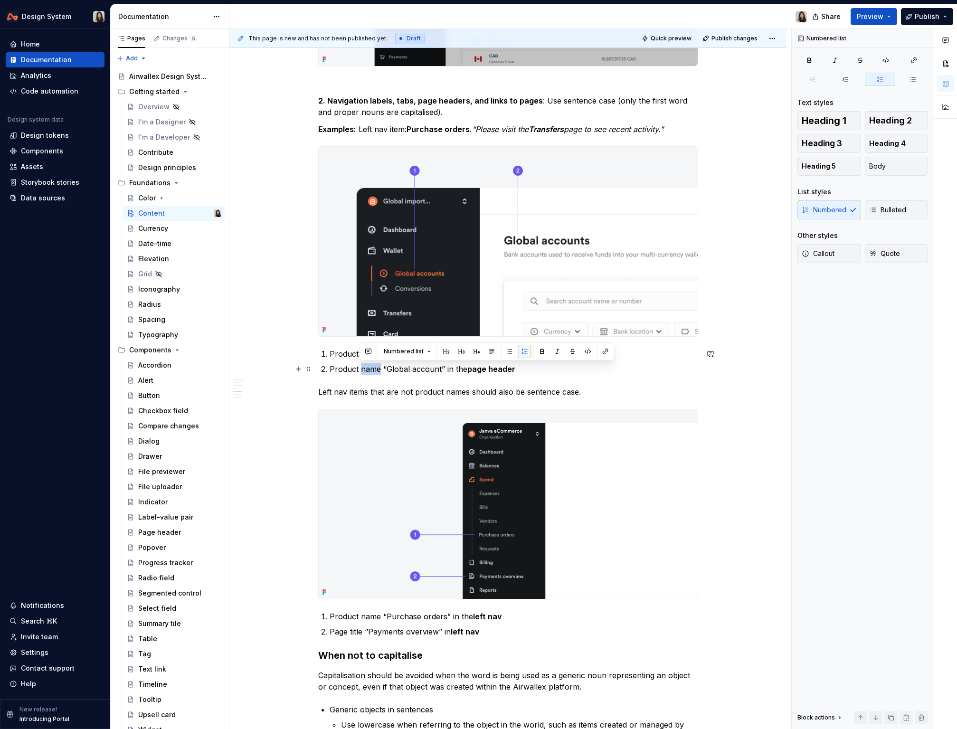
click at [372, 371] on p "Product name “Global account” in the page header" at bounding box center [514, 368] width 369 height 11
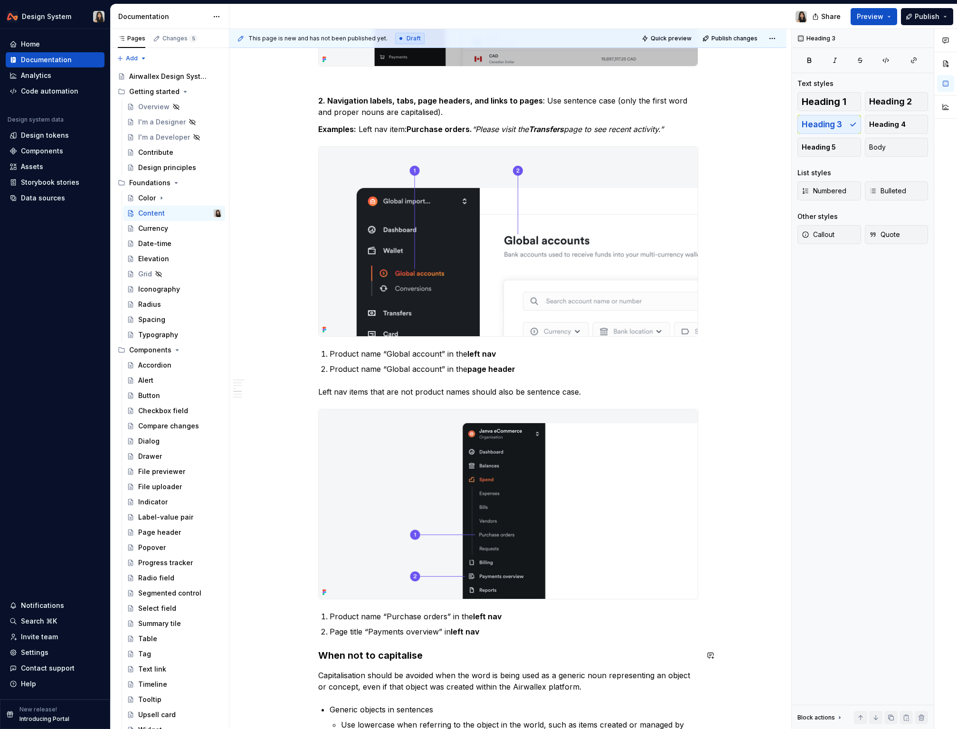
click at [486, 630] on div "Capitalisation Principles Keeps branding recognisable : Product names like Airw…" at bounding box center [508, 420] width 380 height 1484
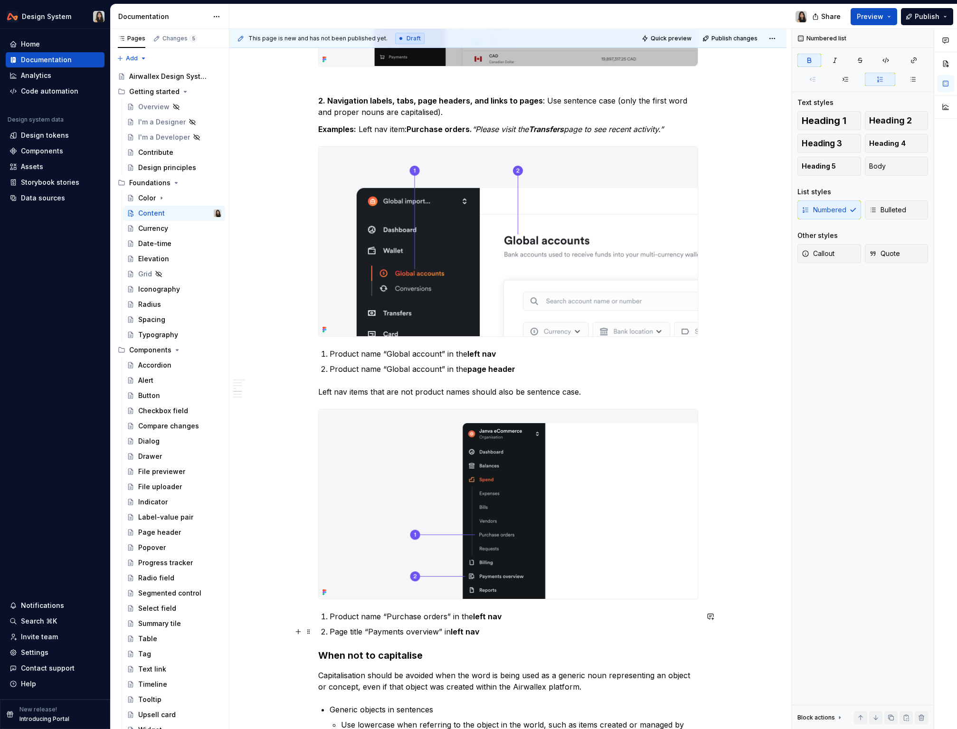
click at [504, 630] on p "Page title “Payments overview” in left nav" at bounding box center [514, 631] width 369 height 11
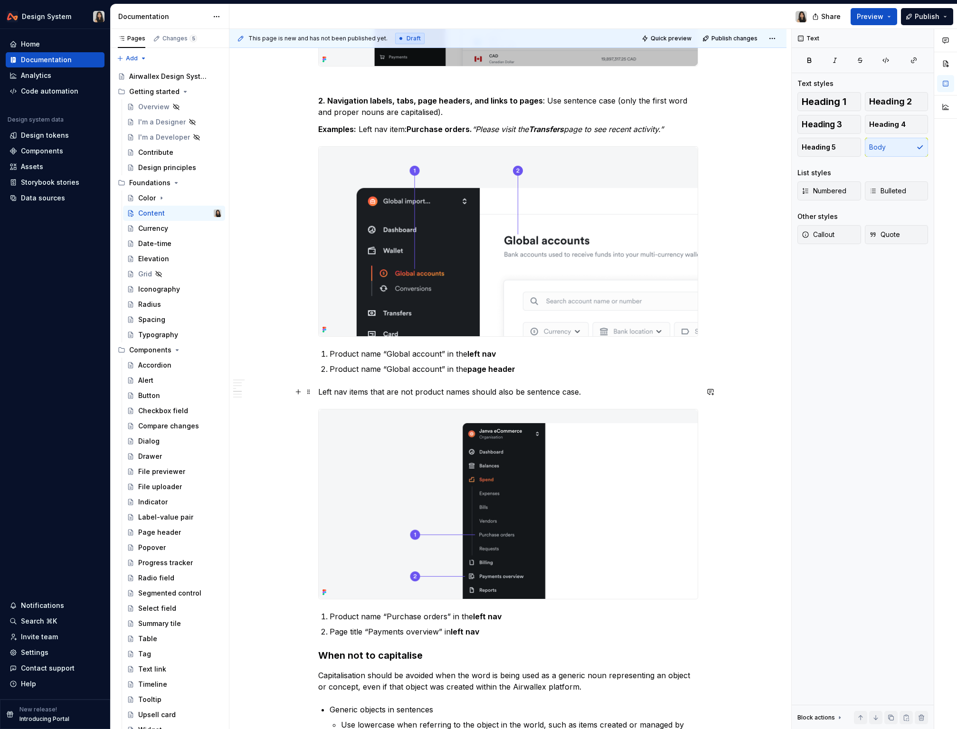
click at [343, 389] on p "Left nav items that are not product names should also be sentence case." at bounding box center [508, 391] width 380 height 11
drag, startPoint x: 350, startPoint y: 390, endPoint x: 399, endPoint y: 390, distance: 48.9
click at [399, 390] on p "When in Left nav items that are not product names should also be sentence case." at bounding box center [508, 391] width 380 height 11
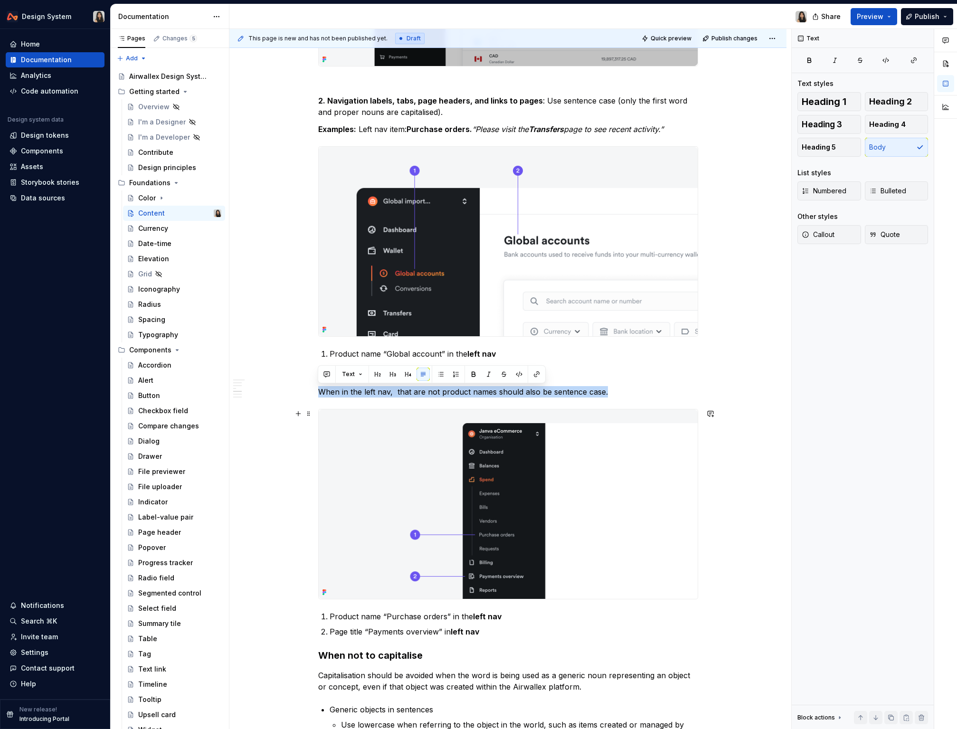
click at [517, 464] on img at bounding box center [508, 505] width 379 height 190
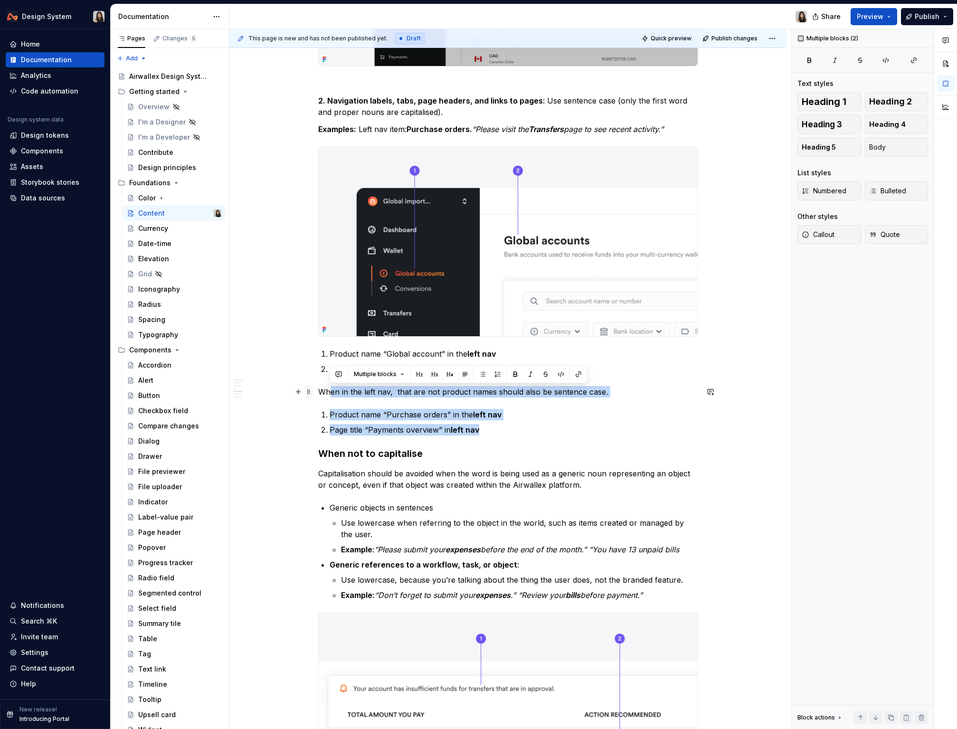
drag, startPoint x: 513, startPoint y: 435, endPoint x: 311, endPoint y: 391, distance: 206.6
click at [318, 391] on div "Capitalisation Principles Keeps branding recognisable : Product names like Airw…" at bounding box center [508, 325] width 380 height 1294
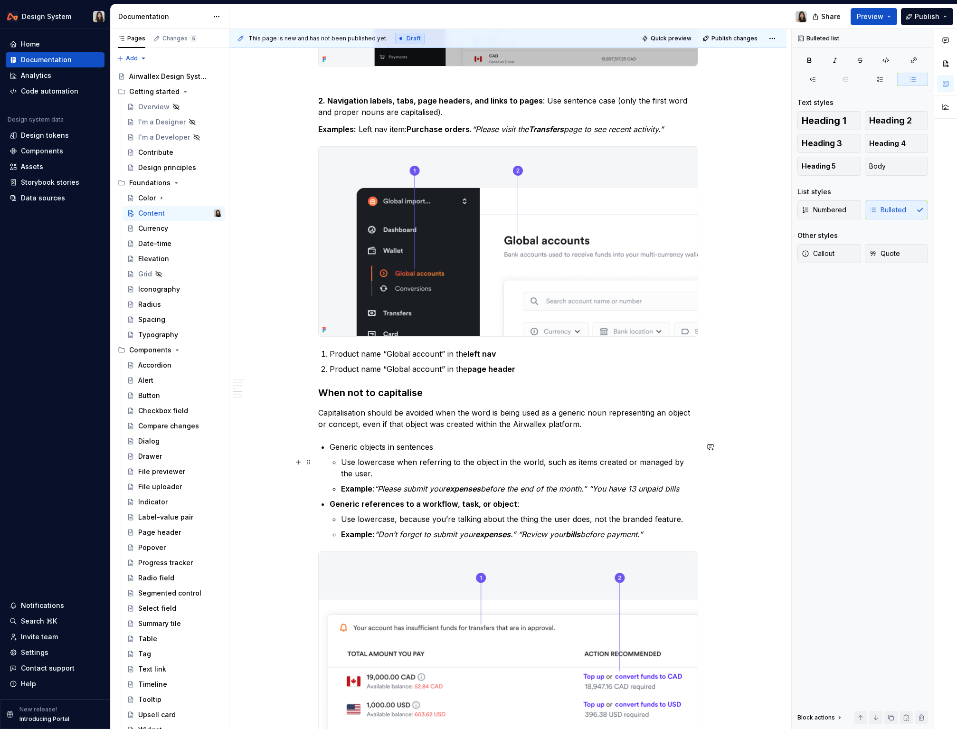
click at [445, 478] on p "Use lowercase when referring to the object in the world, such as items created …" at bounding box center [519, 468] width 357 height 23
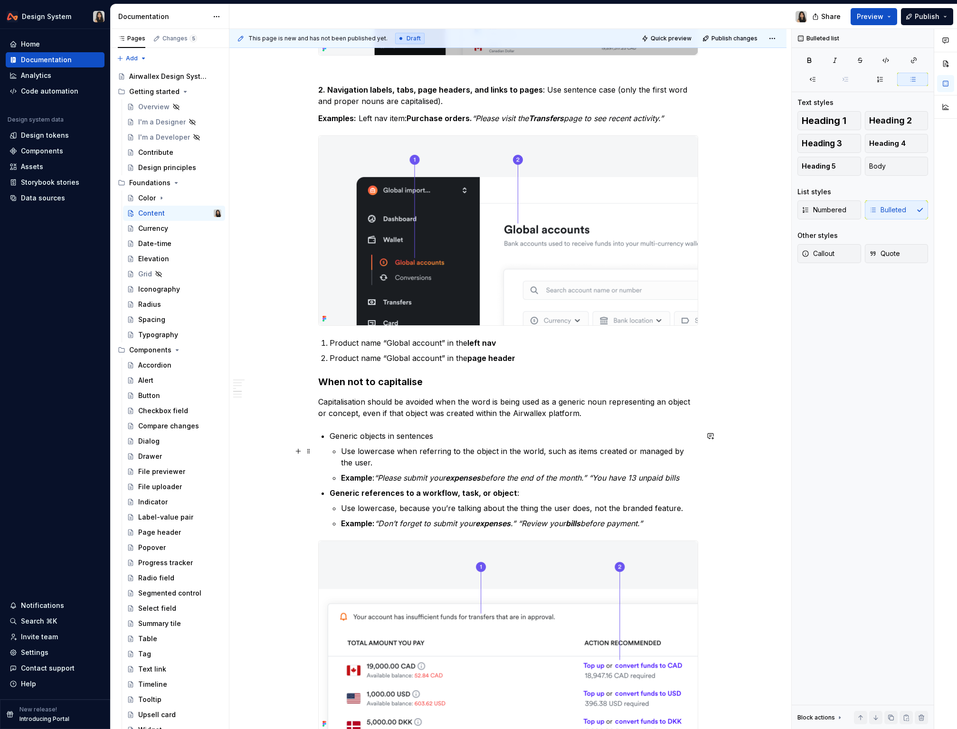
scroll to position [578, 0]
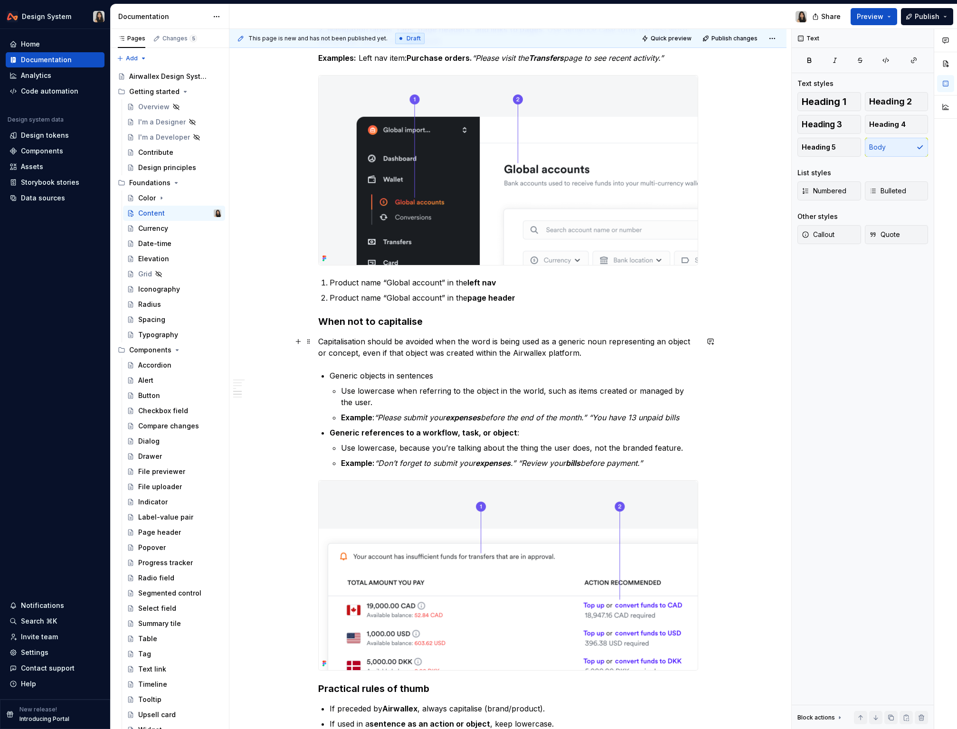
click at [467, 347] on p "Capitalisation should be avoided when the word is being used as a generic noun …" at bounding box center [508, 347] width 380 height 23
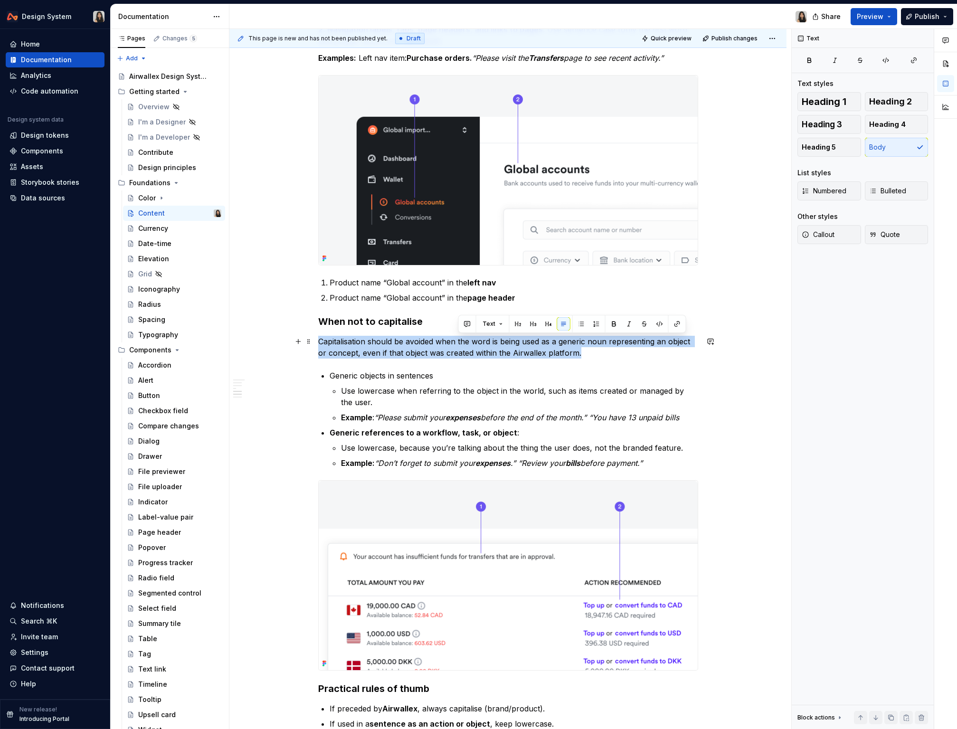
click at [467, 347] on p "Capitalisation should be avoided when the word is being used as a generic noun …" at bounding box center [508, 347] width 380 height 23
click at [587, 453] on p "Use lowercase, because you’re talking about the thing the user does, not the br…" at bounding box center [519, 447] width 357 height 11
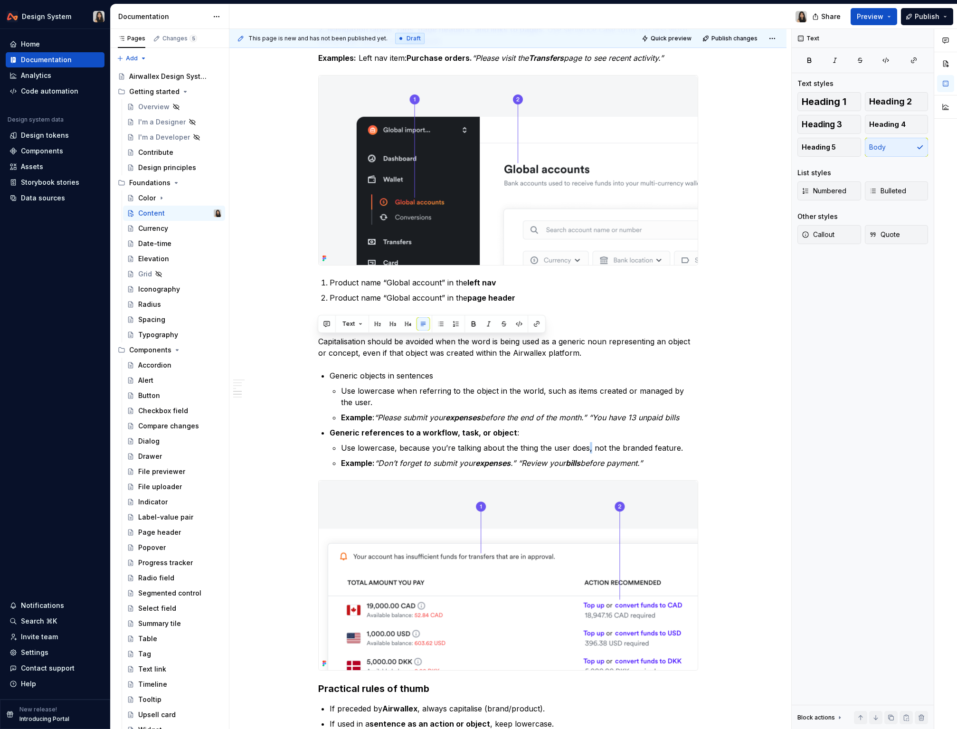
click at [587, 453] on p "Use lowercase, because you’re talking about the thing the user does, not the br…" at bounding box center [519, 447] width 357 height 11
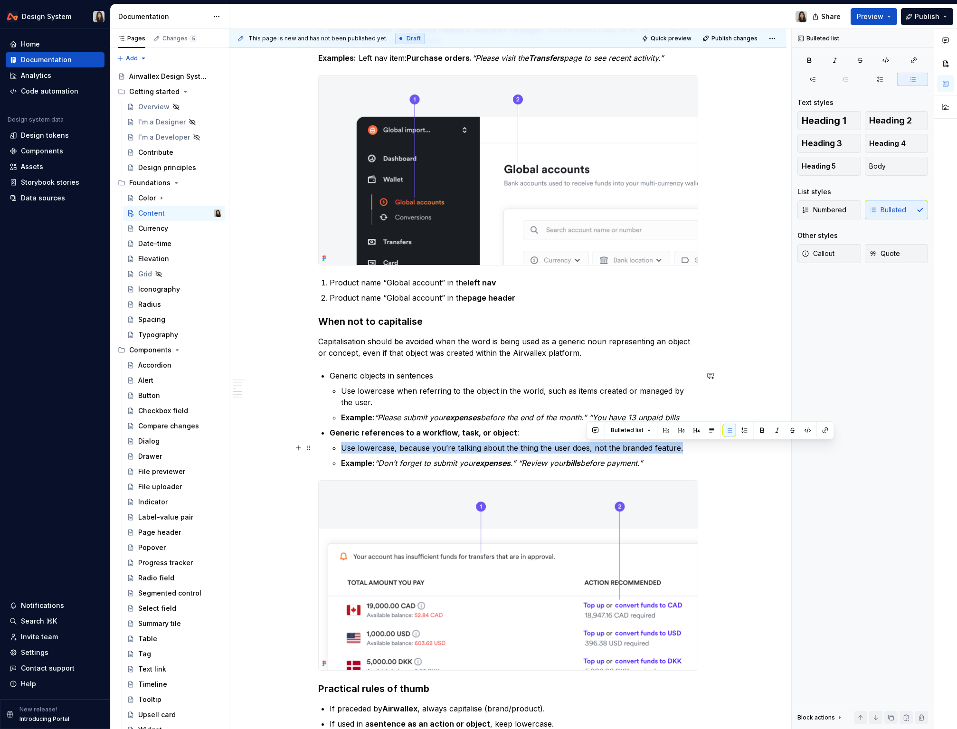
click at [587, 453] on p "Use lowercase, because you’re talking about the thing the user does, not the br…" at bounding box center [519, 447] width 357 height 11
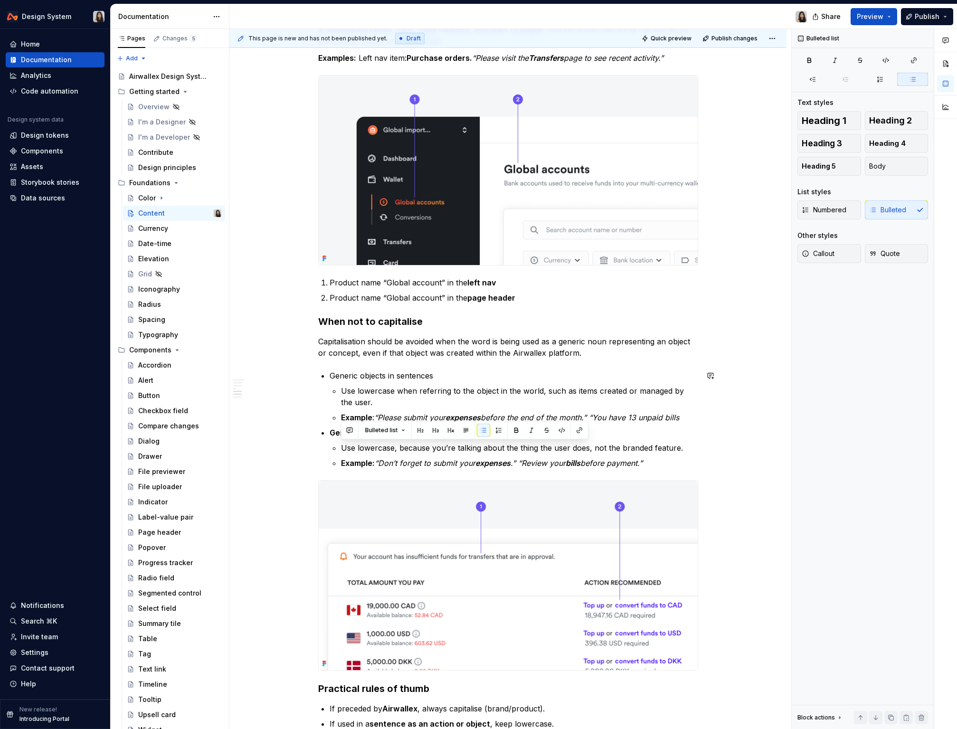
click at [429, 369] on div "Capitalisation Principles Keeps branding recognisable : Product names like Airw…" at bounding box center [508, 217] width 380 height 1221
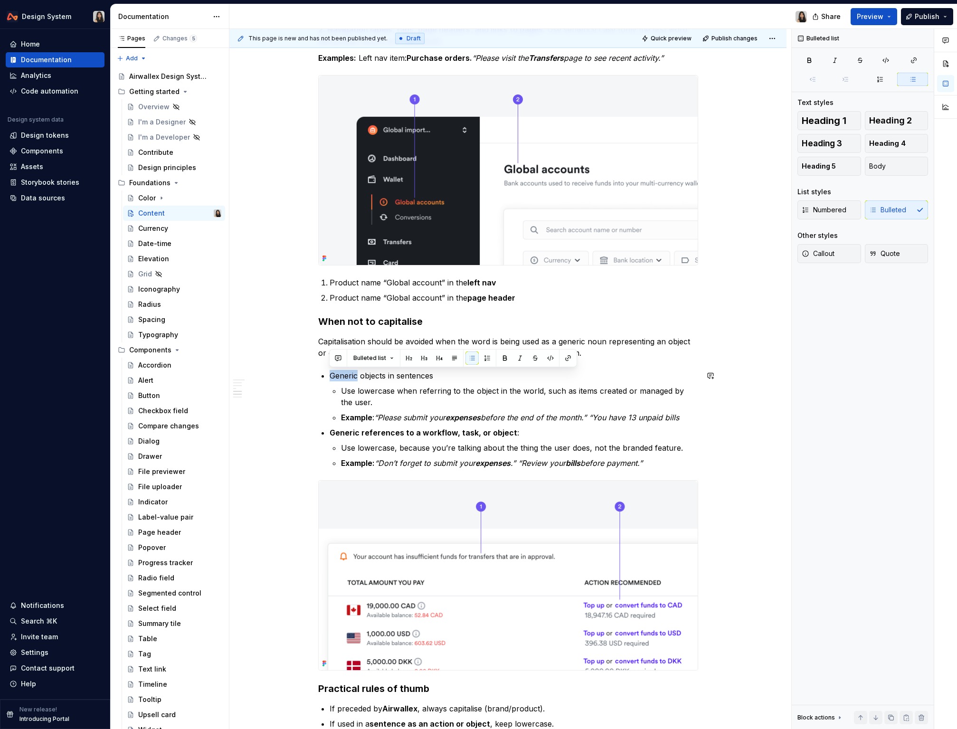
click at [429, 369] on div "Capitalisation Principles Keeps branding recognisable : Product names like Airw…" at bounding box center [508, 217] width 380 height 1221
click at [429, 401] on p "Use lowercase when referring to the object in the world, such as items created …" at bounding box center [519, 396] width 357 height 23
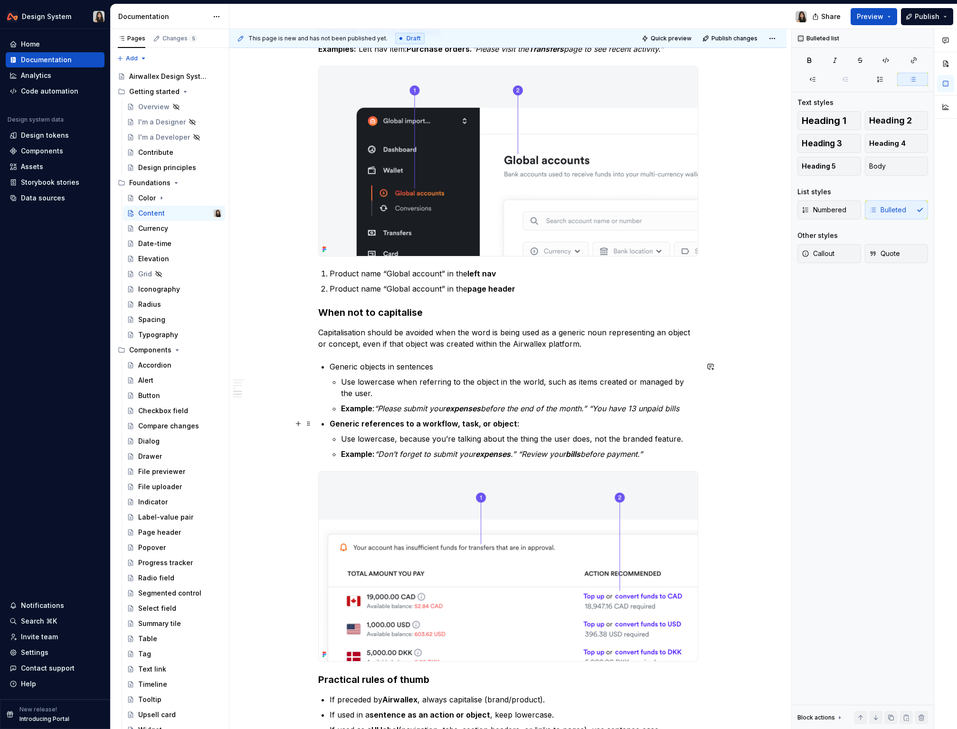
scroll to position [588, 0]
click at [418, 378] on p "Use lowercase when referring to the object in the world, such as items created …" at bounding box center [519, 386] width 357 height 23
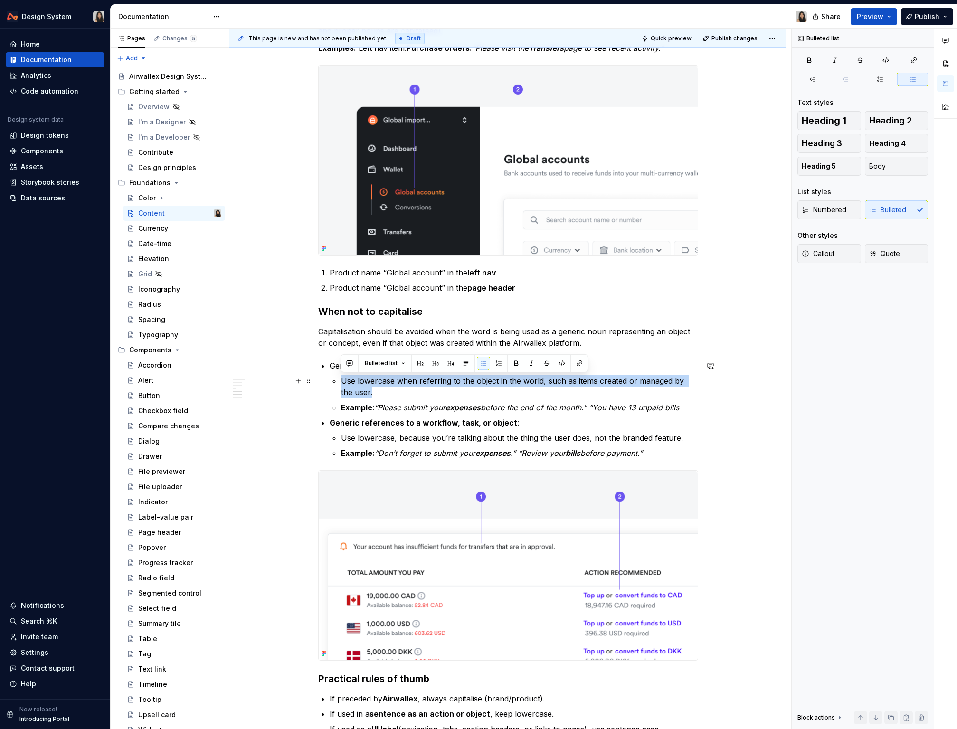
click at [418, 378] on p "Use lowercase when referring to the object in the world, such as items created …" at bounding box center [519, 386] width 357 height 23
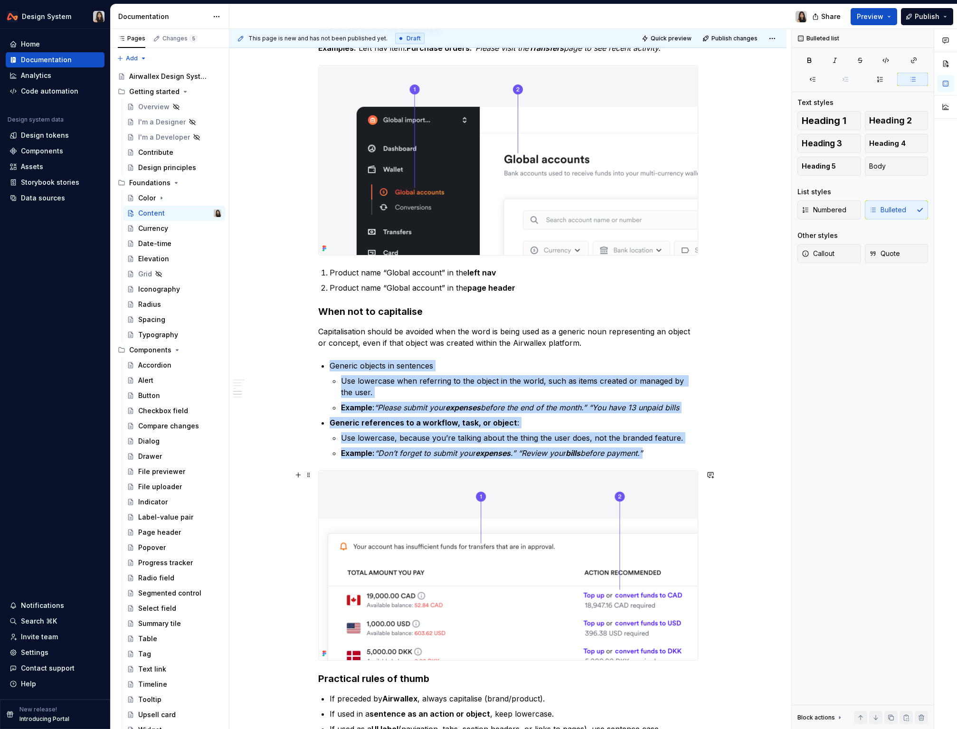
click at [522, 474] on img at bounding box center [508, 566] width 379 height 190
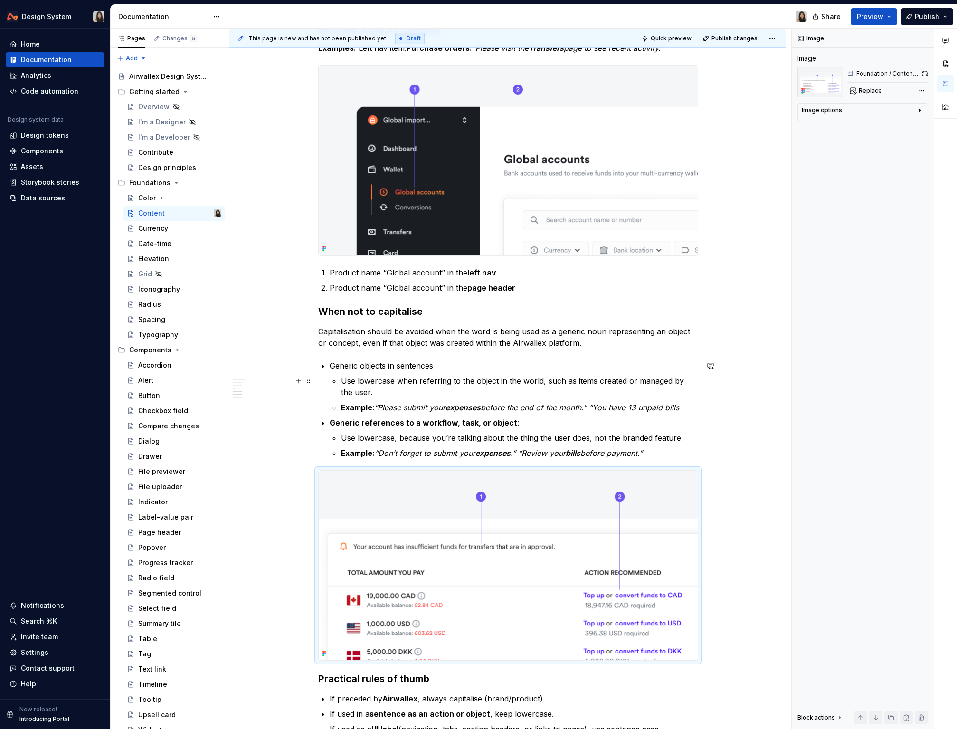
click at [395, 396] on p "Use lowercase when referring to the object in the world, such as items created …" at bounding box center [519, 386] width 357 height 23
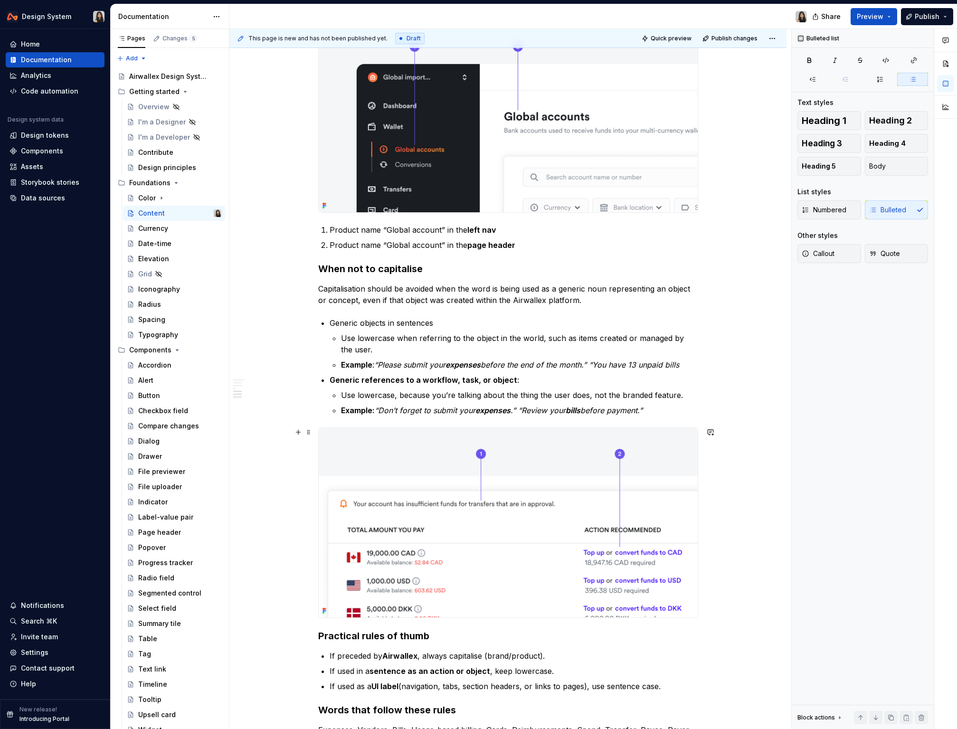
scroll to position [631, 0]
click at [417, 377] on strong "Generic references to a workflow, task, or object" at bounding box center [424, 380] width 188 height 10
click at [421, 403] on ul "Use lowercase, because you’re talking about the thing the user does, not the br…" at bounding box center [519, 402] width 357 height 27
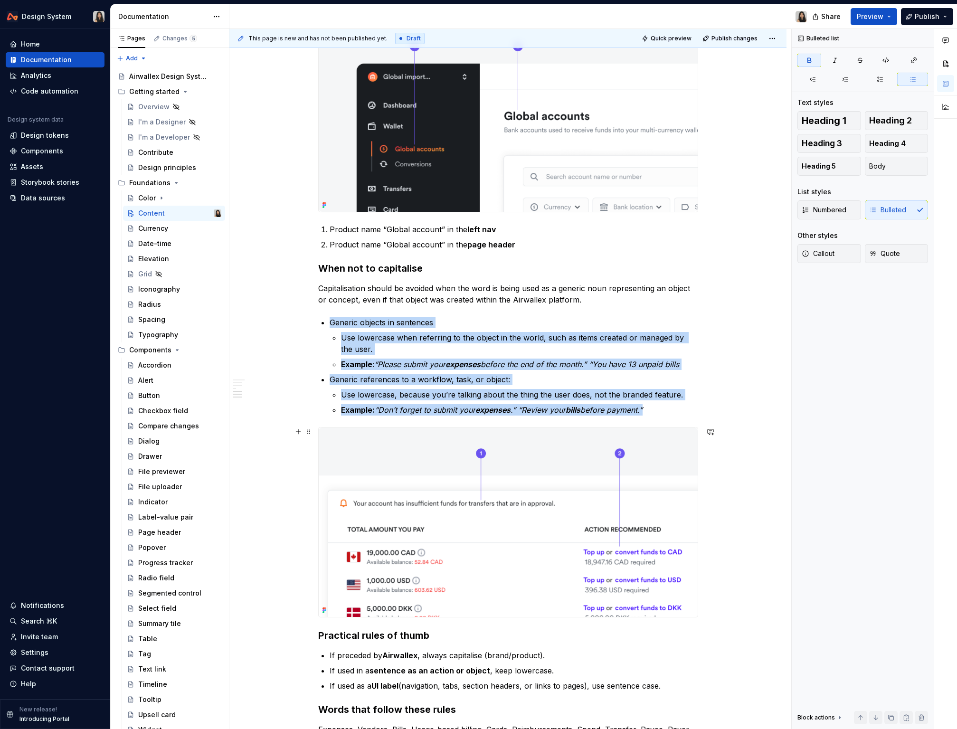
click at [470, 482] on img at bounding box center [508, 523] width 379 height 190
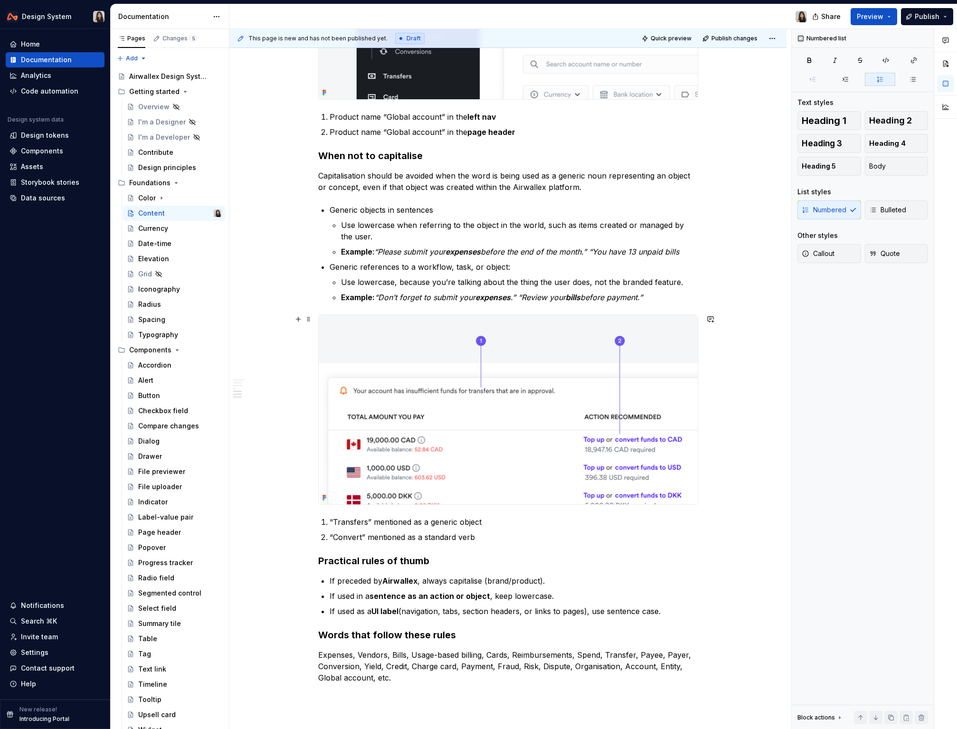
scroll to position [745, 0]
click at [441, 569] on div "Capitalisation Principles Keeps branding recognisable : Product names like Airw…" at bounding box center [508, 69] width 380 height 1259
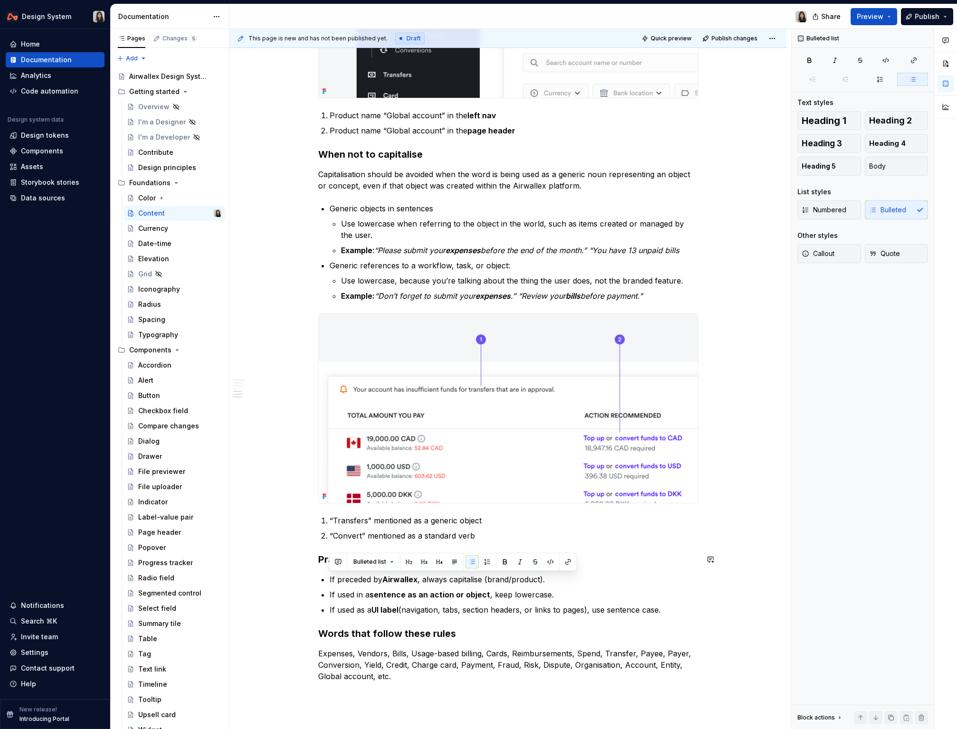
click at [441, 569] on div "Bulleted list" at bounding box center [453, 562] width 248 height 18
click at [443, 597] on strong "sentence as an action or object" at bounding box center [430, 595] width 121 height 10
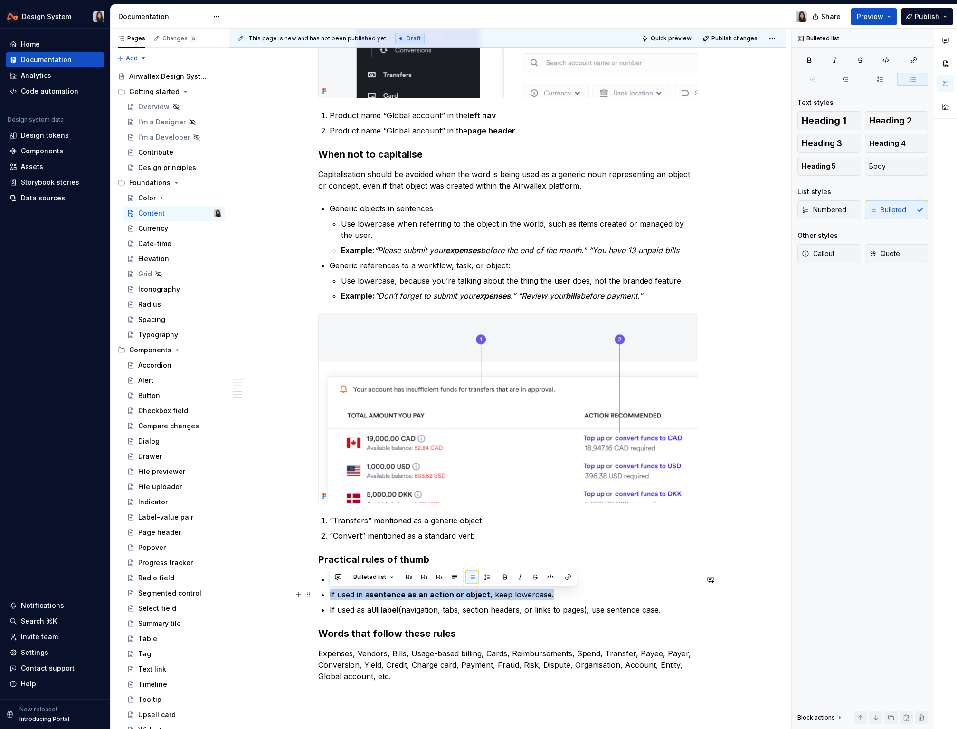
click at [443, 597] on strong "sentence as an action or object" at bounding box center [430, 595] width 121 height 10
click at [455, 623] on div "Capitalisation Principles Keeps branding recognisable : Product names like Airw…" at bounding box center [508, 69] width 380 height 1259
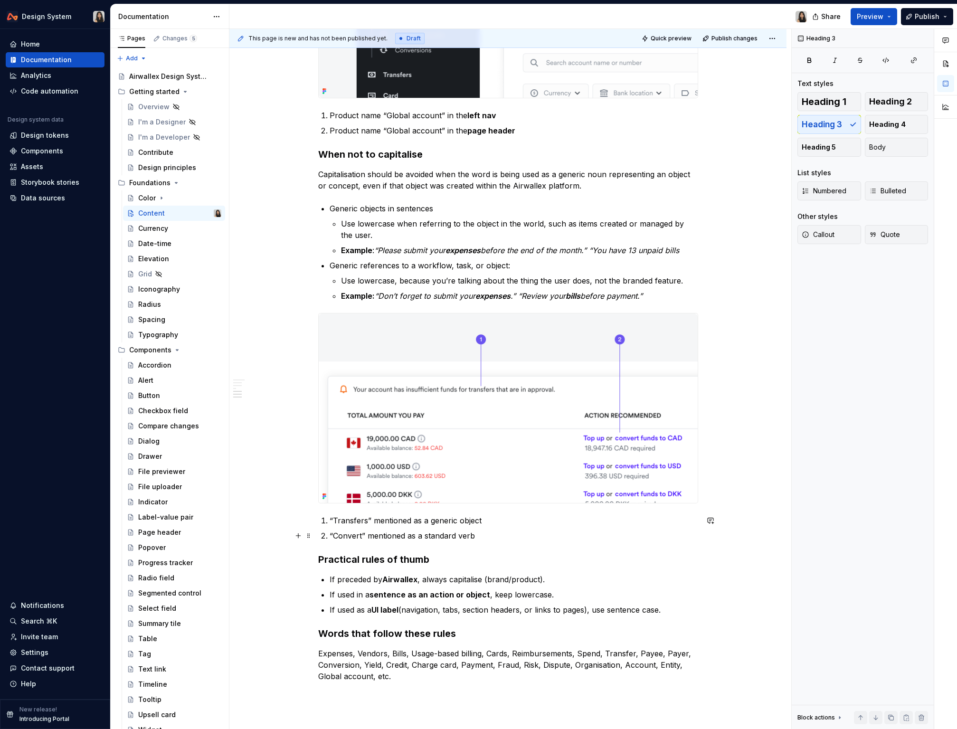
click at [460, 533] on p "“Convert” mentioned as a standard verb" at bounding box center [514, 535] width 369 height 11
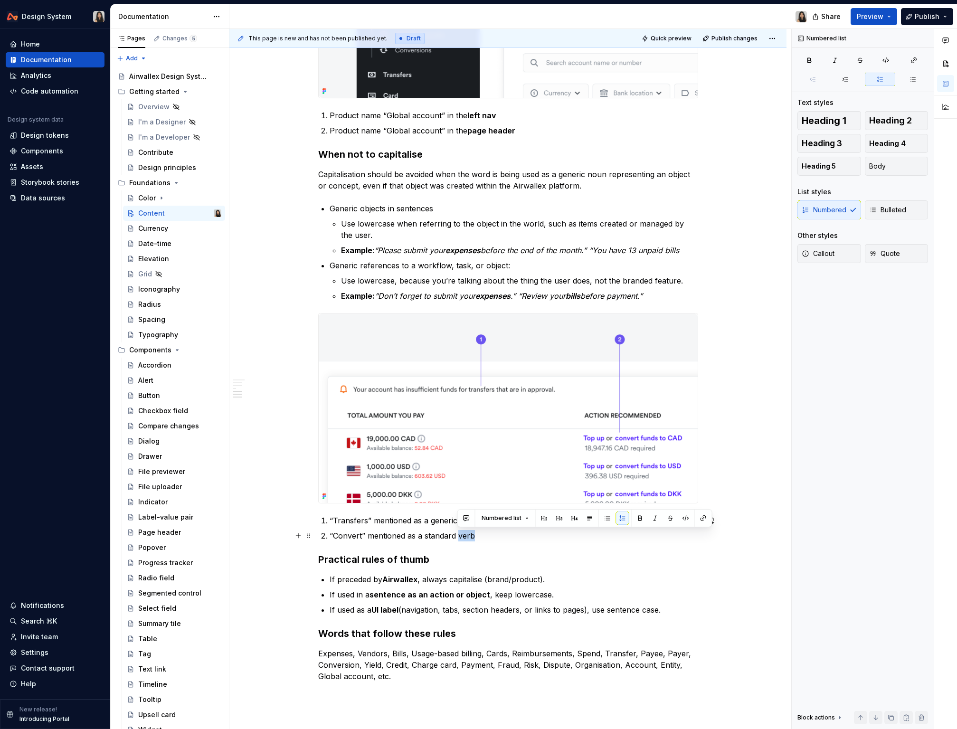
click at [460, 533] on p "“Convert” mentioned as a standard verb" at bounding box center [514, 535] width 369 height 11
click at [492, 535] on p "“Convert” mentioned as a standard verb" at bounding box center [514, 535] width 369 height 11
drag, startPoint x: 505, startPoint y: 534, endPoint x: 421, endPoint y: 535, distance: 83.6
click at [421, 535] on p "“Convert” mentioned as a standard verb" at bounding box center [514, 535] width 369 height 11
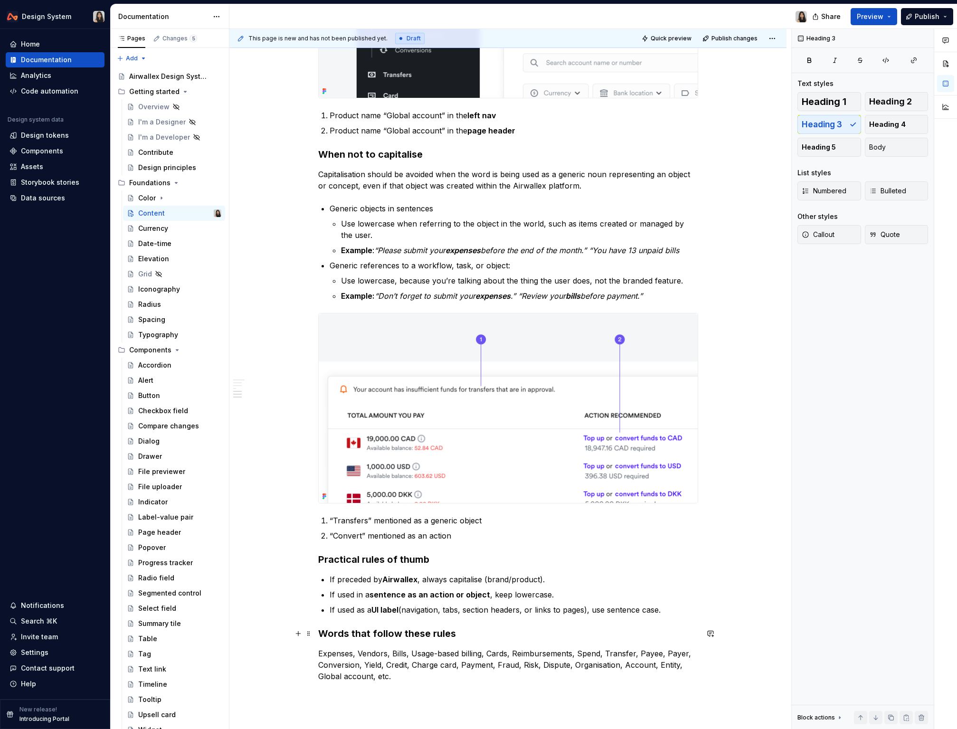
click at [346, 630] on h3 "Words that follow these rules" at bounding box center [508, 633] width 380 height 13
click at [368, 630] on p "Expenses, Vendors, Bills, Usage-based billing, Cards, Reimbursements, Spend, Tr…" at bounding box center [508, 665] width 380 height 34
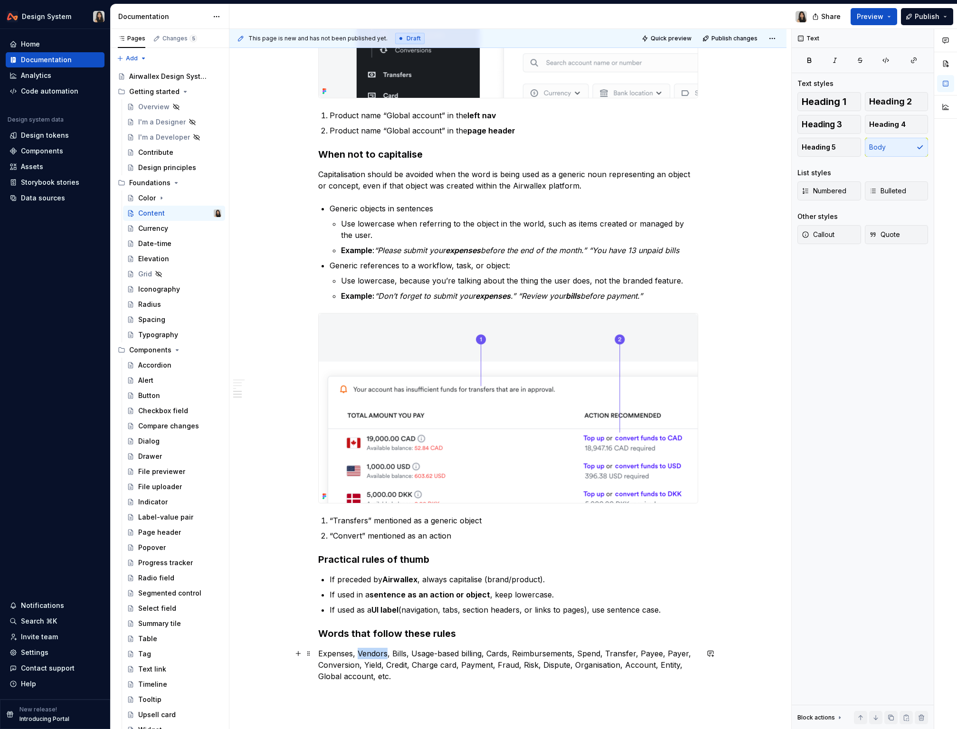
click at [368, 630] on p "Expenses, Vendors, Bills, Usage-based billing, Cards, Reimbursements, Spend, Tr…" at bounding box center [508, 665] width 380 height 34
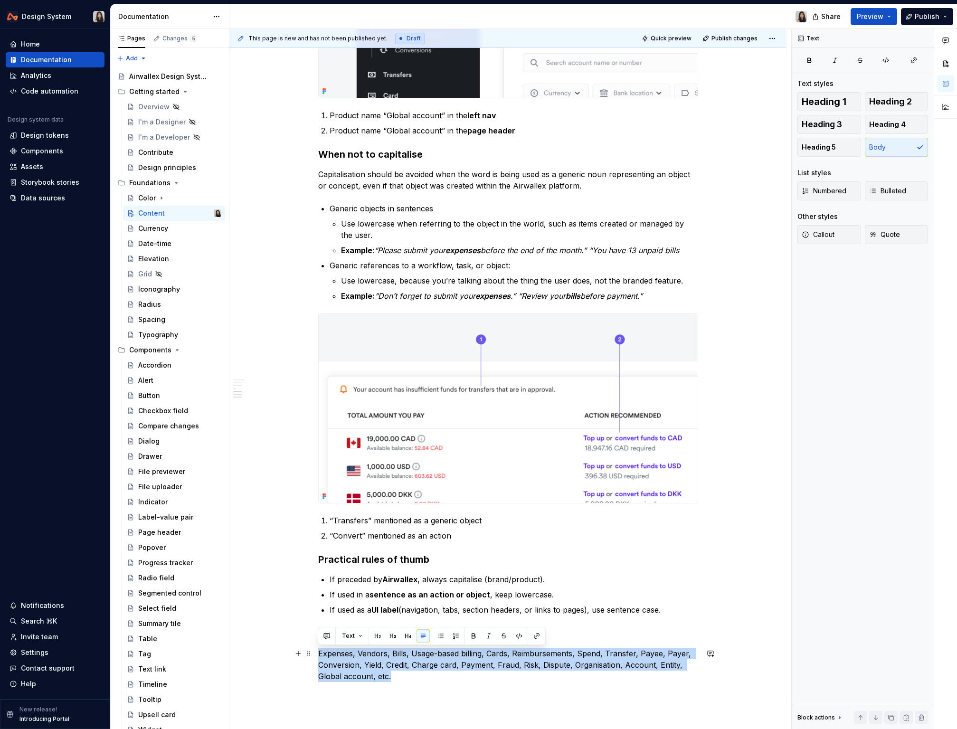
click at [368, 630] on p "Expenses, Vendors, Bills, Usage-based billing, Cards, Reimbursements, Spend, Tr…" at bounding box center [508, 665] width 380 height 34
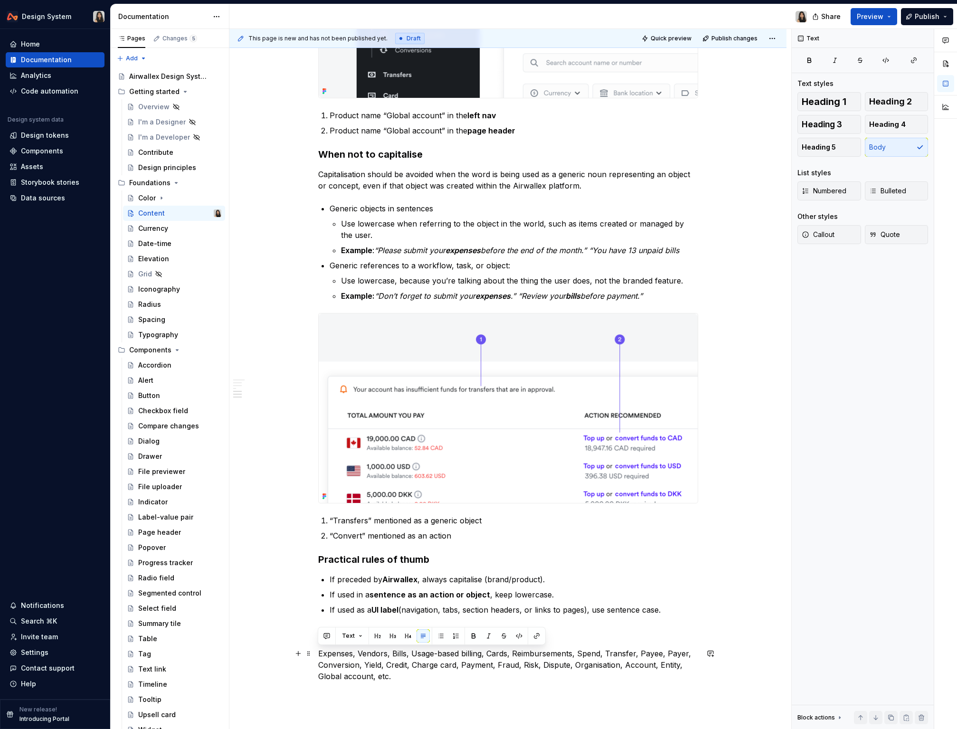
click at [380, 630] on p "Expenses, Vendors, Bills, Usage-based billing, Cards, Reimbursements, Spend, Tr…" at bounding box center [508, 665] width 380 height 34
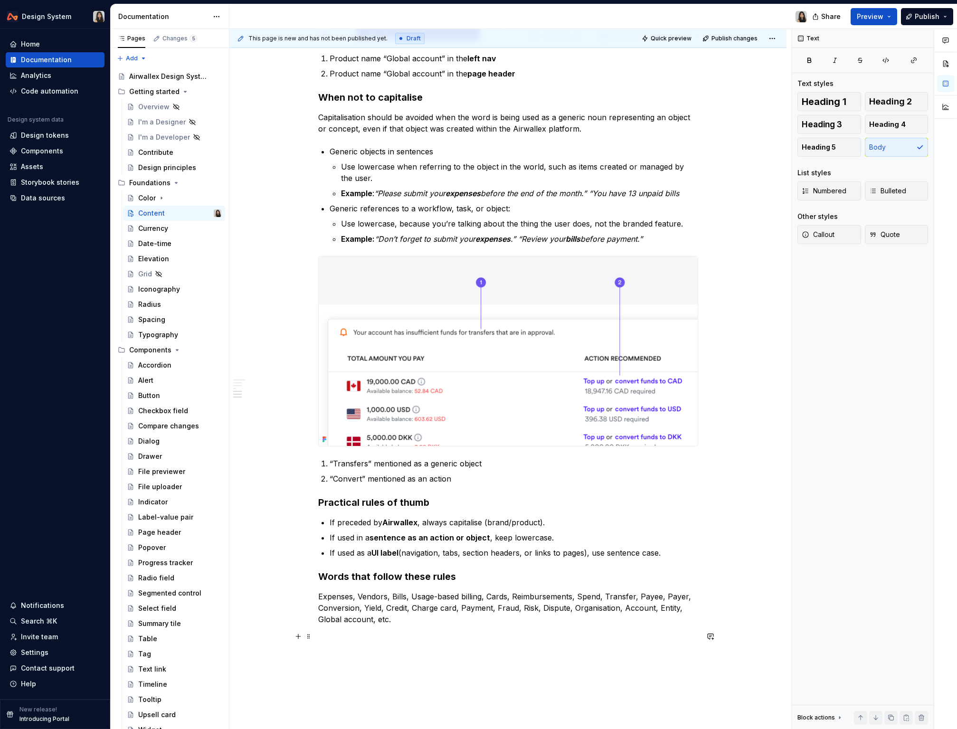
scroll to position [803, 0]
click at [356, 598] on p "Expenses, Vendors, Bills, Usage-based billing, Cards, Reimbursements, Spend, Tr…" at bounding box center [508, 608] width 380 height 34
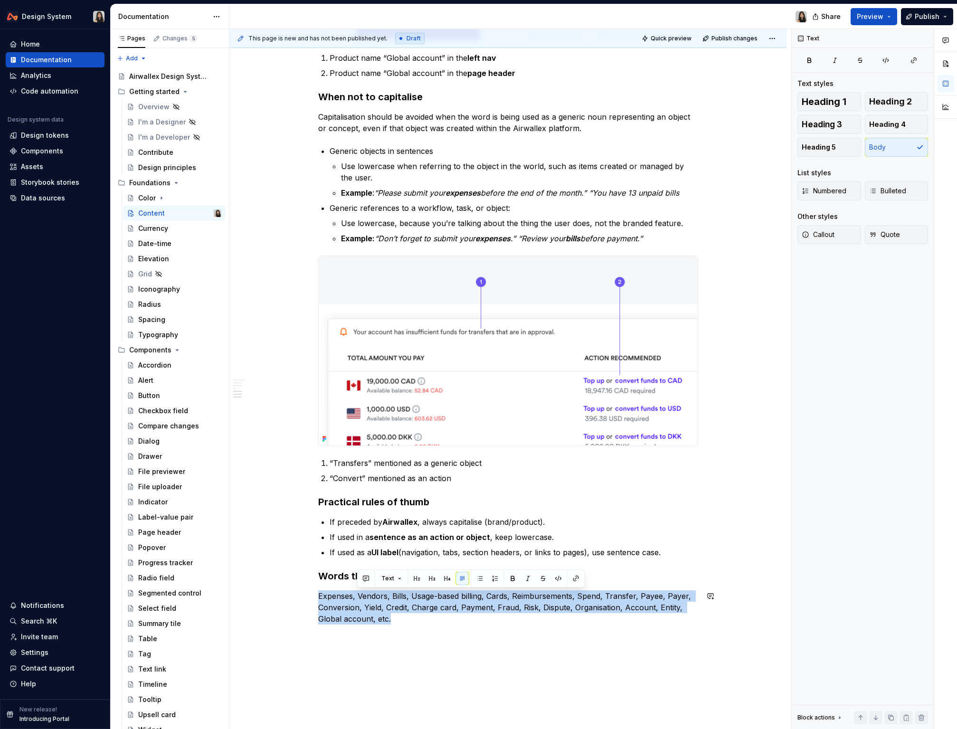
click at [356, 598] on p "Expenses, Vendors, Bills, Usage-based billing, Cards, Reimbursements, Spend, Tr…" at bounding box center [508, 608] width 380 height 34
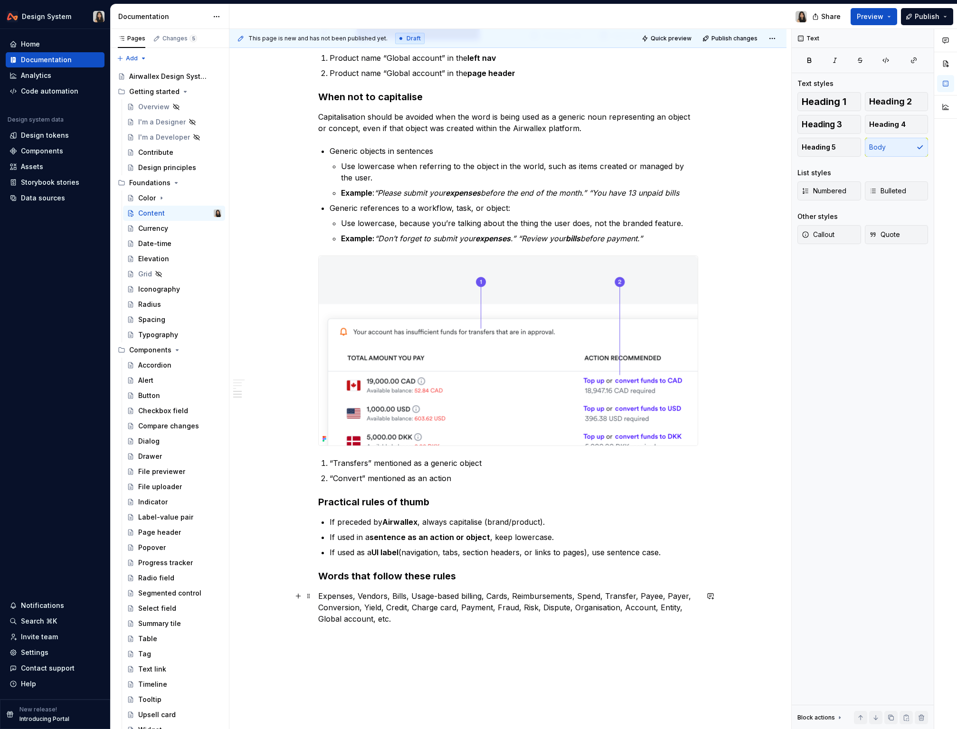
click at [393, 600] on p "Expenses, Vendors, Bills, Usage-based billing, Cards, Reimbursements, Spend, Tr…" at bounding box center [508, 608] width 380 height 34
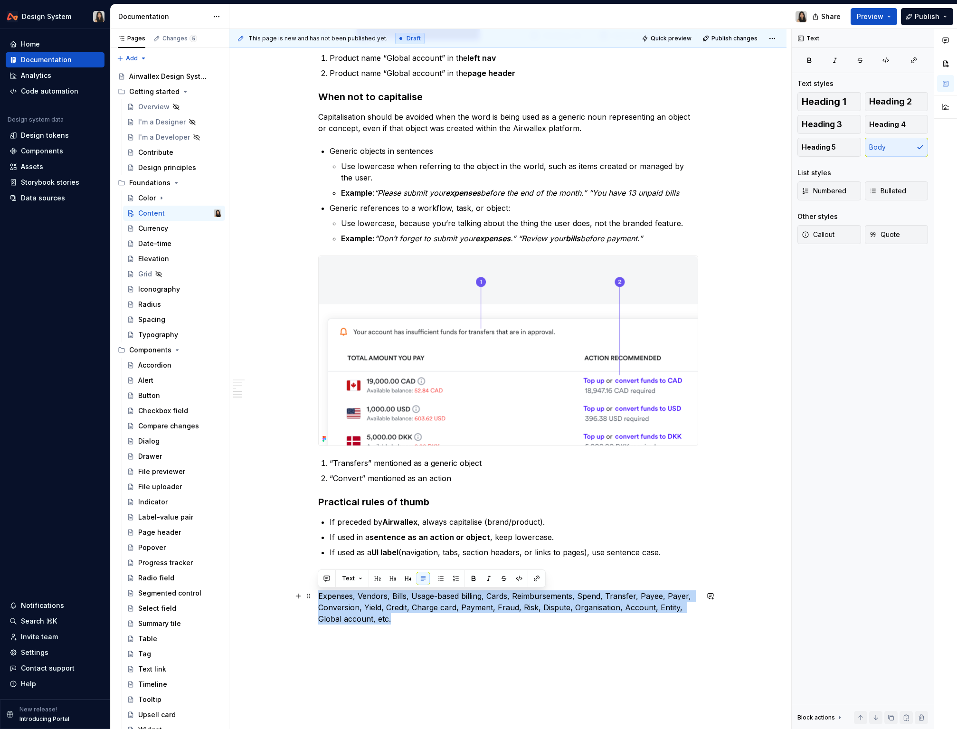
click at [393, 600] on p "Expenses, Vendors, Bills, Usage-based billing, Cards, Reimbursements, Spend, Tr…" at bounding box center [508, 608] width 380 height 34
click at [665, 240] on button "Quote" at bounding box center [897, 234] width 64 height 19
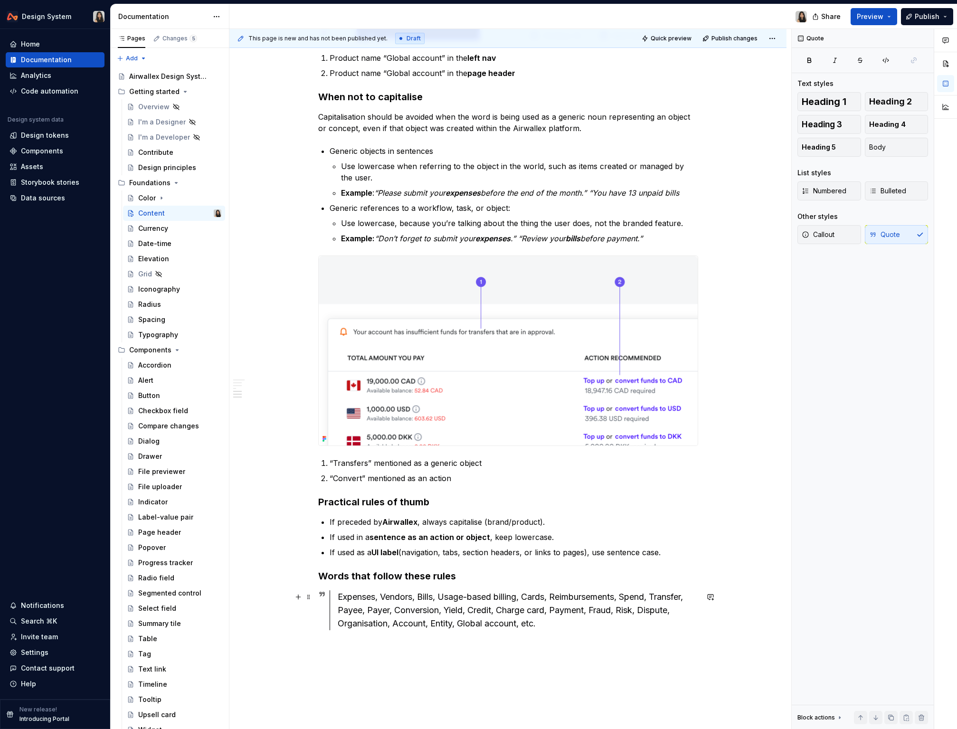
click at [554, 610] on div "Expenses, Vendors, Bills, Usage-based billing, Cards, Reimbursements, Spend, Tr…" at bounding box center [518, 611] width 361 height 40
click at [556, 627] on div "Expenses, Vendors, Bills, Usage-based billing, Cards, Reimbursements, Spend, Tr…" at bounding box center [518, 611] width 361 height 40
click at [665, 16] on span "Publish" at bounding box center [927, 17] width 25 height 10
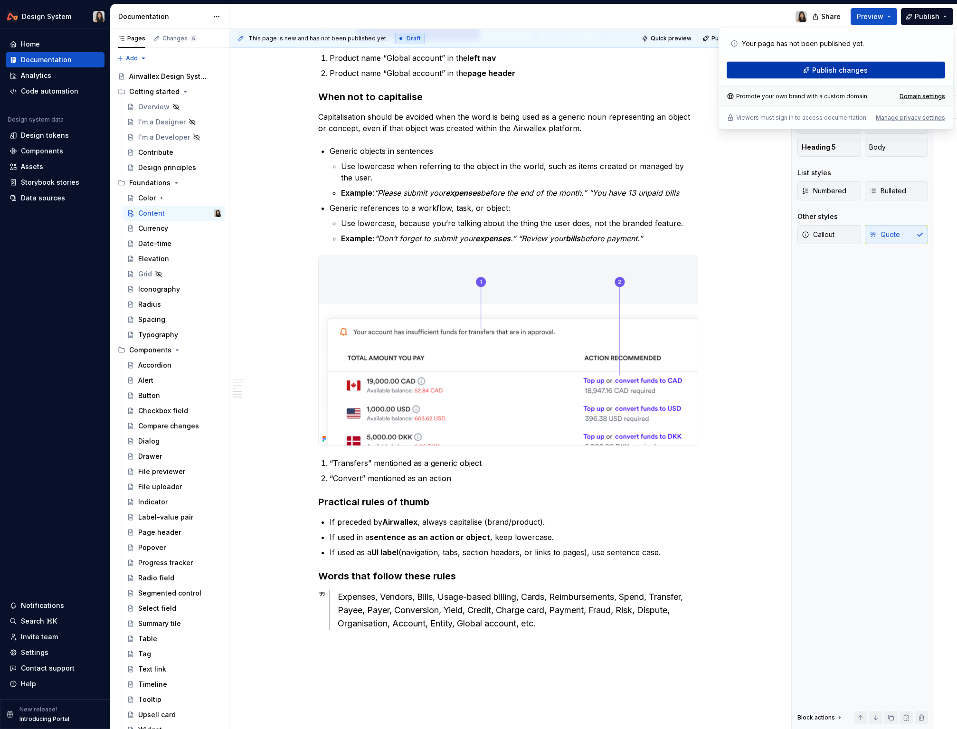
click at [665, 63] on button "Publish changes" at bounding box center [836, 70] width 219 height 17
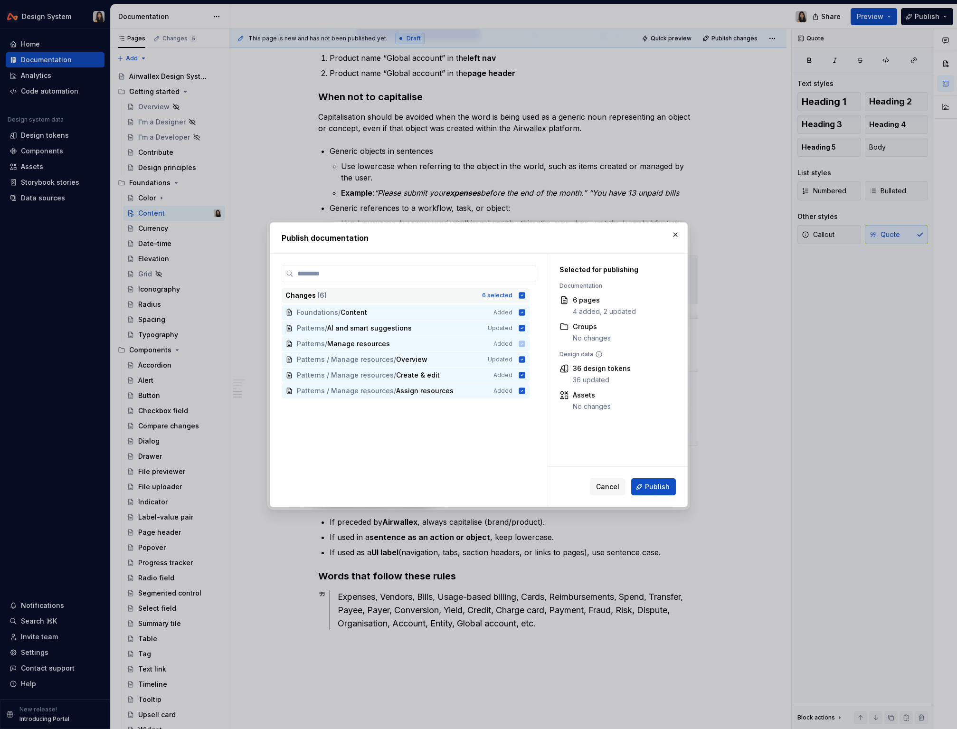
click at [523, 296] on icon at bounding box center [522, 295] width 6 height 6
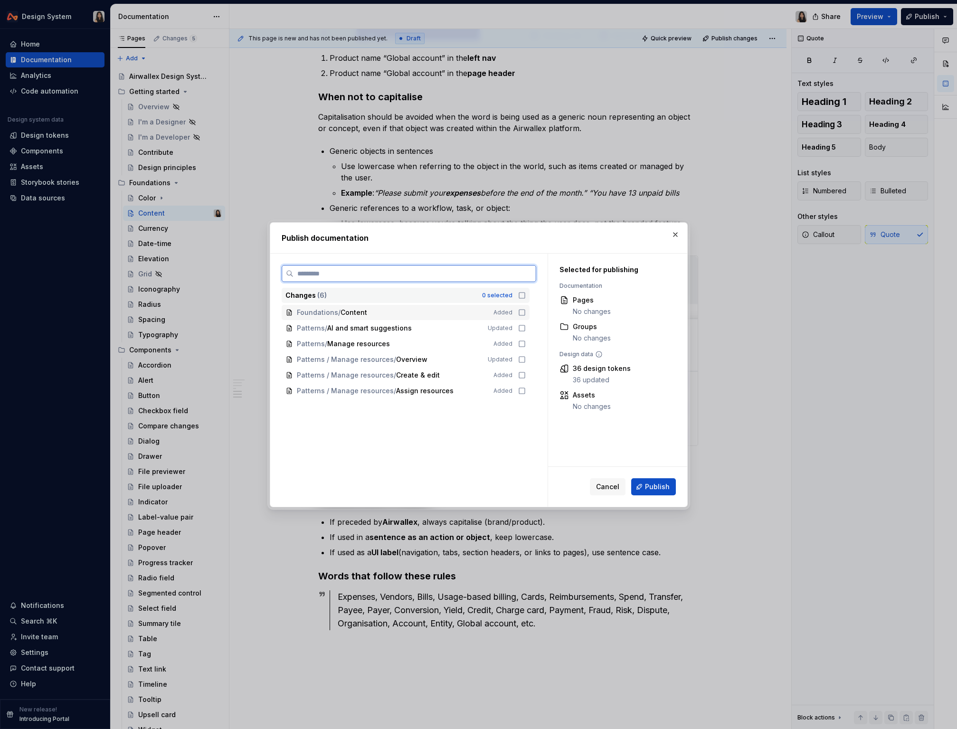
click at [521, 313] on icon at bounding box center [522, 313] width 8 height 8
click at [650, 487] on span "Publish" at bounding box center [657, 487] width 25 height 10
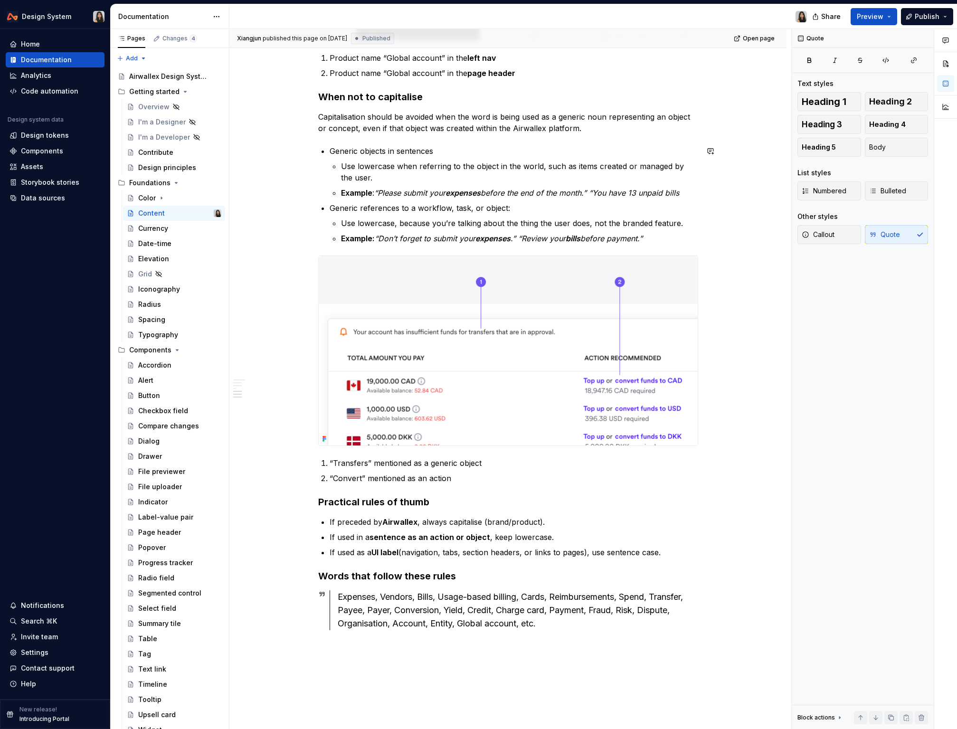
click at [565, 267] on img at bounding box center [508, 351] width 379 height 190
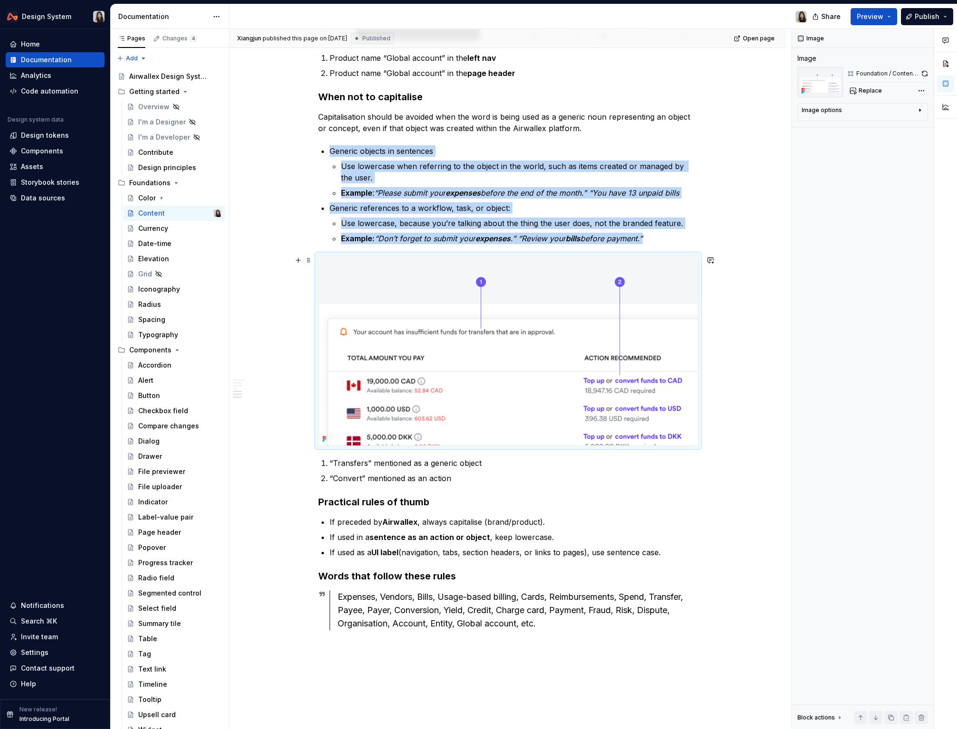
click at [548, 401] on img at bounding box center [508, 351] width 379 height 190
click at [665, 71] on button "button" at bounding box center [925, 73] width 7 height 13
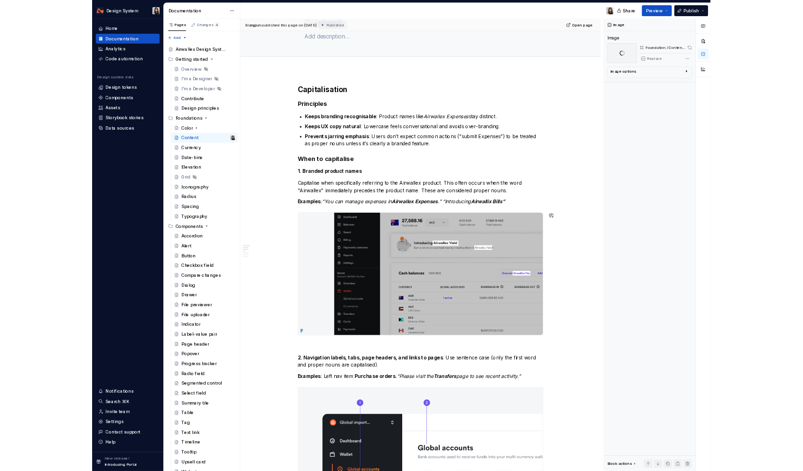
scroll to position [54, 0]
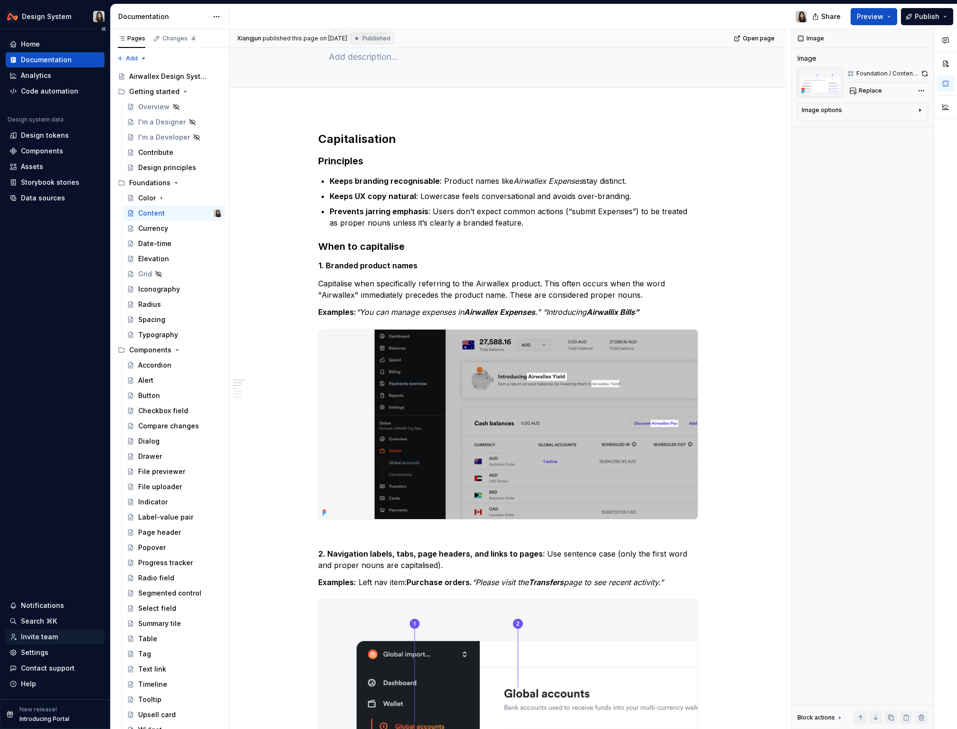
type textarea "*"
click at [49, 630] on div "Invite team" at bounding box center [39, 637] width 37 height 10
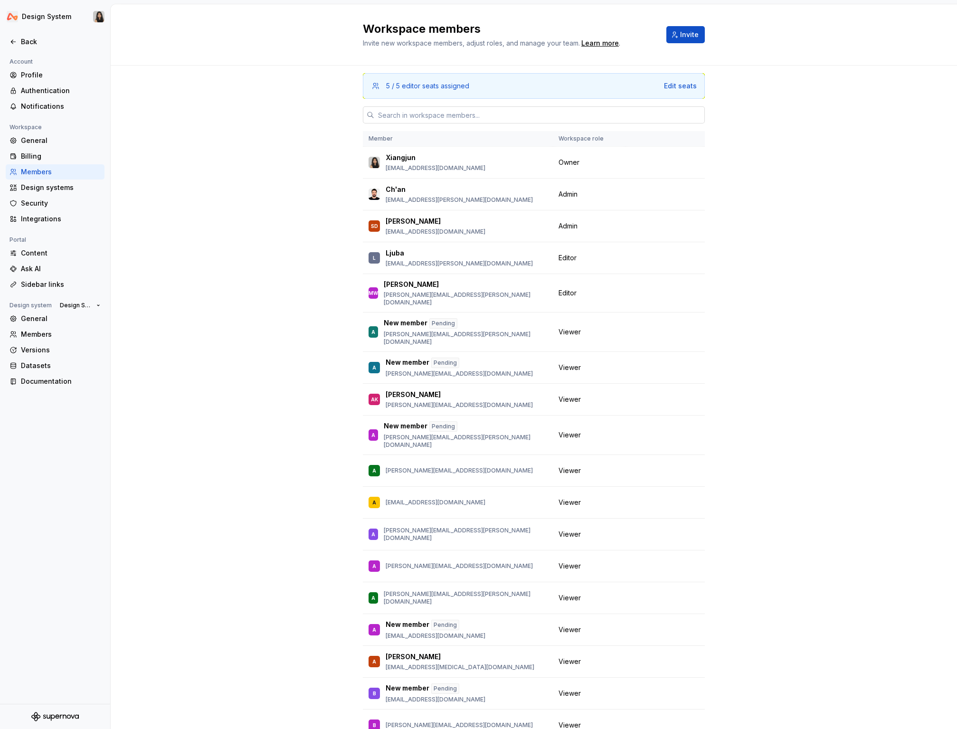
click at [463, 113] on input "text" at bounding box center [539, 114] width 331 height 17
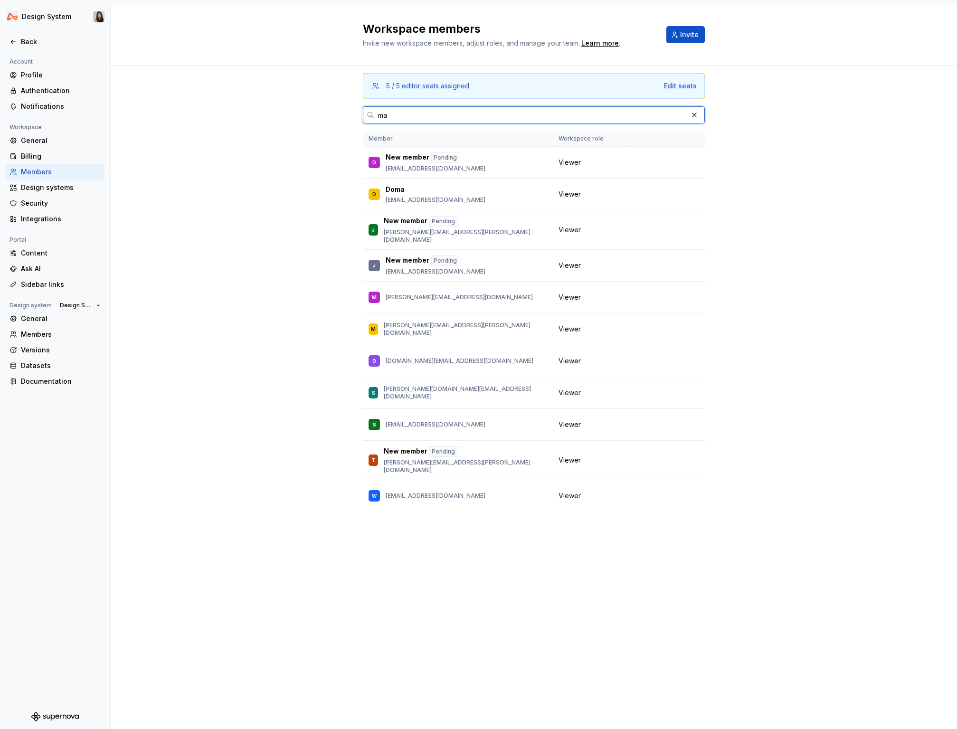
type input "max"
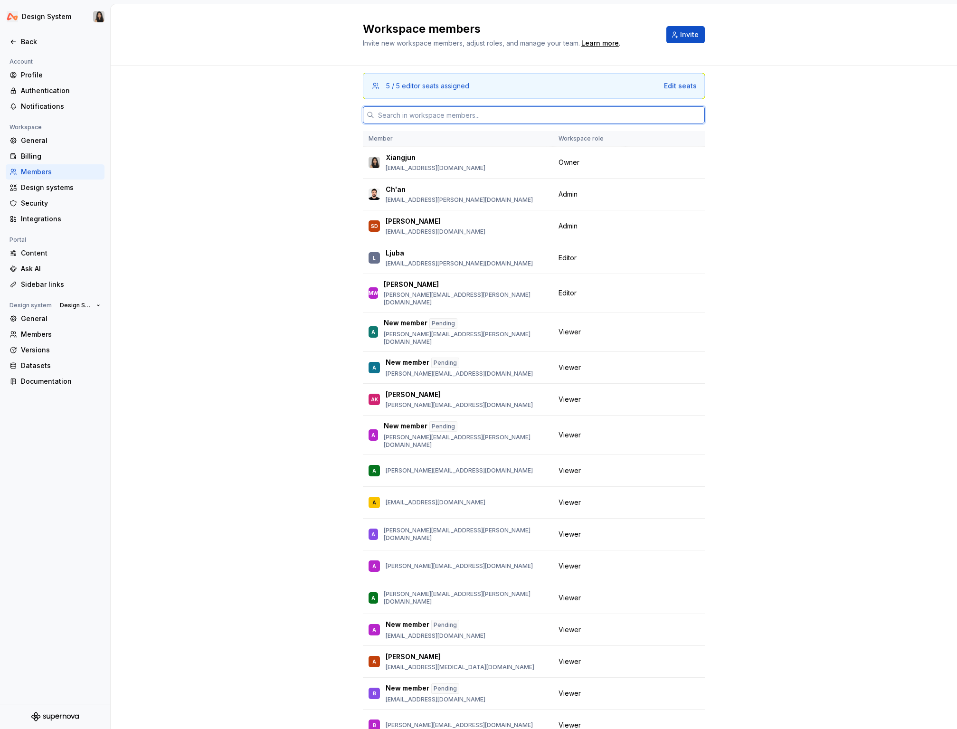
click at [486, 112] on input "text" at bounding box center [539, 114] width 331 height 17
click at [665, 38] on span "Invite" at bounding box center [689, 35] width 19 height 10
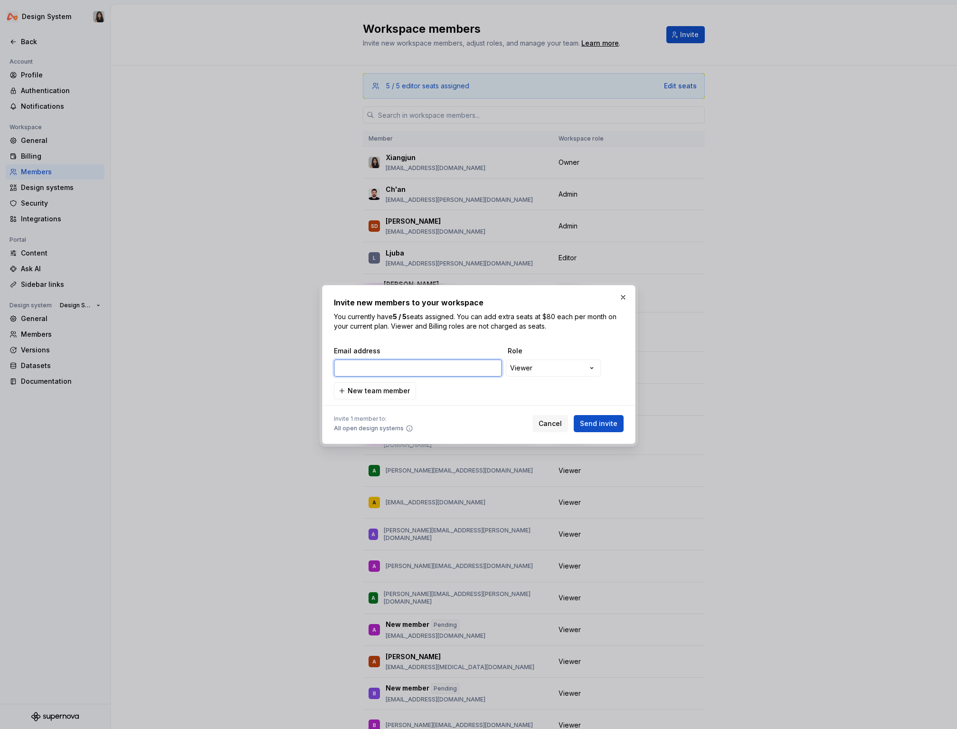
paste input "[EMAIL_ADDRESS][DOMAIN_NAME]"
type input "[EMAIL_ADDRESS][DOMAIN_NAME]"
click at [589, 422] on span "Send invite" at bounding box center [599, 424] width 38 height 10
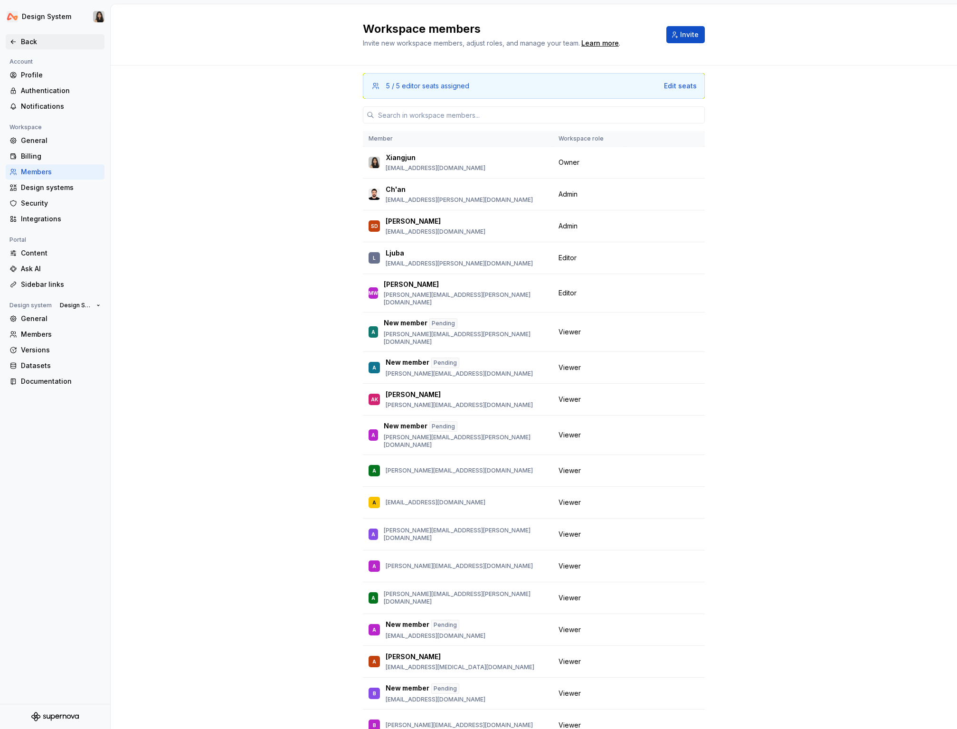
click at [30, 43] on div "Back" at bounding box center [61, 42] width 80 height 10
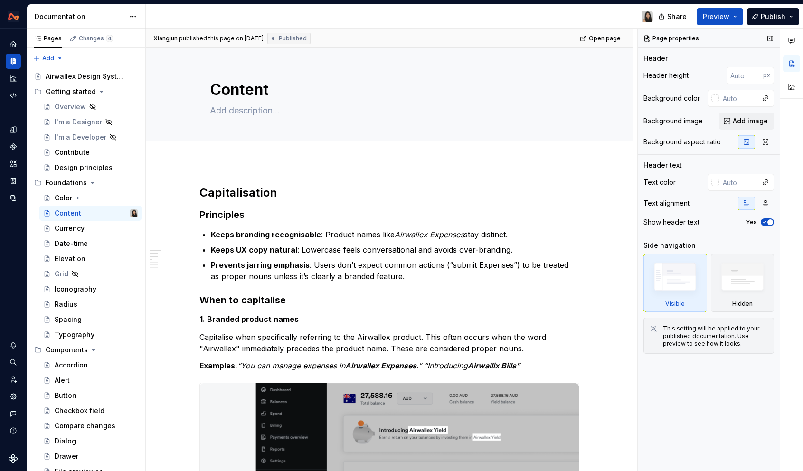
scroll to position [252, 0]
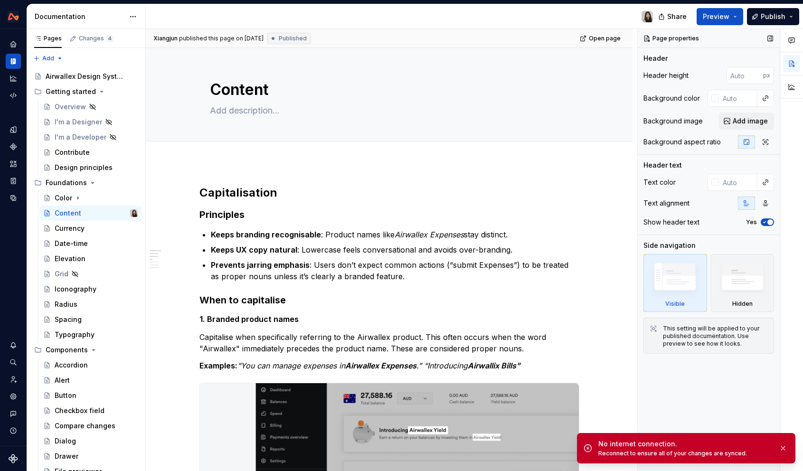
type textarea "*"
